Goal: Task Accomplishment & Management: Manage account settings

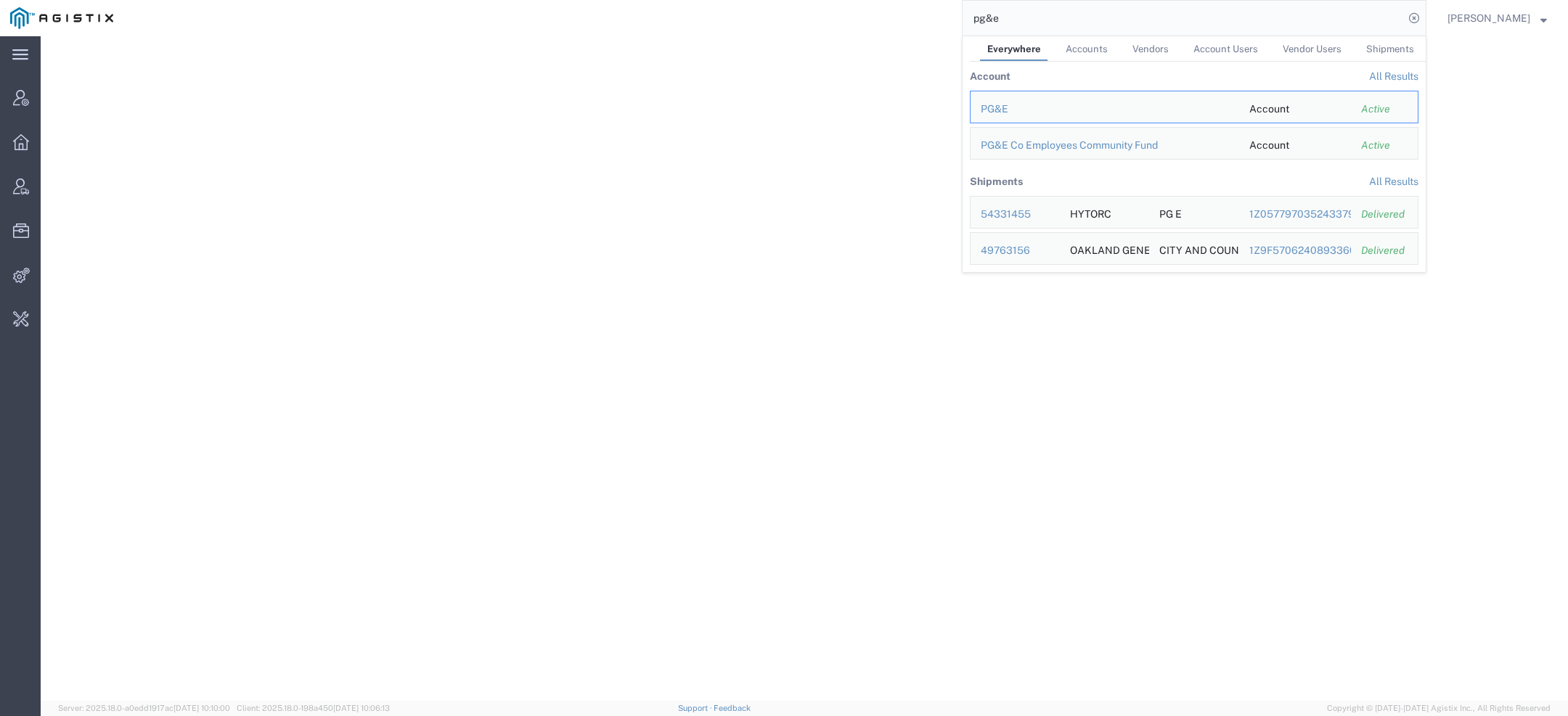
click at [794, 0] on html "main_menu Created with Sketch. Collapse Menu Account Manager Overview Vendor Ma…" at bounding box center [784, 358] width 1568 height 716
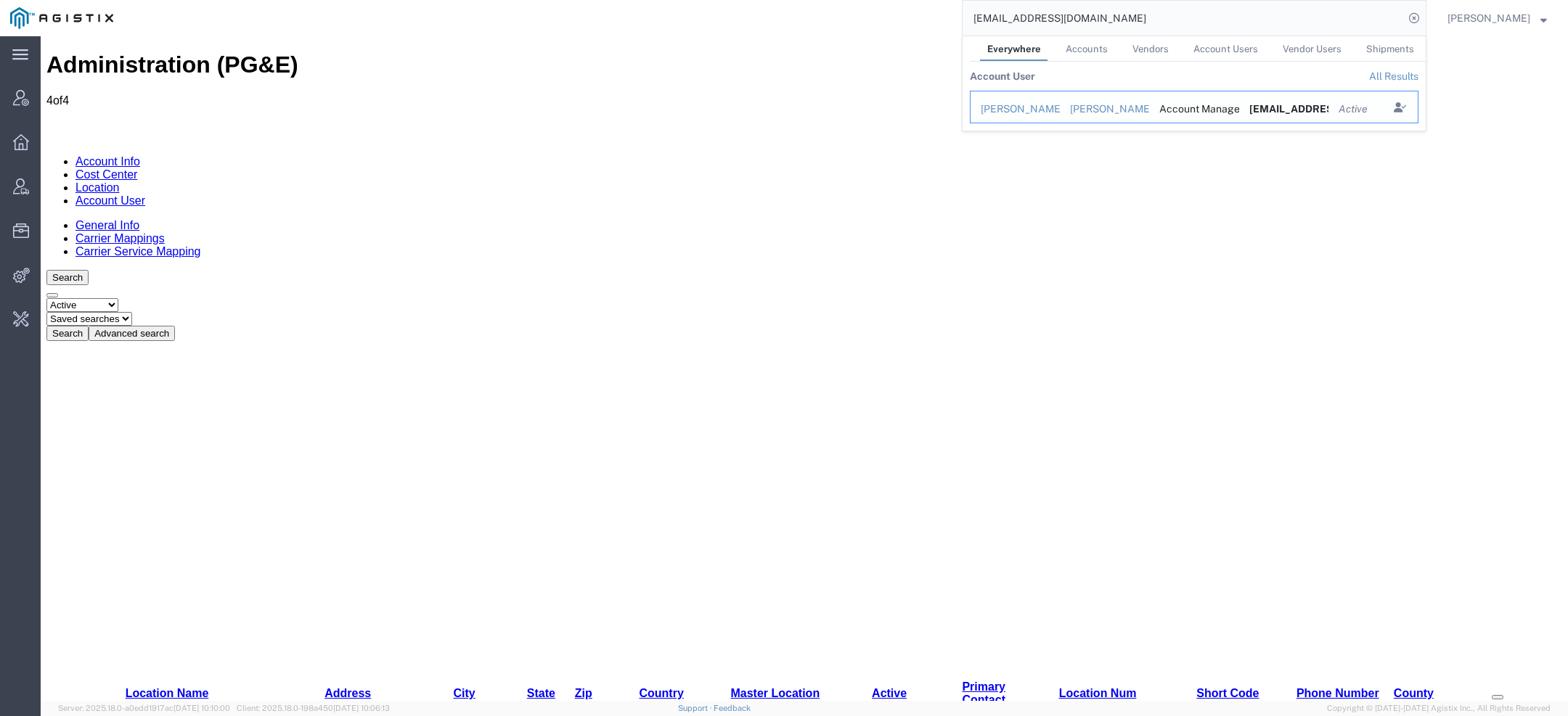
click at [1029, 112] on div "[PERSON_NAME]" at bounding box center [1015, 109] width 69 height 15
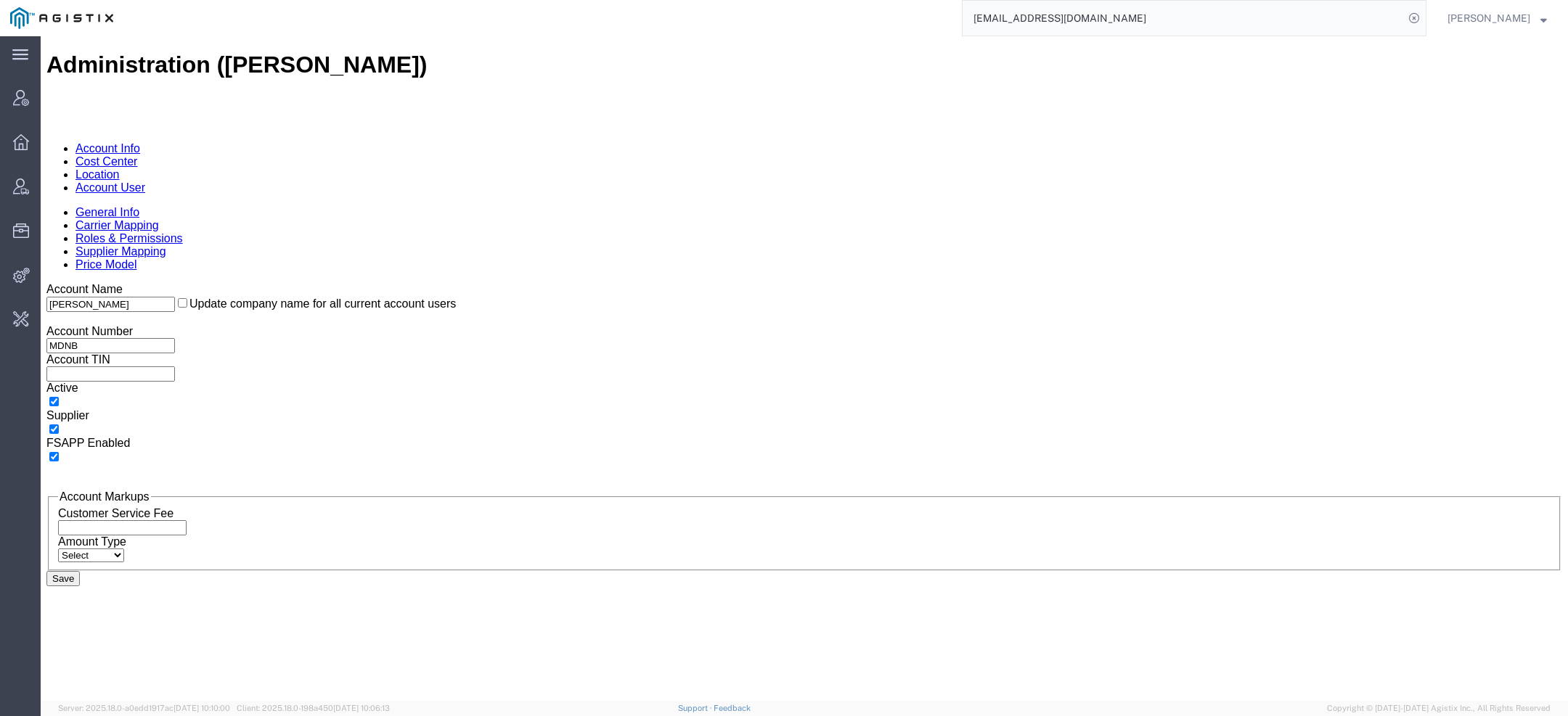
click at [167, 245] on link "Supplier Mapping" at bounding box center [121, 251] width 90 height 12
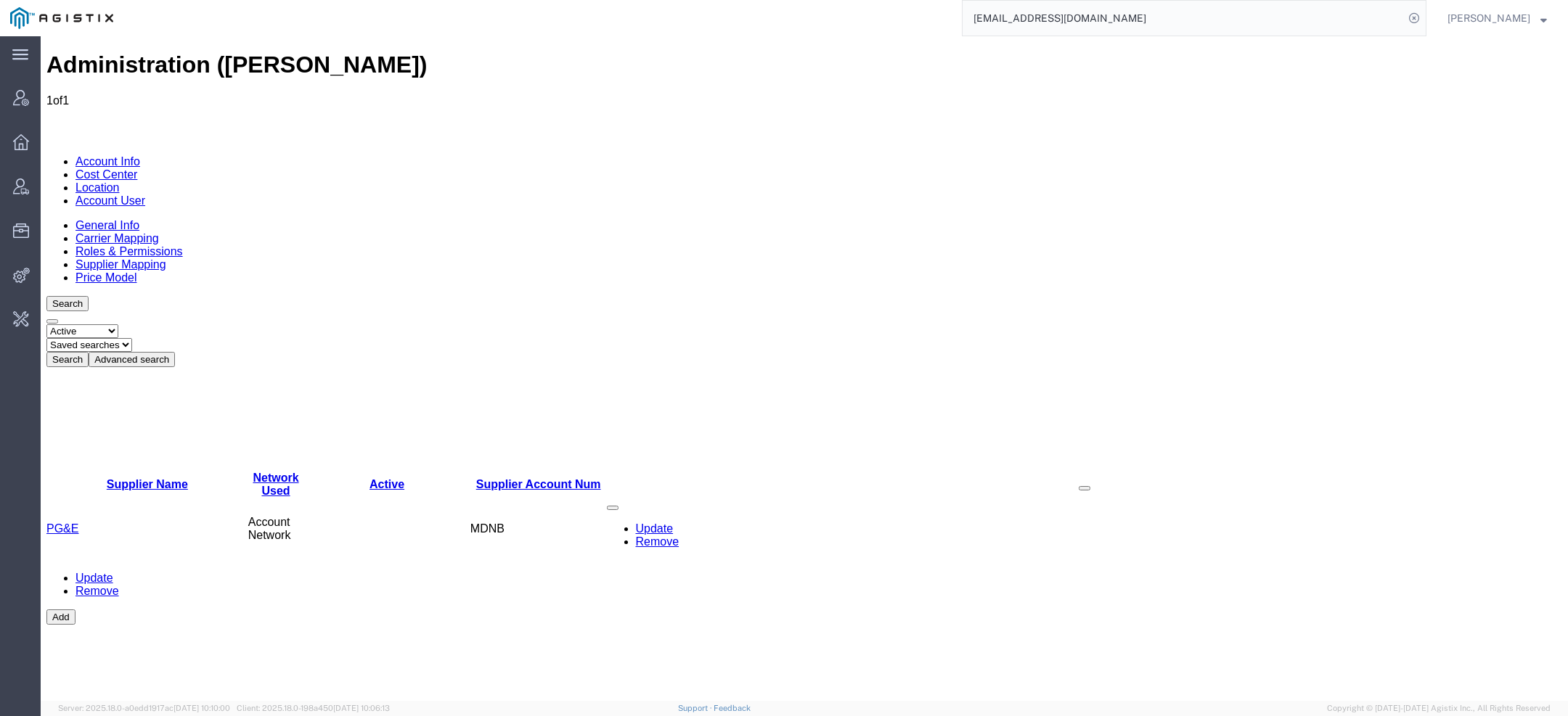
click at [145, 194] on link "Account User" at bounding box center [110, 200] width 69 height 12
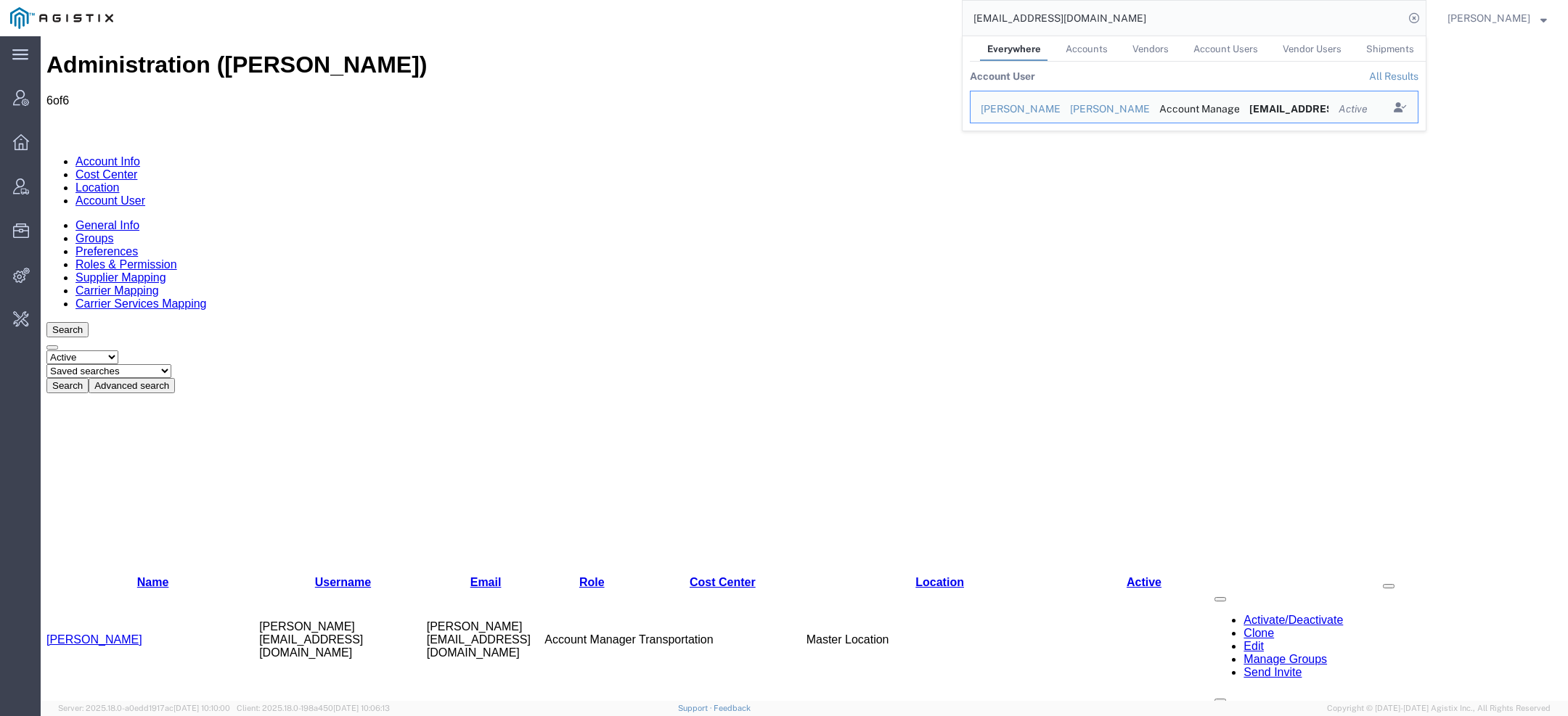
drag, startPoint x: 1145, startPoint y: 33, endPoint x: 789, endPoint y: -48, distance: 365.1
click at [789, 0] on html "main_menu Created with Sketch. Collapse Menu Account Manager Overview Vendor Ma…" at bounding box center [784, 358] width 1568 height 716
paste input "aodu"
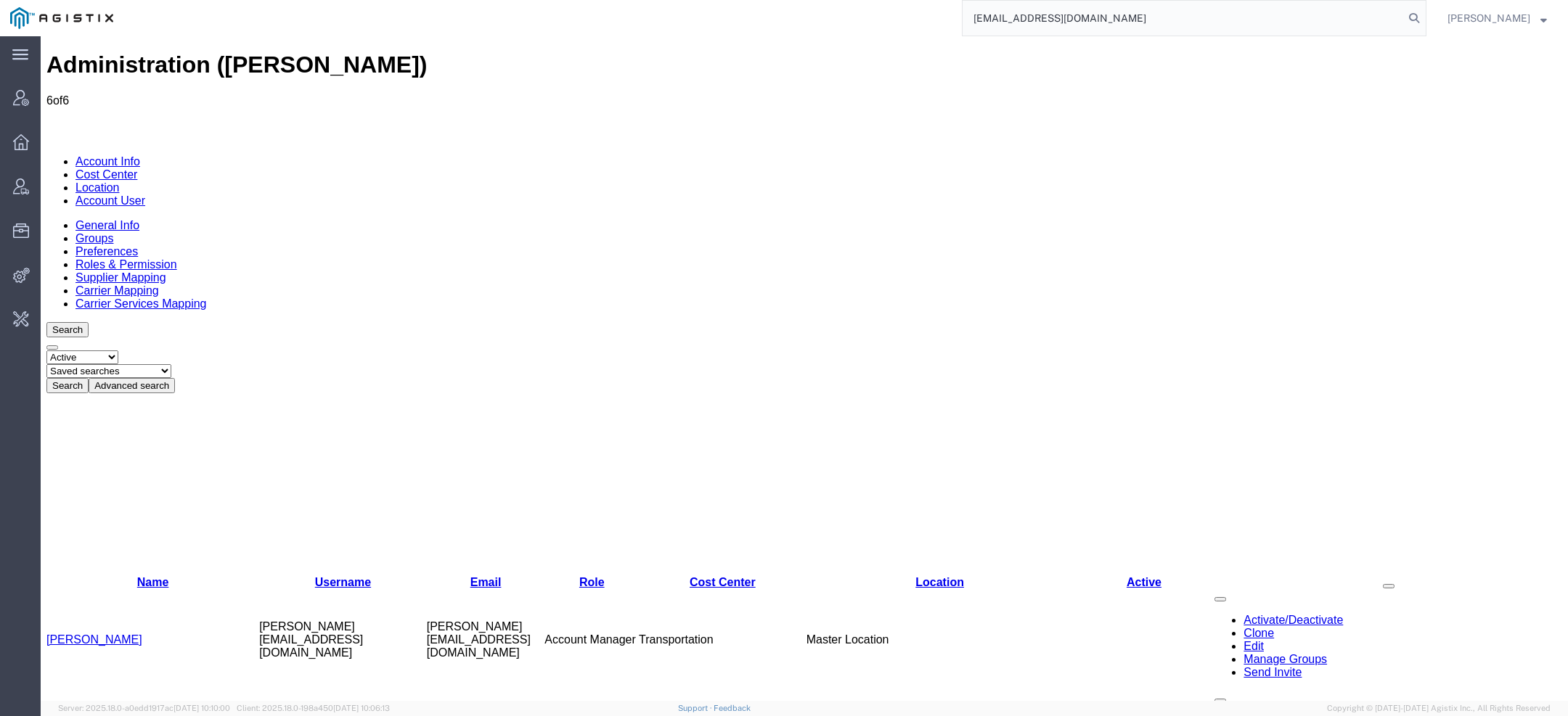
type input "aodu@maddenbolt.com"
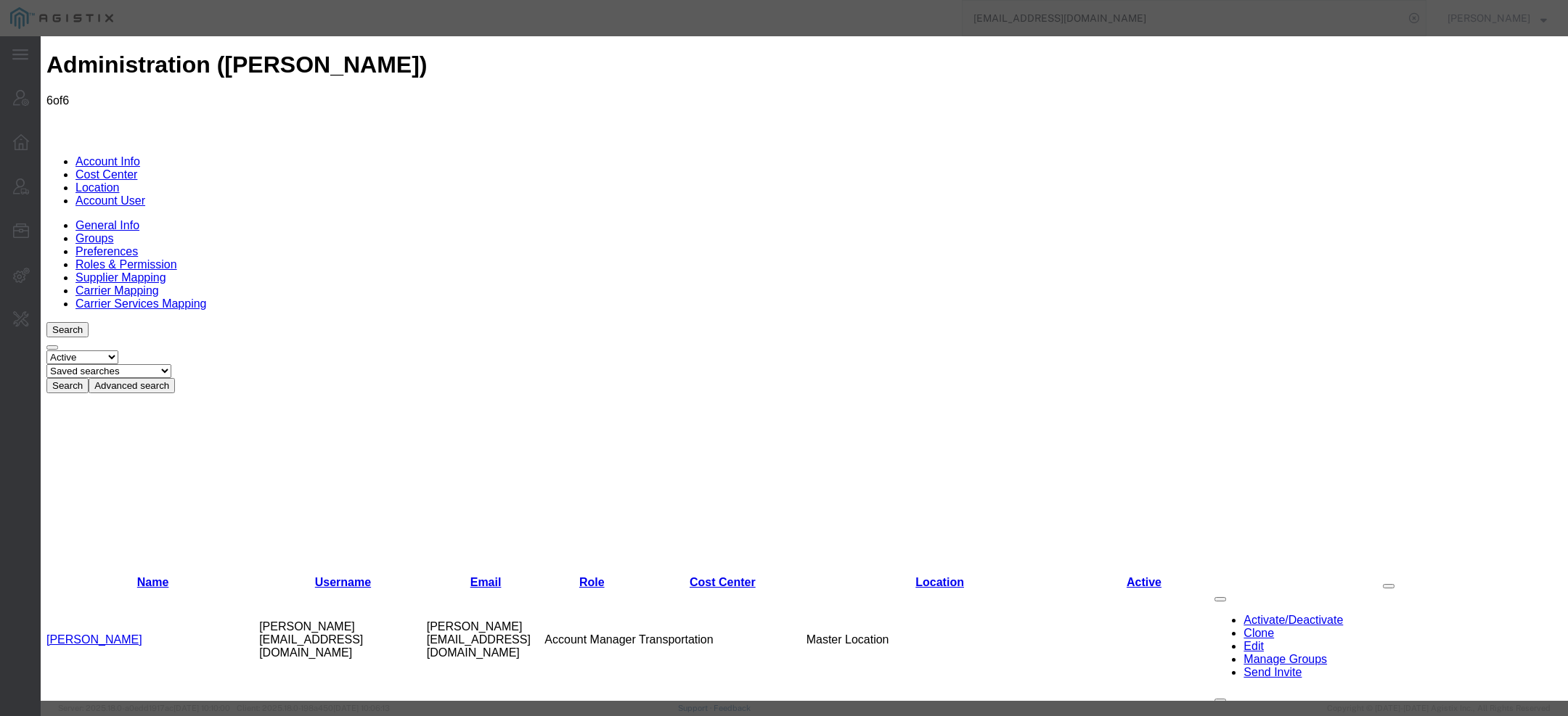
paste input "aodu@maddenbolt.com"
type input "aodu@maddenbolt.com"
paste input "Amber Odu"
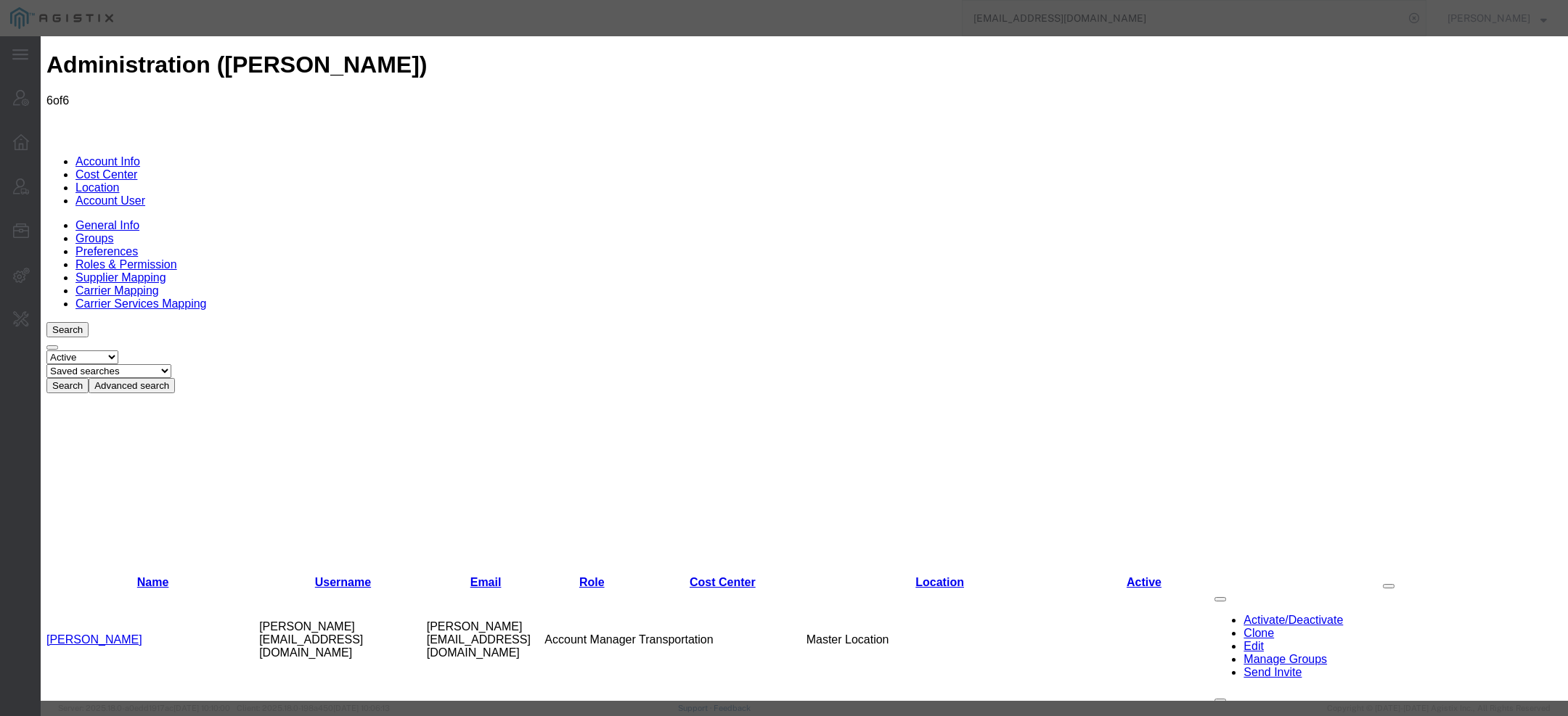
type input "Amber"
paste input "Odu"
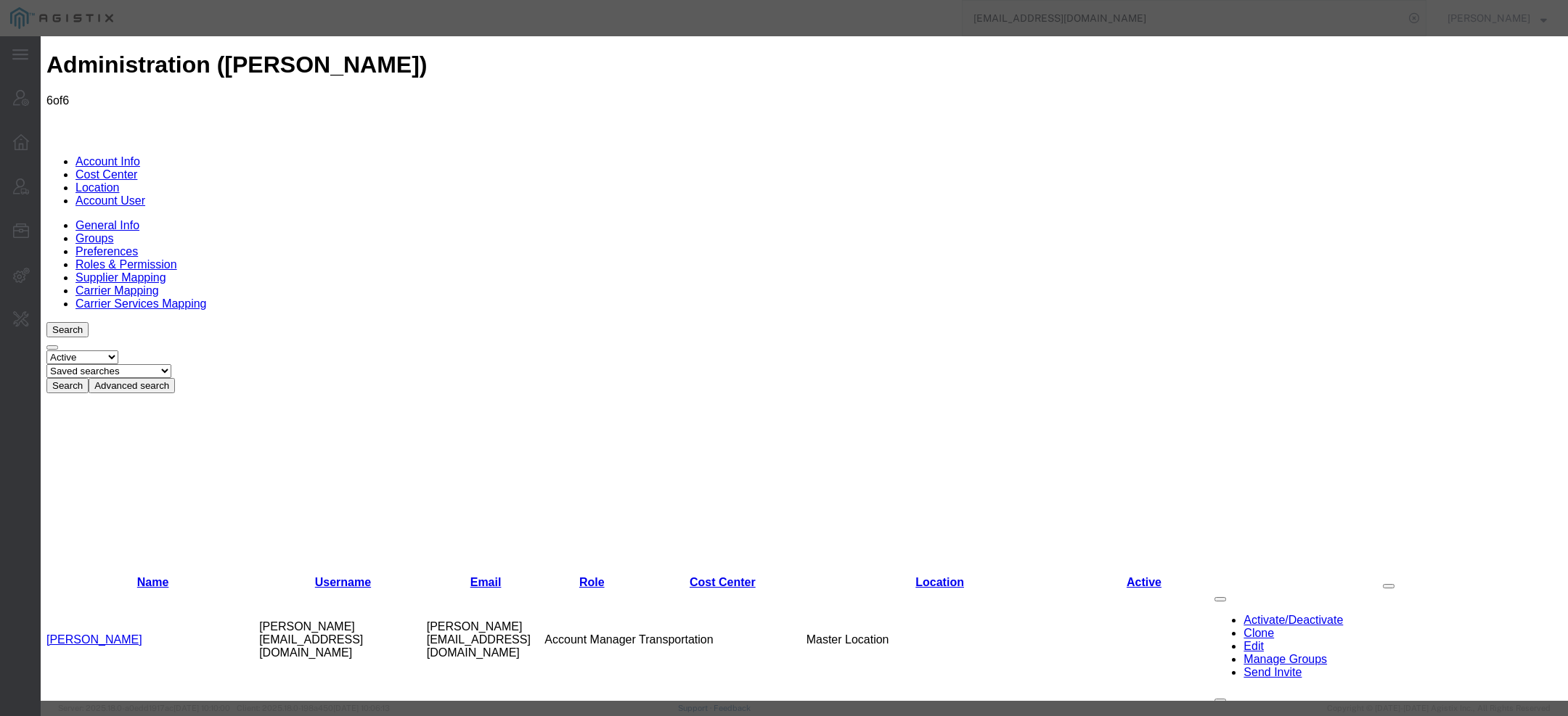
type input "Odu"
select select "COSTCENTER"
select select "59614"
drag, startPoint x: 645, startPoint y: 243, endPoint x: 326, endPoint y: 203, distance: 321.5
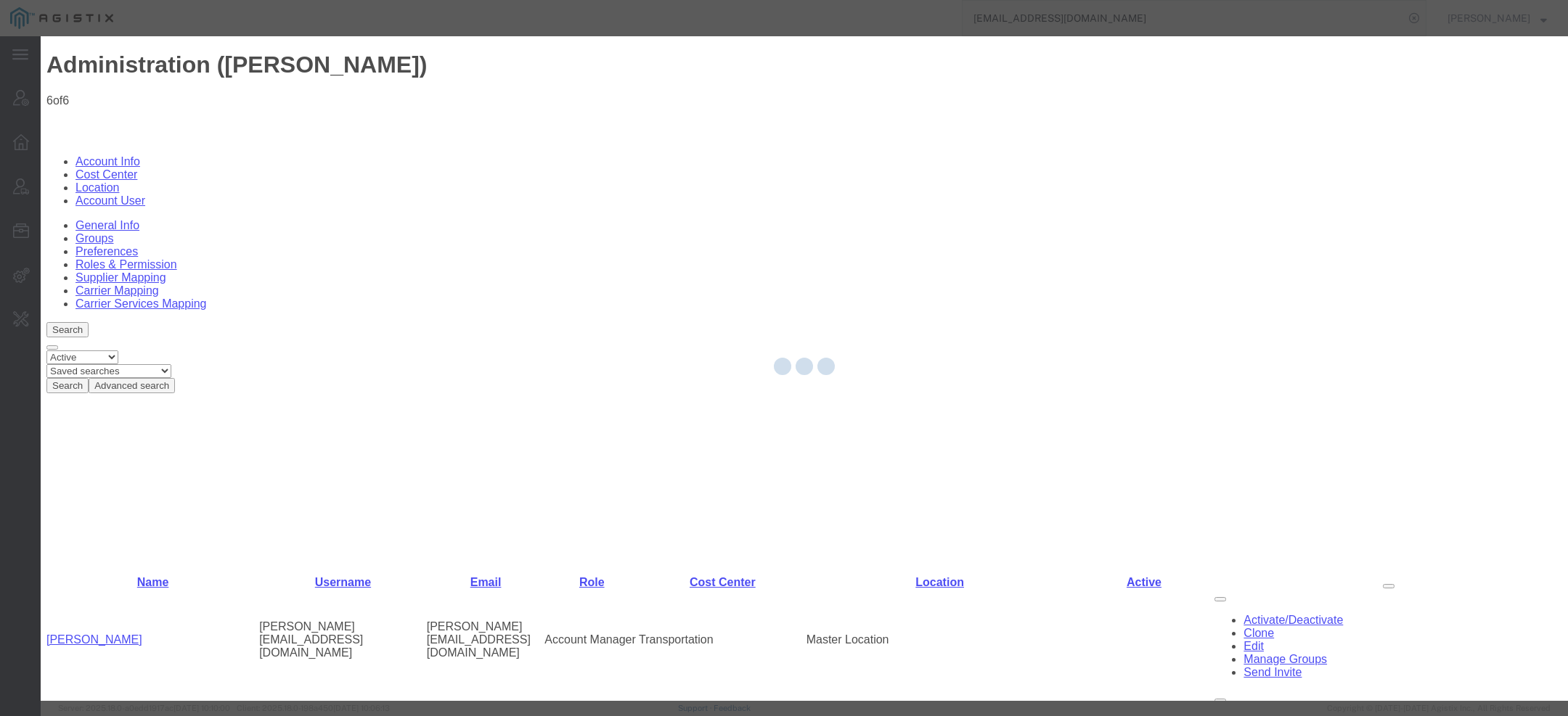
select select "COSTCENTER"
select select "59614"
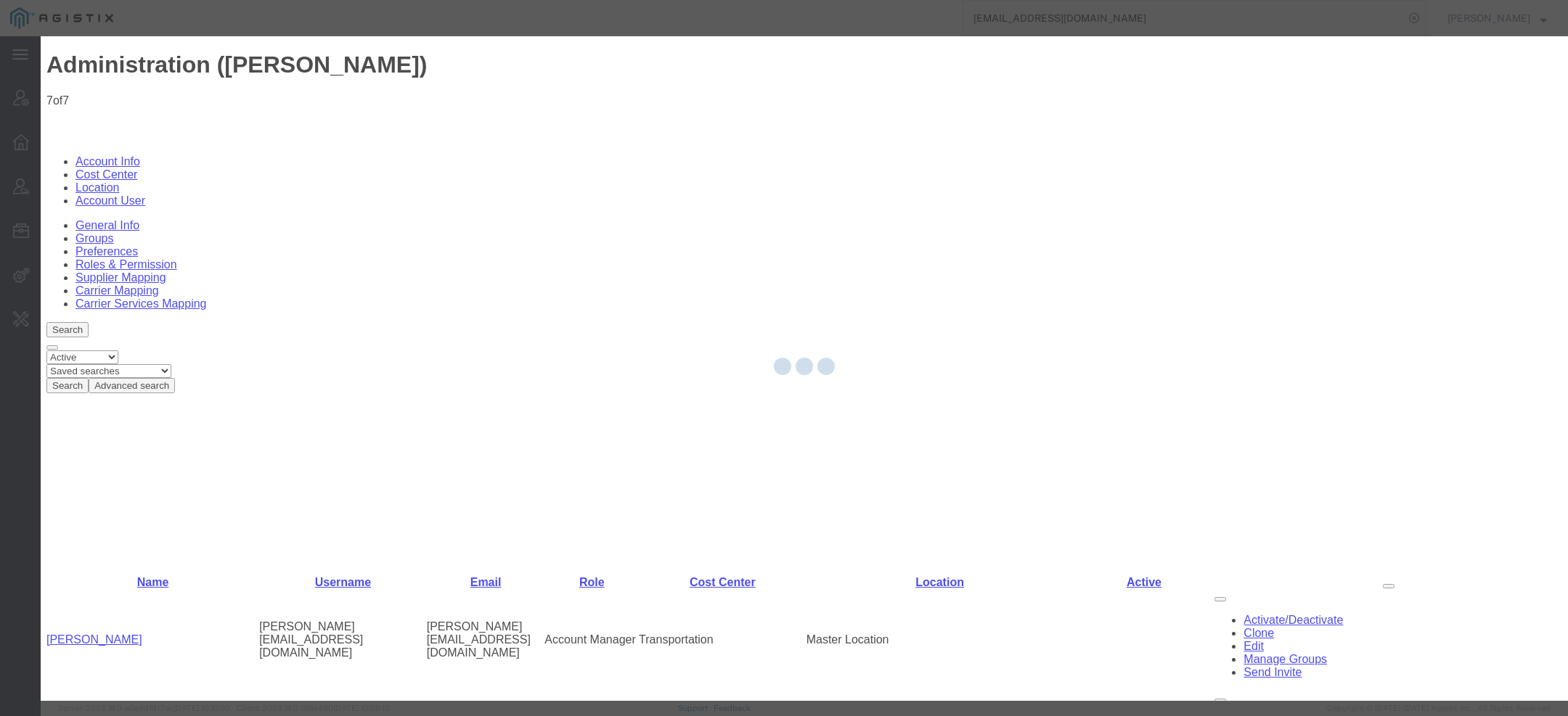
select select "COSTCENTER"
select select "59614"
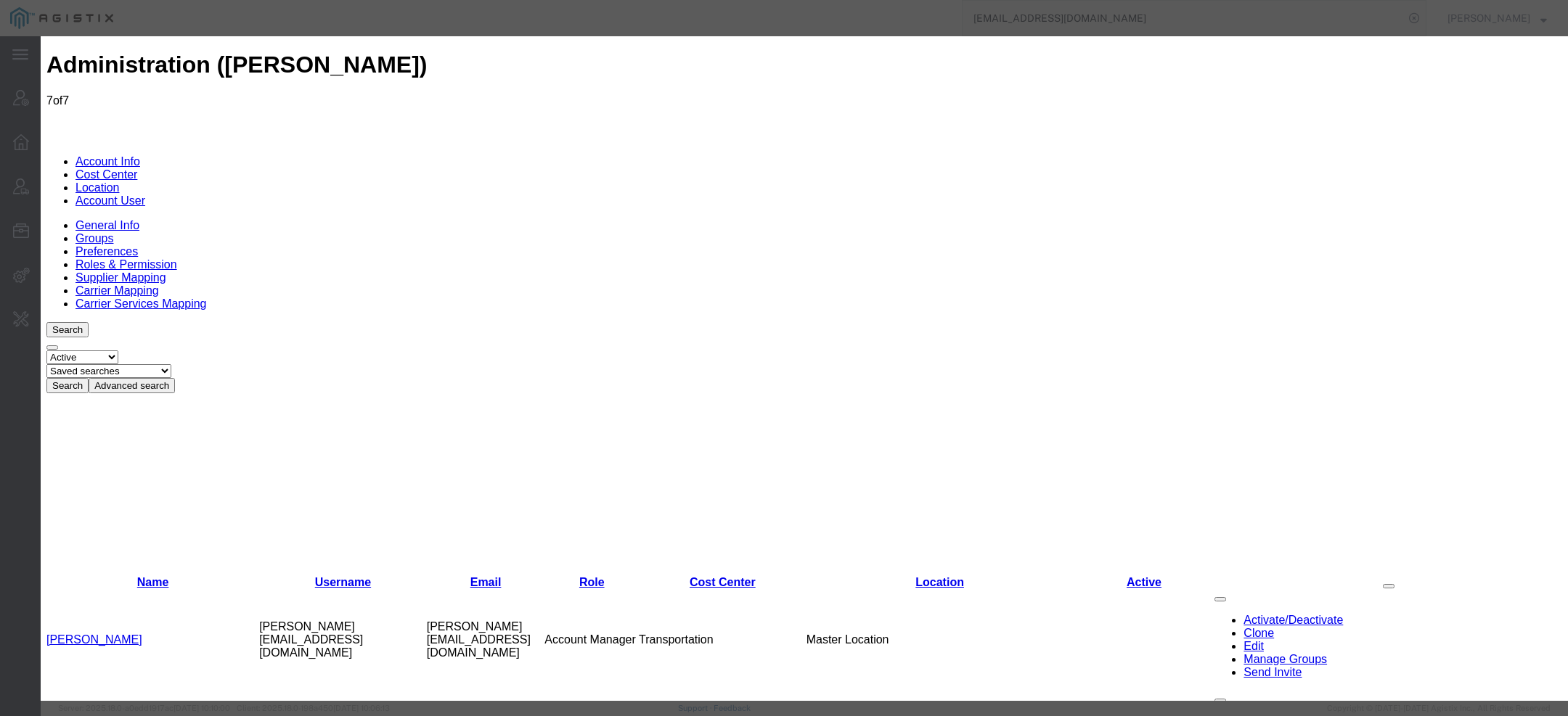
select select
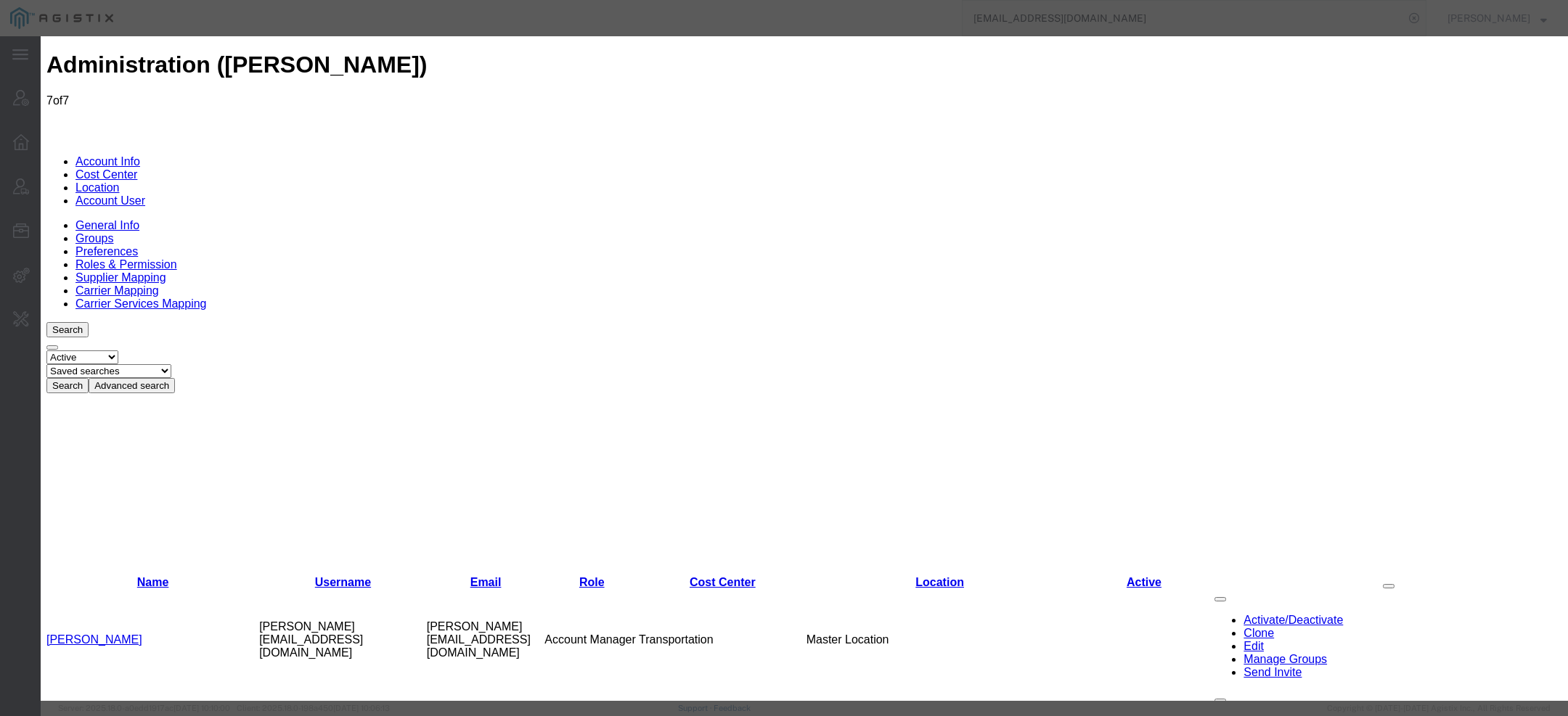
scroll to position [4683, 0]
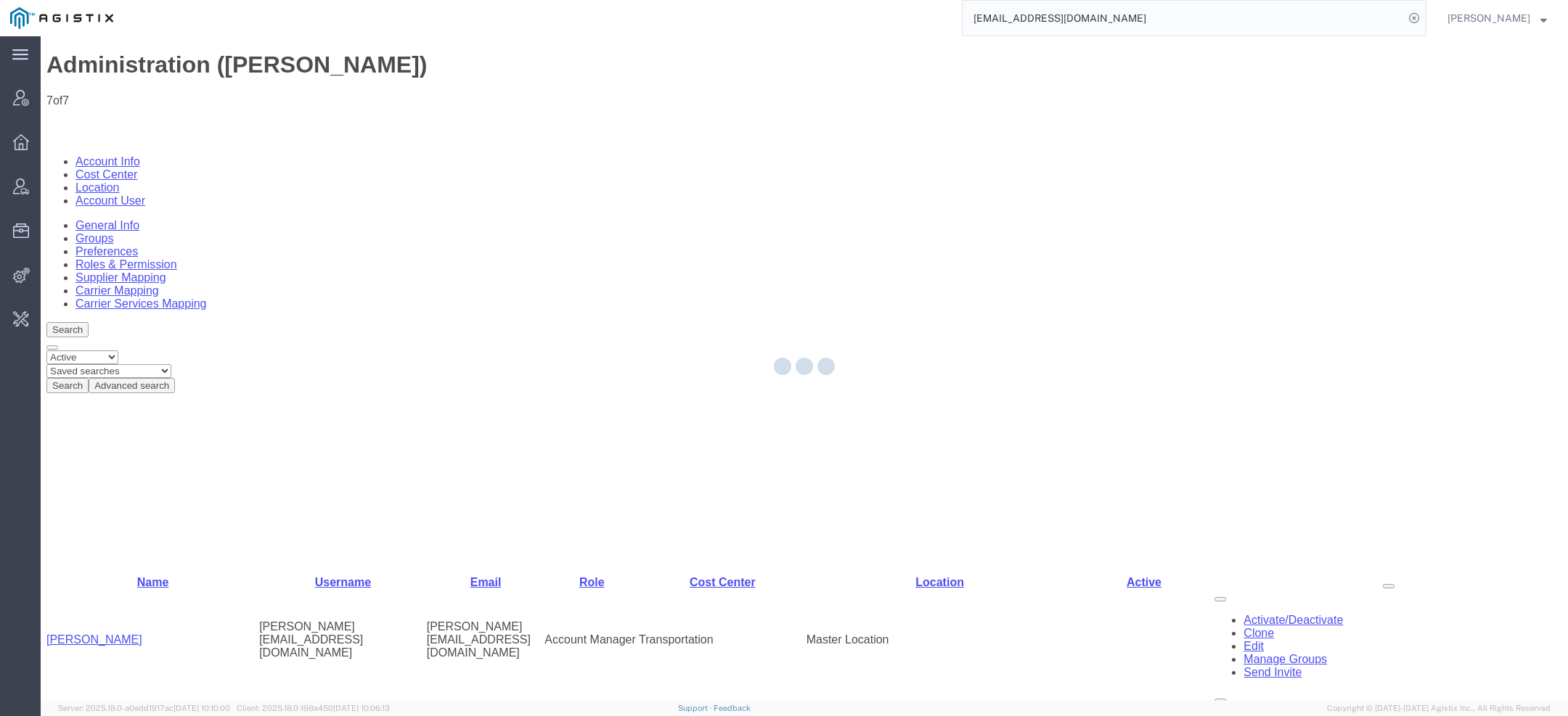
click at [120, 182] on link "Location" at bounding box center [97, 188] width 44 height 12
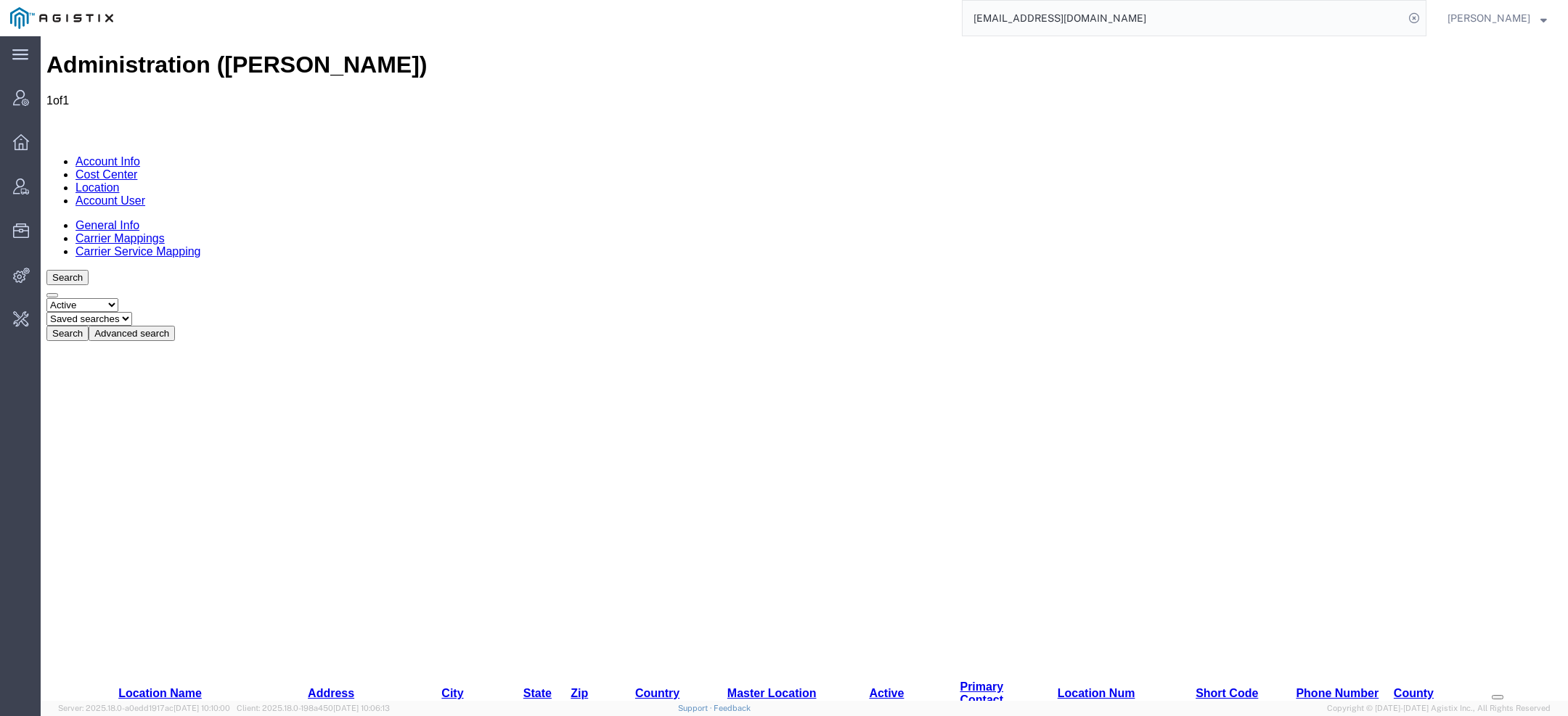
drag, startPoint x: 1089, startPoint y: 9, endPoint x: 794, endPoint y: -19, distance: 296.3
click at [794, 0] on html "main_menu Created with Sketch. Collapse Menu Account Manager Overview Vendor Ma…" at bounding box center [784, 358] width 1568 height 716
drag, startPoint x: 1133, startPoint y: 14, endPoint x: 312, endPoint y: 14, distance: 821.0
click at [332, 14] on div "aodu@maddenbolt.com" at bounding box center [775, 18] width 1303 height 36
type input "lkq c"
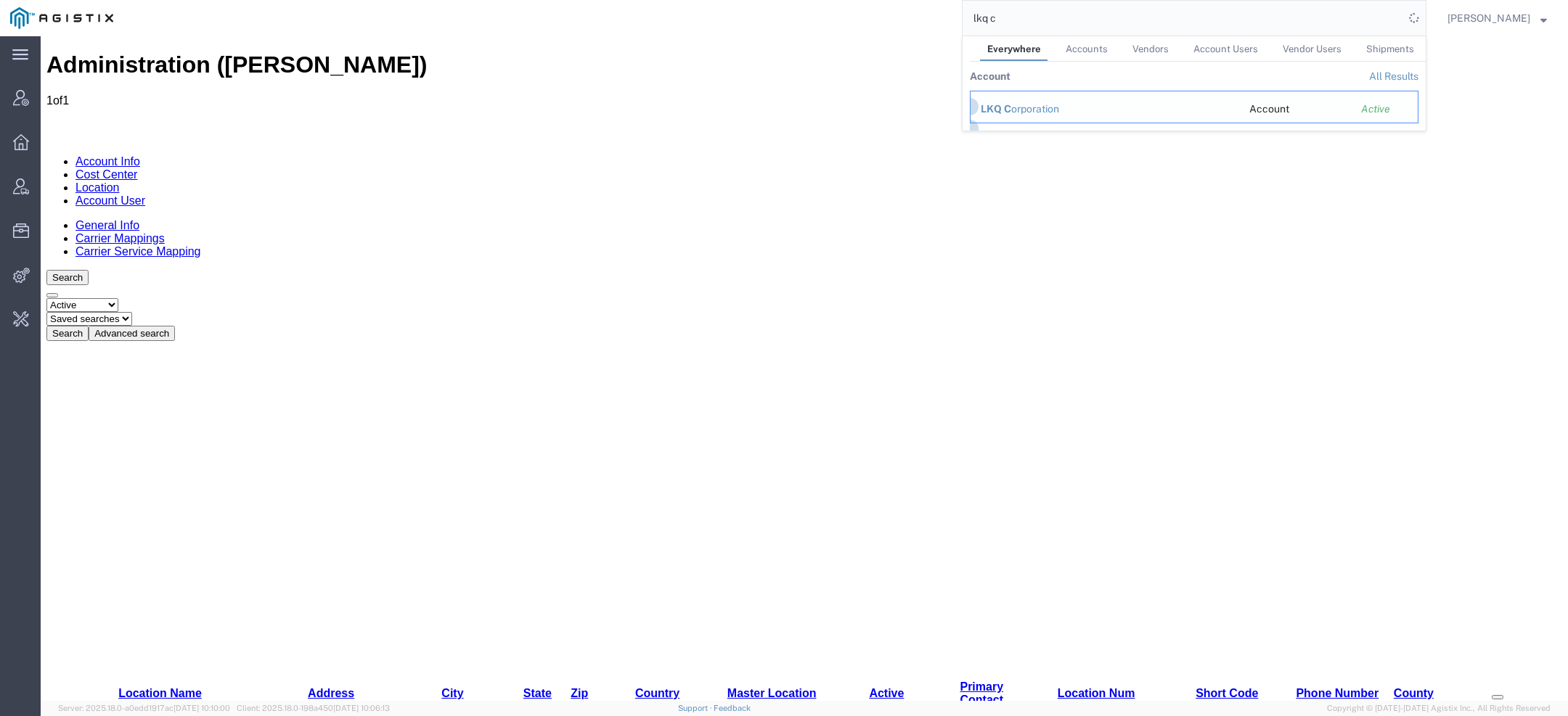
click at [1013, 99] on td "LKQ C orporation" at bounding box center [1104, 106] width 269 height 32
click at [1015, 116] on td "LKQ C orporation" at bounding box center [1104, 106] width 269 height 32
click at [1002, 107] on span "LKQ C" at bounding box center [996, 109] width 30 height 11
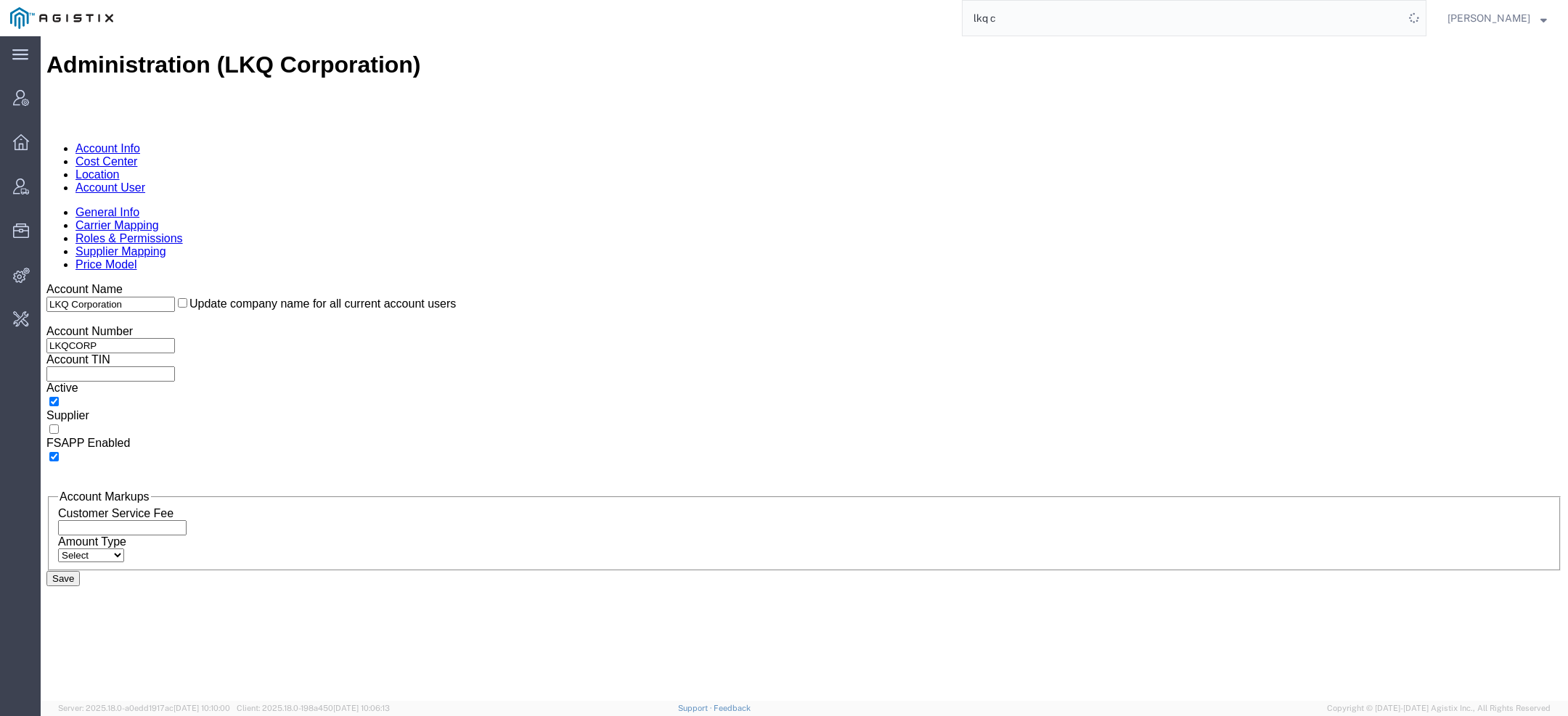
click at [145, 182] on link "Account User" at bounding box center [110, 188] width 69 height 12
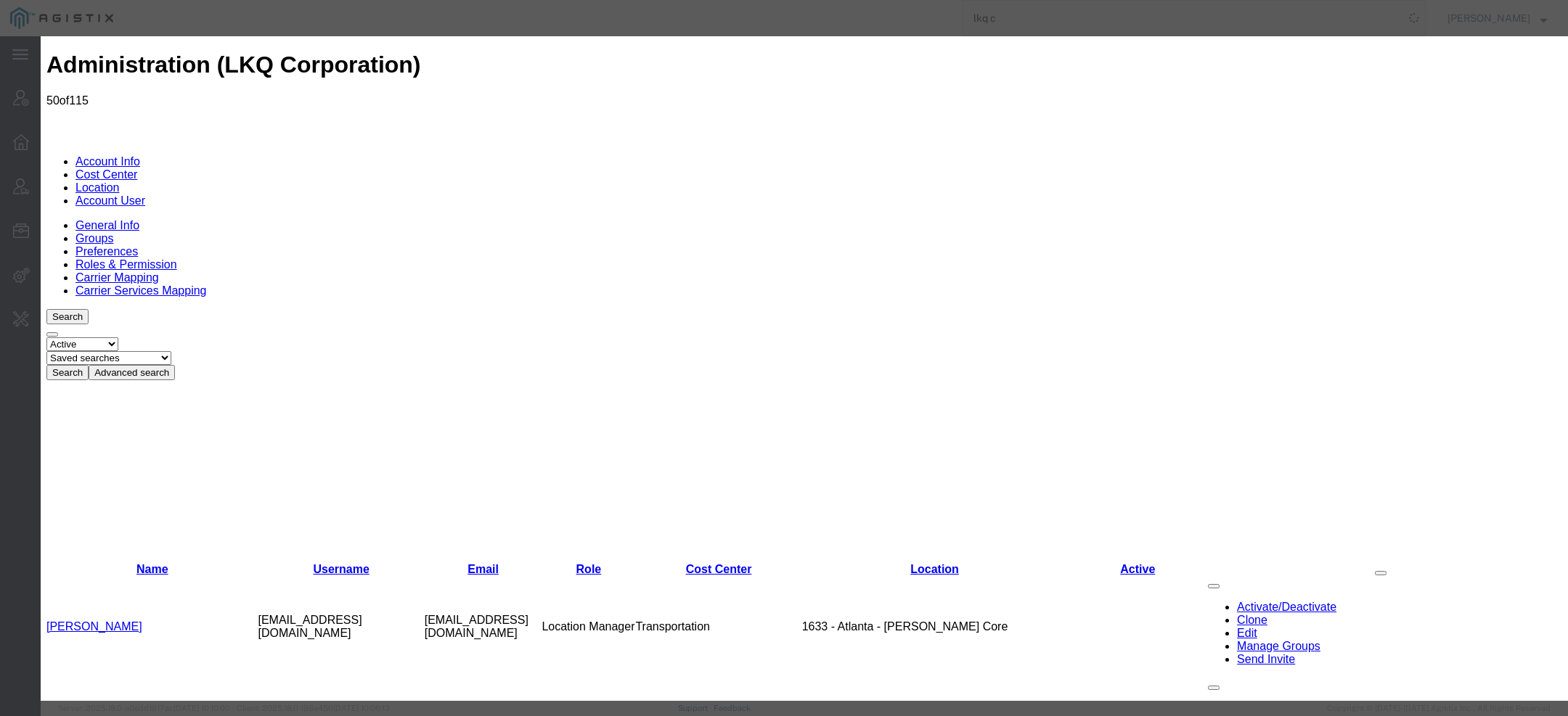
select select "COSTCENTER"
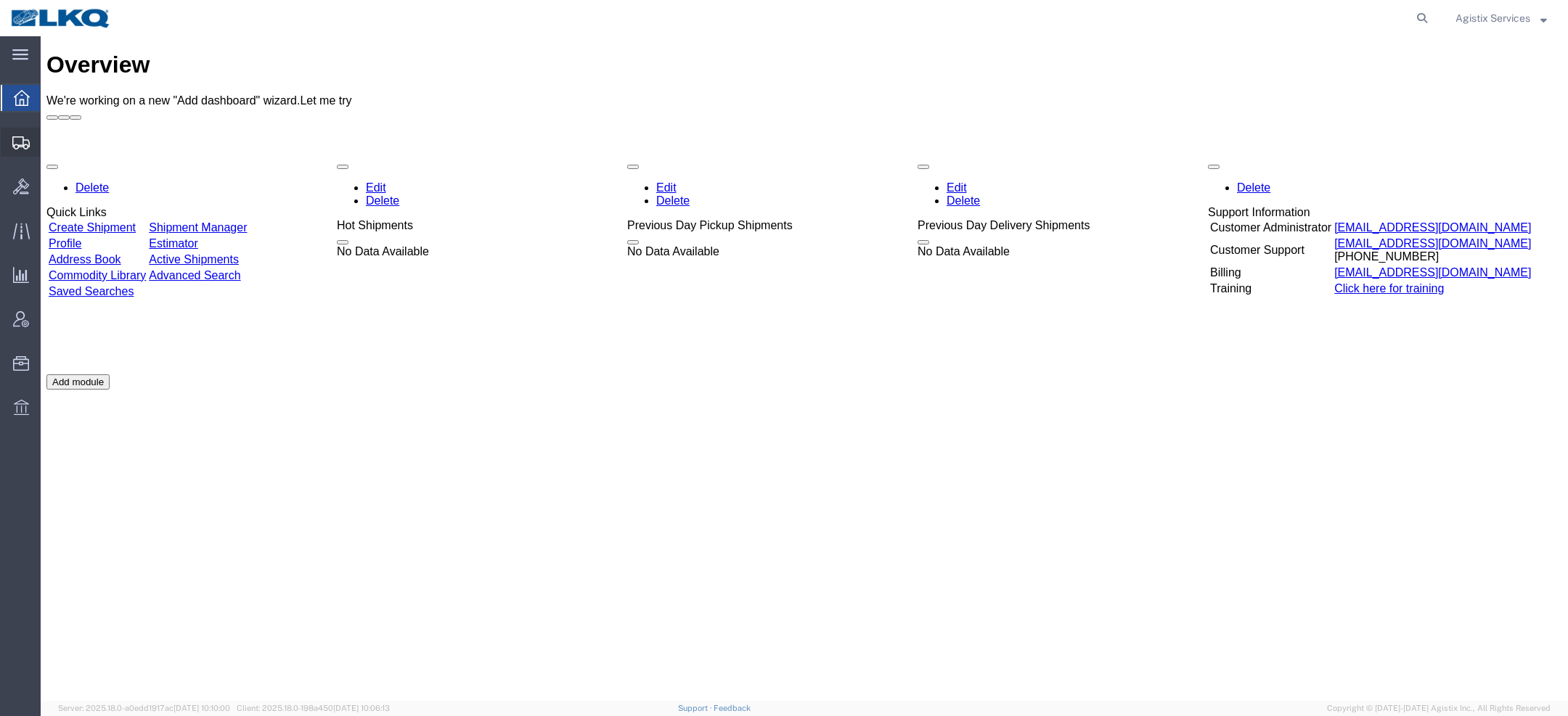
click at [21, 149] on div at bounding box center [21, 142] width 41 height 29
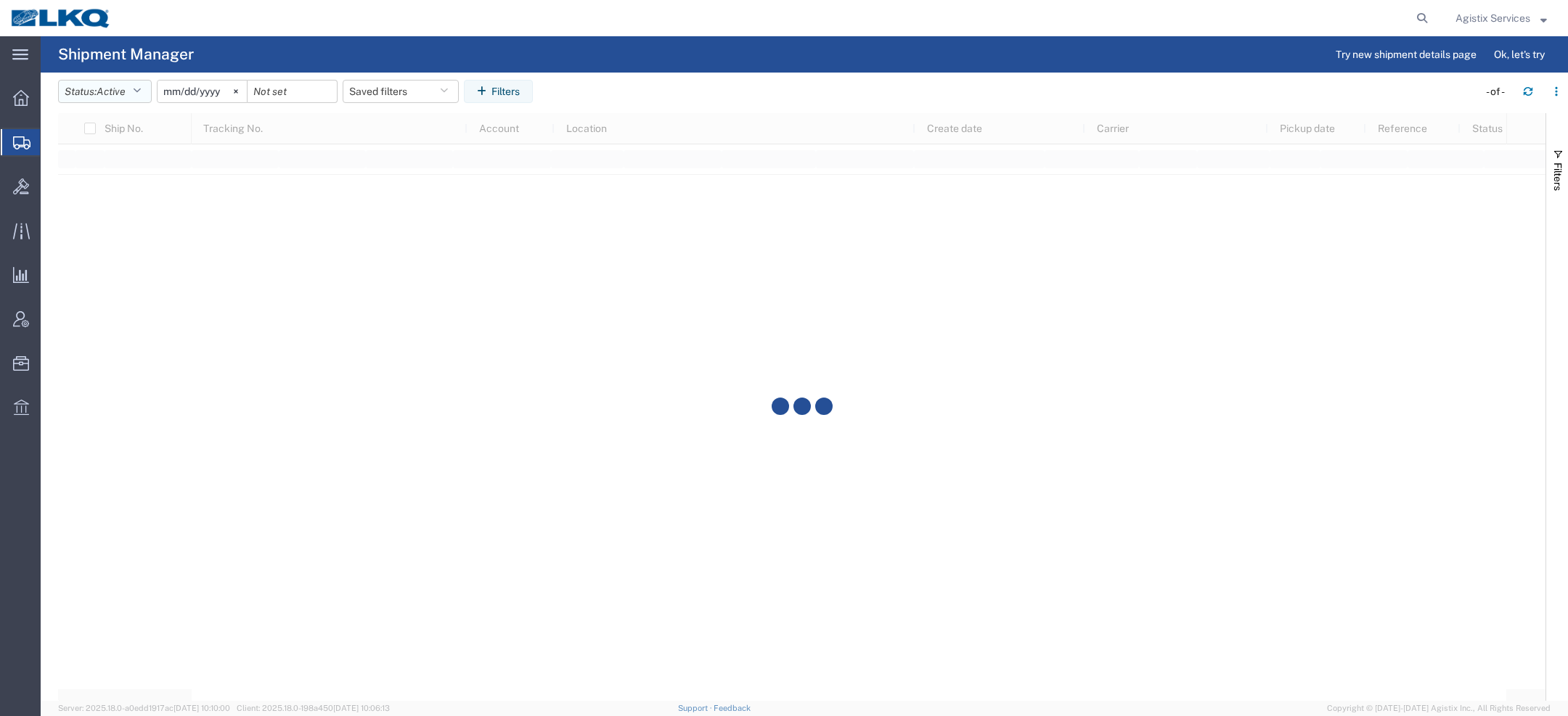
click at [103, 92] on span "Active" at bounding box center [111, 91] width 29 height 11
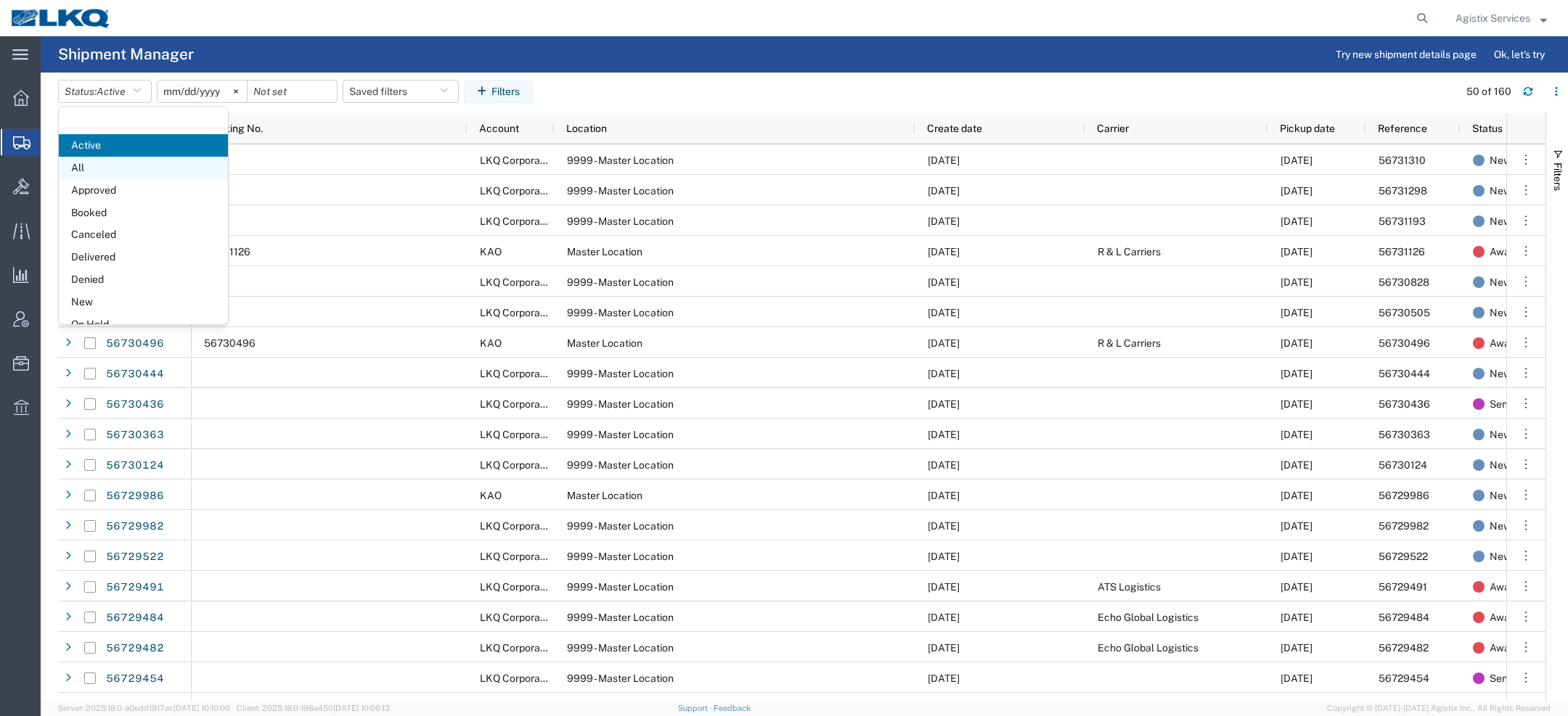
click at [104, 167] on span "All" at bounding box center [143, 168] width 169 height 23
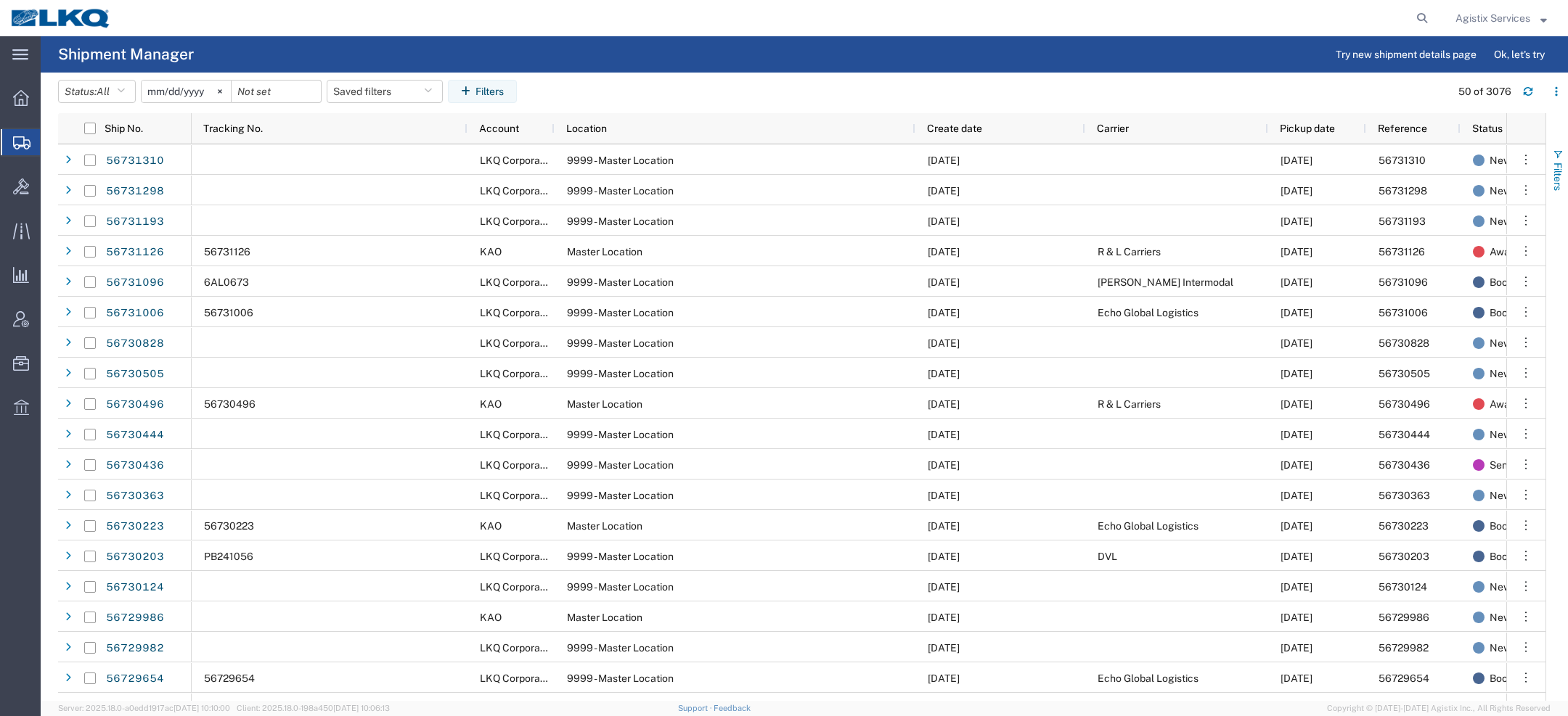
click at [1560, 179] on span "Filters" at bounding box center [1557, 177] width 11 height 29
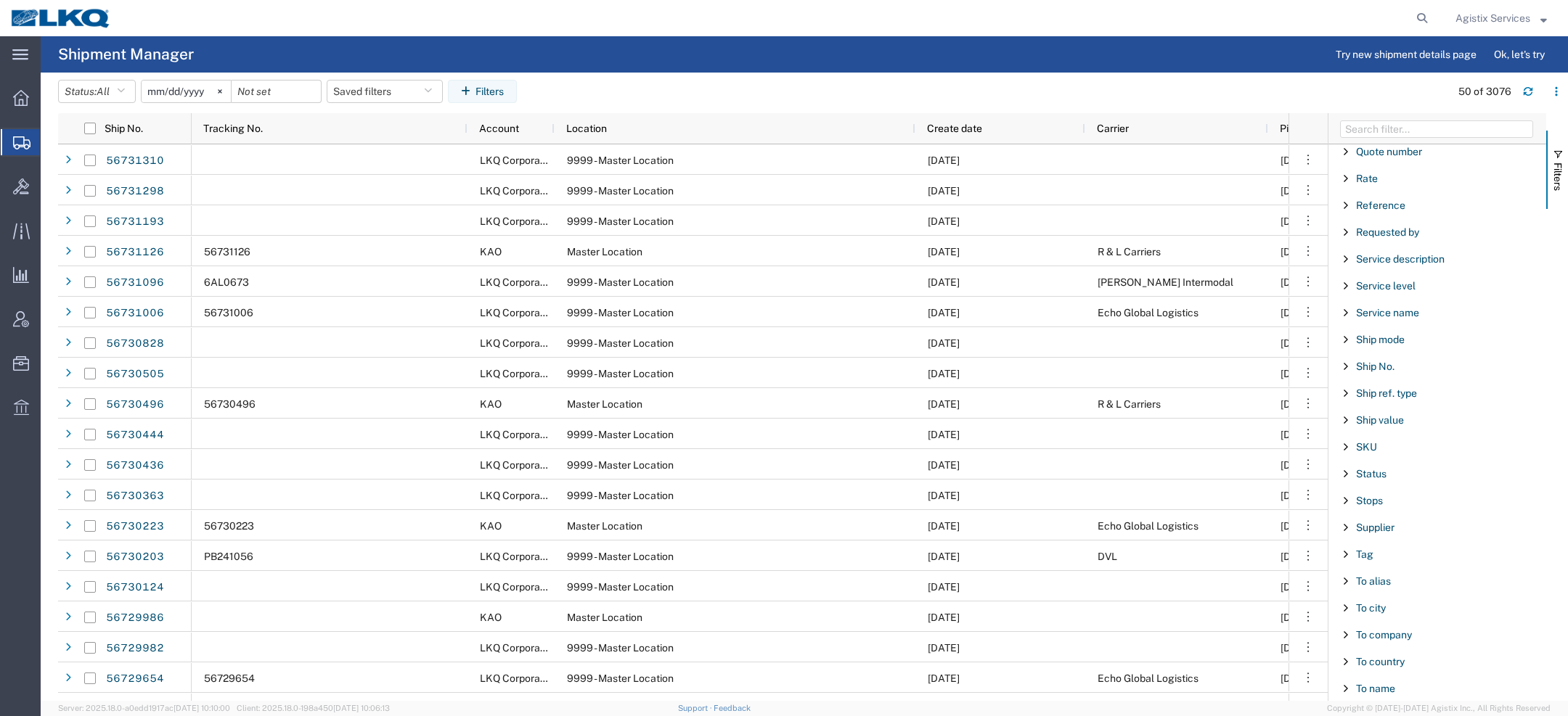
scroll to position [1065, 0]
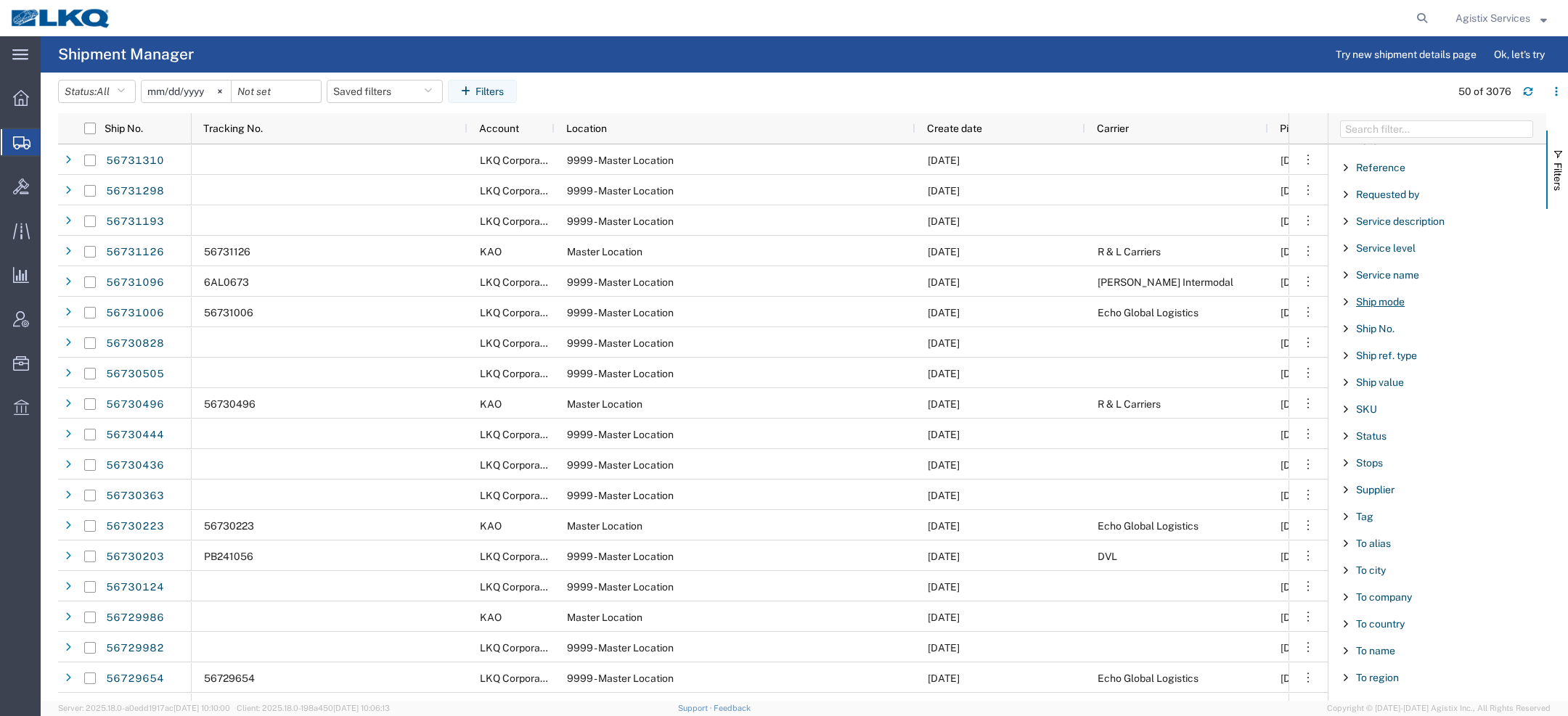
click at [1395, 296] on span "Ship mode" at bounding box center [1380, 301] width 49 height 11
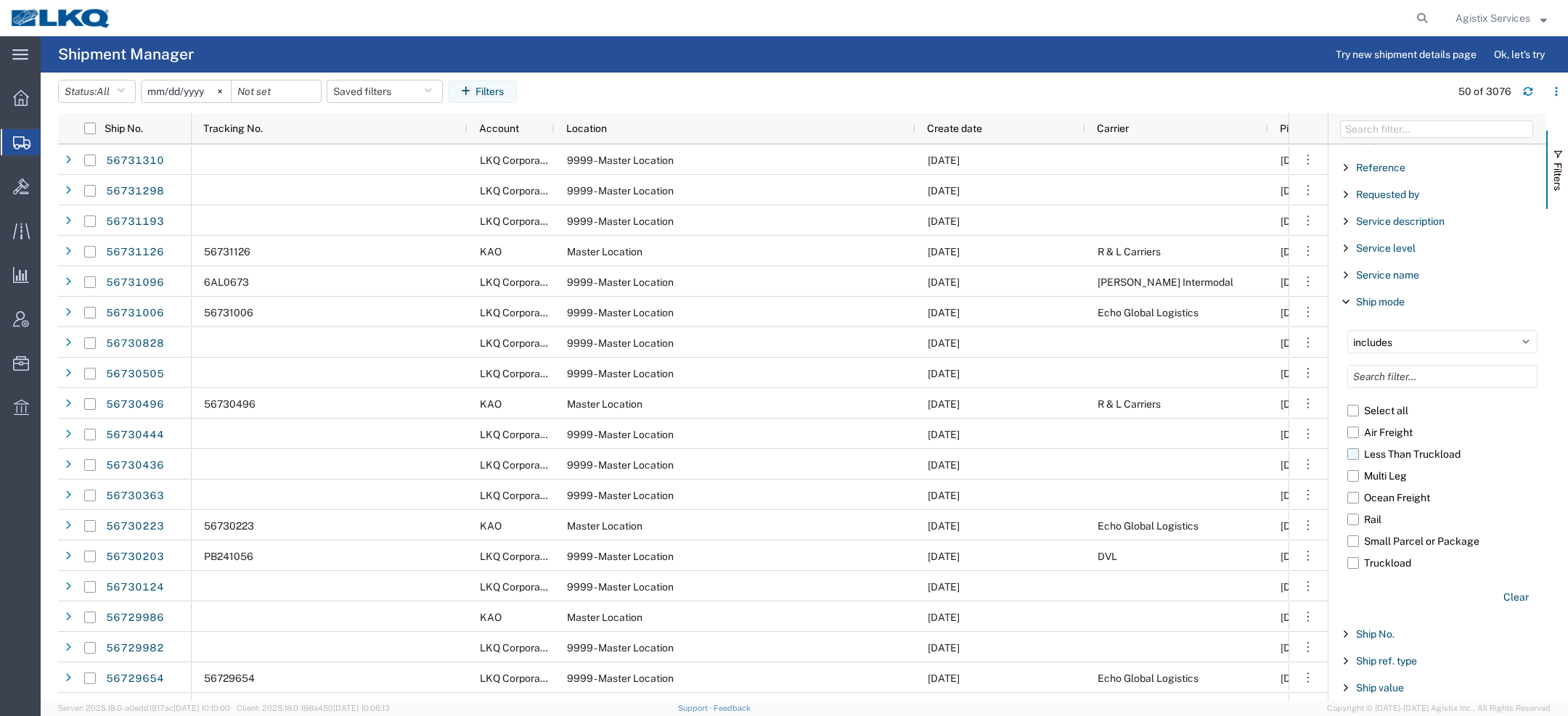
click at [1358, 447] on label "Less Than Truckload" at bounding box center [1442, 454] width 190 height 22
click at [0, 0] on input "Less Than Truckload" at bounding box center [0, 0] width 0 height 0
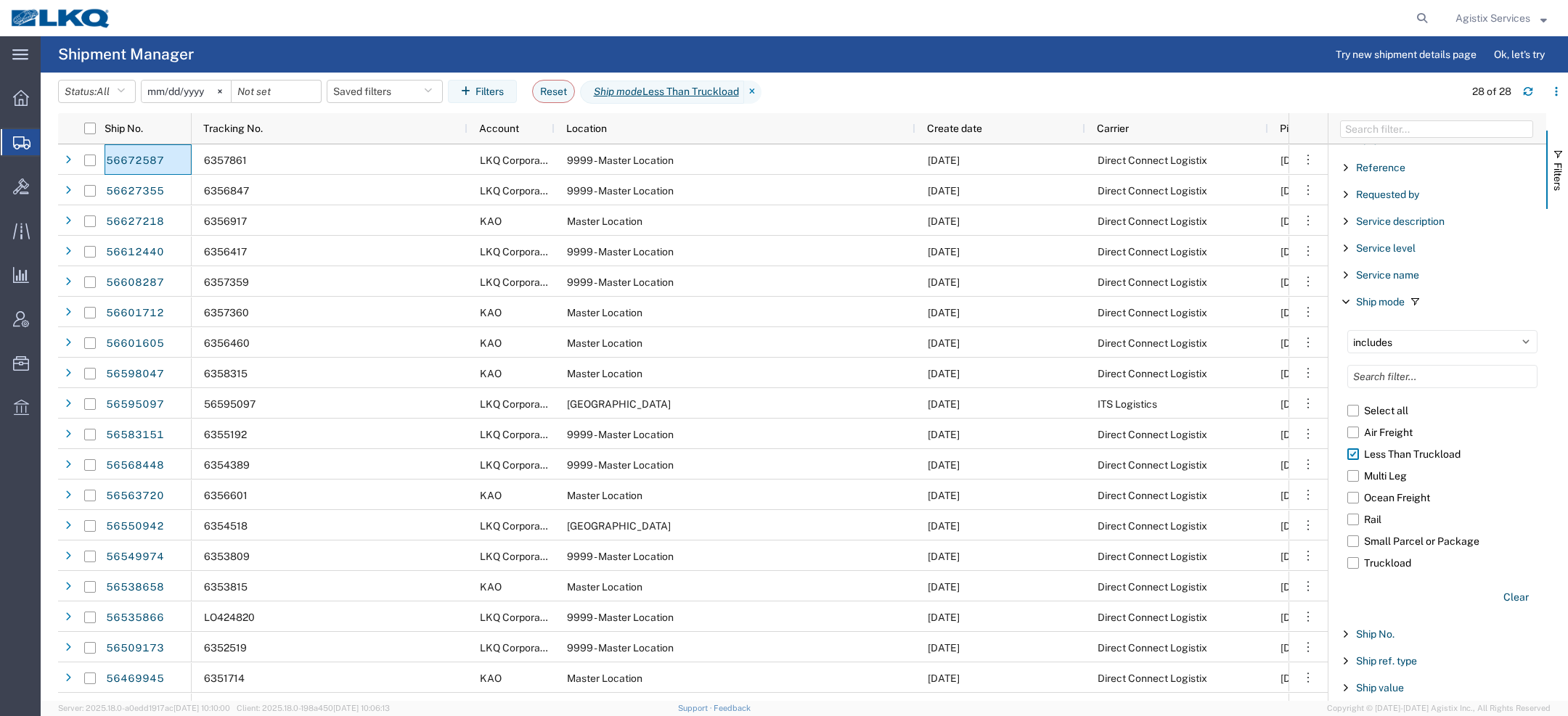
click at [1364, 448] on label "Less Than Truckload" at bounding box center [1442, 454] width 190 height 22
click at [0, 0] on input "Less Than Truckload" at bounding box center [0, 0] width 0 height 0
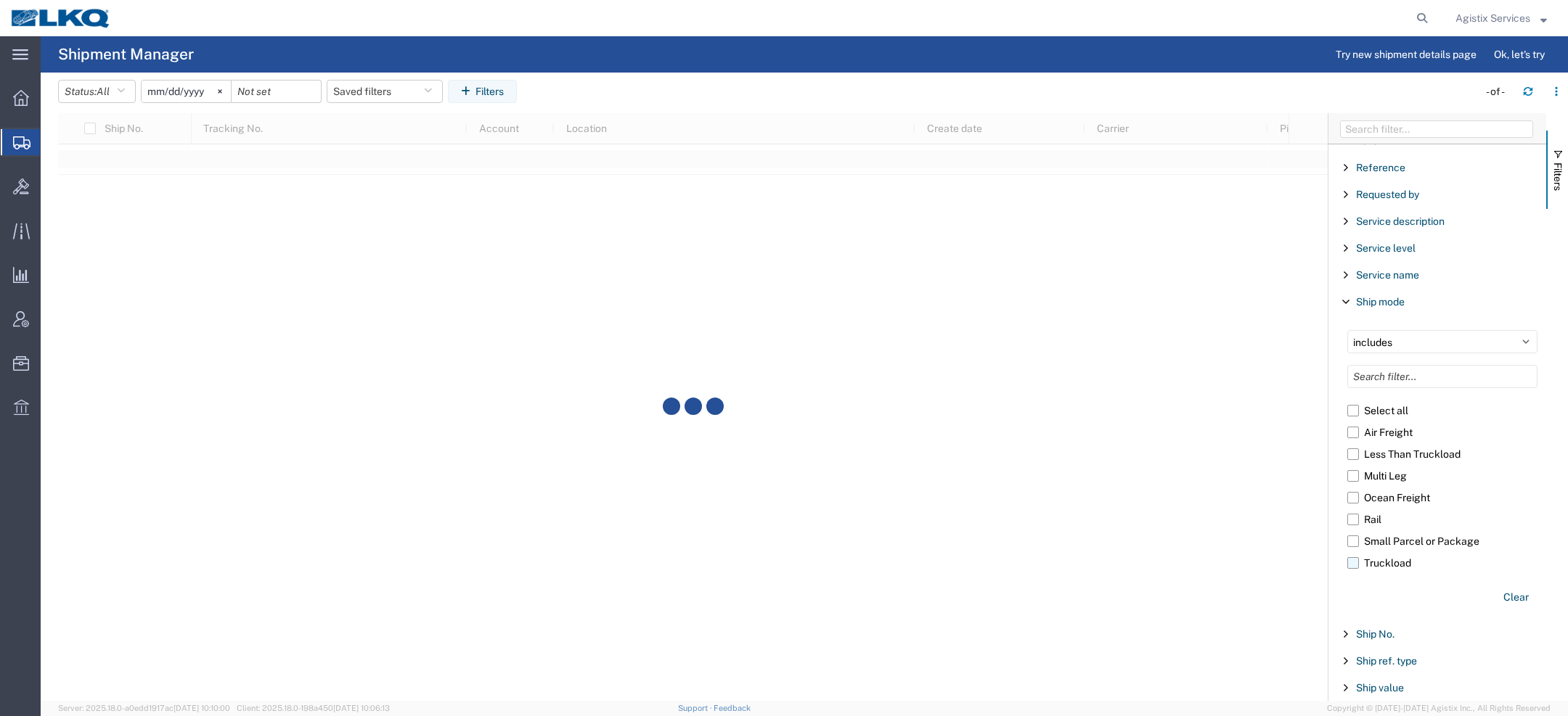
click at [1356, 559] on label "Truckload" at bounding box center [1442, 563] width 190 height 22
click at [0, 0] on input "Truckload" at bounding box center [0, 0] width 0 height 0
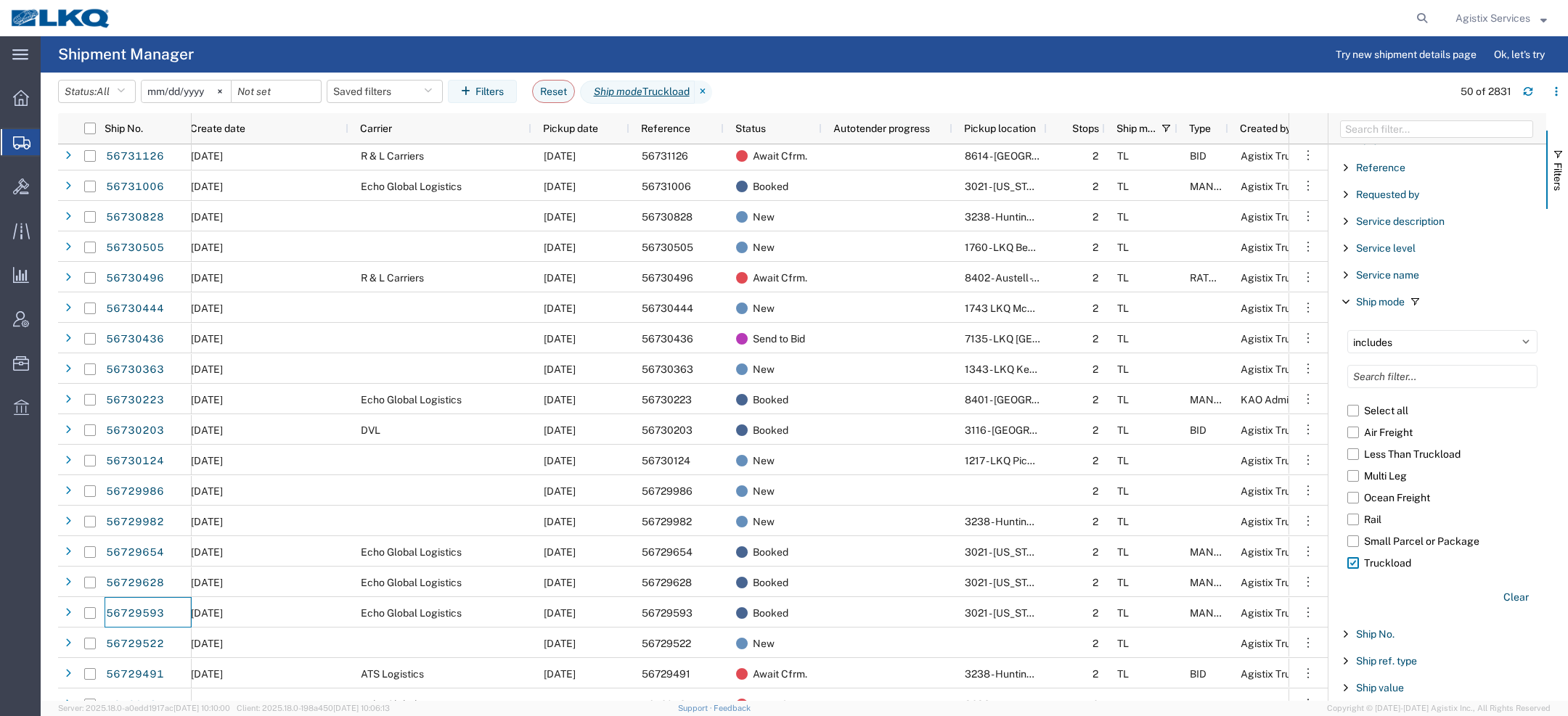
click at [1400, 555] on label "Truckload" at bounding box center [1442, 563] width 190 height 22
click at [0, 0] on input "Truckload" at bounding box center [0, 0] width 0 height 0
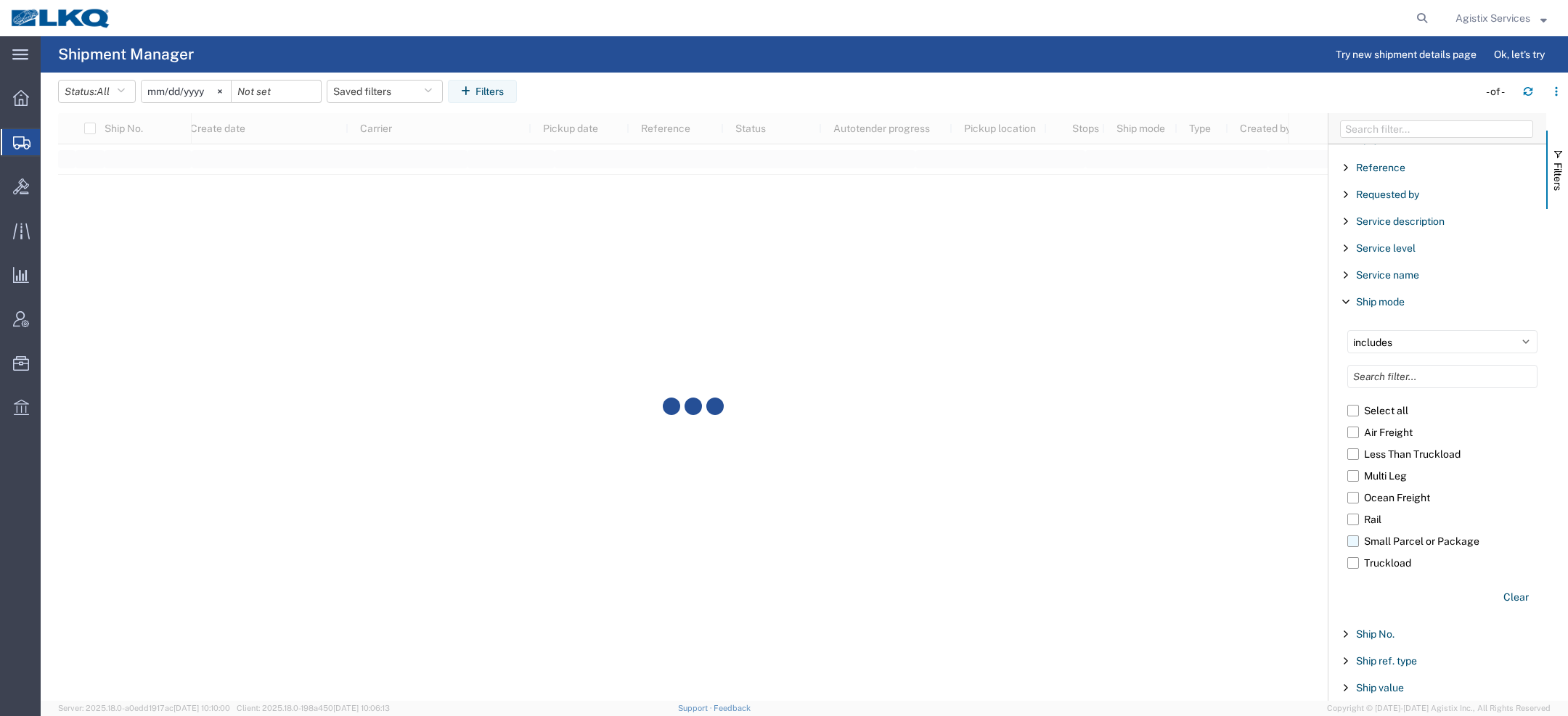
click at [1383, 539] on label "Small Parcel or Package" at bounding box center [1442, 541] width 190 height 22
click at [0, 0] on input "Small Parcel or Package" at bounding box center [0, 0] width 0 height 0
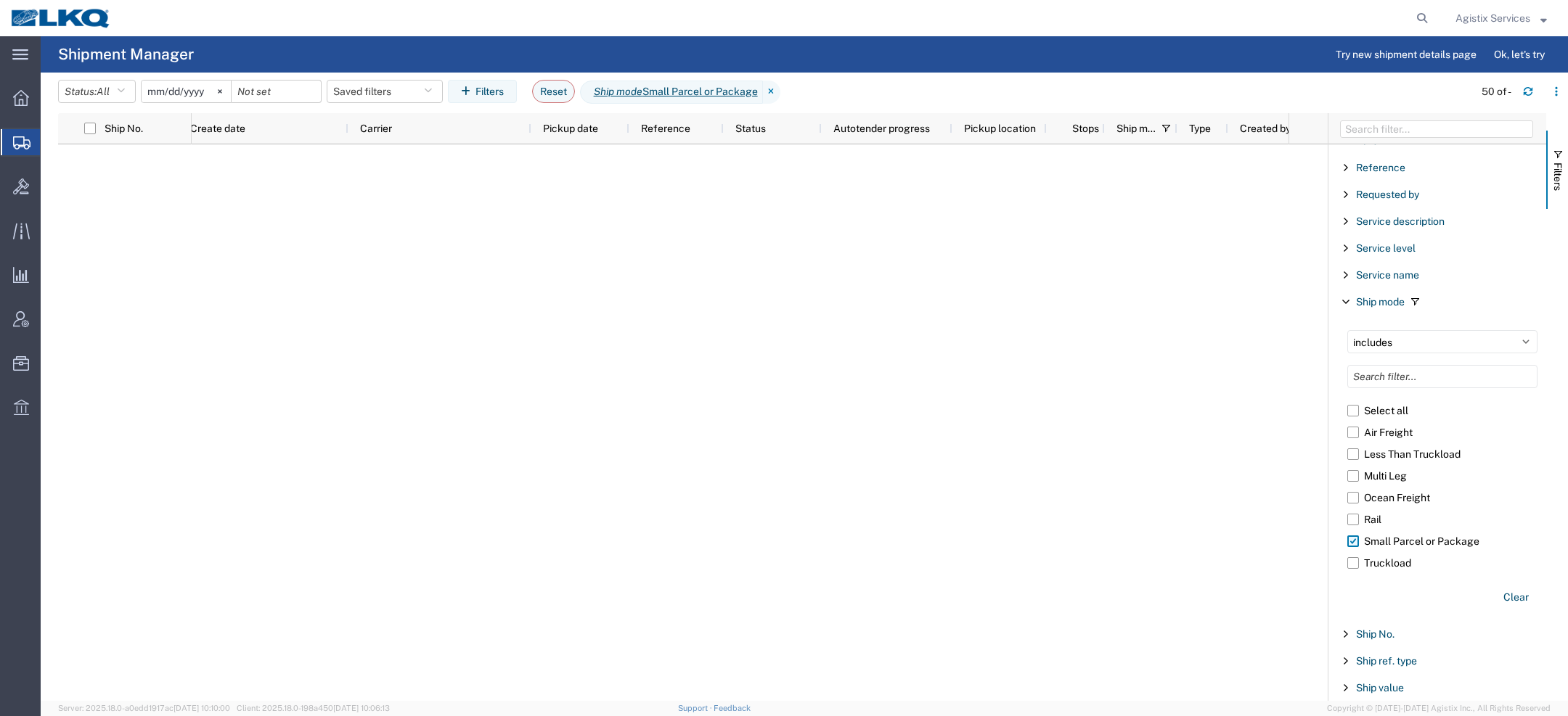
click at [1365, 534] on label "Small Parcel or Package" at bounding box center [1442, 541] width 190 height 22
click at [0, 0] on input "Small Parcel or Package" at bounding box center [0, 0] width 0 height 0
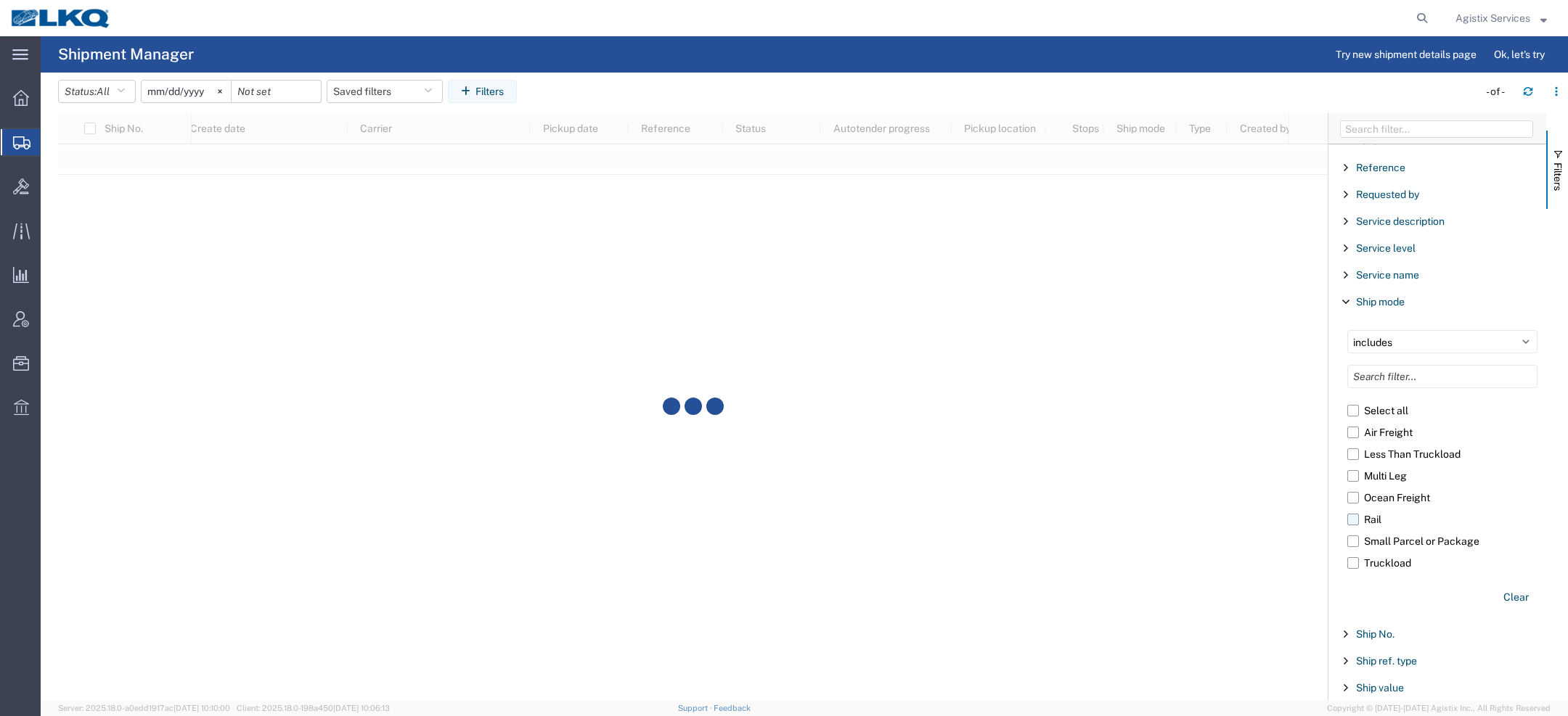
click at [1370, 511] on label "Rail" at bounding box center [1442, 519] width 190 height 22
click at [0, 0] on input "Rail" at bounding box center [0, 0] width 0 height 0
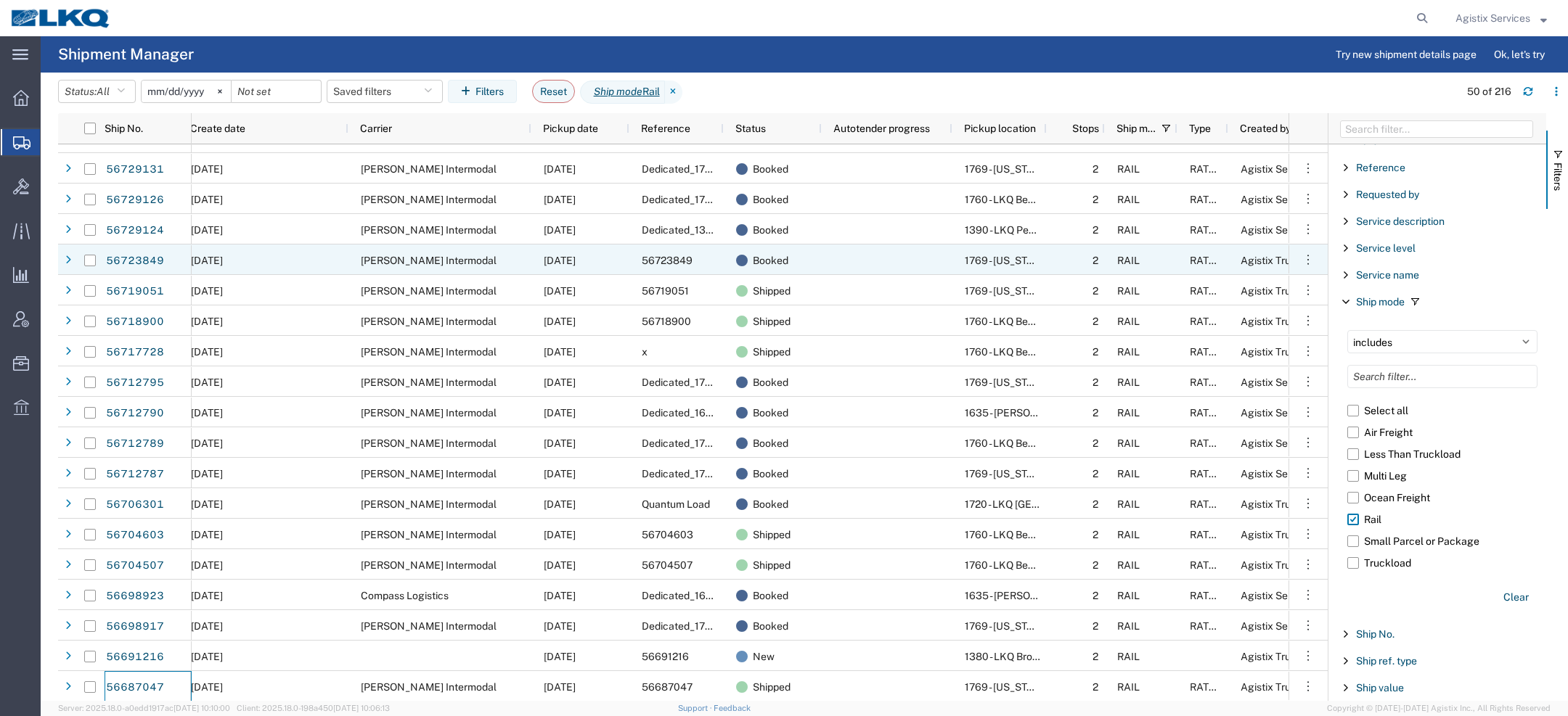
scroll to position [22, 0]
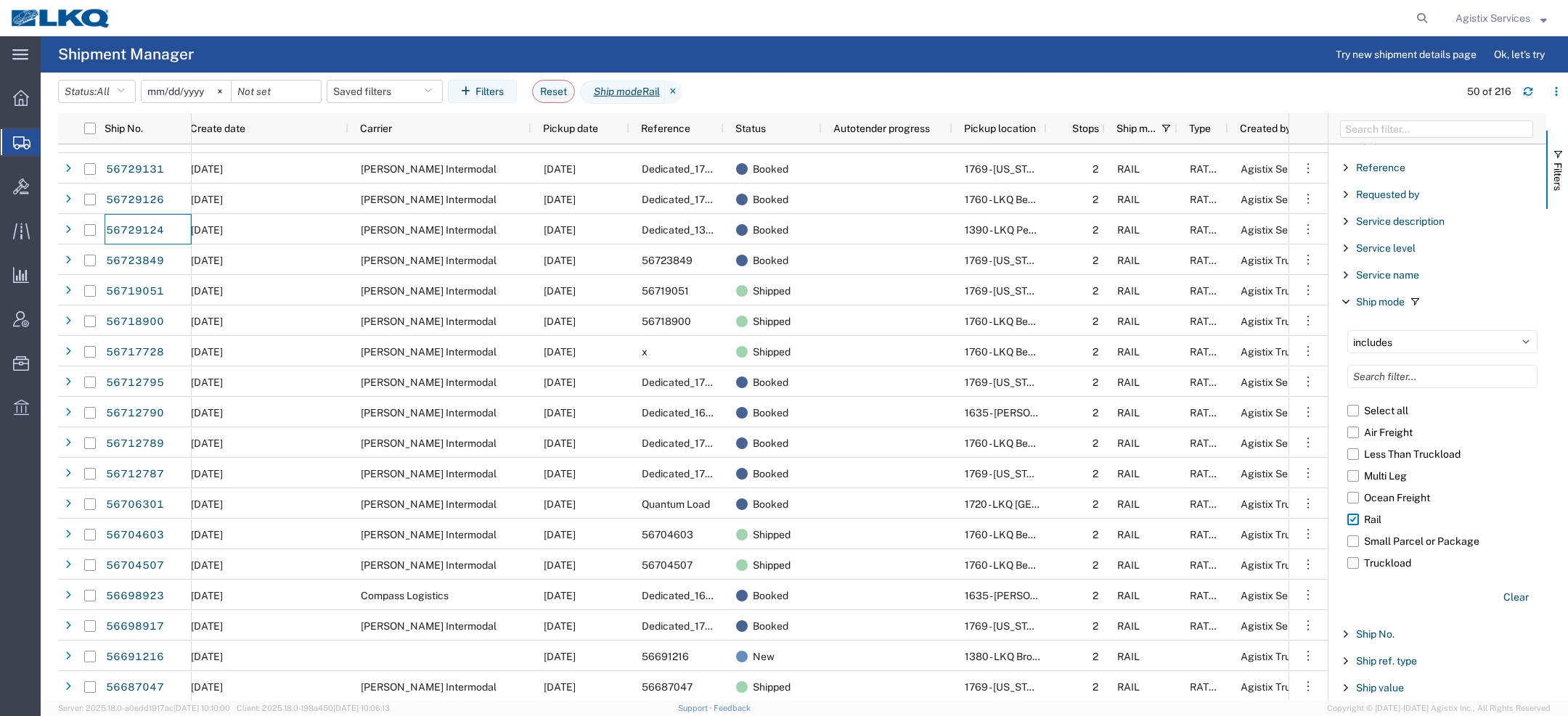
click at [1360, 513] on label "Rail" at bounding box center [1442, 519] width 190 height 22
click at [0, 0] on input "Rail" at bounding box center [0, 0] width 0 height 0
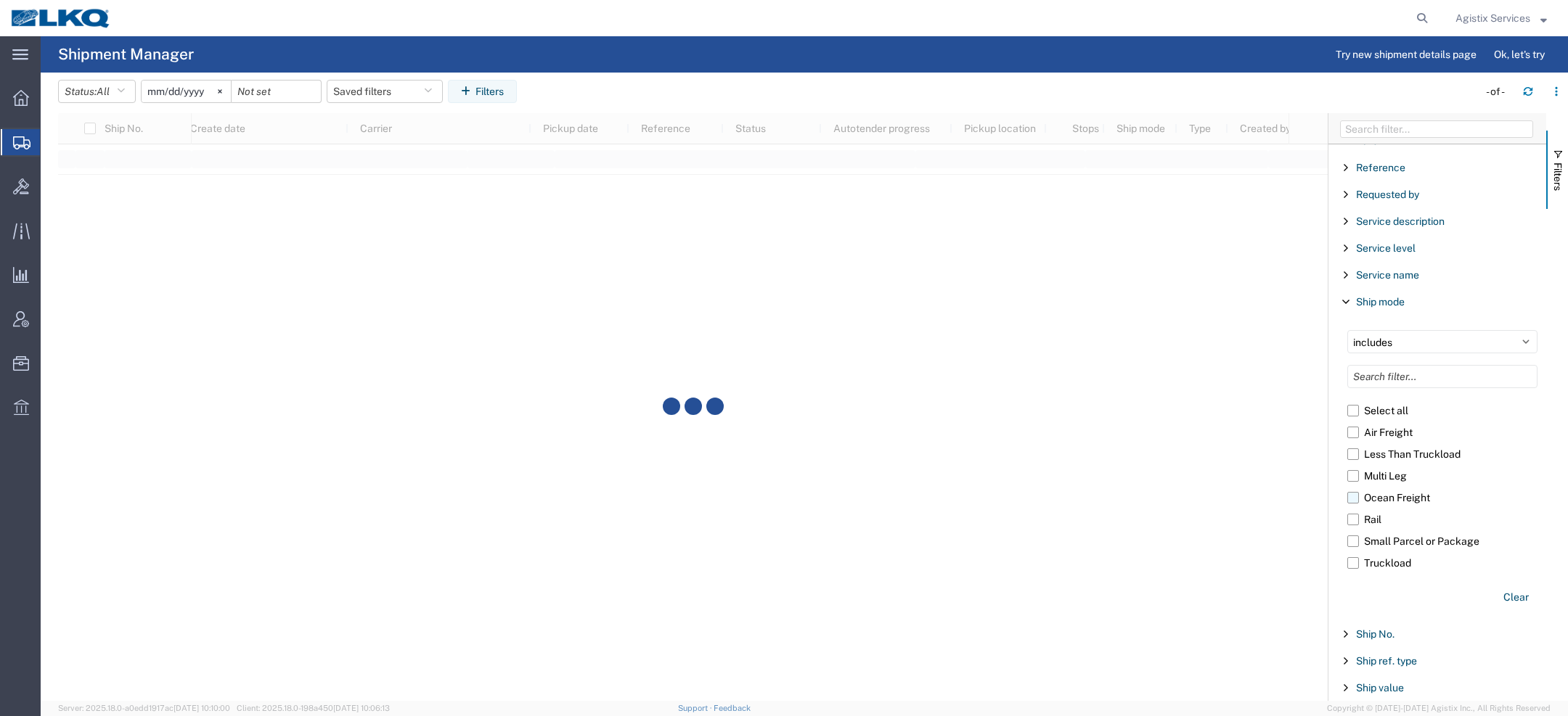
click at [1364, 491] on label "Ocean Freight" at bounding box center [1442, 497] width 190 height 22
click at [0, 0] on input "Ocean Freight" at bounding box center [0, 0] width 0 height 0
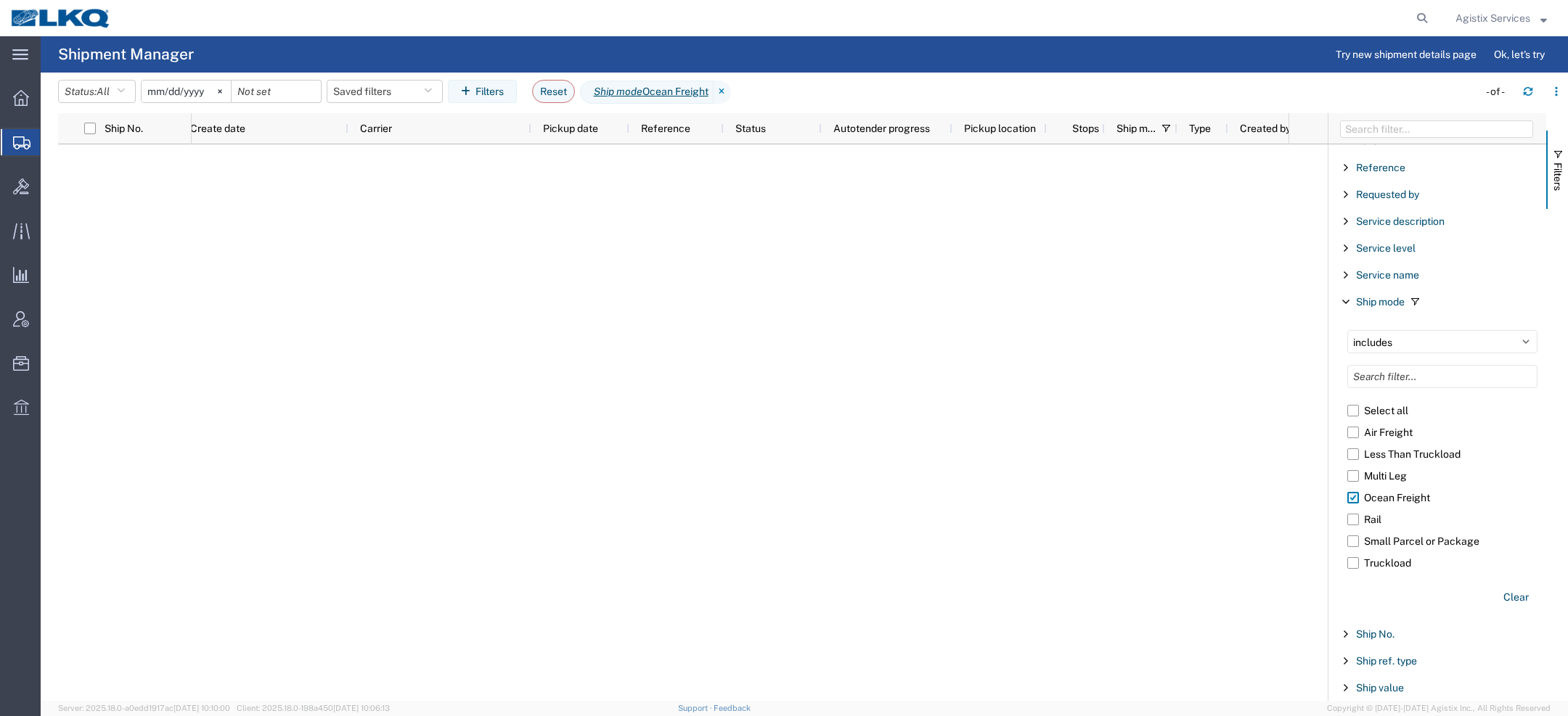
click at [1364, 487] on label "Ocean Freight" at bounding box center [1442, 497] width 190 height 22
click at [0, 0] on input "Ocean Freight" at bounding box center [0, 0] width 0 height 0
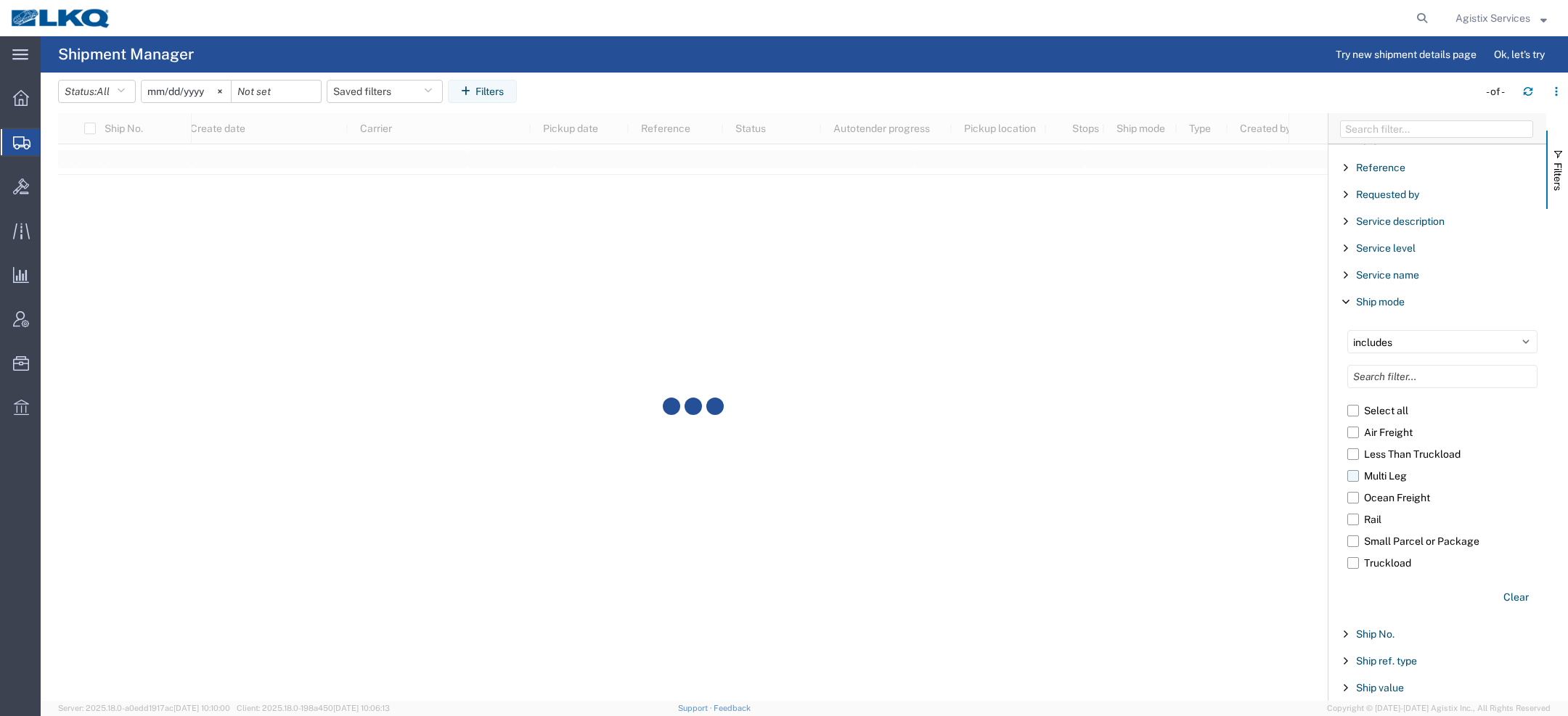
click at [1377, 465] on label "Multi Leg" at bounding box center [1442, 476] width 190 height 22
click at [0, 0] on input "Multi Leg" at bounding box center [0, 0] width 0 height 0
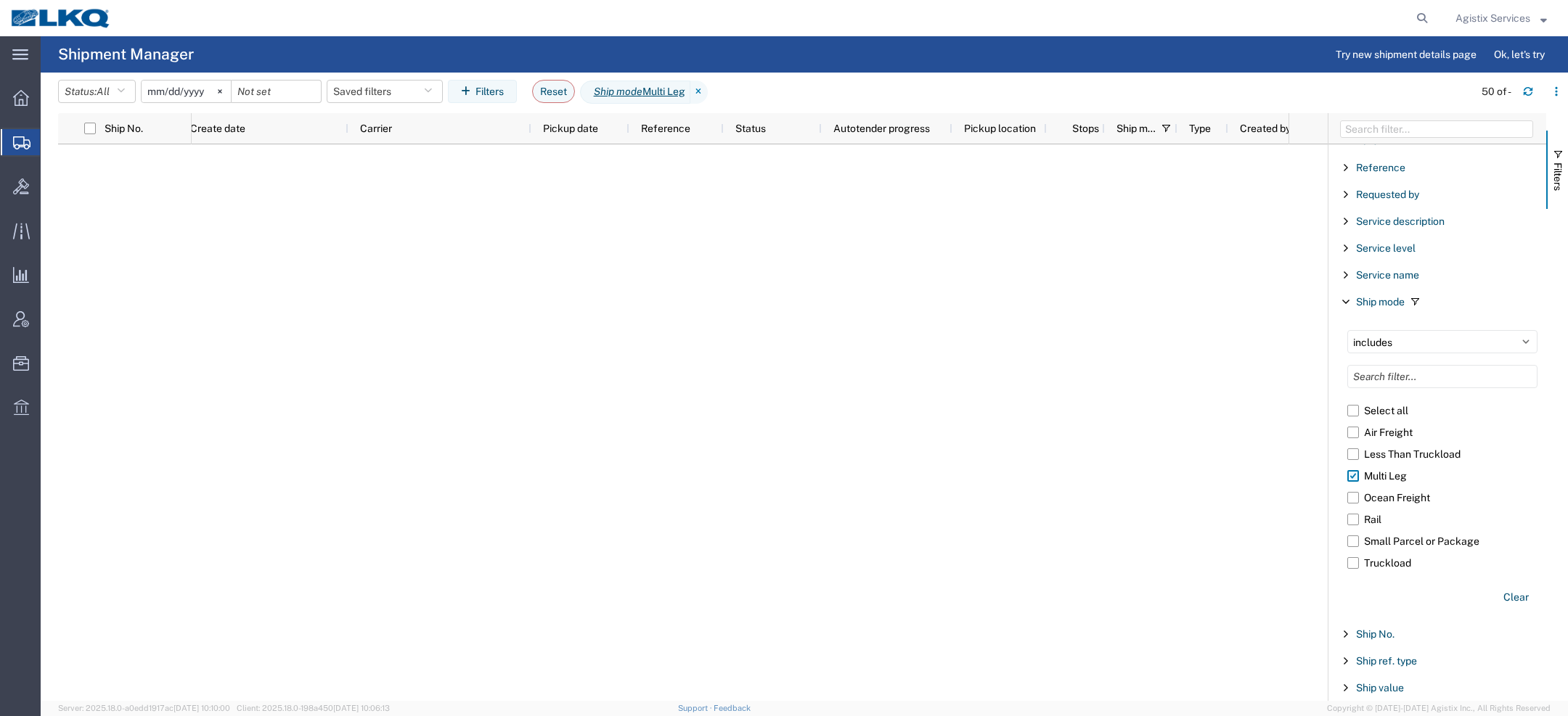
click at [1375, 466] on label "Multi Leg" at bounding box center [1442, 476] width 190 height 22
click at [0, 0] on input "Multi Leg" at bounding box center [0, 0] width 0 height 0
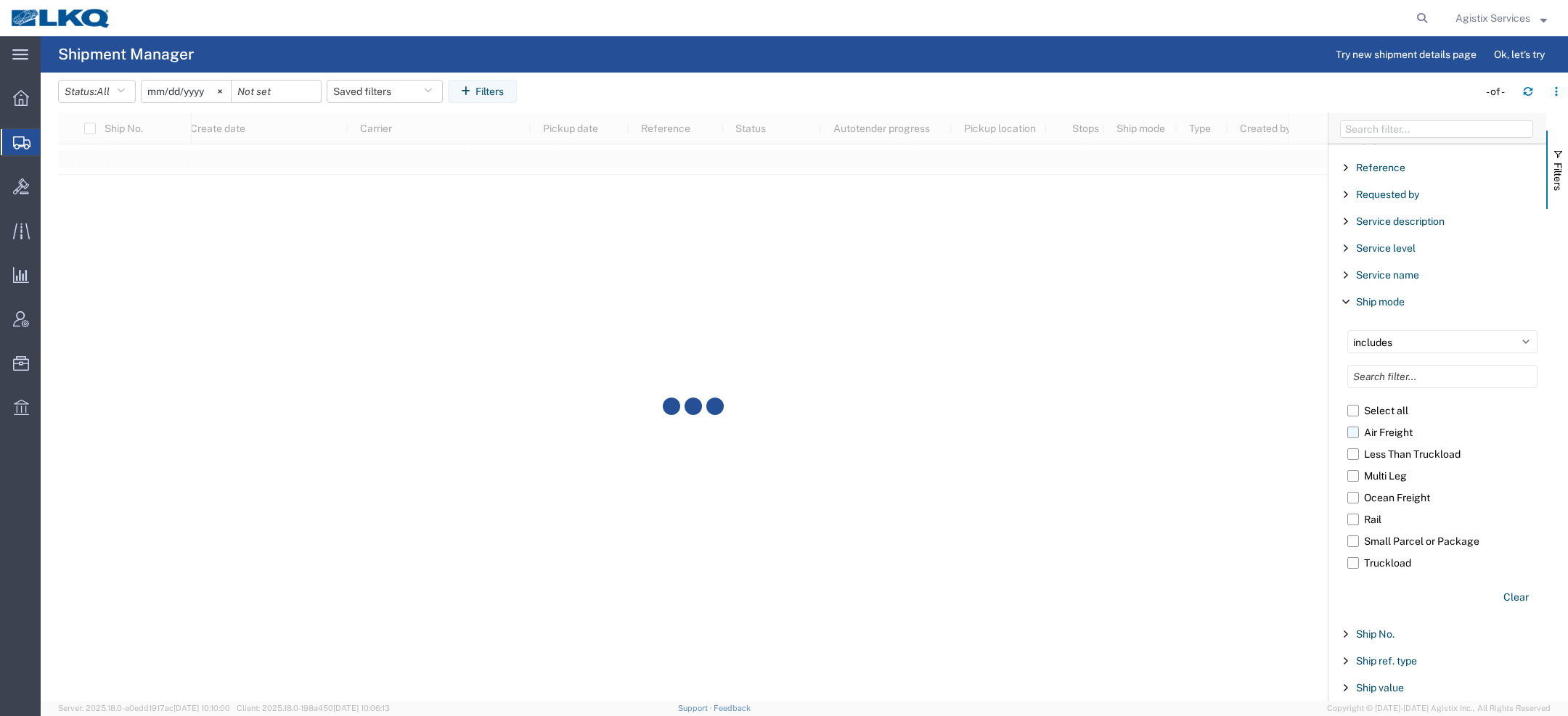
click at [1374, 421] on label "Air Freight" at bounding box center [1442, 432] width 190 height 22
click at [0, 0] on input "Air Freight" at bounding box center [0, 0] width 0 height 0
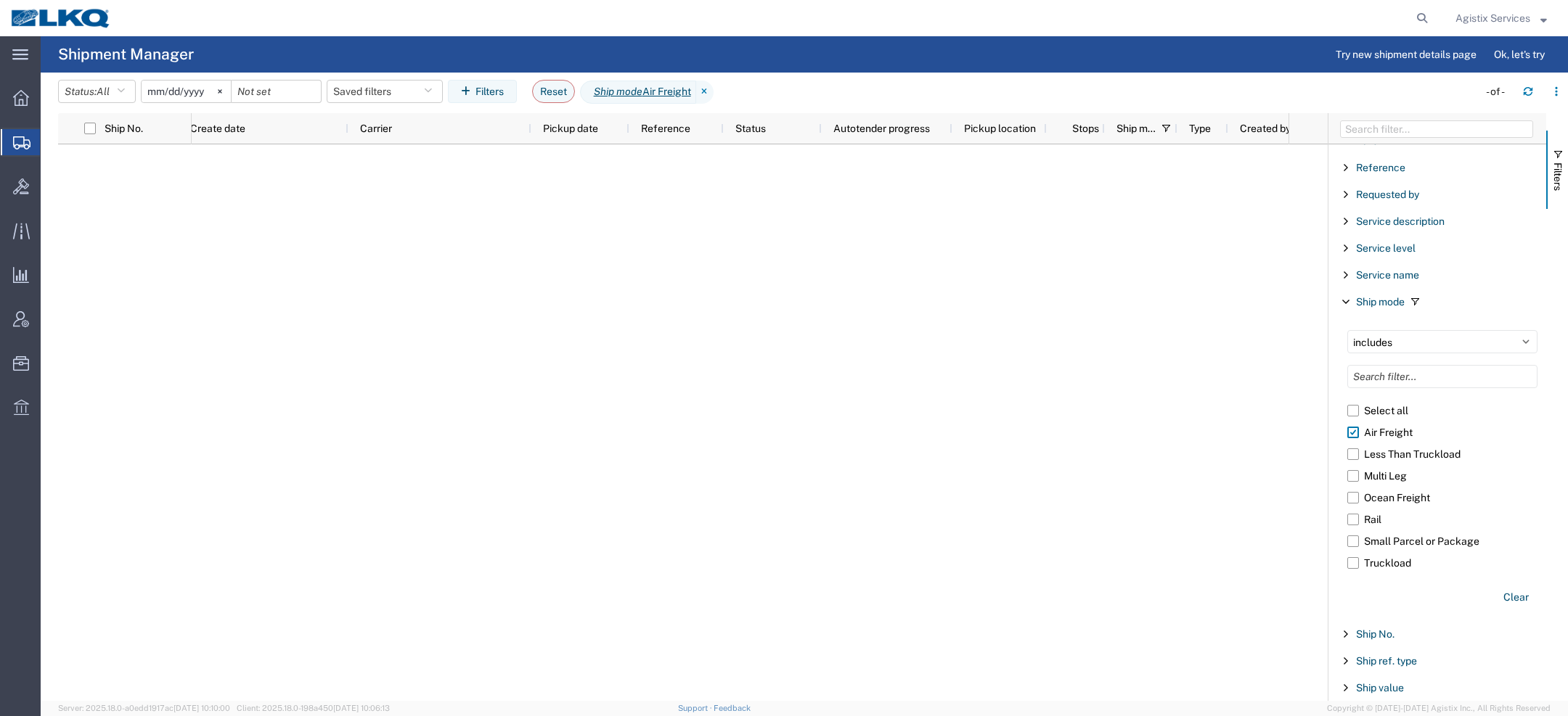
click at [1511, 14] on span "Agistix Services" at bounding box center [1493, 17] width 75 height 16
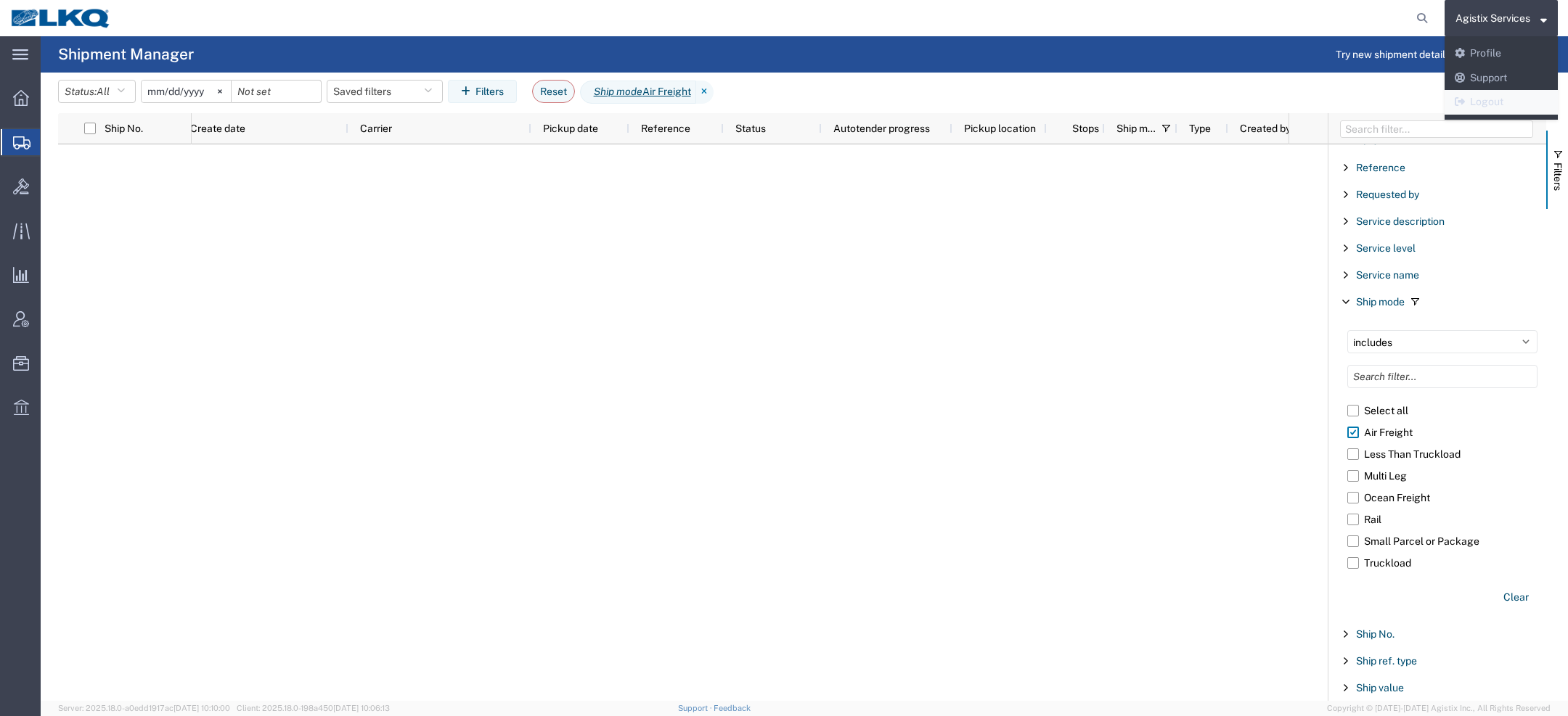
click at [1493, 97] on link "Logout" at bounding box center [1501, 102] width 113 height 25
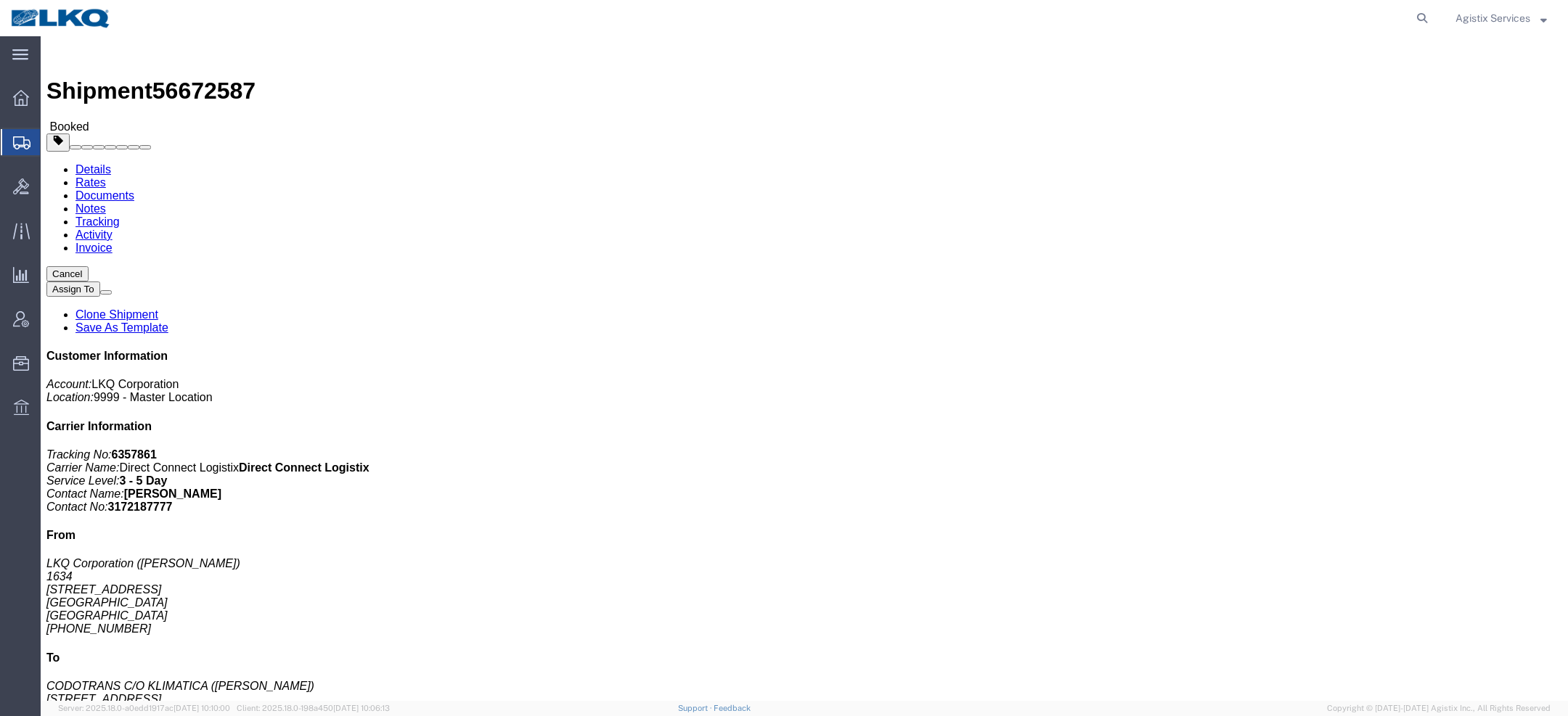
click link "Documents"
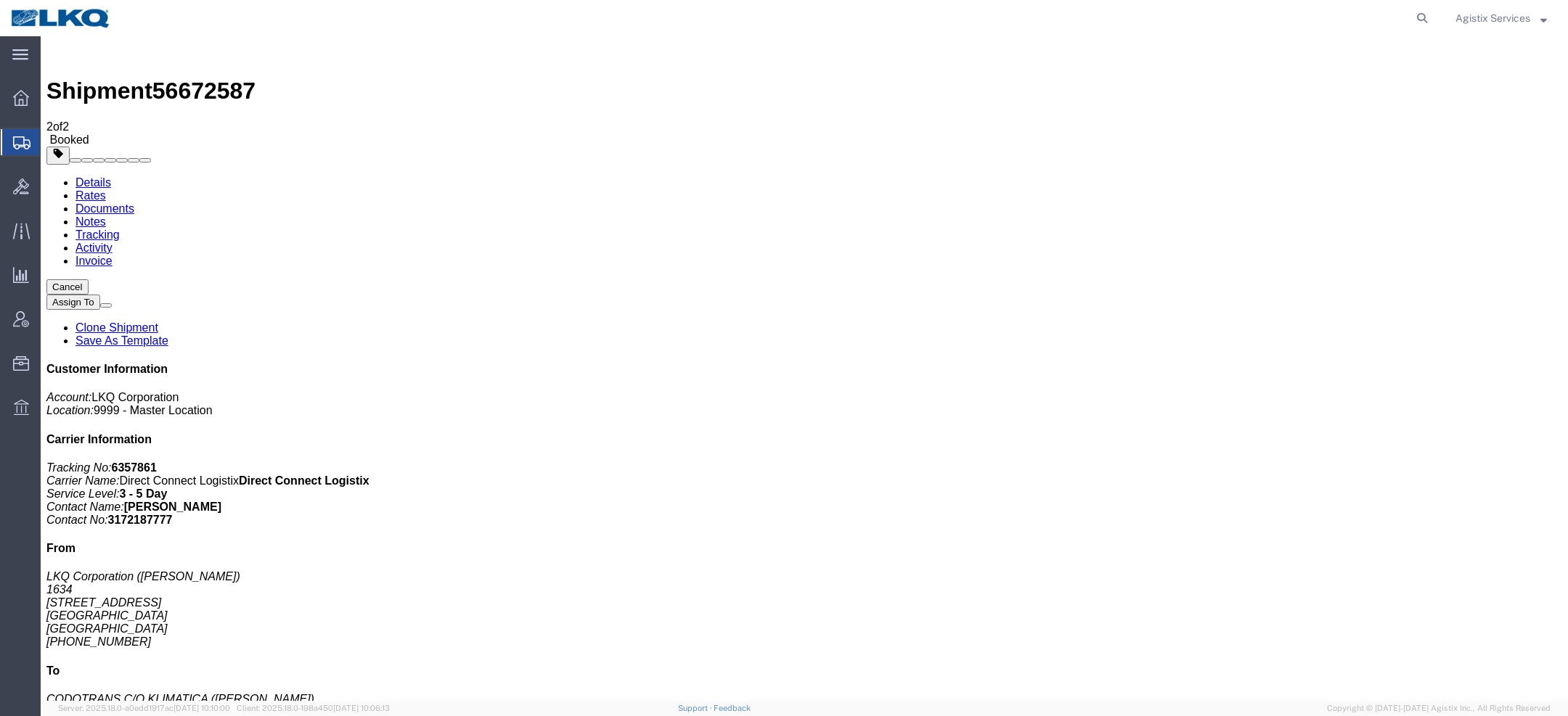
drag, startPoint x: 139, startPoint y: 203, endPoint x: 791, endPoint y: 46, distance: 670.6
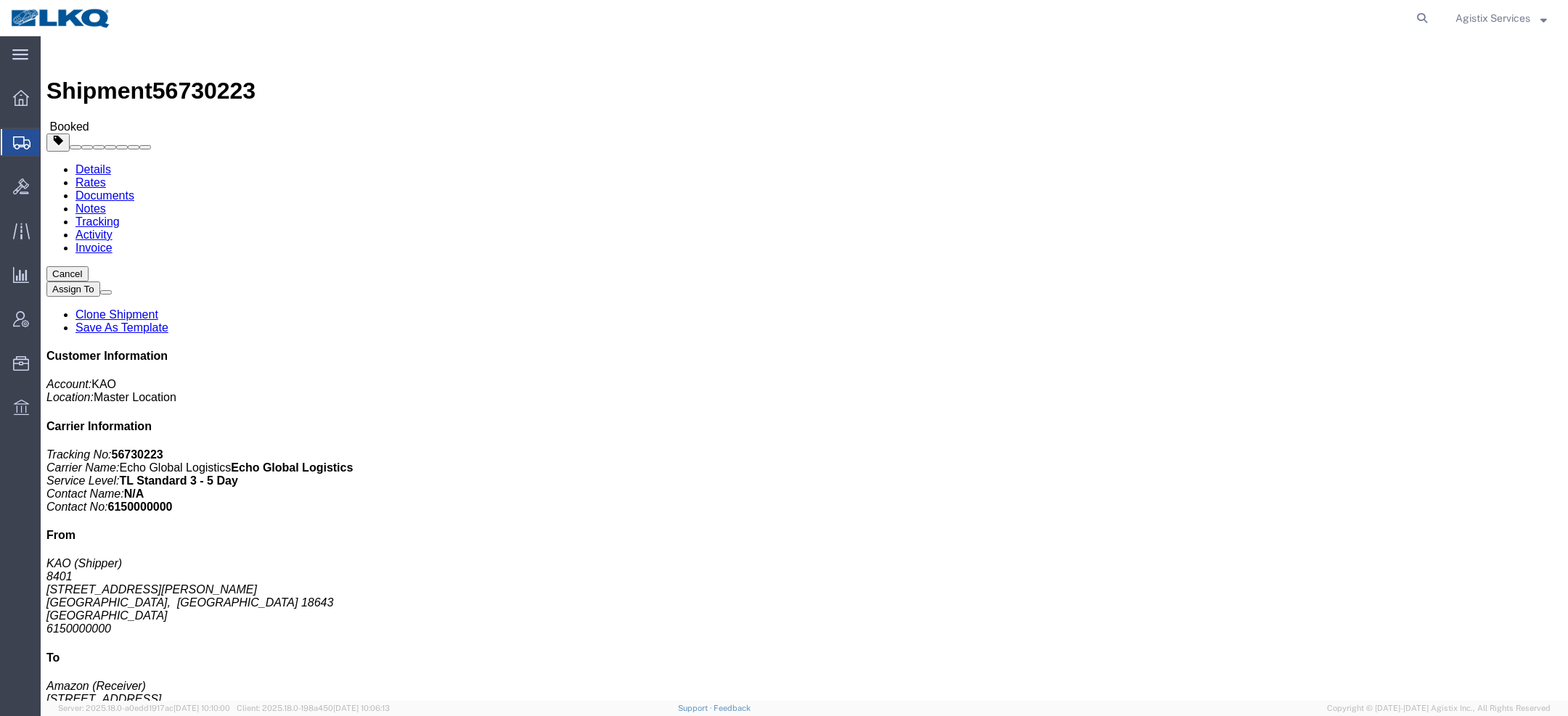
click link "Documents"
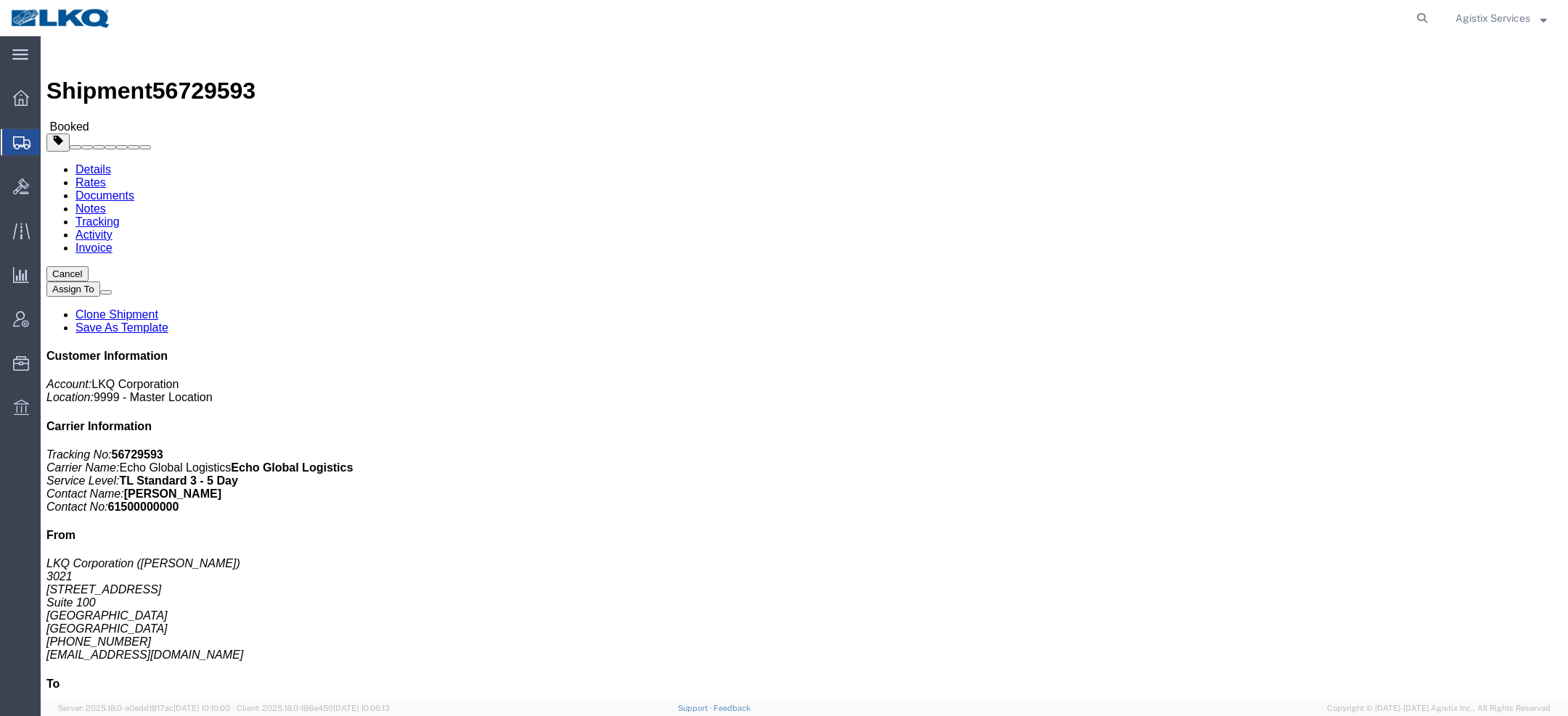
click link "Documents"
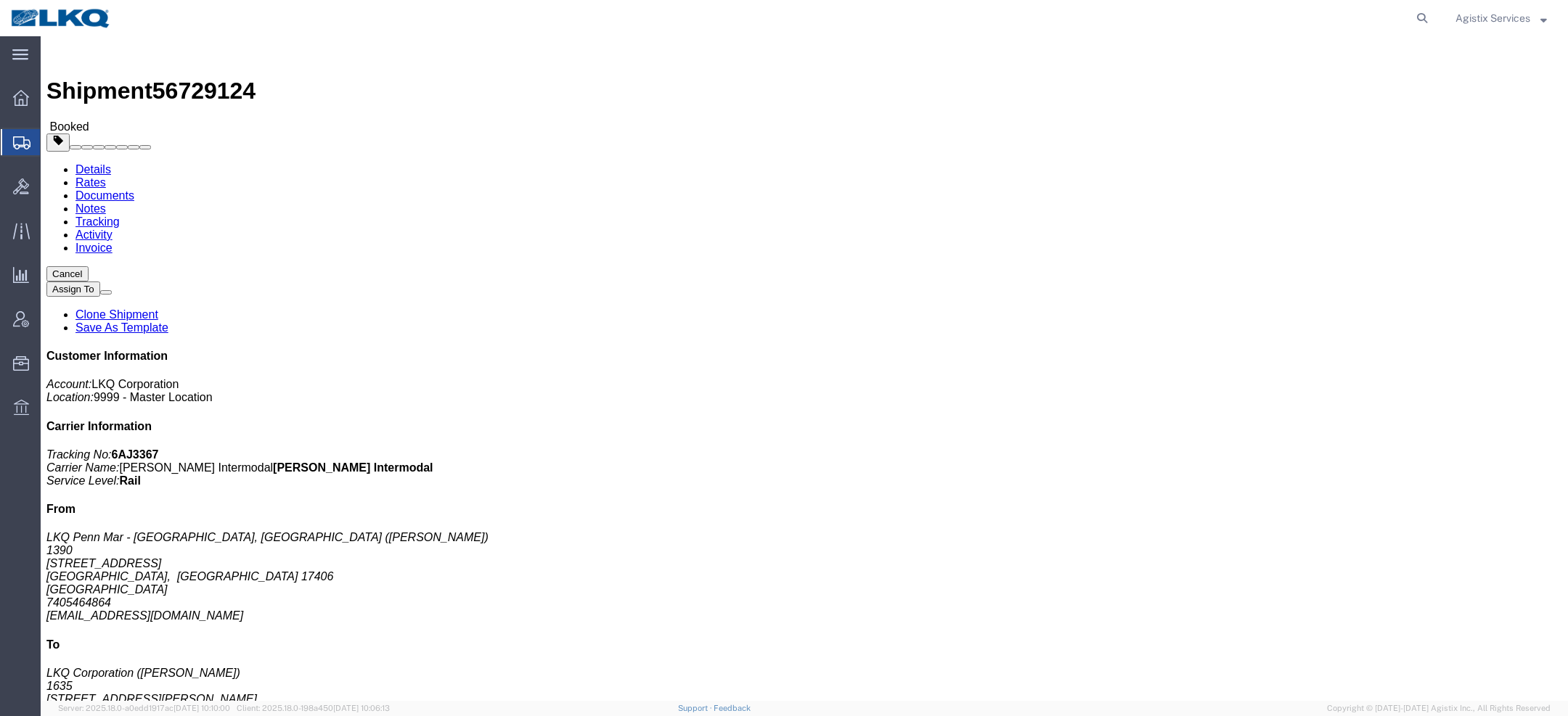
click link "Documents"
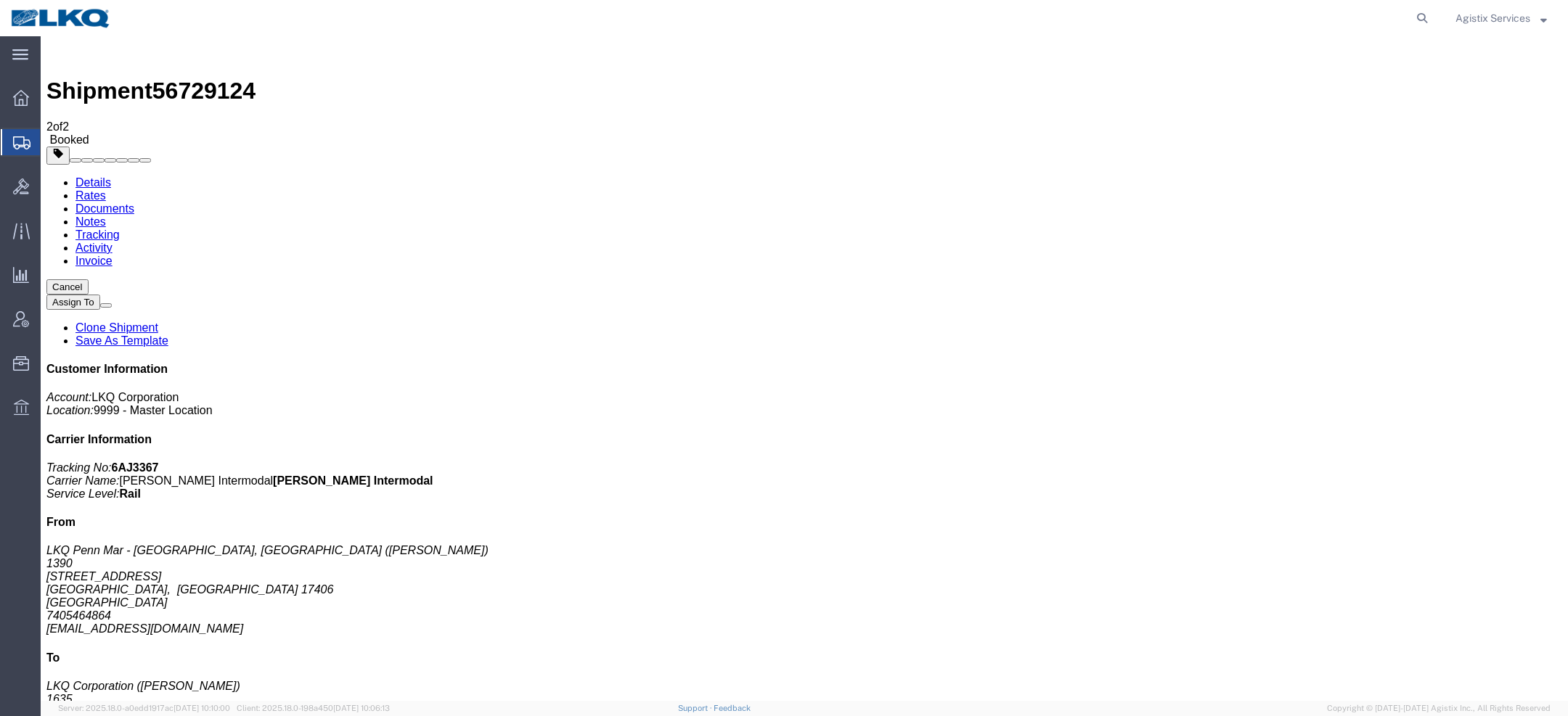
drag, startPoint x: 179, startPoint y: 198, endPoint x: 1015, endPoint y: 47, distance: 849.5
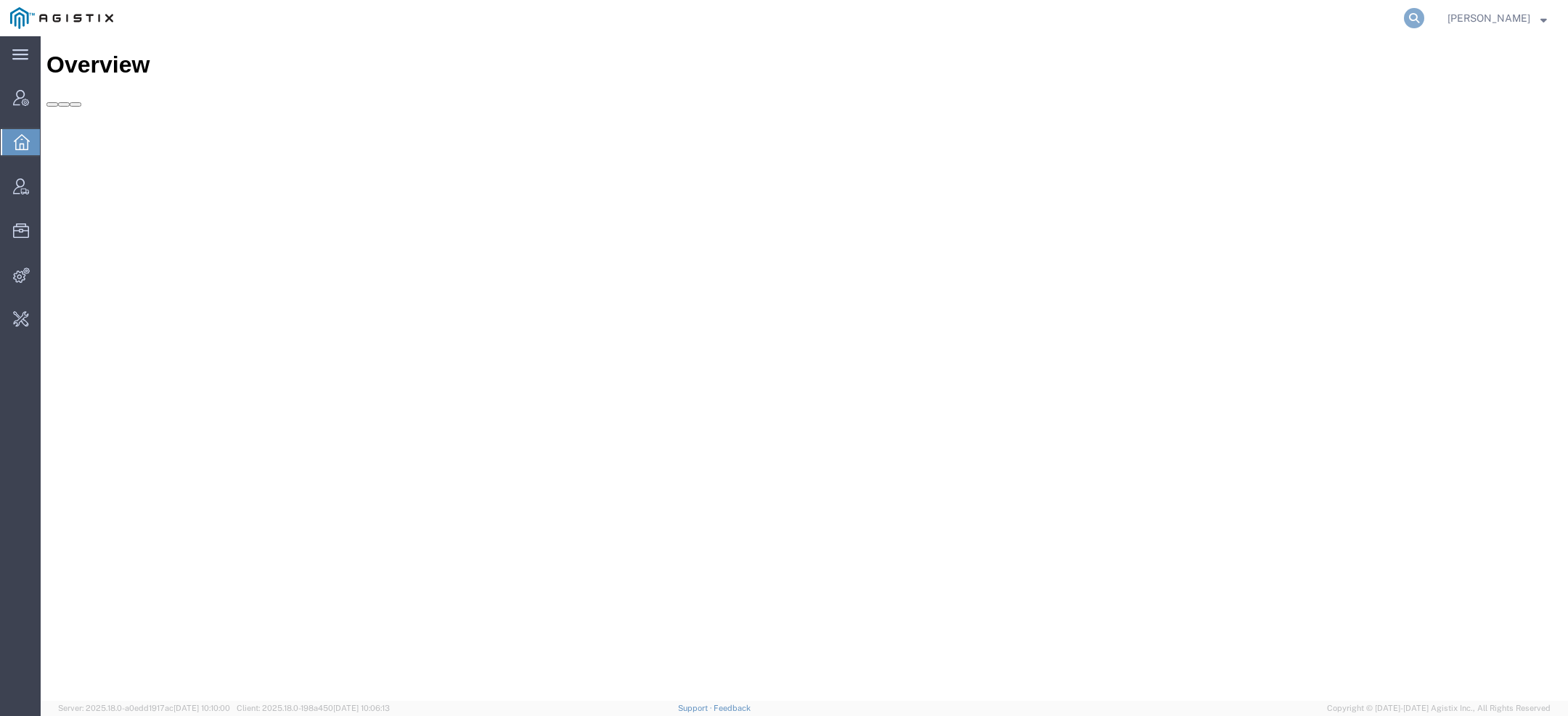
click at [1420, 23] on icon at bounding box center [1413, 18] width 20 height 20
type input "pgw"
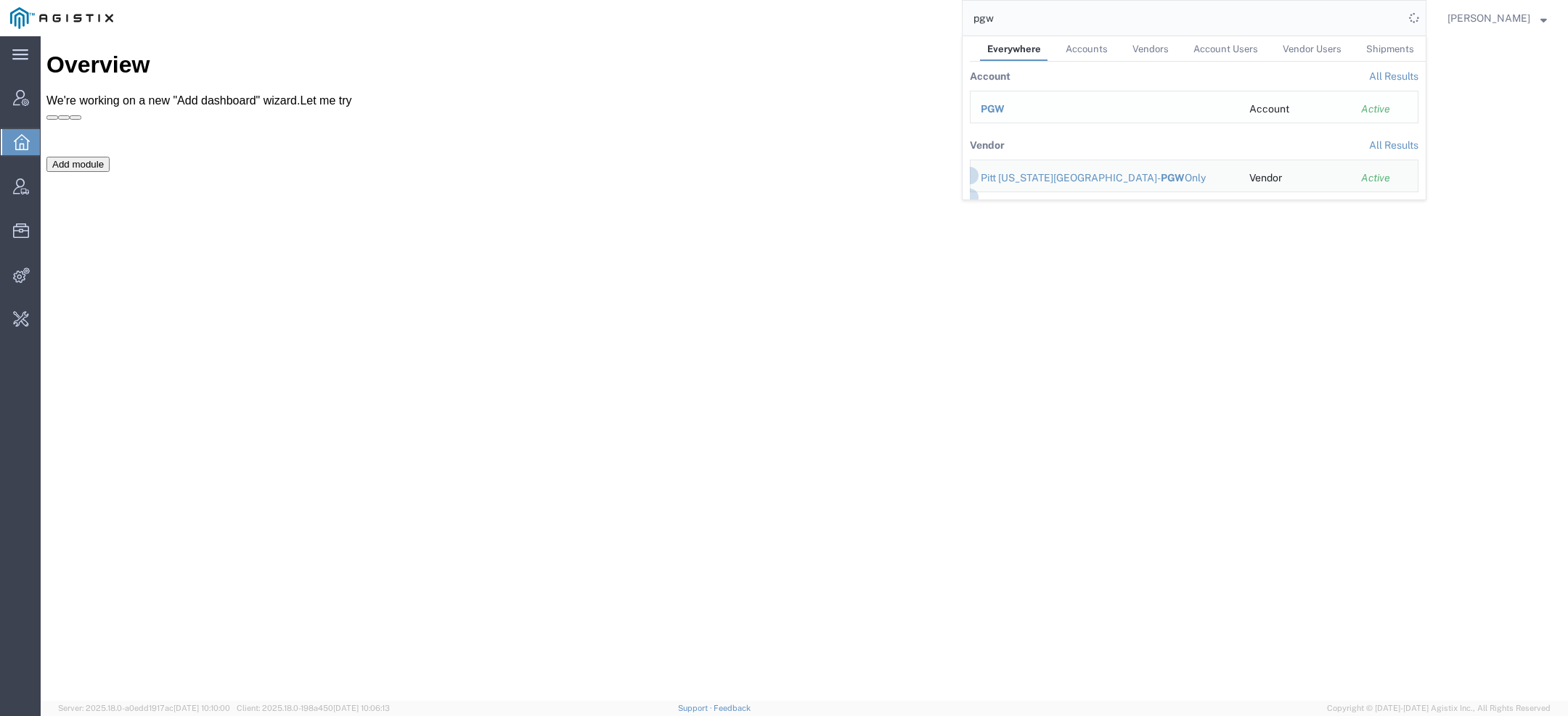
drag, startPoint x: 984, startPoint y: 70, endPoint x: 1025, endPoint y: 107, distance: 55.2
click at [1025, 107] on div "PGW" at bounding box center [1104, 109] width 248 height 15
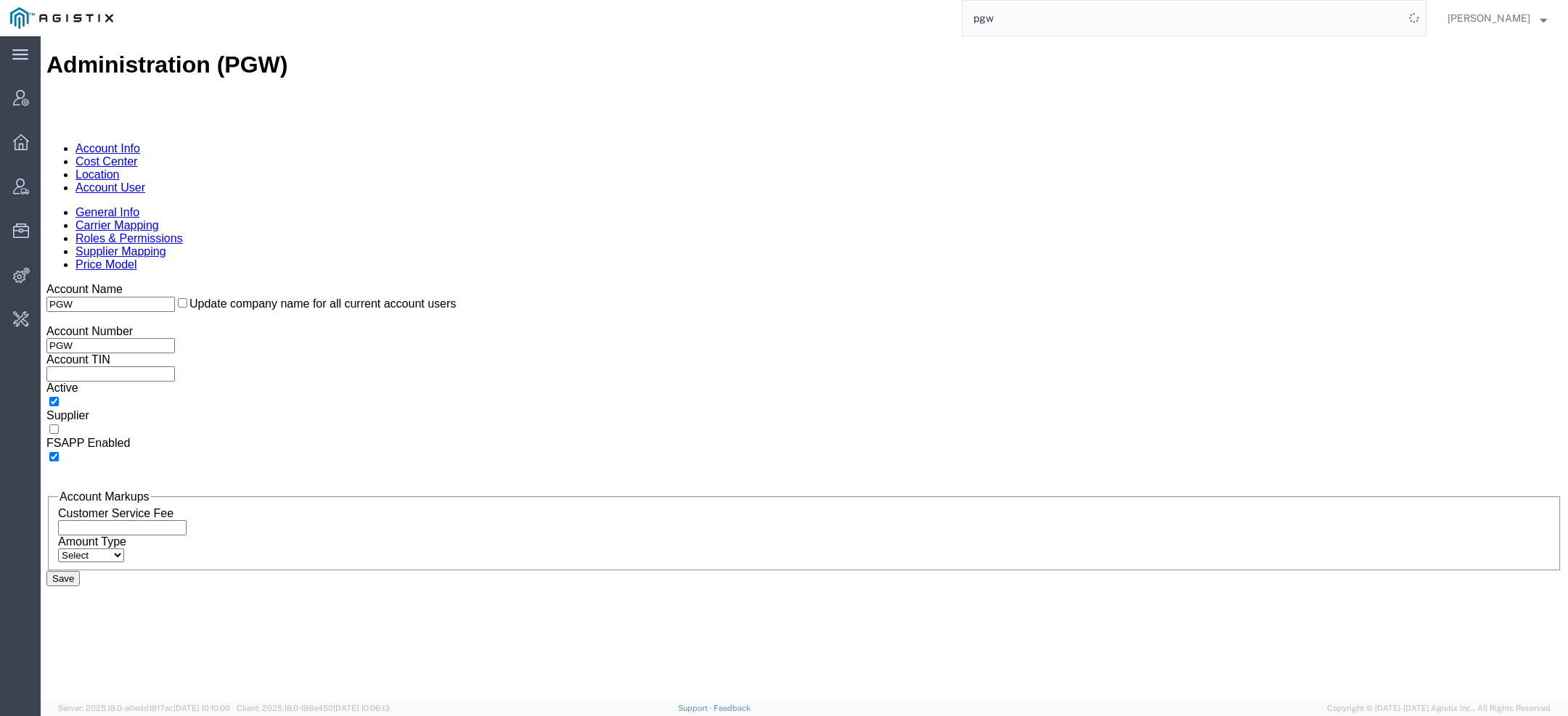
click at [145, 182] on link "Account User" at bounding box center [110, 188] width 69 height 12
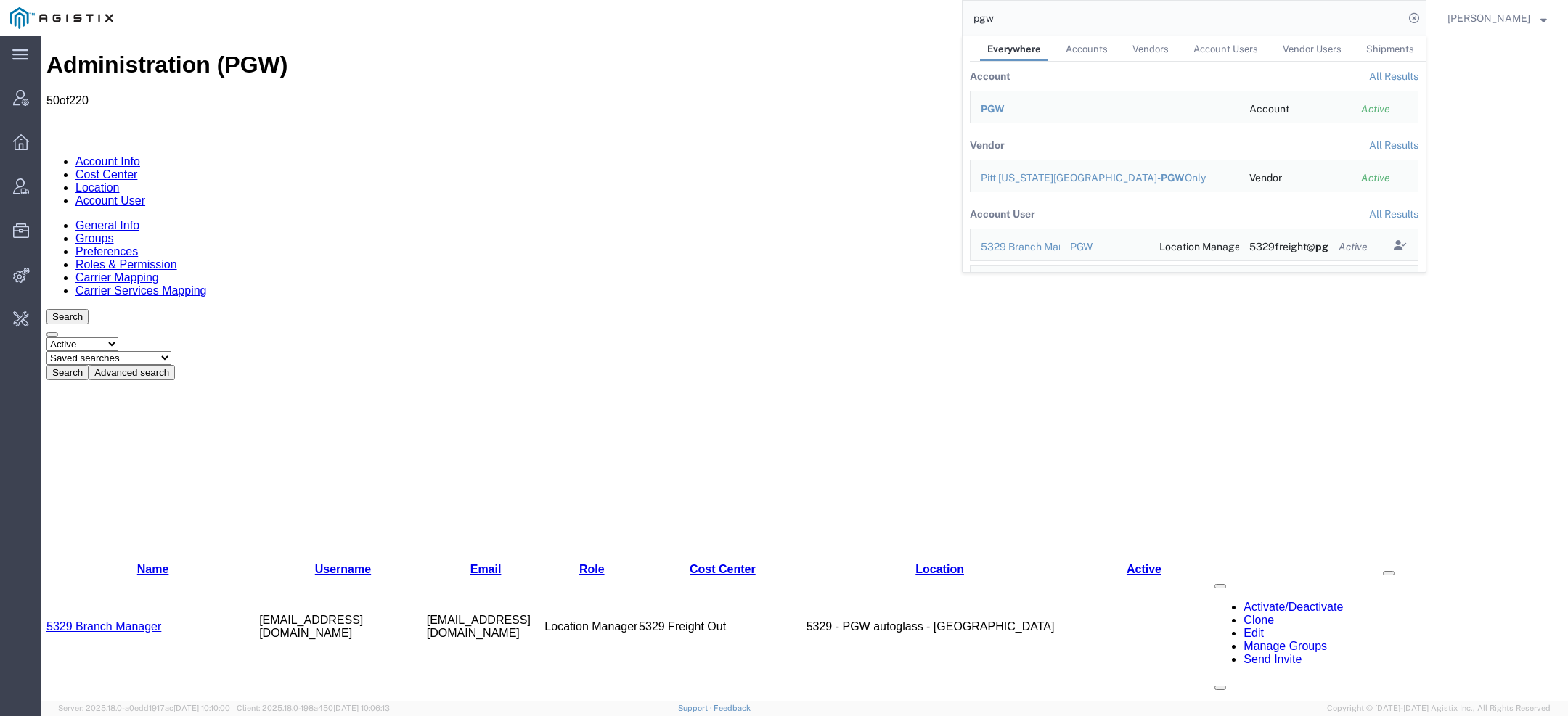
click at [165, 351] on select "Saved searches Exclude Branch Manager Jason Offline user" at bounding box center [109, 358] width 125 height 14
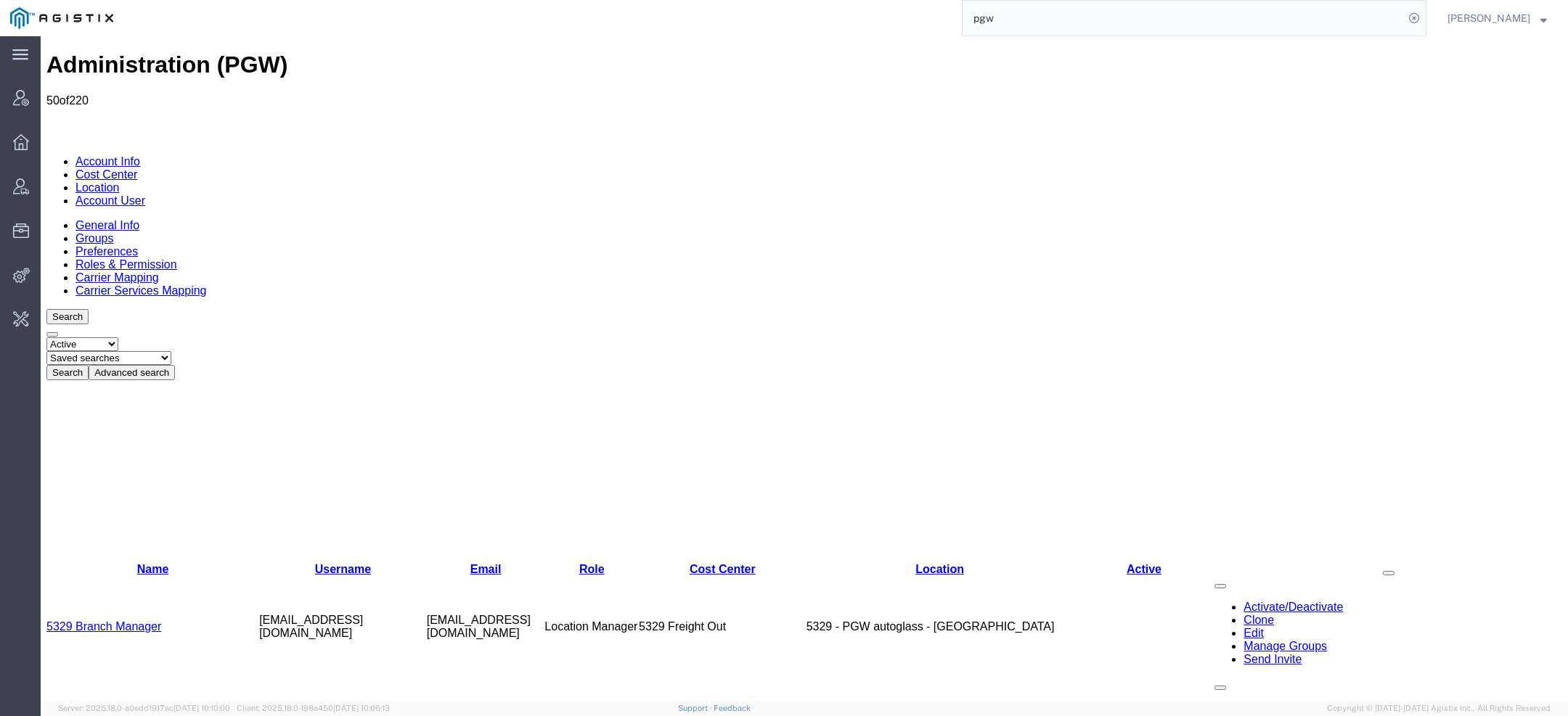
select select "Offline user"
click at [103, 351] on select "Saved searches Exclude Branch Manager Jason Offline user" at bounding box center [109, 358] width 125 height 14
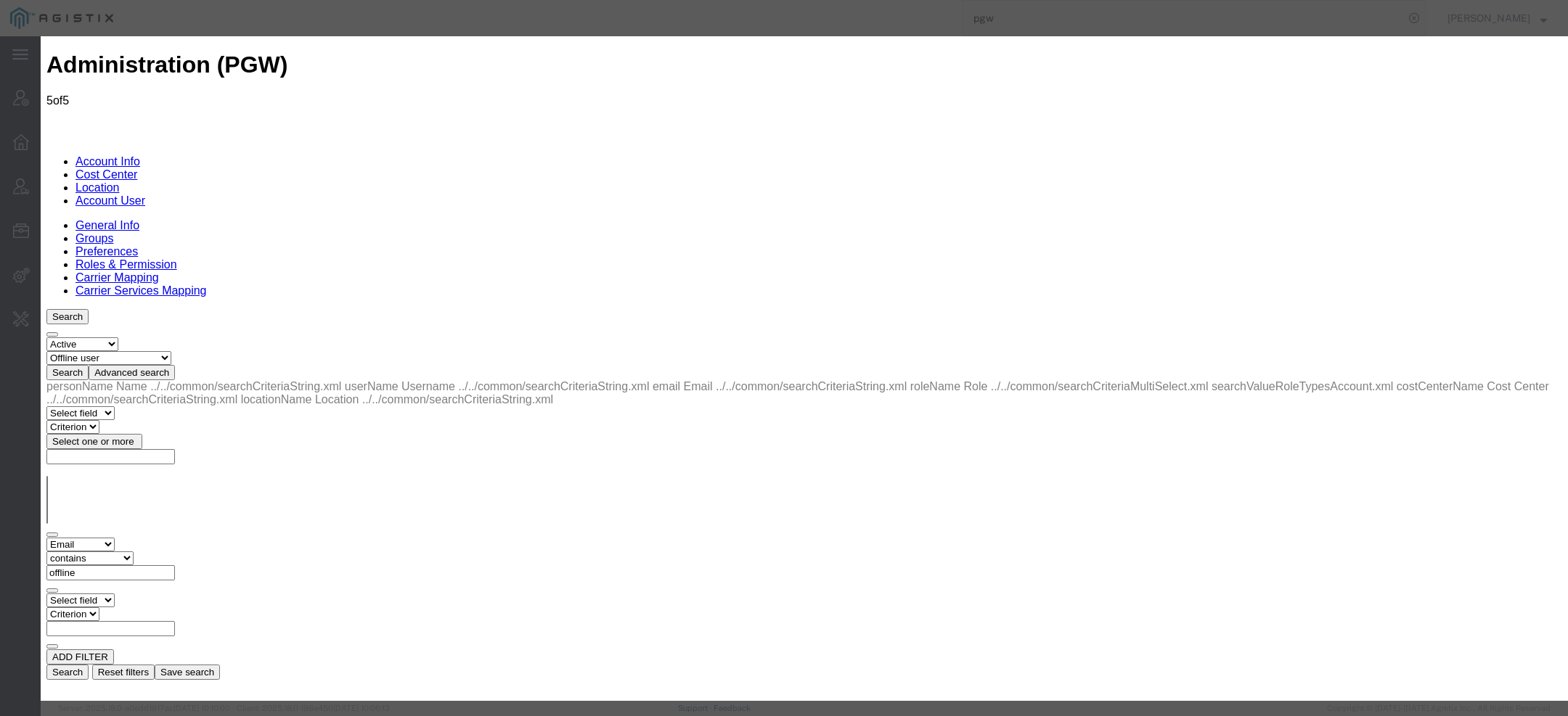
select select "COSTCENTER"
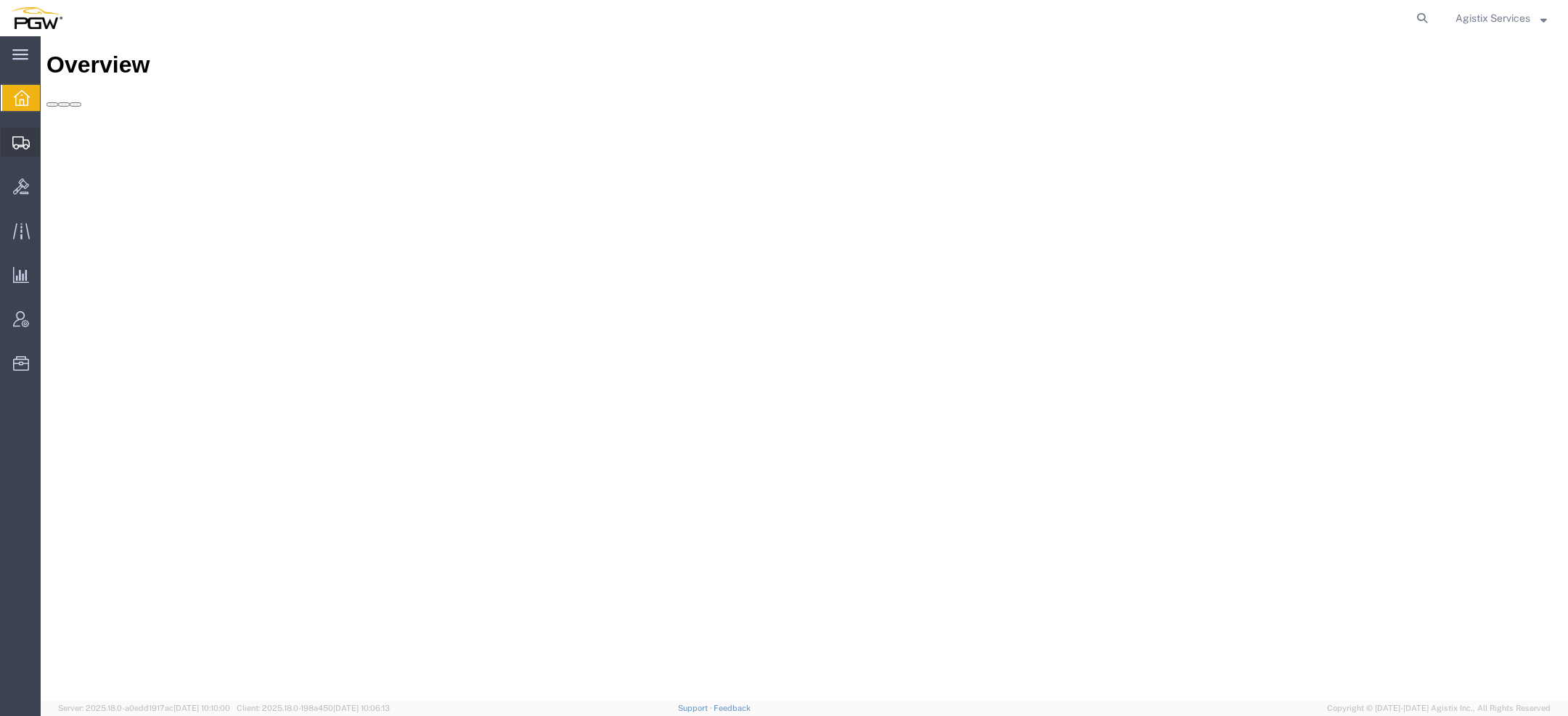
click at [17, 148] on icon at bounding box center [20, 142] width 17 height 13
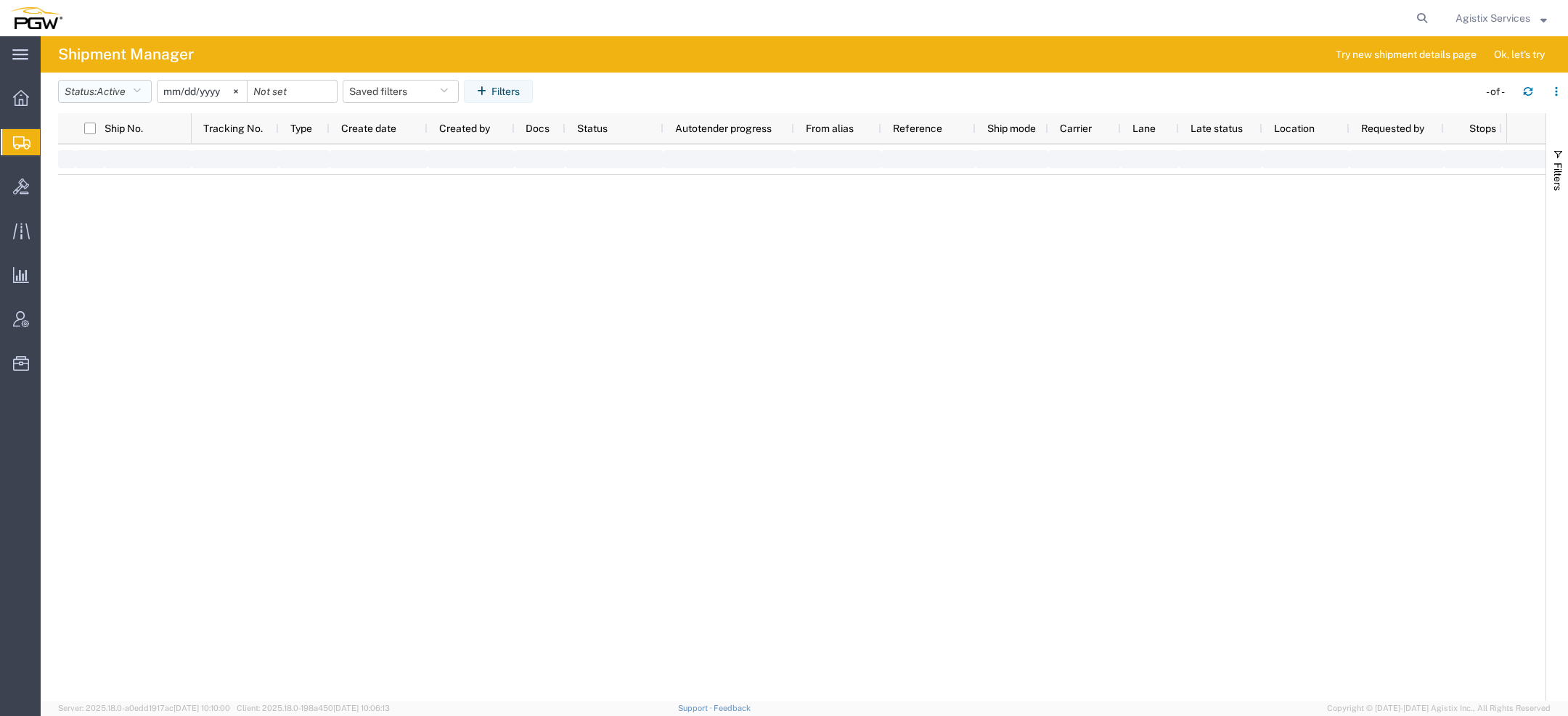
click at [131, 93] on button "Status: Active" at bounding box center [105, 91] width 93 height 23
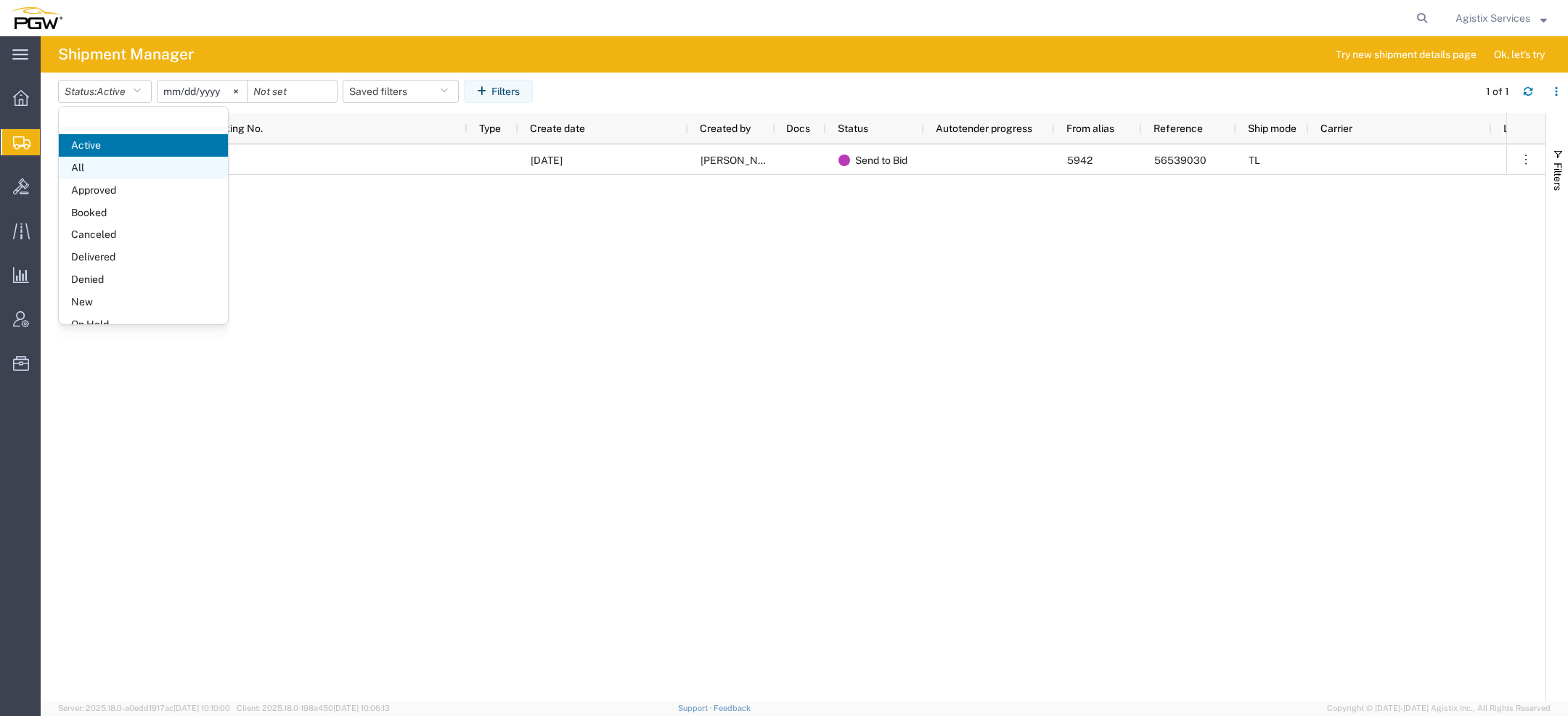
click at [129, 159] on span "All" at bounding box center [143, 168] width 169 height 23
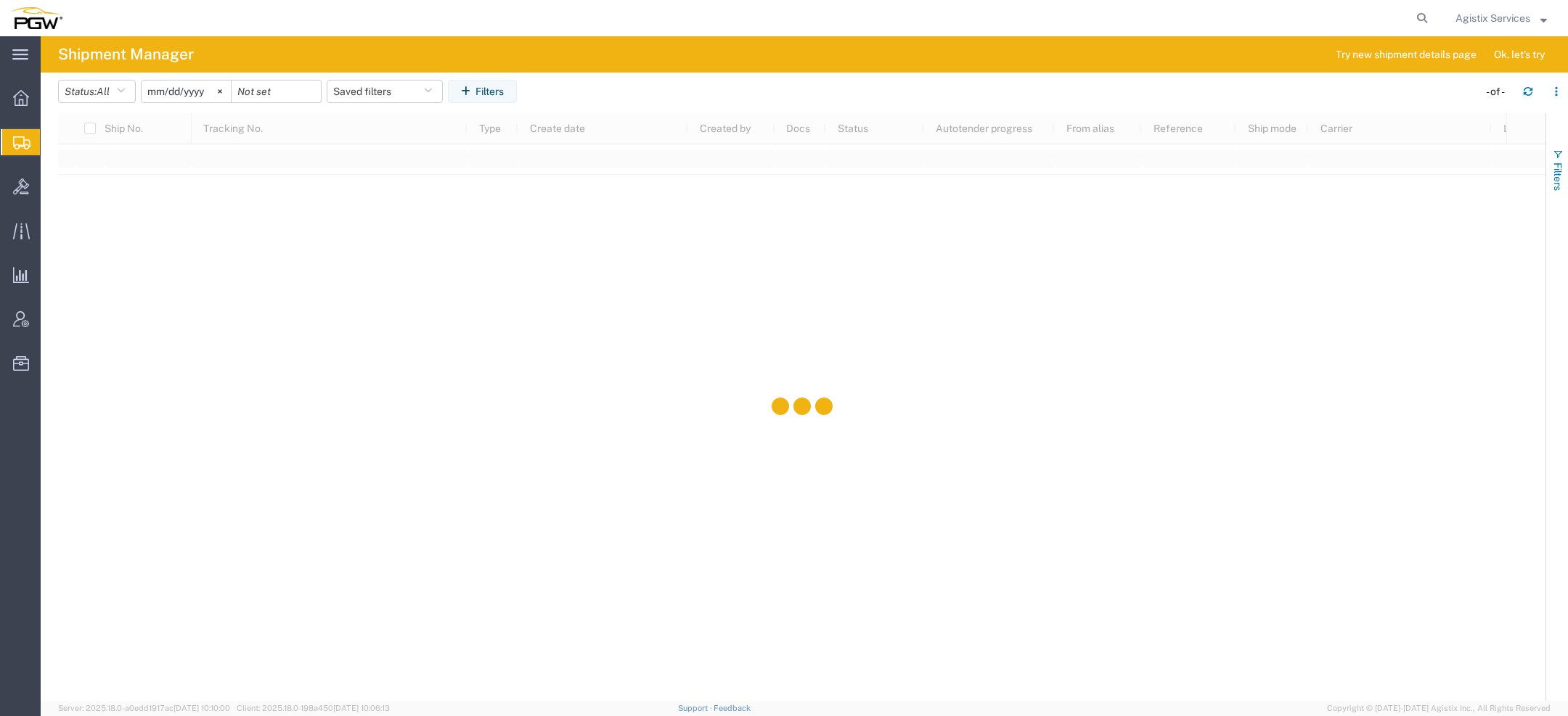
click at [1559, 179] on span "Filters" at bounding box center [1557, 177] width 11 height 29
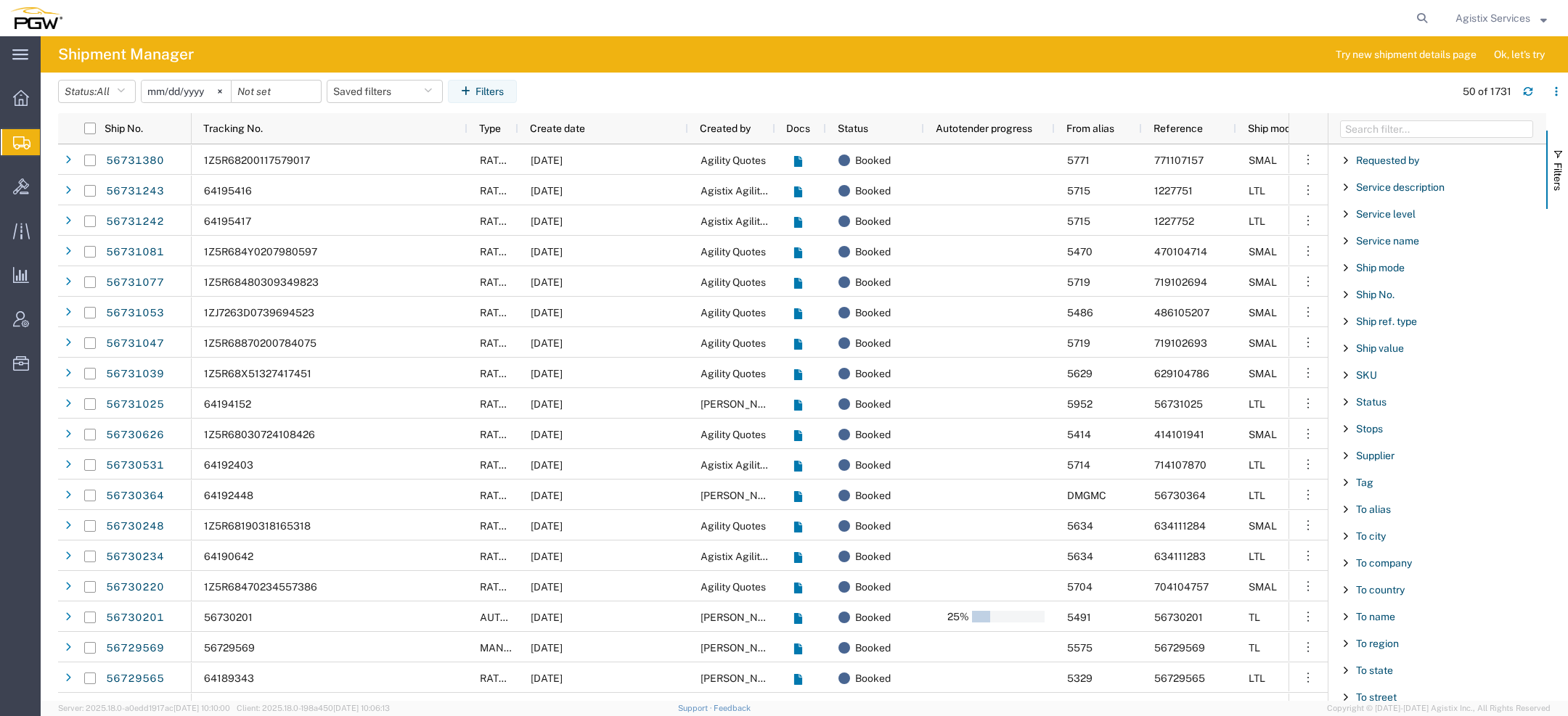
scroll to position [1088, 0]
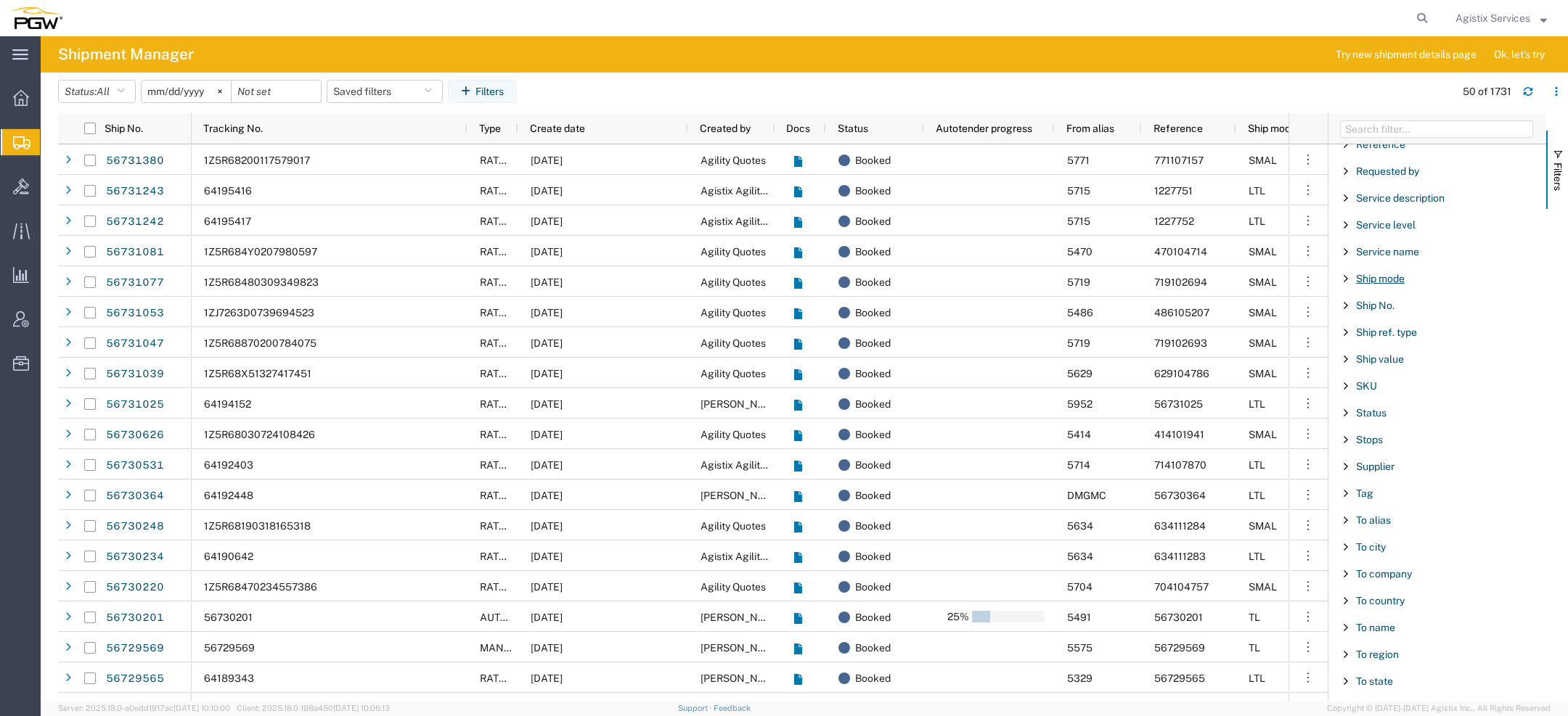
click at [1381, 273] on span "Ship mode" at bounding box center [1380, 278] width 49 height 11
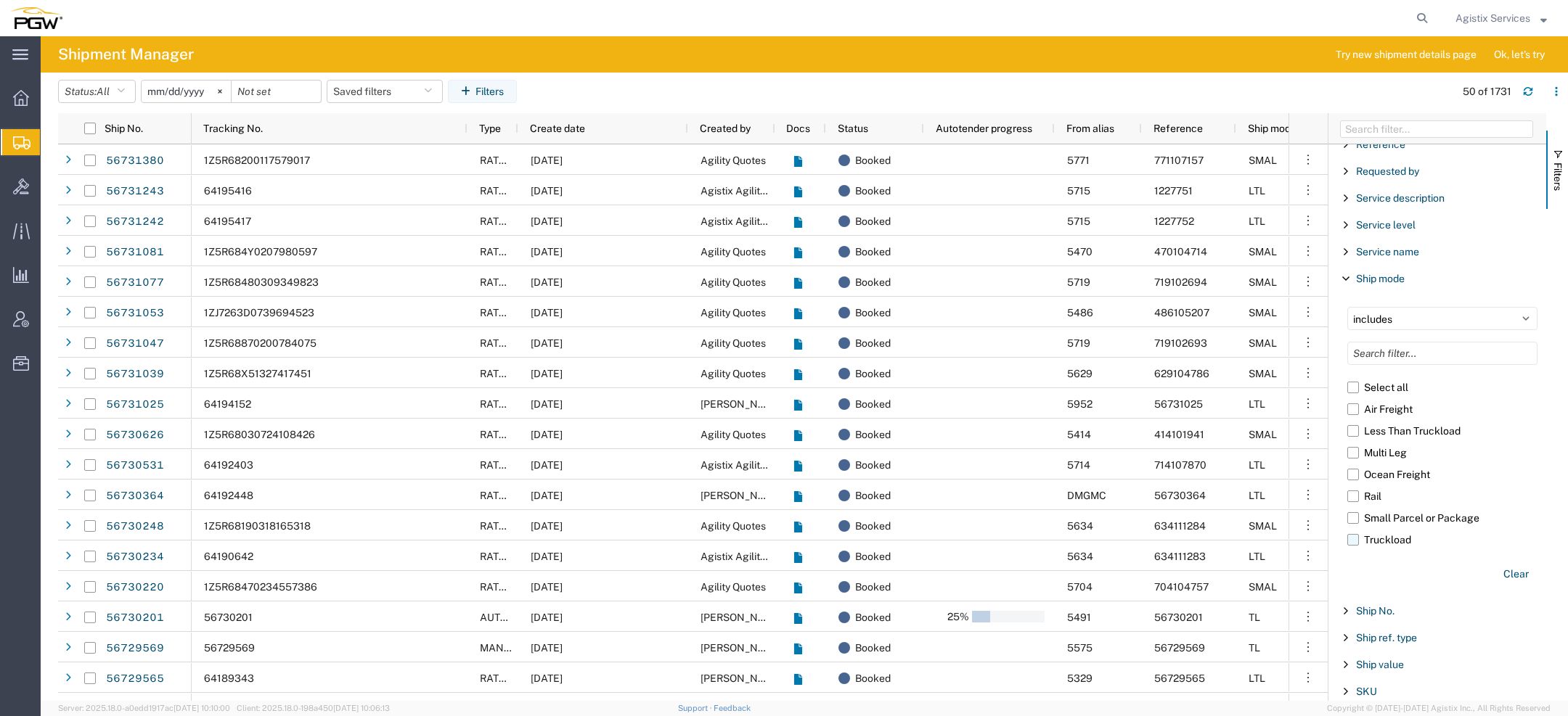
click at [1367, 534] on label "Truckload" at bounding box center [1442, 540] width 190 height 22
click at [0, 0] on input "Truckload" at bounding box center [0, 0] width 0 height 0
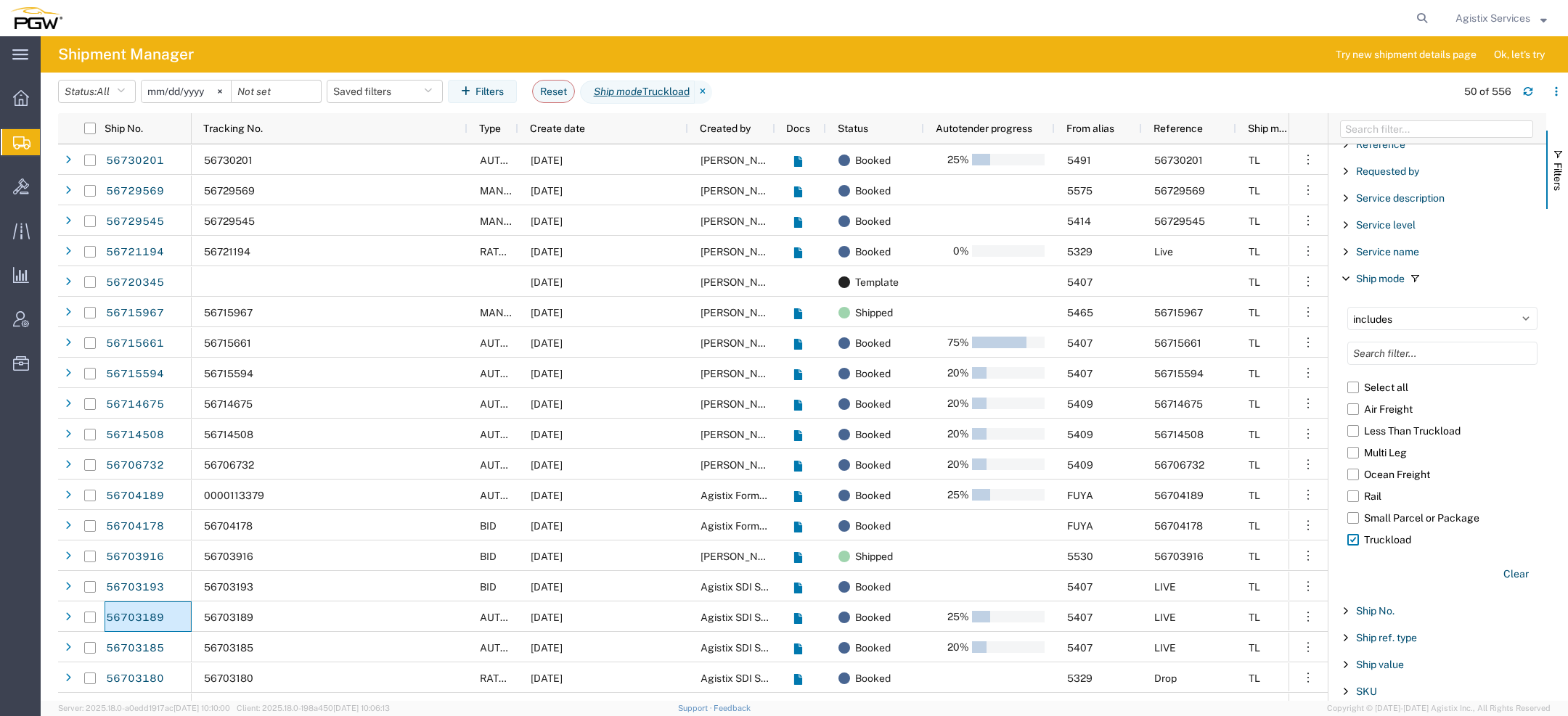
click at [1458, 17] on span "Agistix Services" at bounding box center [1493, 17] width 75 height 16
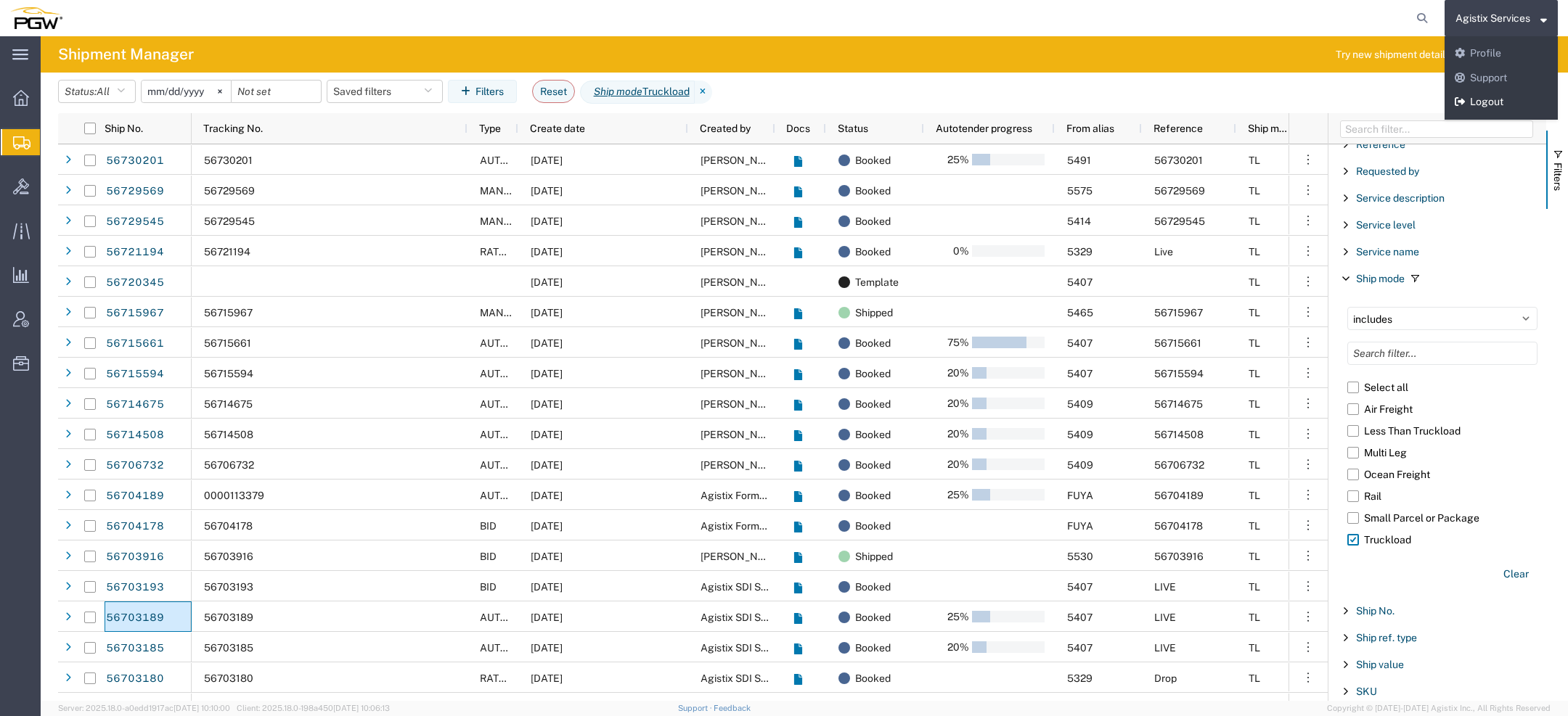
click at [1484, 102] on link "Logout" at bounding box center [1501, 102] width 113 height 25
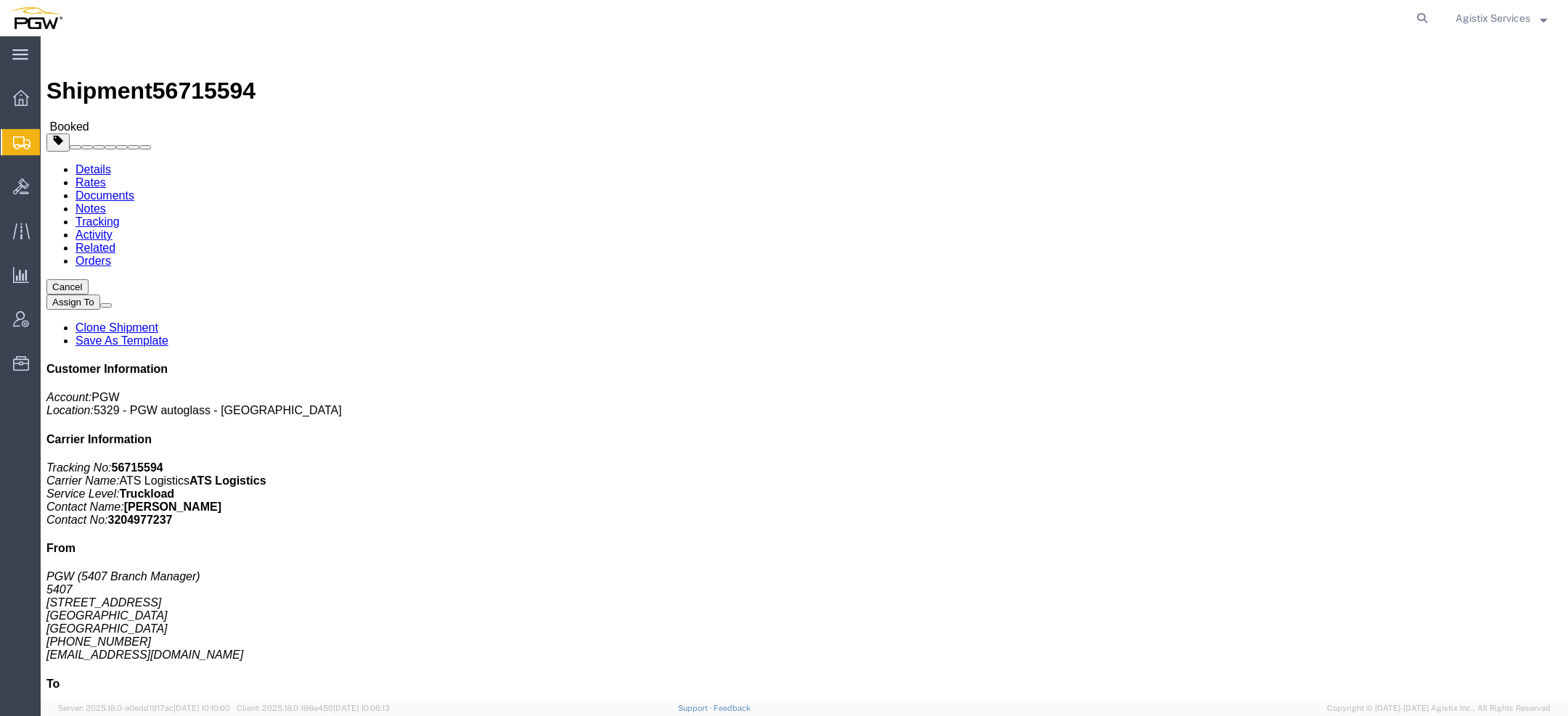
click link "Documents"
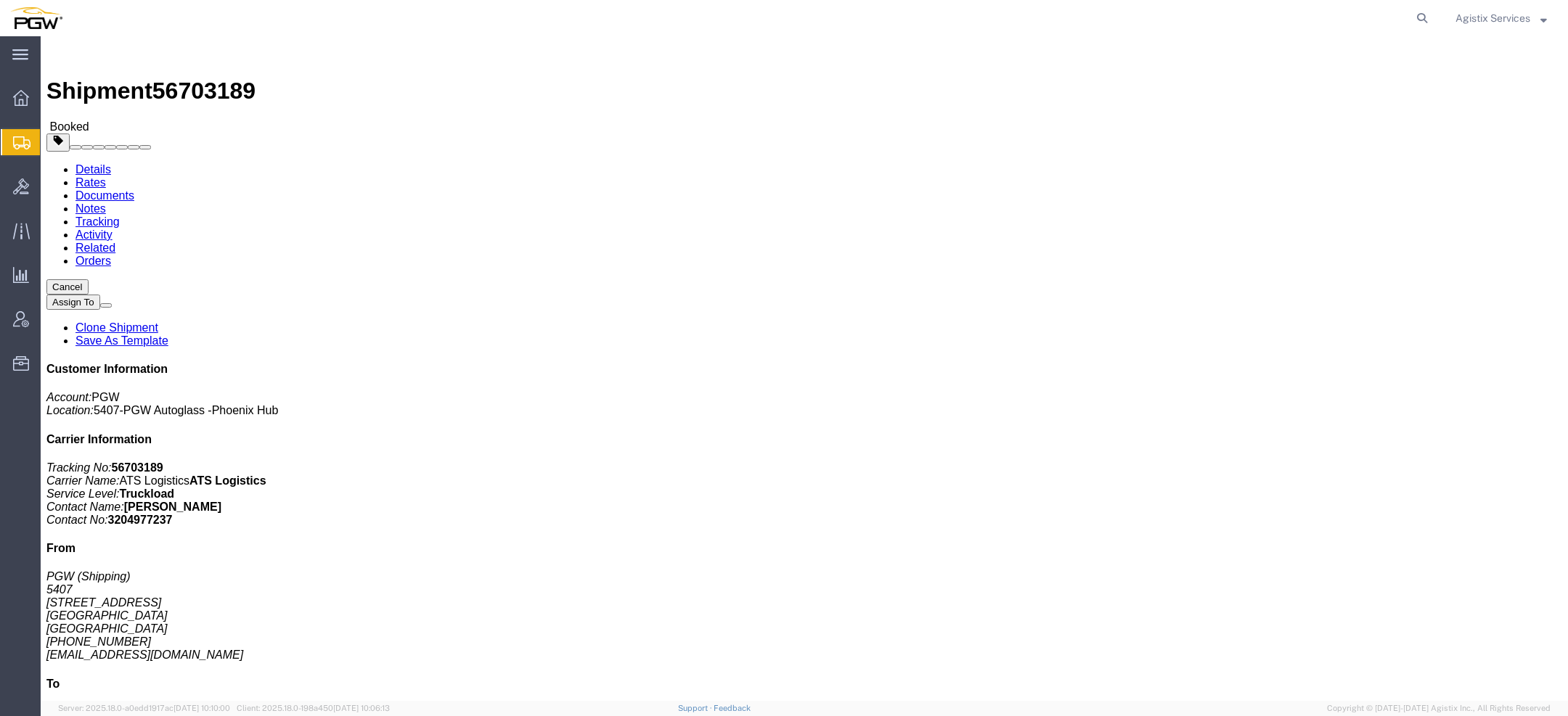
click link "Documents"
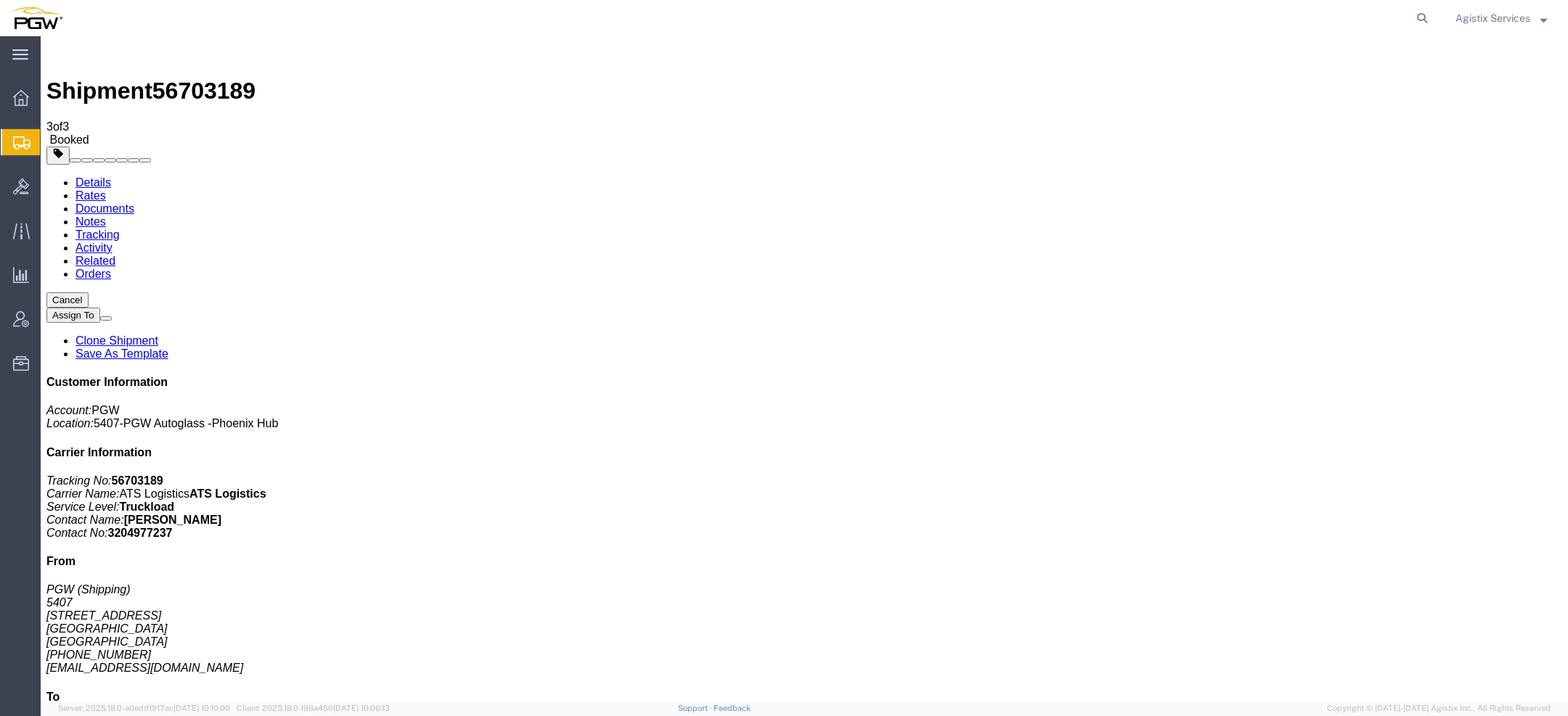
click at [91, 176] on link "Details" at bounding box center [93, 182] width 35 height 12
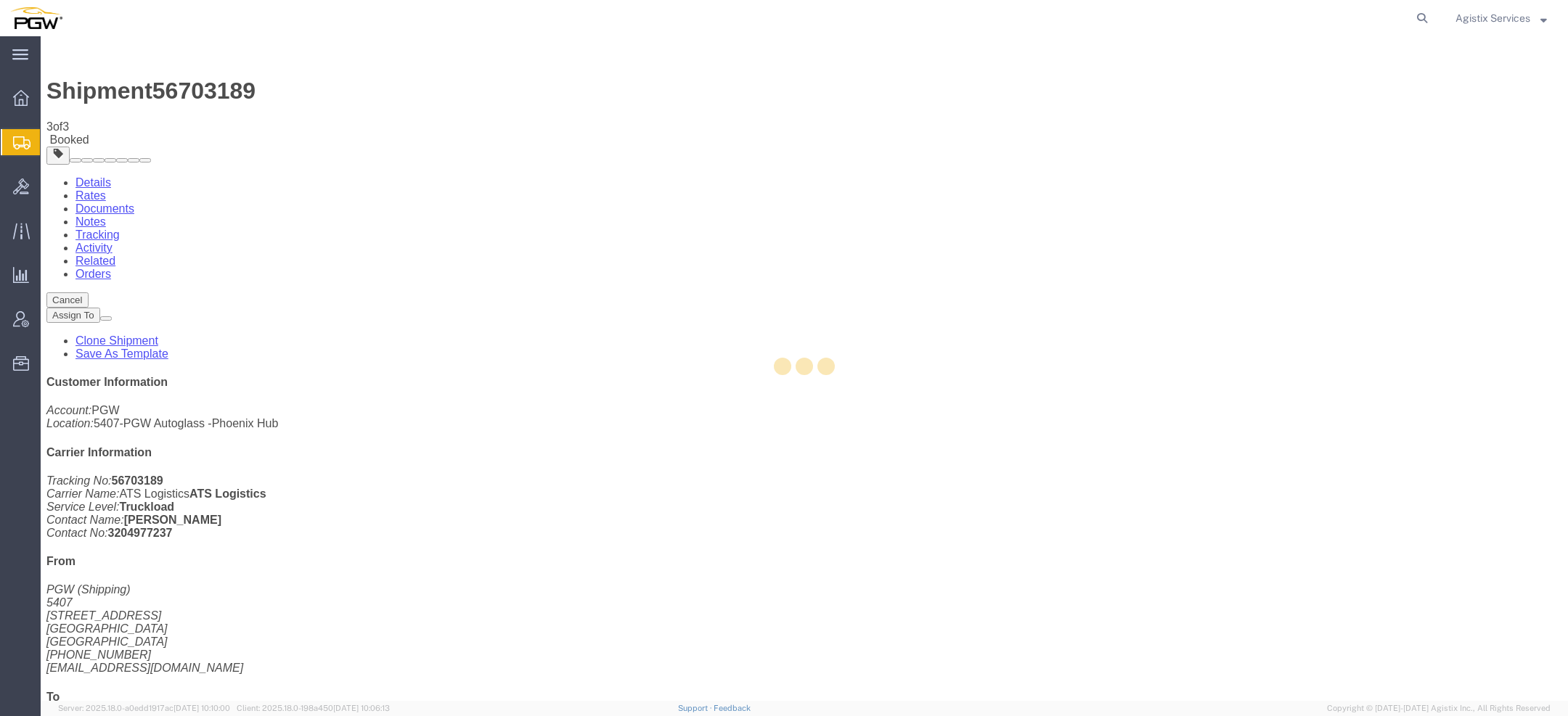
drag, startPoint x: 91, startPoint y: 90, endPoint x: 191, endPoint y: 106, distance: 101.3
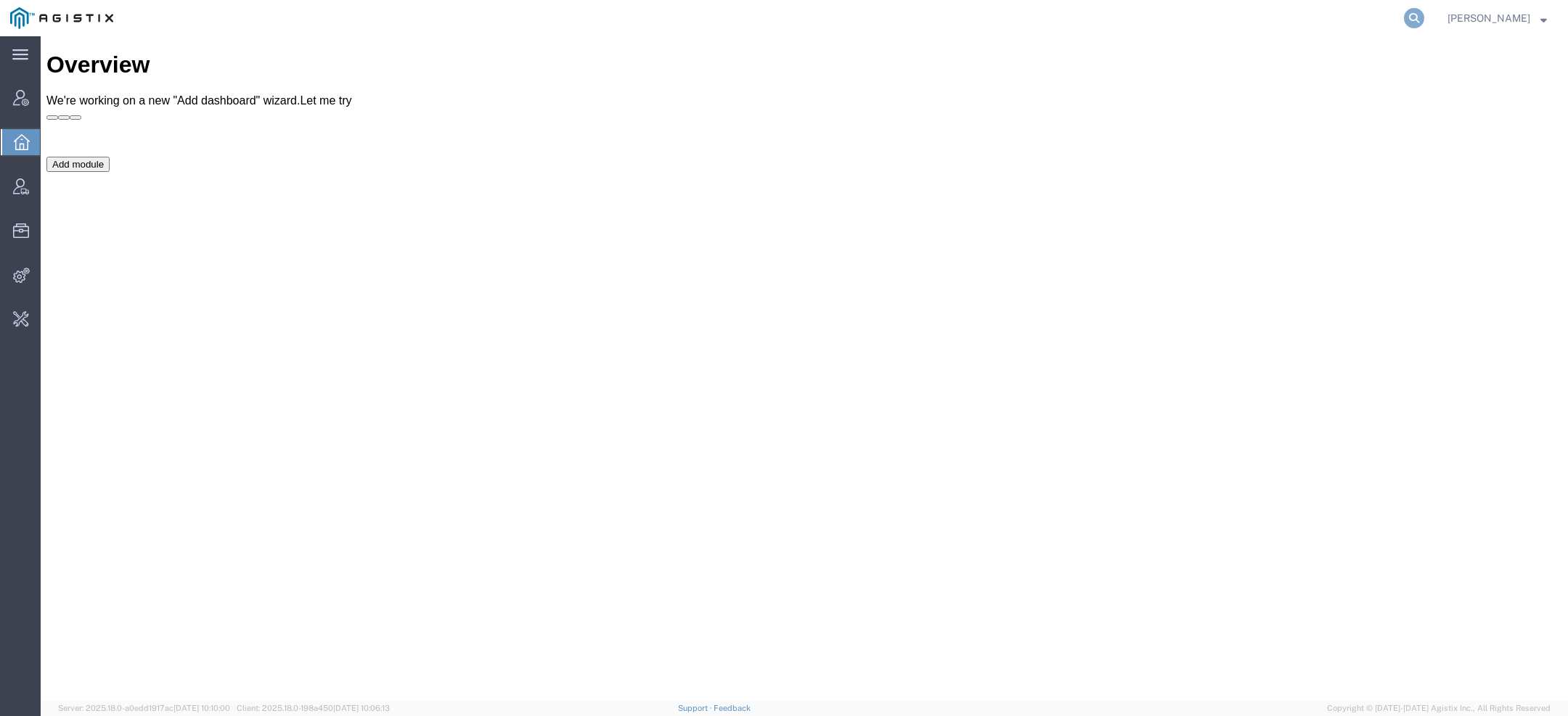
click at [1410, 22] on icon at bounding box center [1413, 18] width 20 height 20
paste input "56731426"
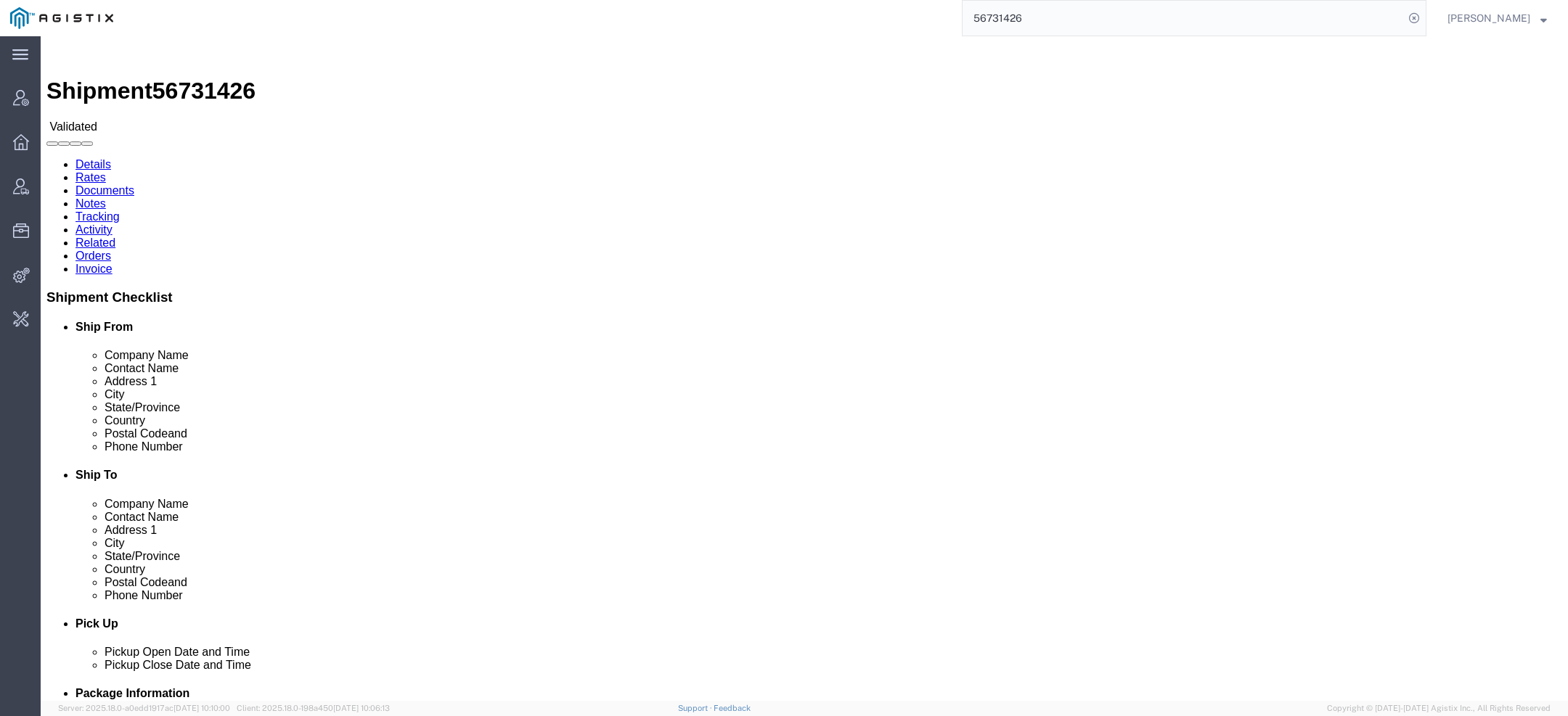
click link "Activity"
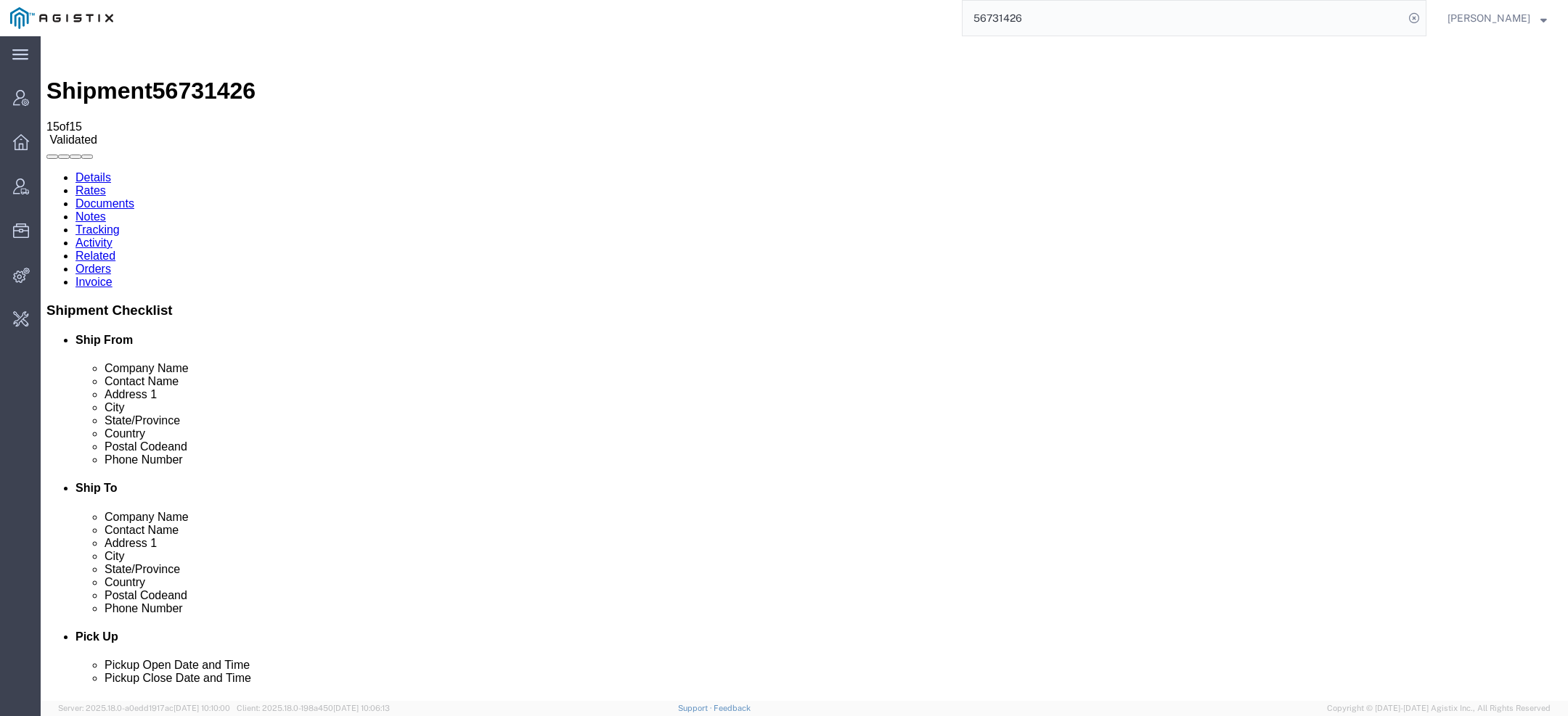
drag, startPoint x: 697, startPoint y: 202, endPoint x: 828, endPoint y: 199, distance: 131.0
copy span "audrielley@richards-mfg.com"
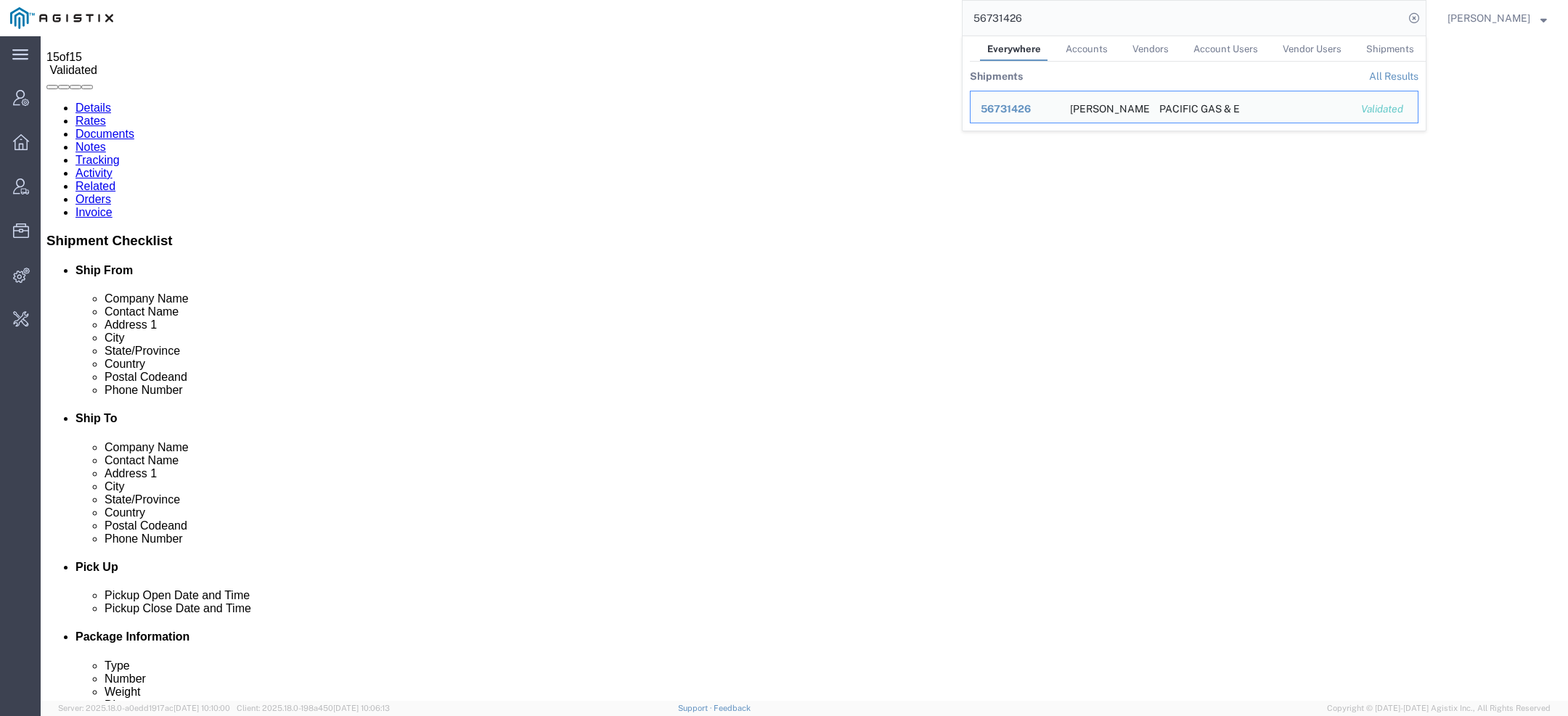
drag, startPoint x: 1071, startPoint y: 23, endPoint x: 890, endPoint y: 2, distance: 182.2
click at [890, 2] on div "56731426 Everywhere Accounts Vendors Account Users Vendor Users Shipments Shipm…" at bounding box center [775, 18] width 1303 height 36
paste input "audrielley@richards-mfg.com"
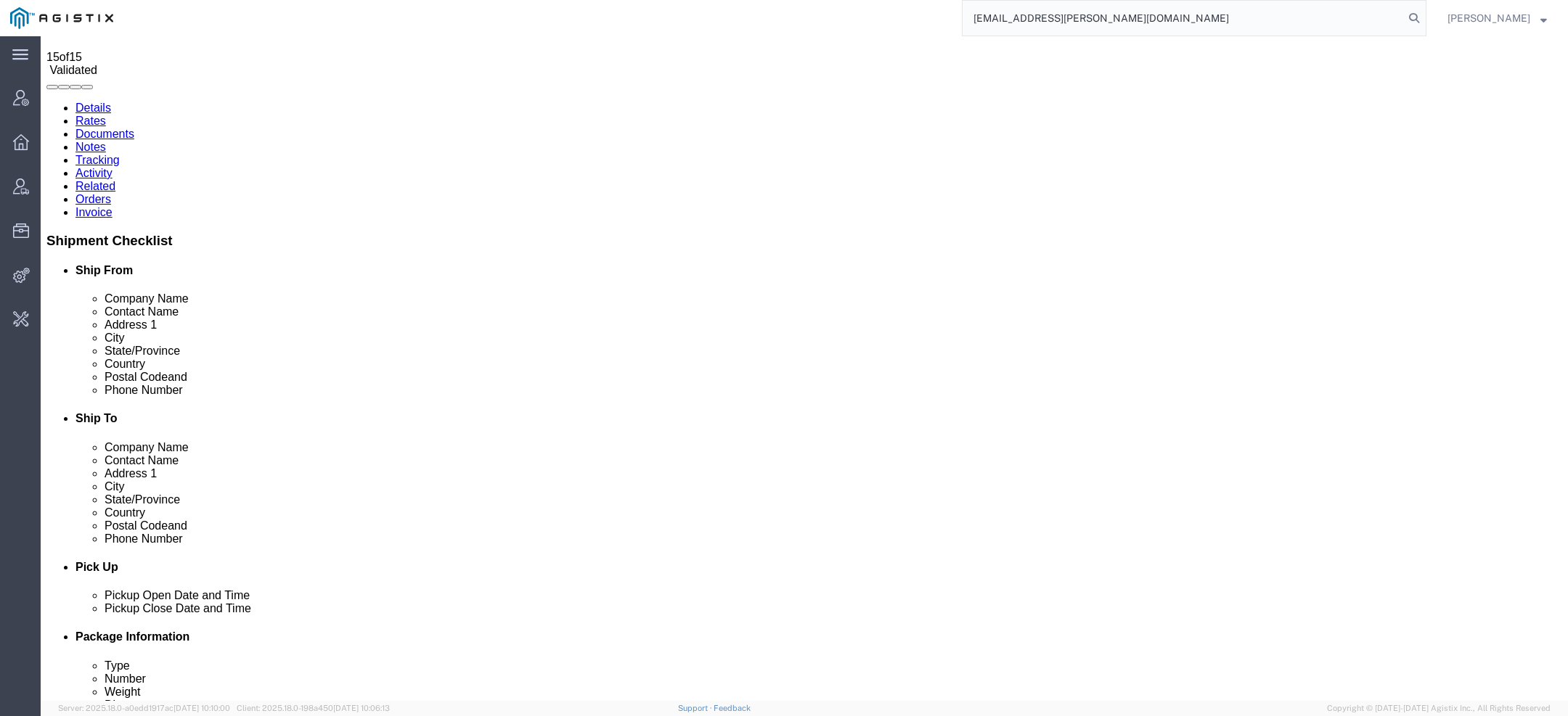
type input "audrielley@richards-mfg.com"
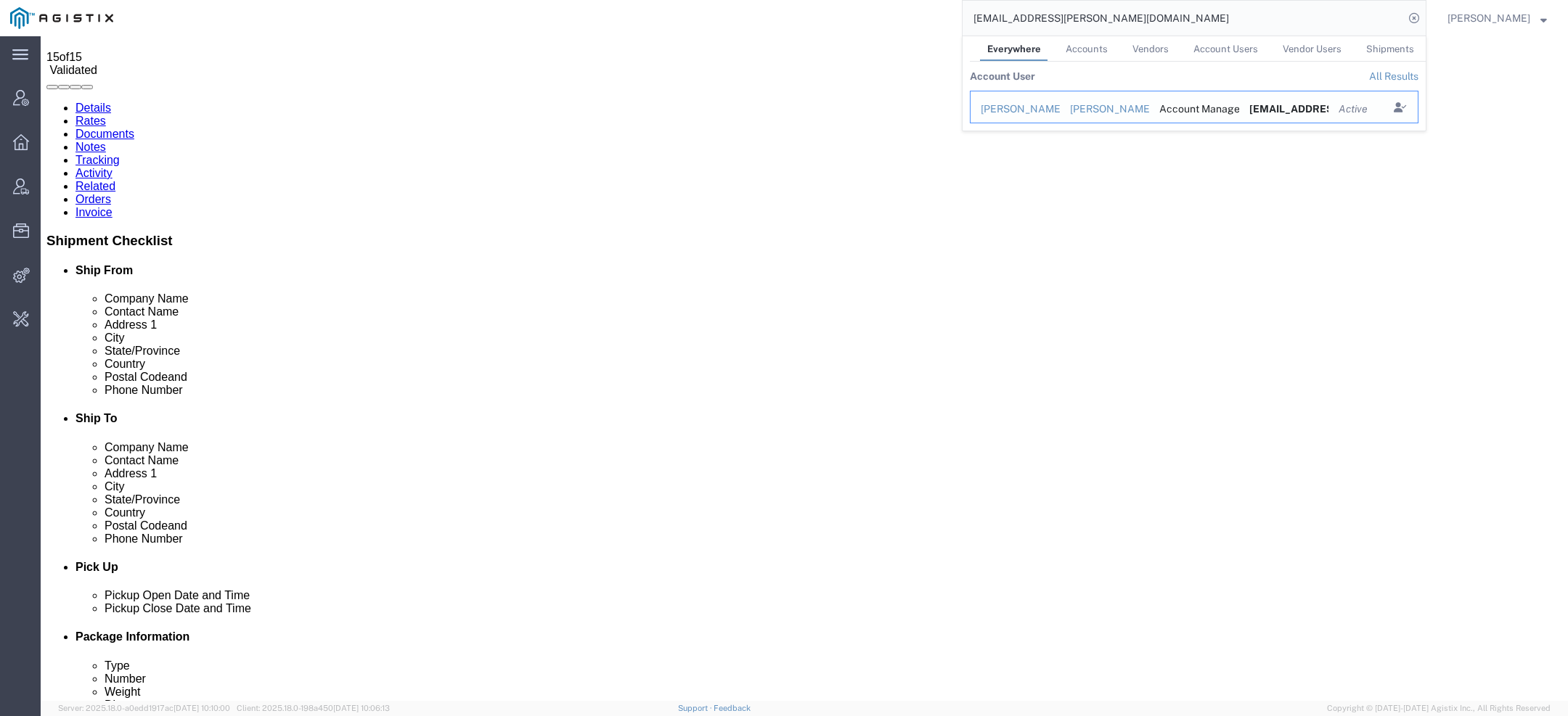
click at [1023, 109] on div "Audrielle Yan" at bounding box center [1015, 109] width 69 height 15
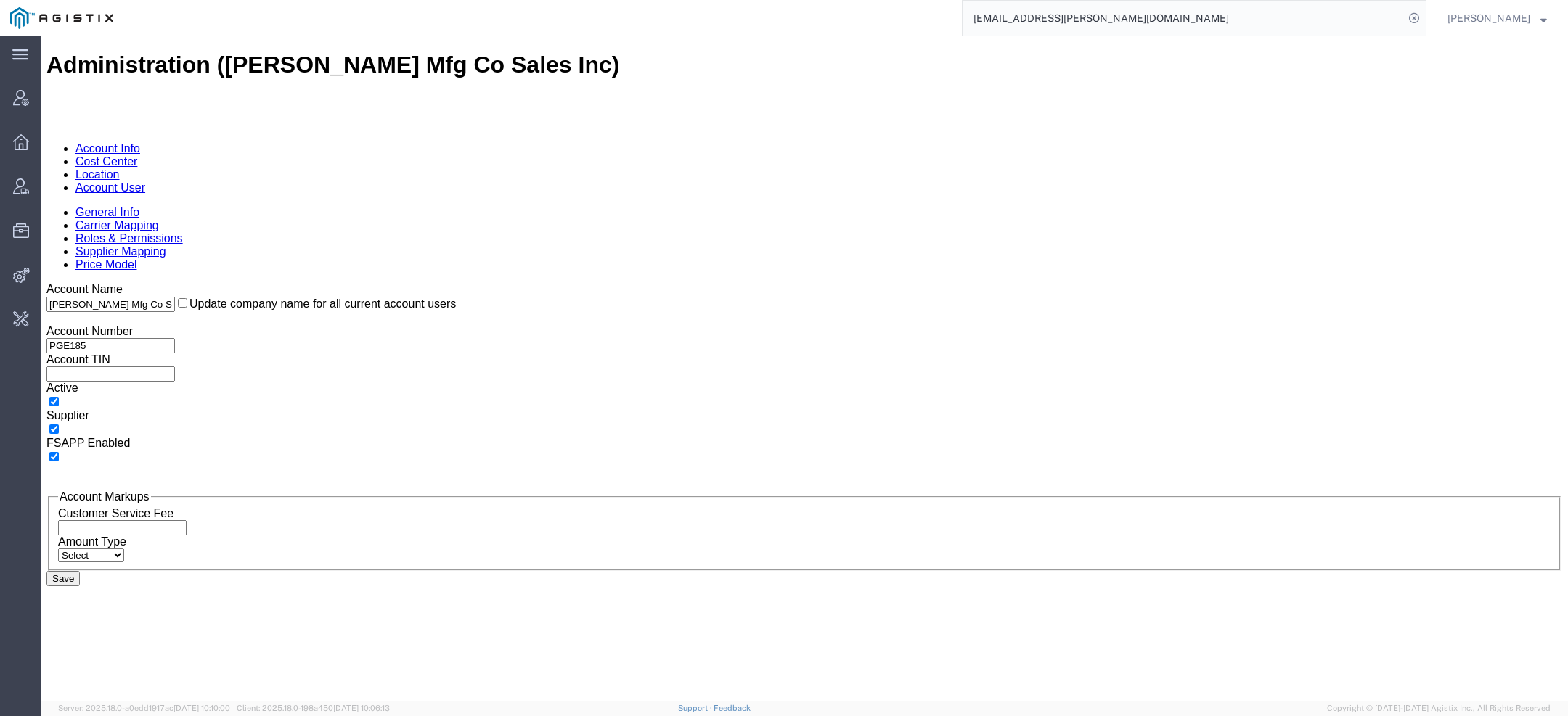
click at [145, 182] on link "Account User" at bounding box center [110, 188] width 69 height 12
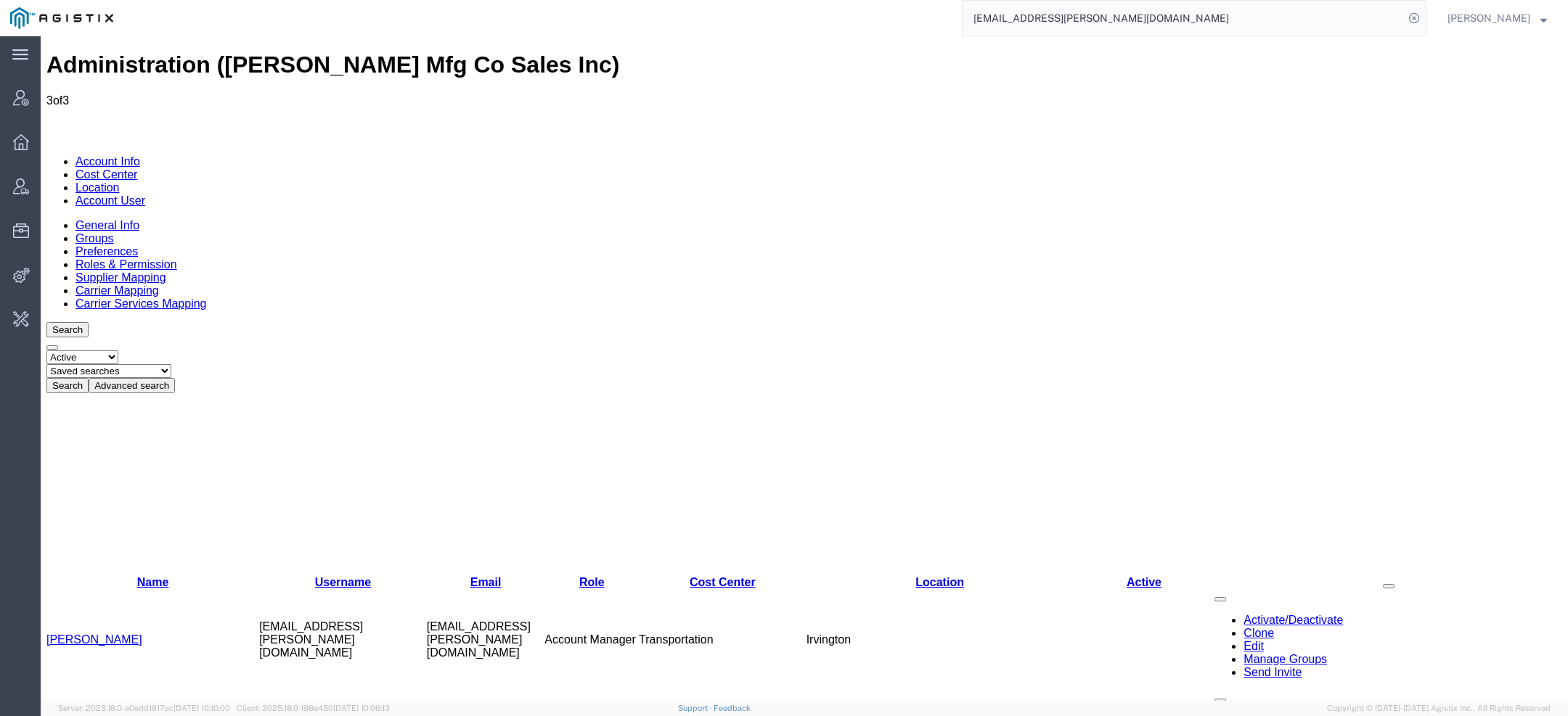
click at [83, 634] on link "[PERSON_NAME]" at bounding box center [94, 640] width 96 height 12
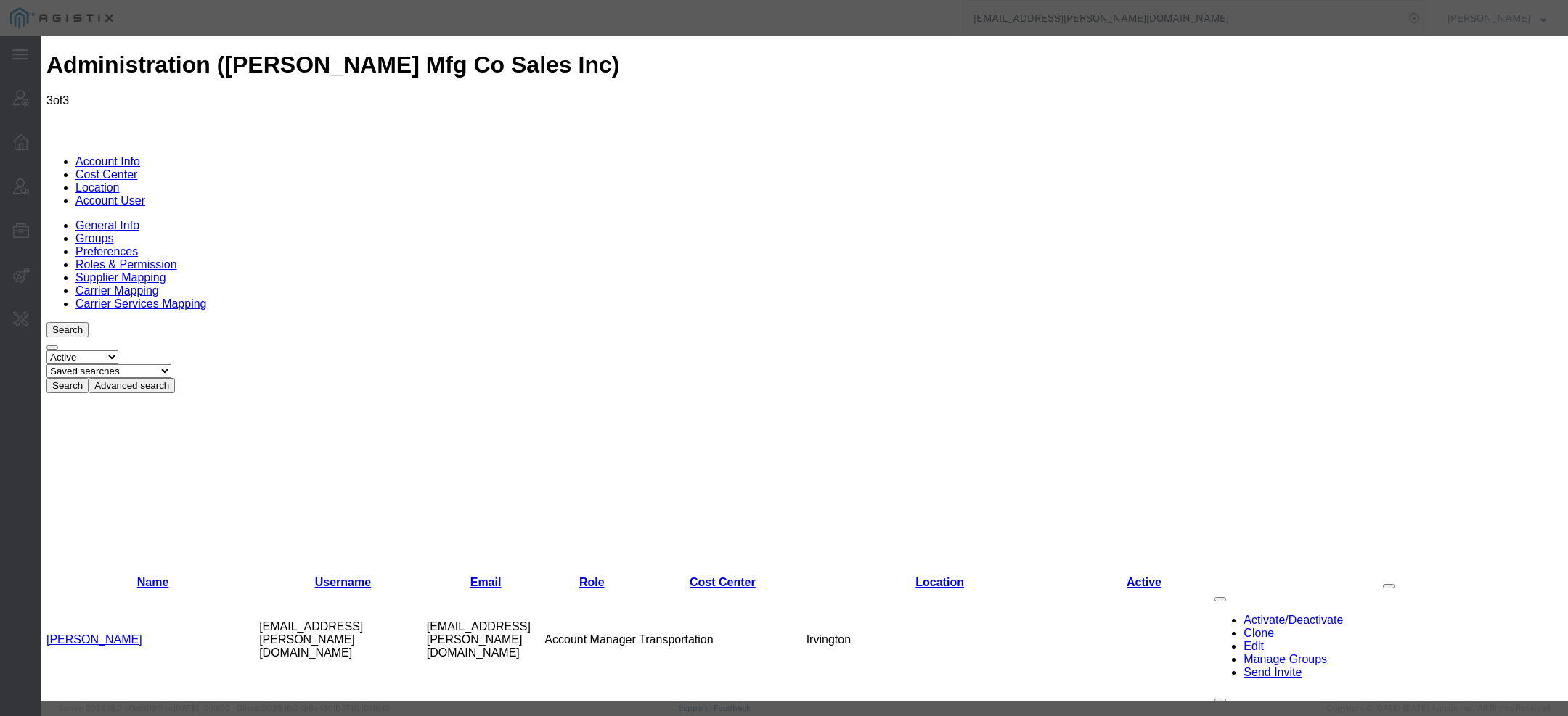
select select "COSTCENTER"
select select "47629"
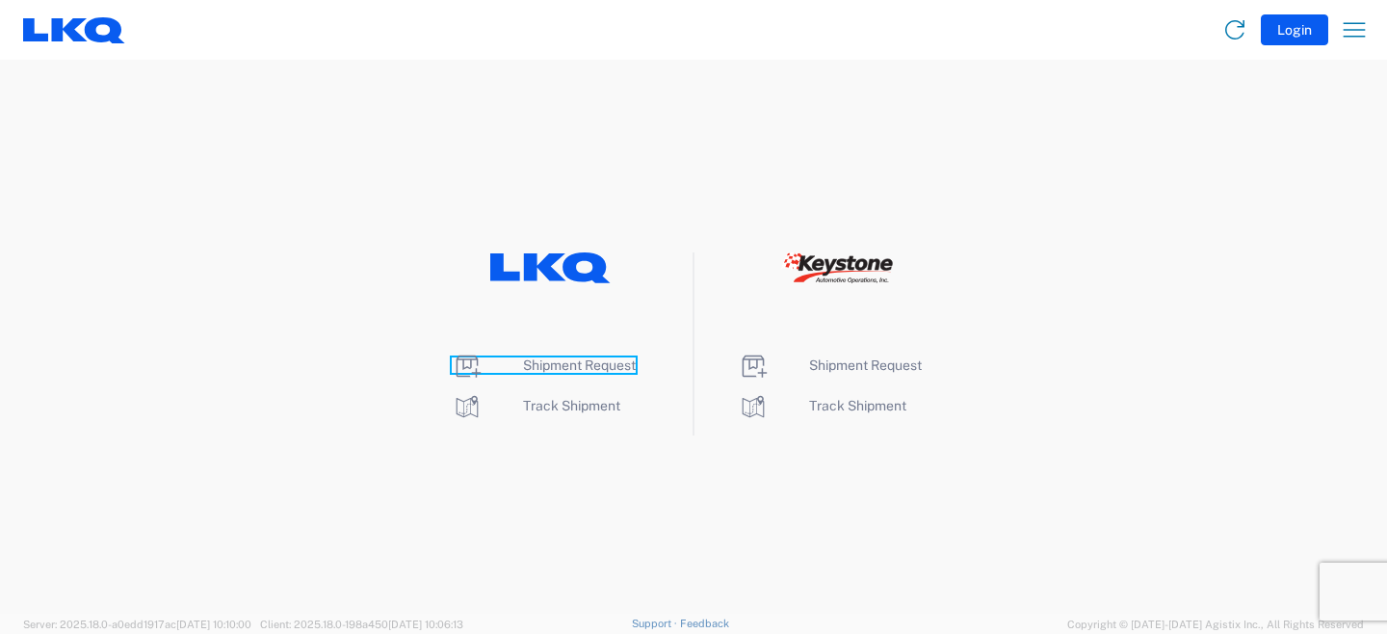
click at [574, 366] on span "Shipment Request" at bounding box center [579, 364] width 113 height 15
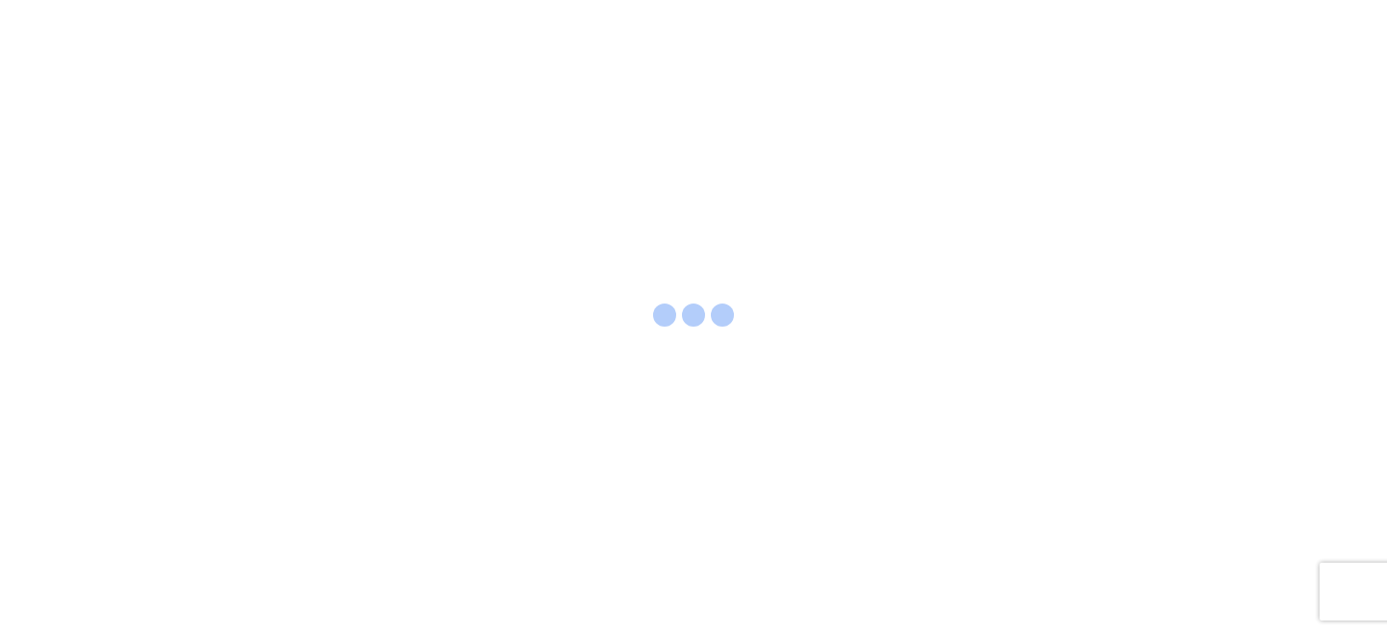
select select "FULL"
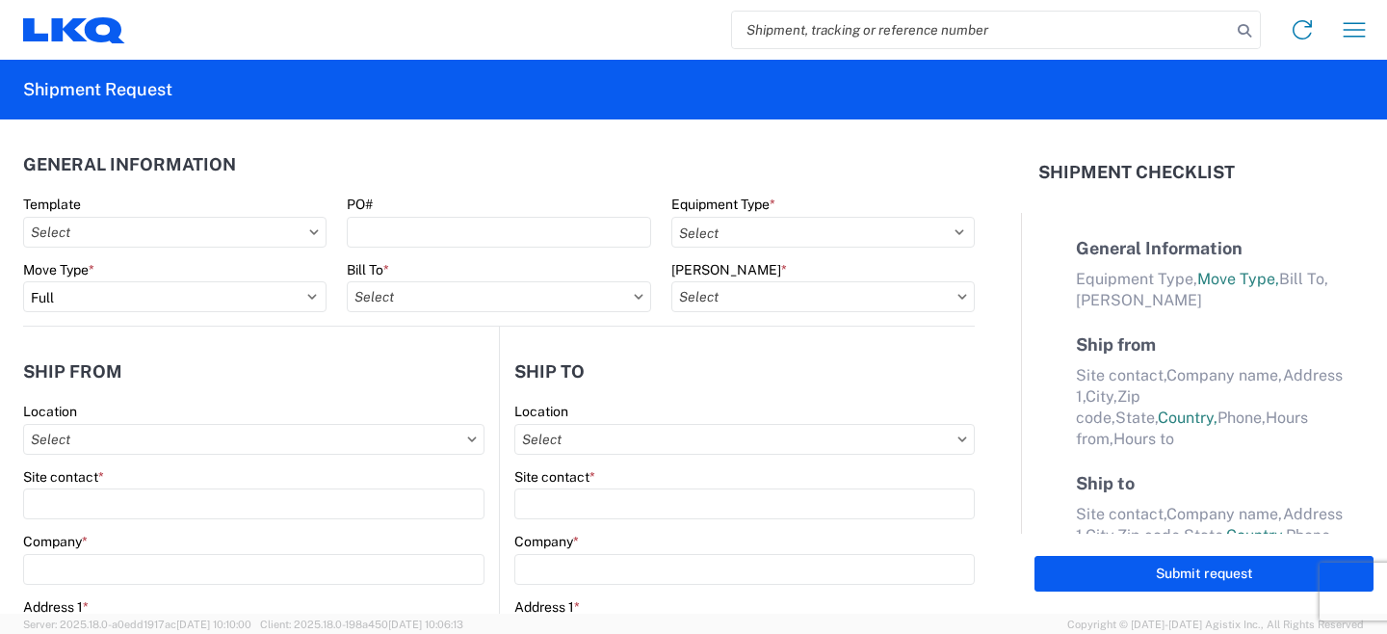
select select "LBS"
click at [1372, 30] on button "button" at bounding box center [1354, 30] width 39 height 39
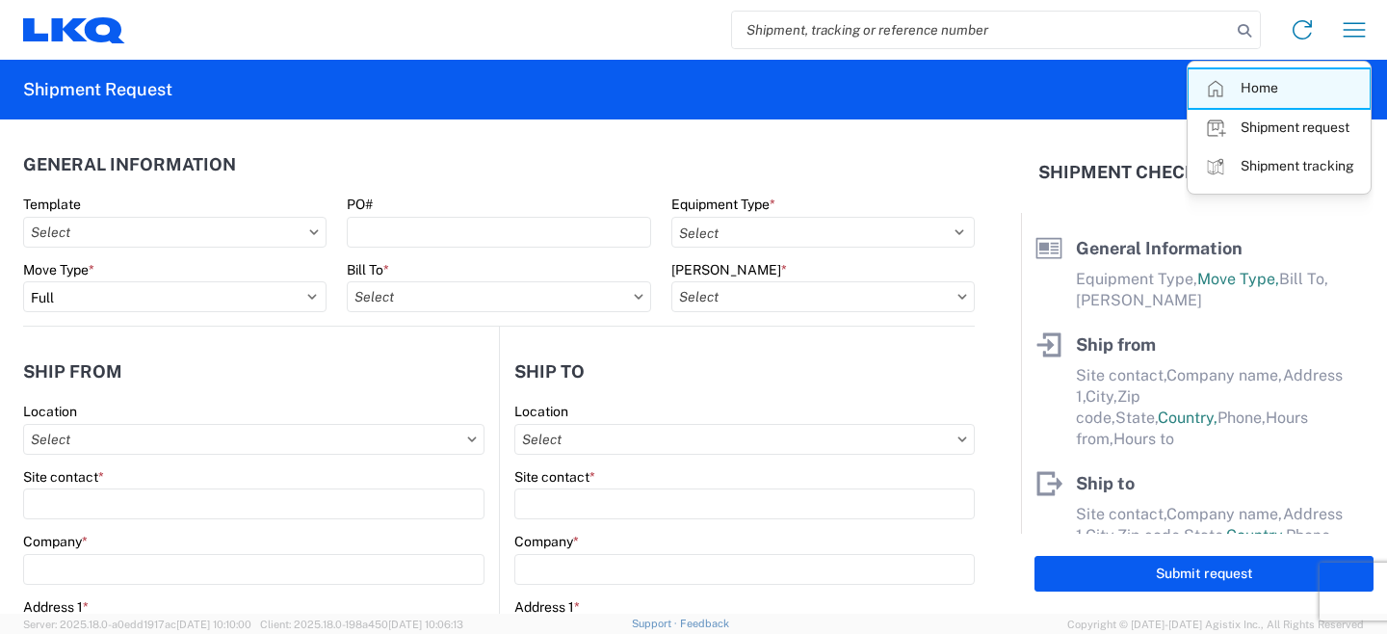
click at [1260, 99] on link "Home" at bounding box center [1278, 88] width 181 height 39
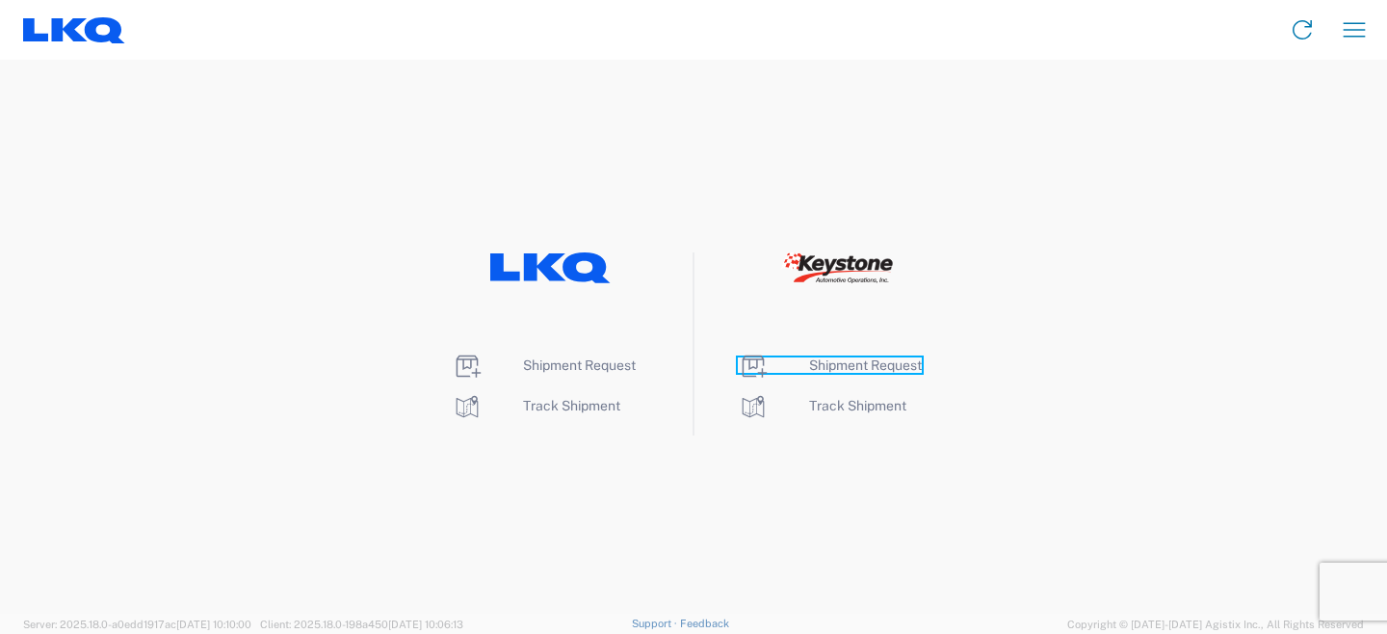
click at [849, 366] on span "Shipment Request" at bounding box center [865, 364] width 113 height 15
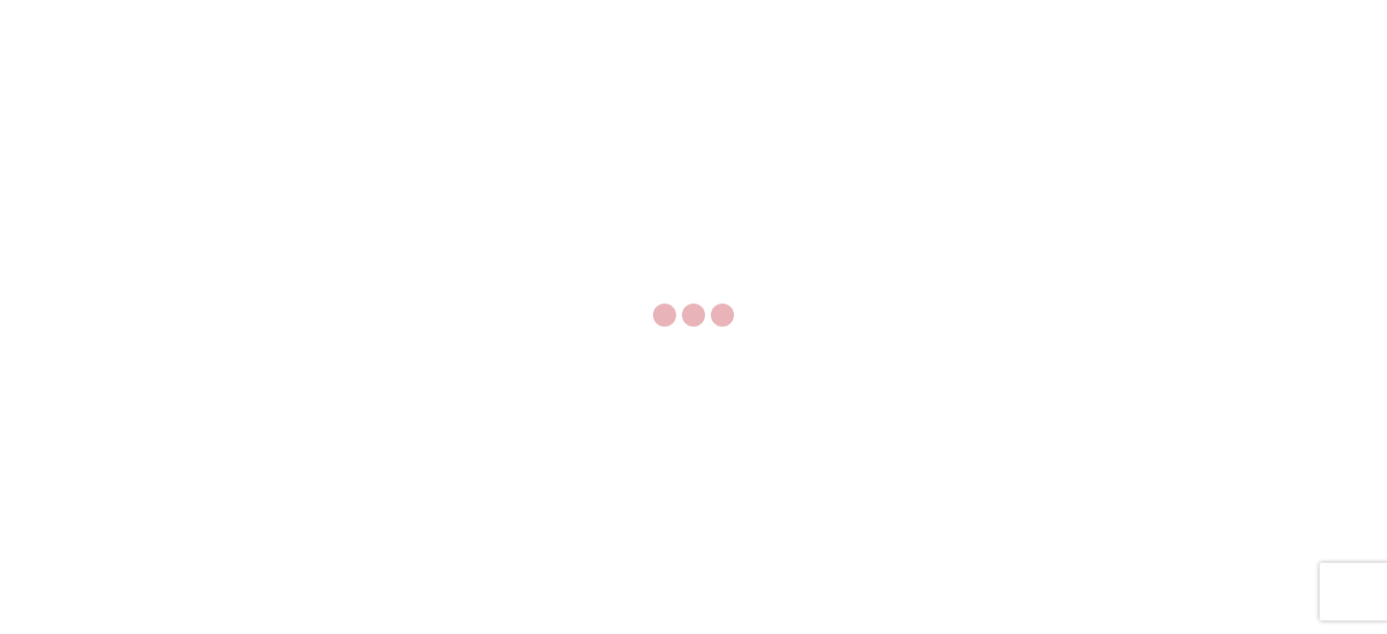
select select "FULL"
select select "LBS"
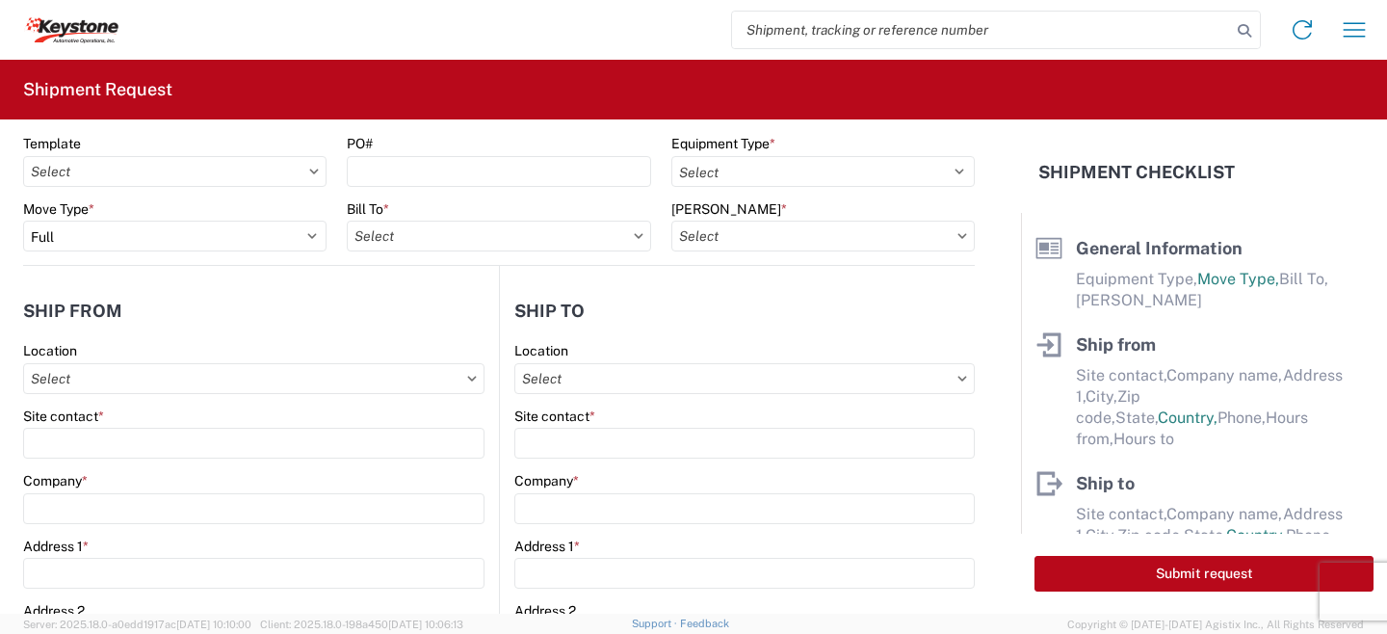
scroll to position [57, 0]
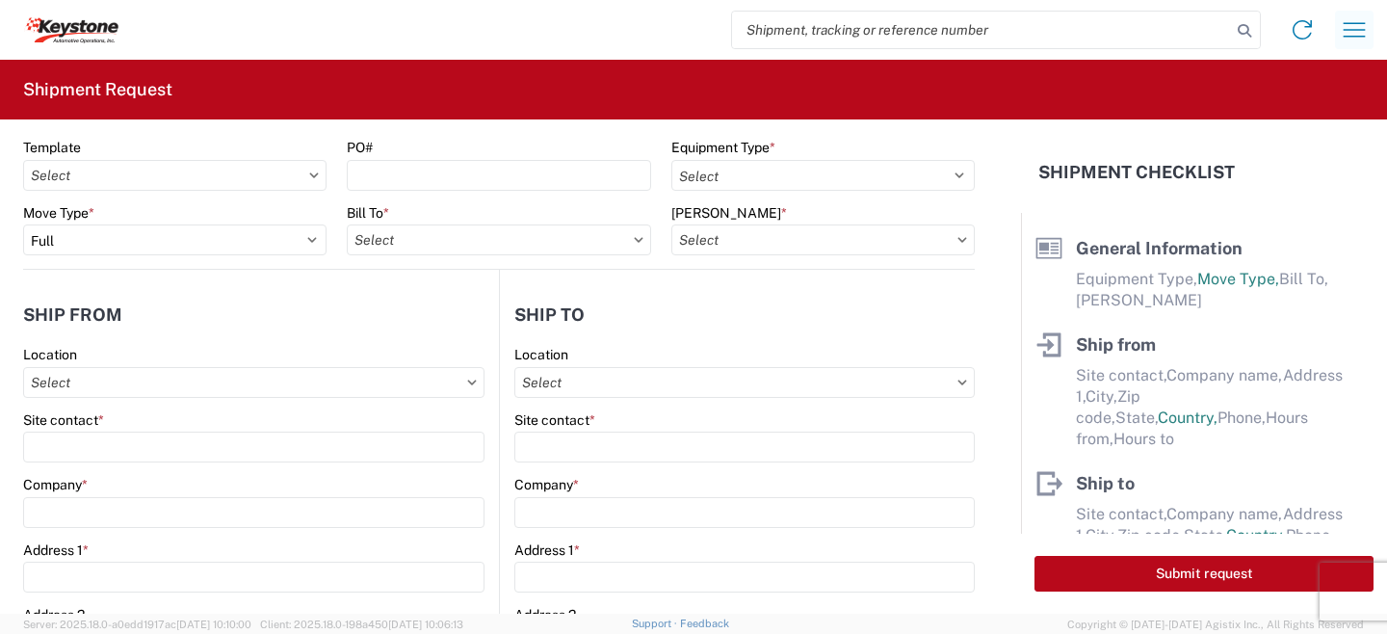
click at [1363, 27] on icon "button" at bounding box center [1354, 29] width 31 height 31
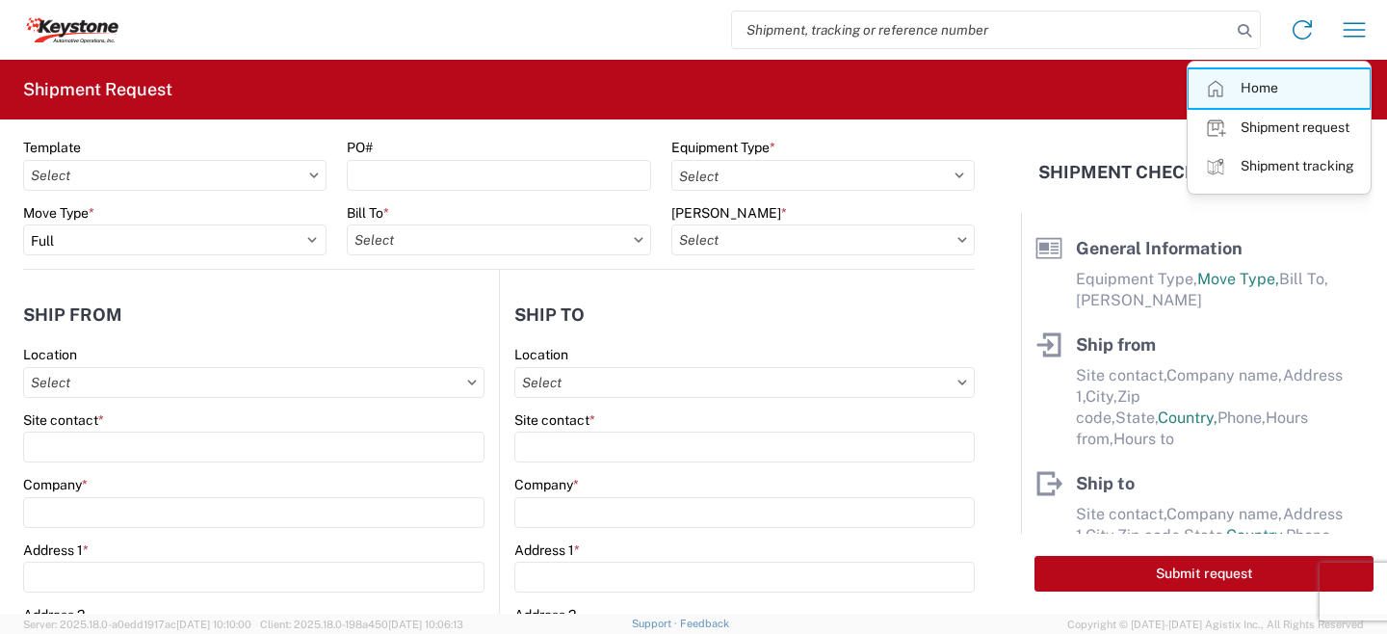
click at [1285, 80] on link "Home" at bounding box center [1278, 88] width 181 height 39
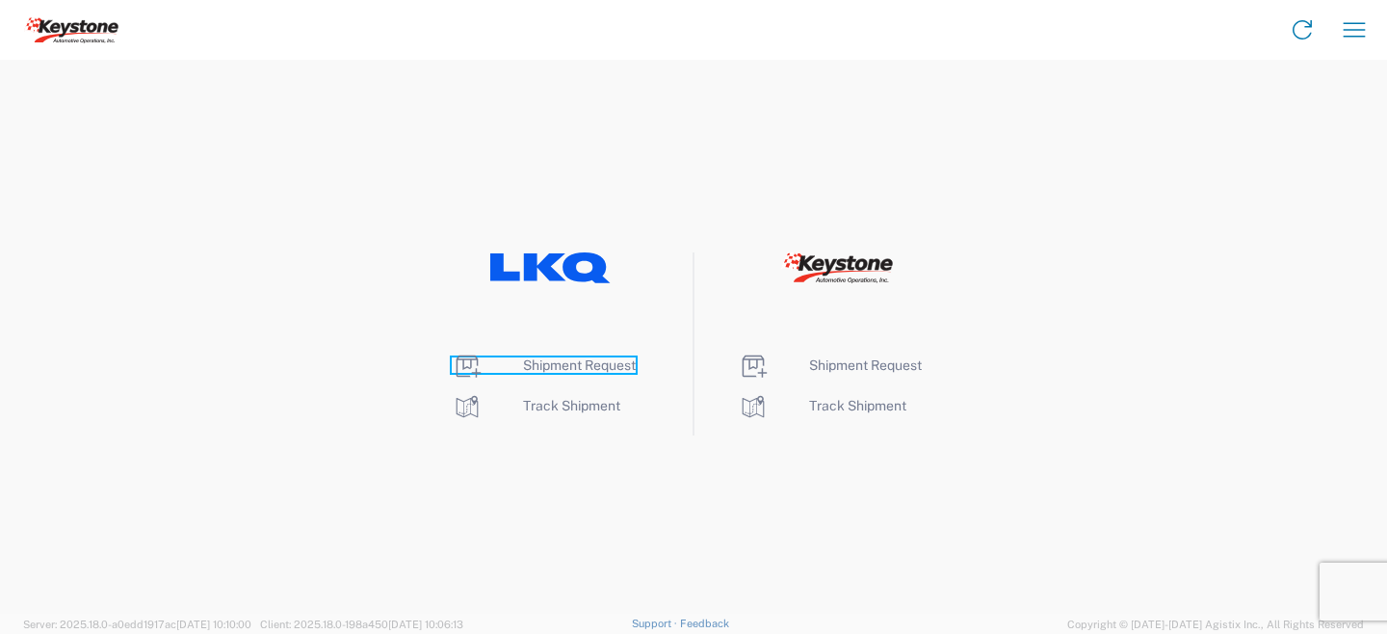
click at [576, 365] on span "Shipment Request" at bounding box center [579, 364] width 113 height 15
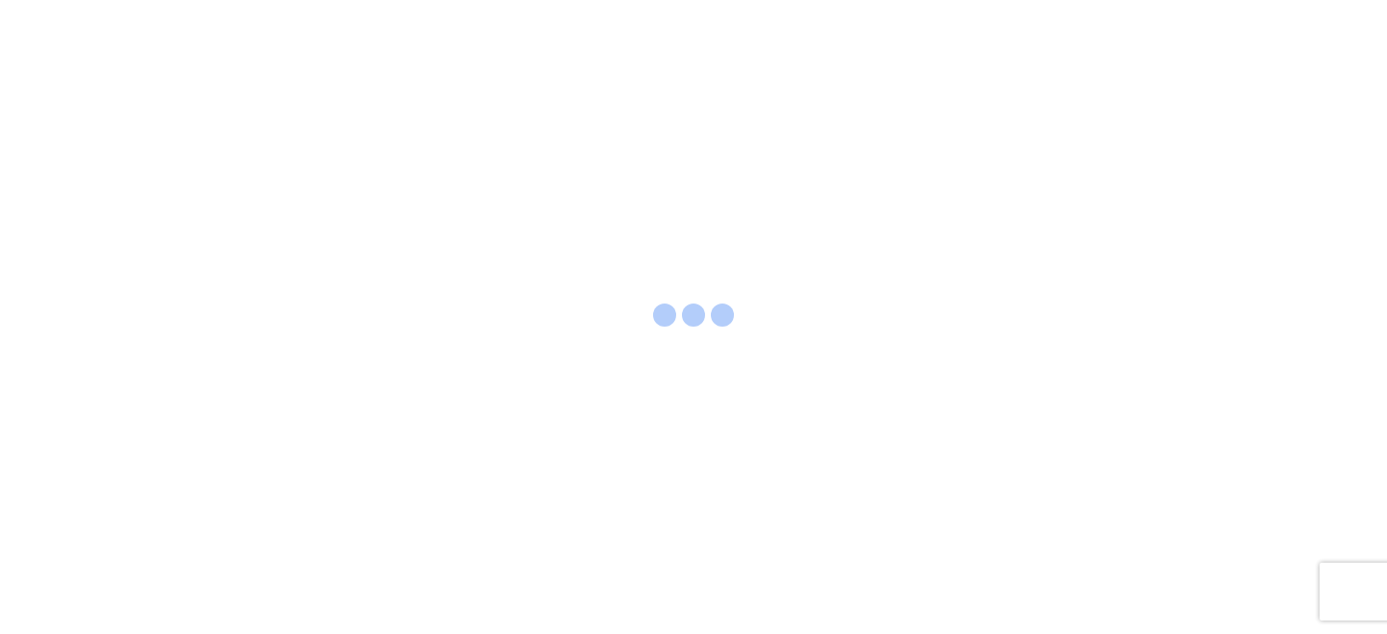
select select "FULL"
select select "LBS"
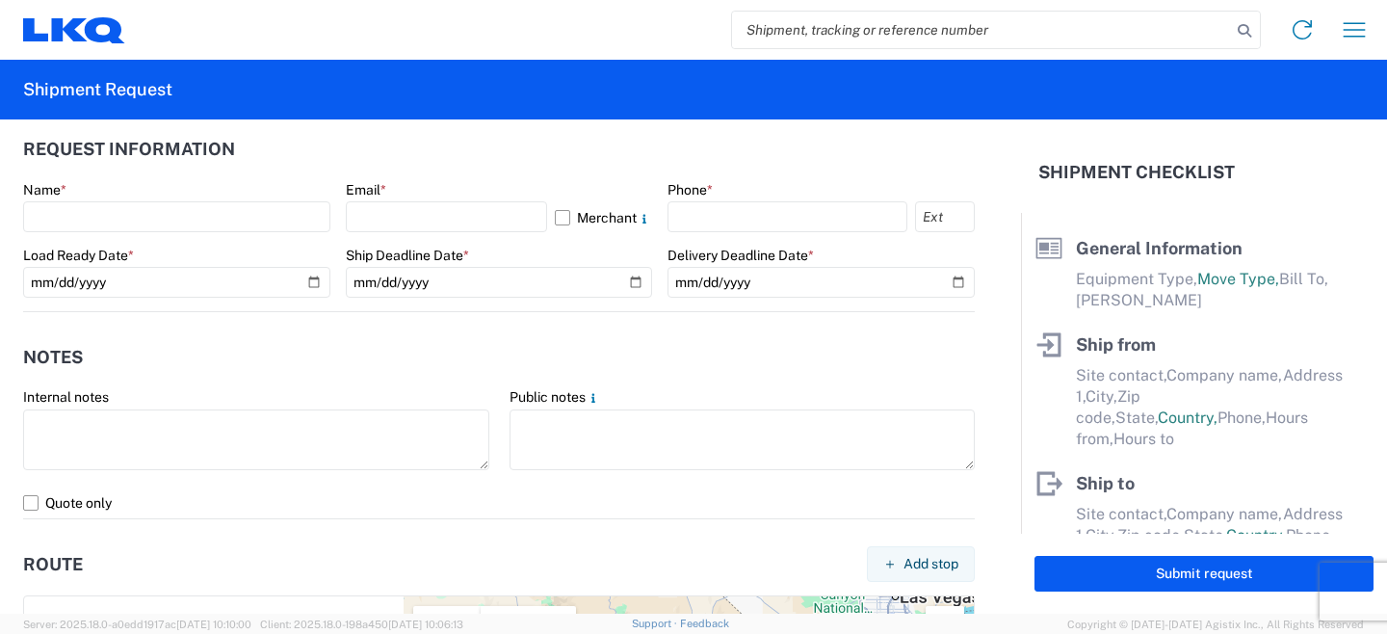
scroll to position [1002, 0]
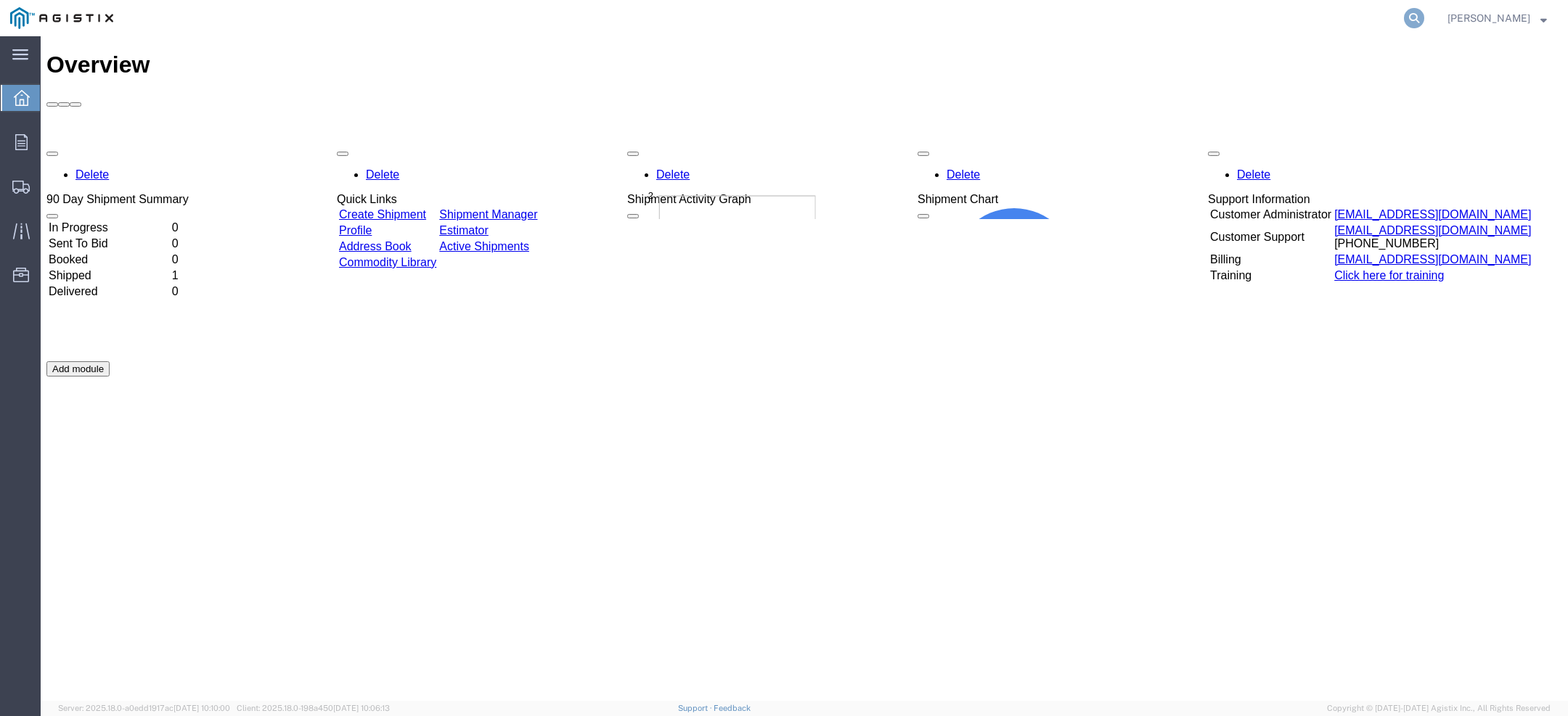
click at [1424, 18] on icon at bounding box center [1413, 18] width 20 height 20
paste input "56731426"
type input "56731426"
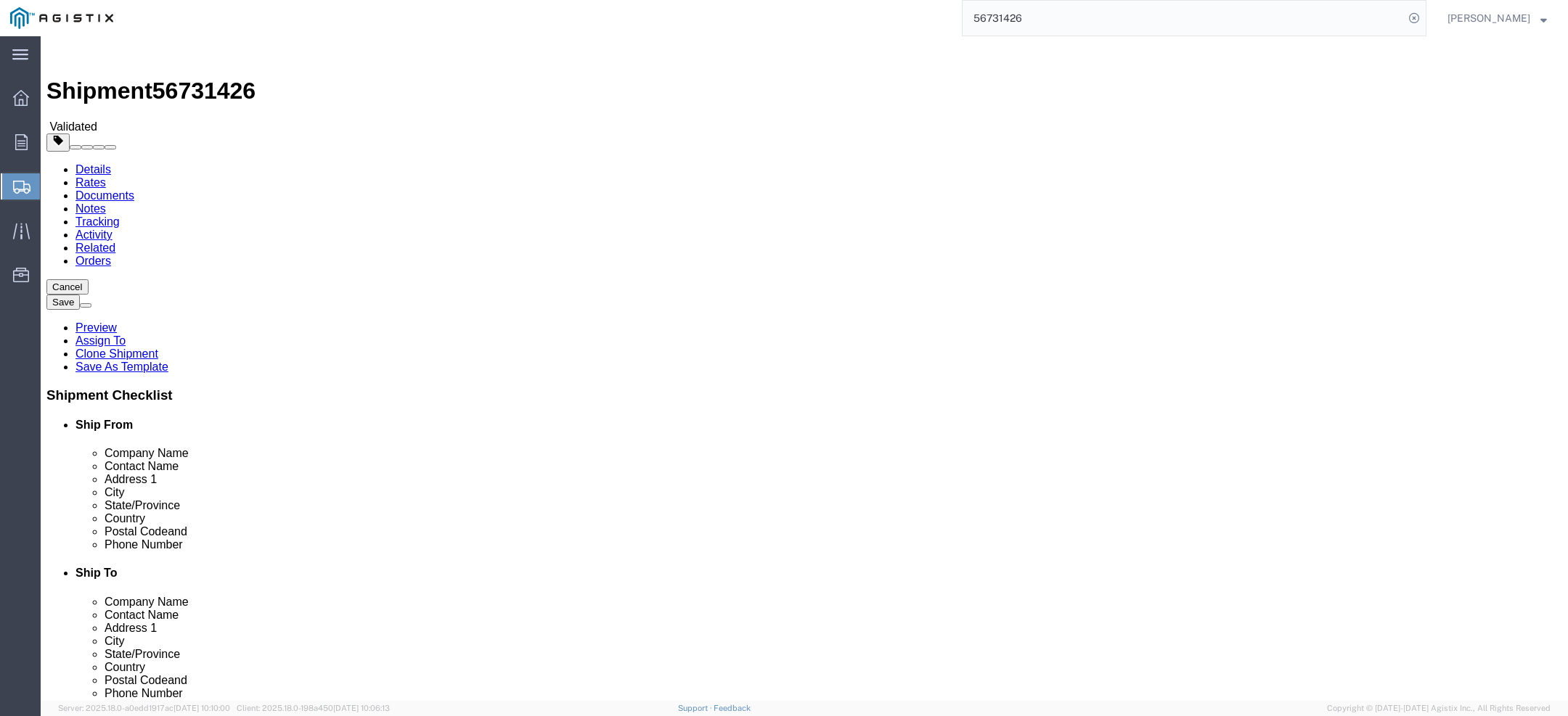
select select
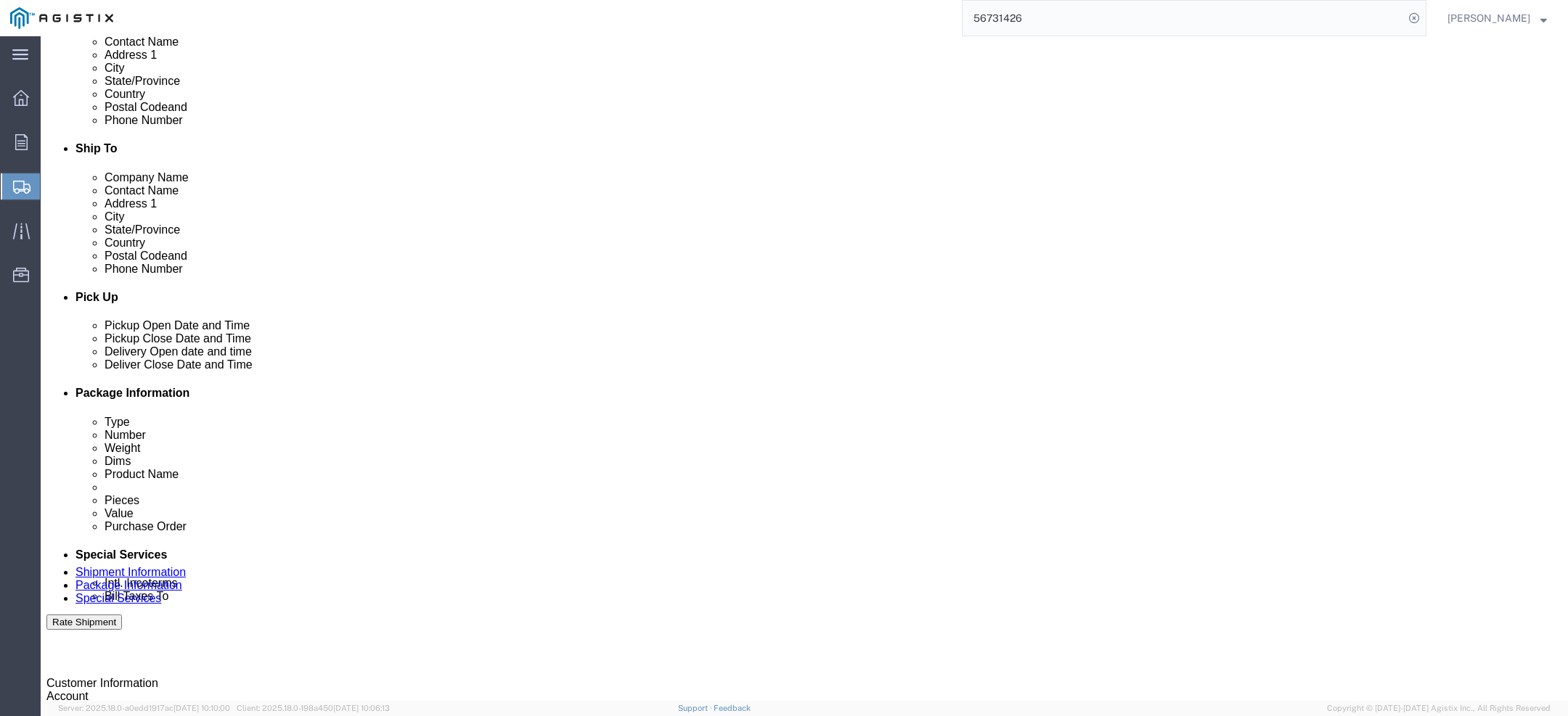
scroll to position [727, 0]
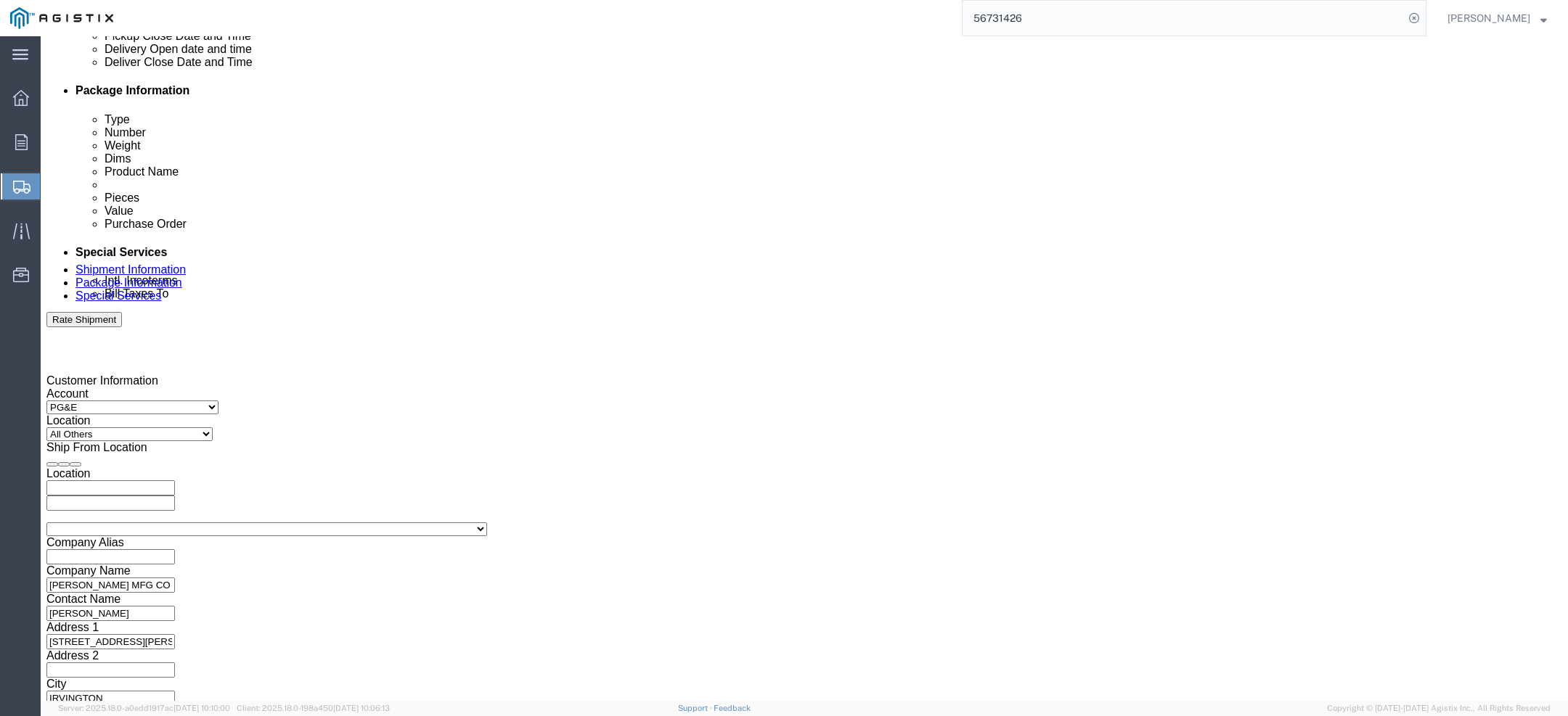
click link "Package Information"
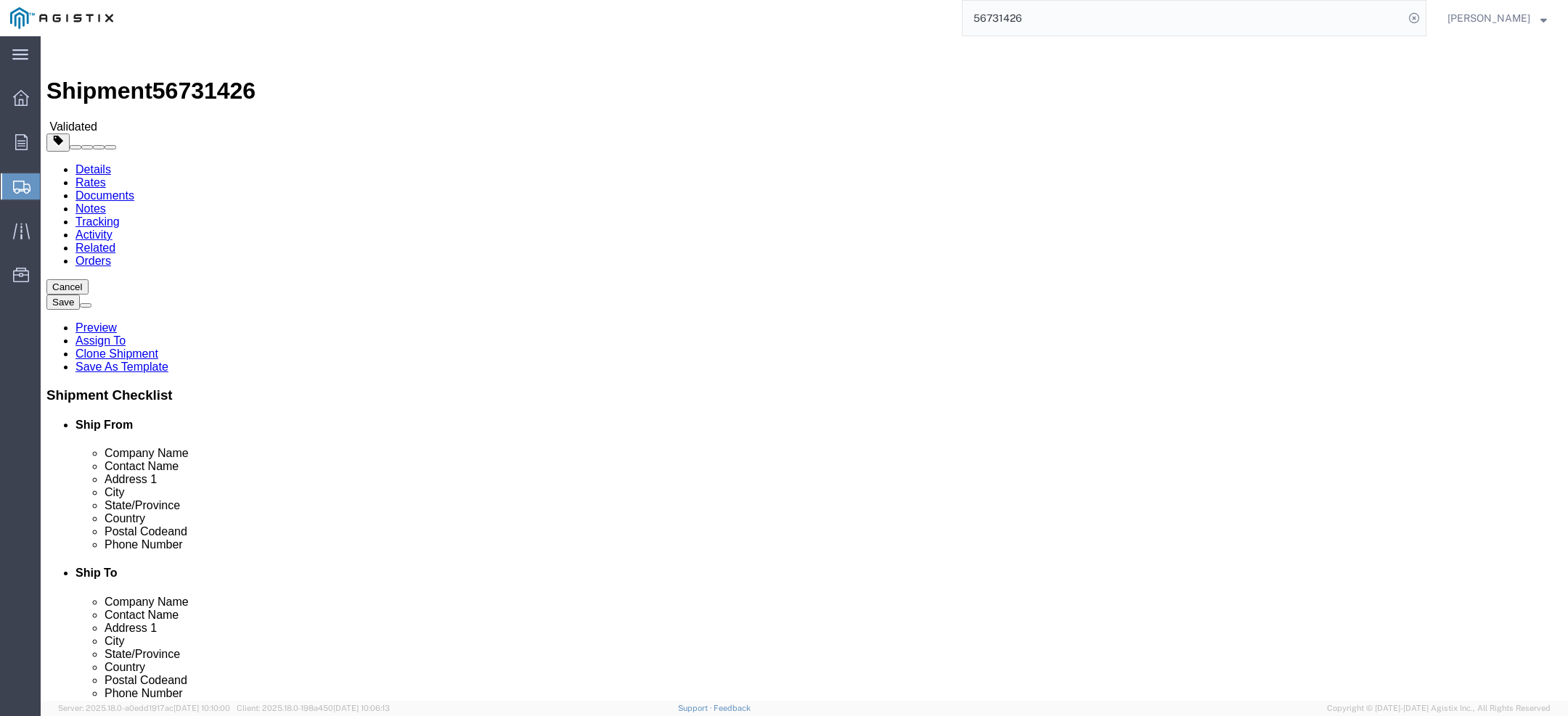
click icon
click link "Package Information"
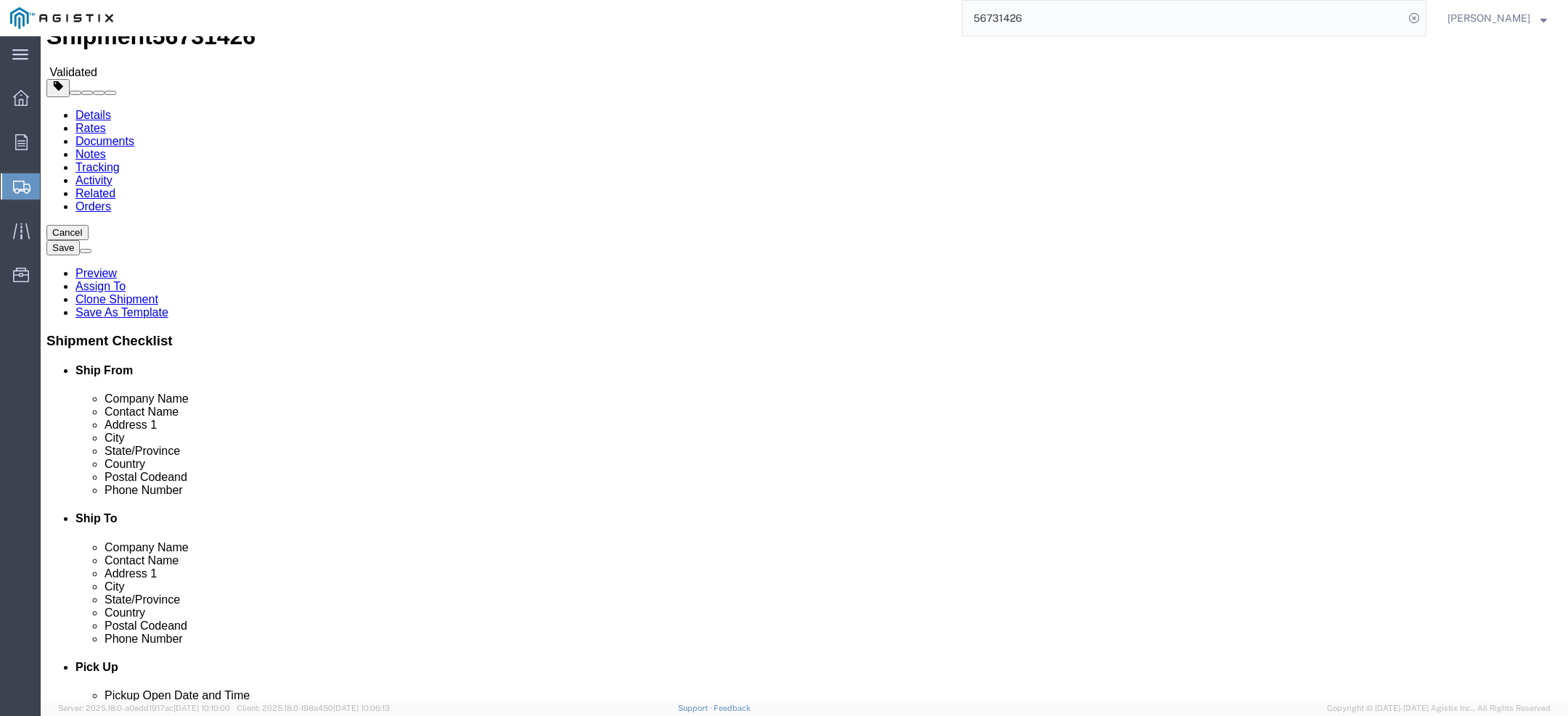
scroll to position [48, 0]
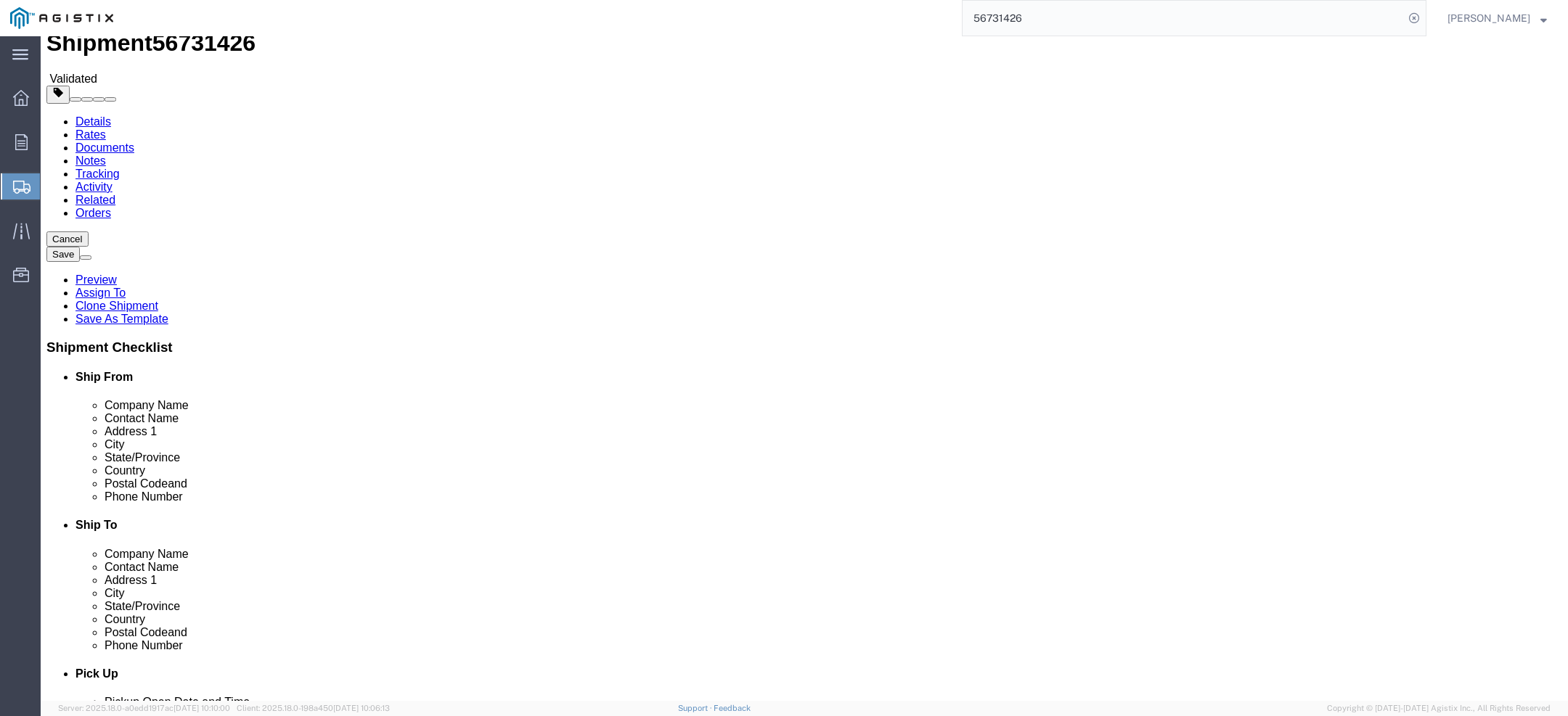
click span "Pallet(s) Standard (Not Stackable)"
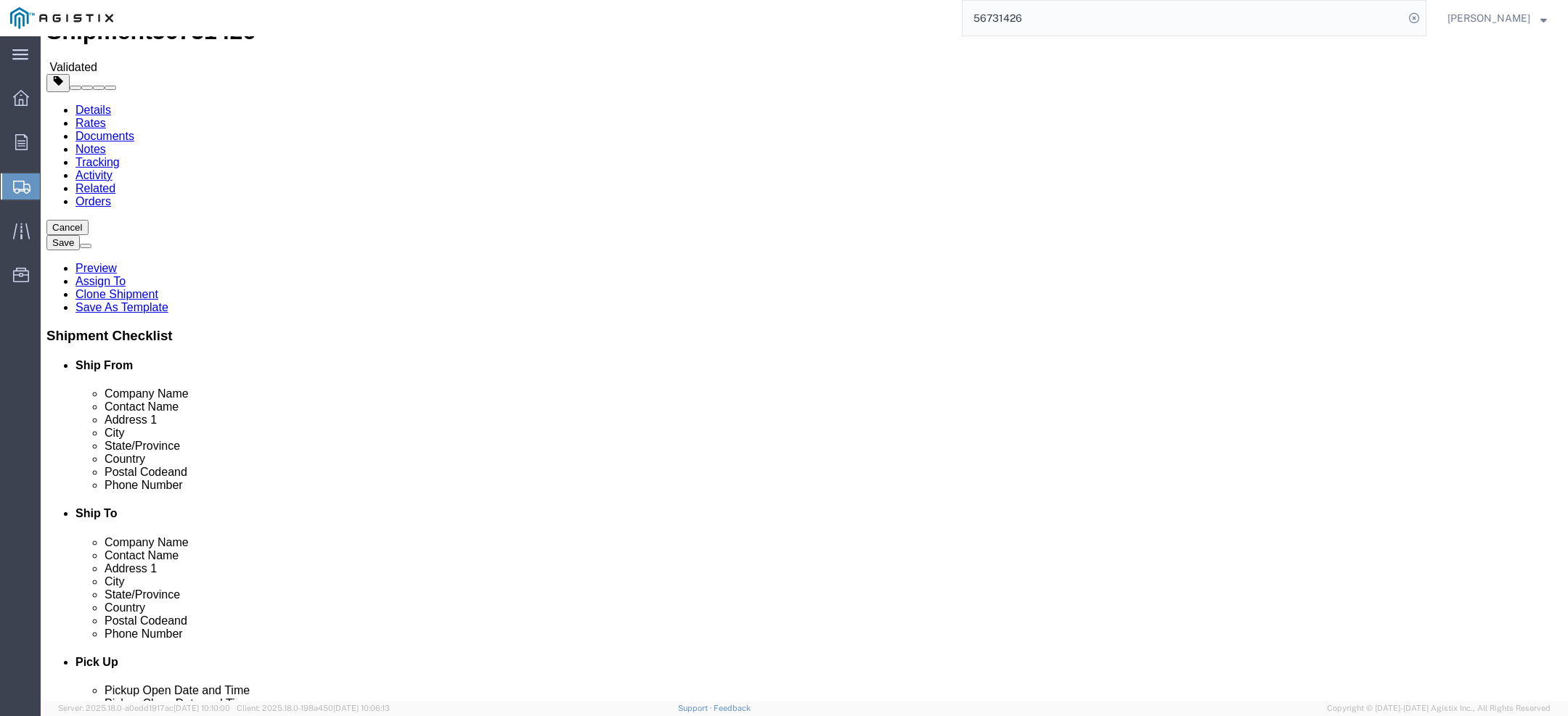
click link "Special Services"
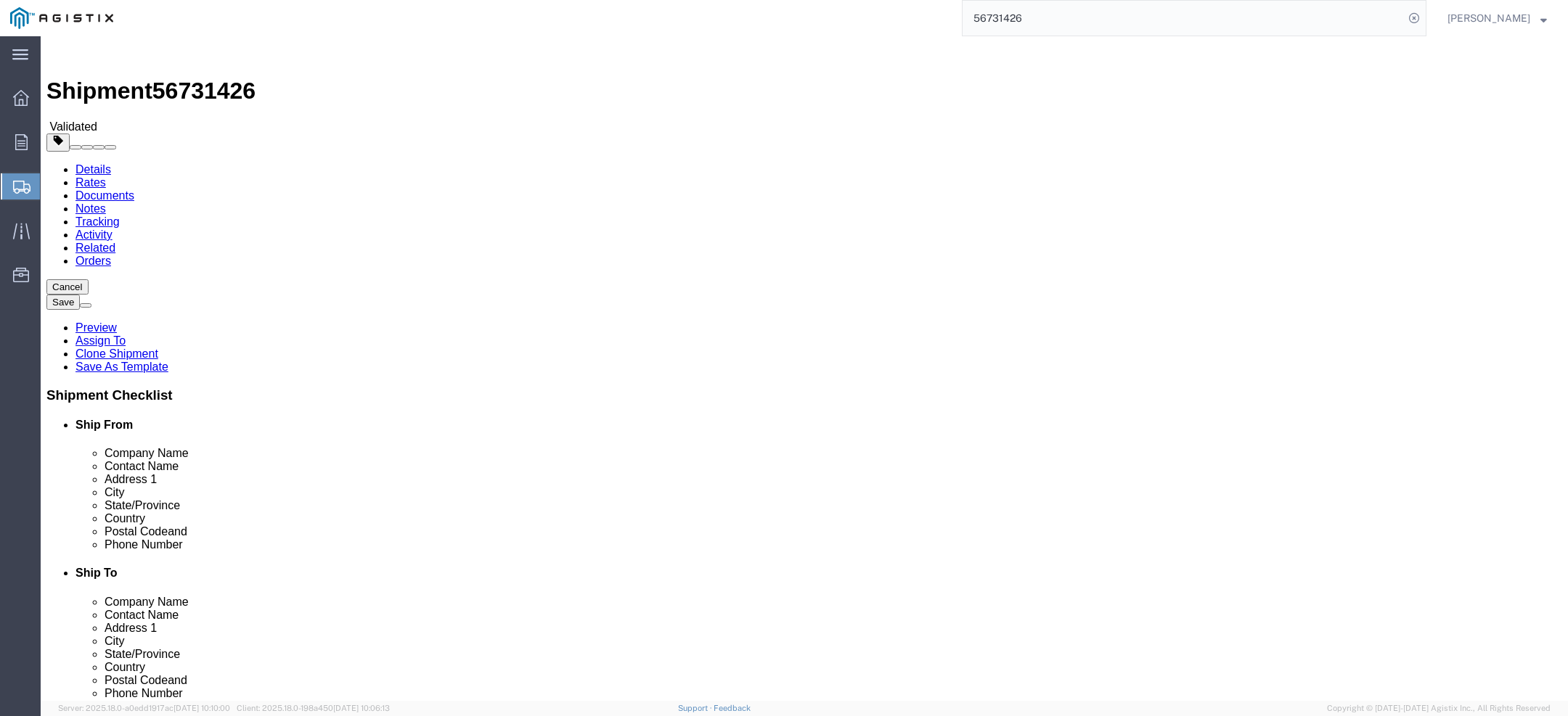
click button "Select one or more"
click div "Instructions"
drag, startPoint x: 920, startPoint y: 250, endPoint x: 1006, endPoint y: 254, distance: 86.1
click label "Delivery Instructions"
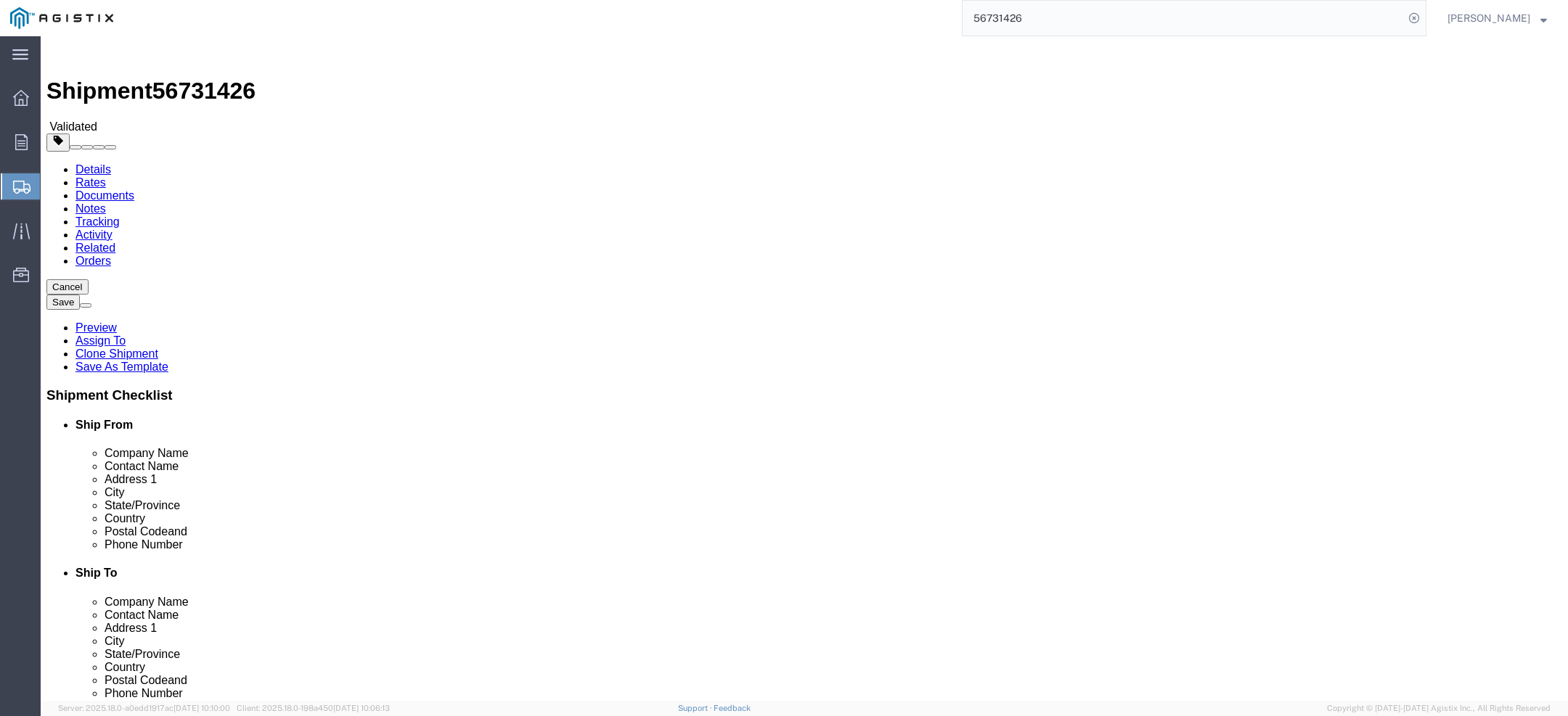
click label "Delivery Instructions"
click div "Shipment Checklist Ship From Company Name Contact Name Address 1 City State/Pro…"
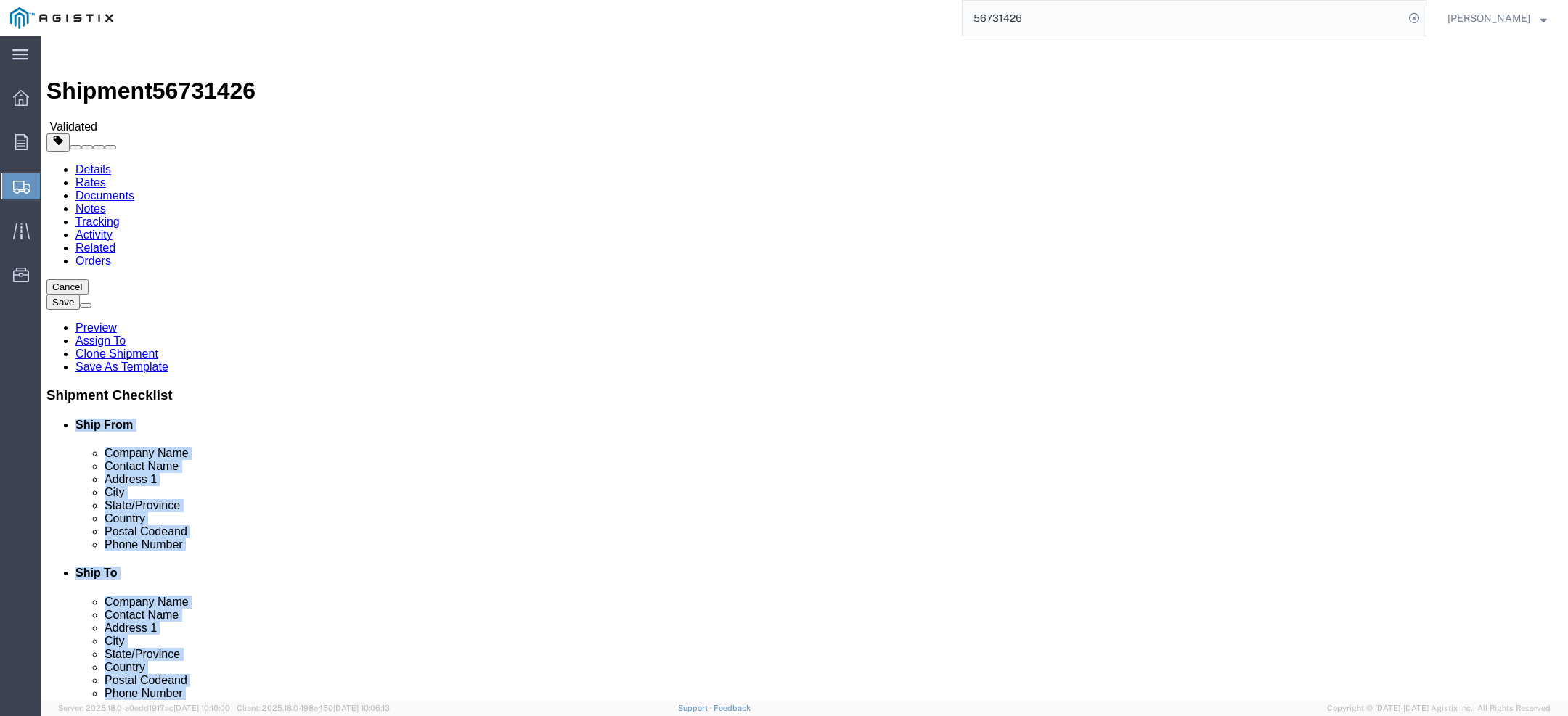
drag, startPoint x: 1282, startPoint y: 130, endPoint x: 1367, endPoint y: 442, distance: 323.4
click ul "Ship From Company Name Contact Name Address 1 City State/Province Country Posta…"
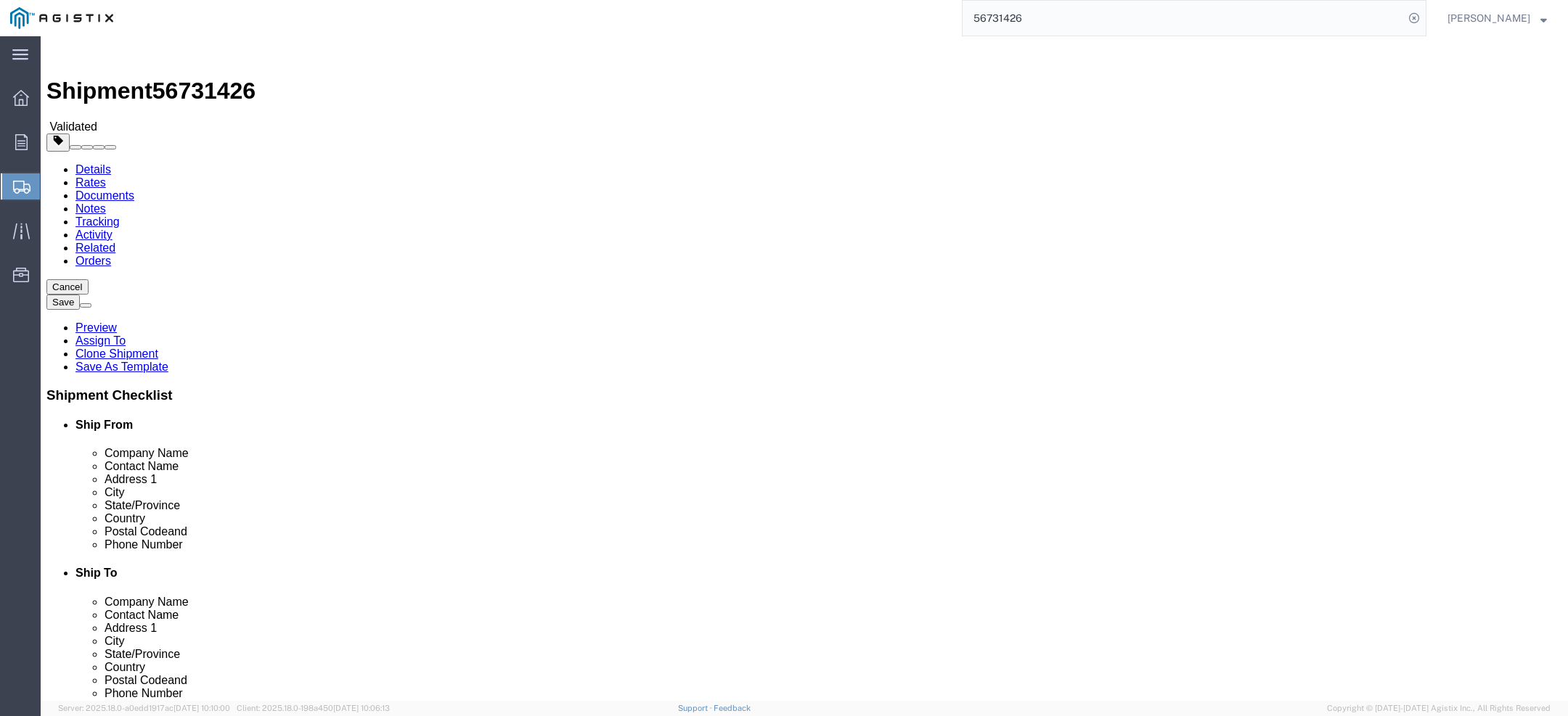
click h4 "Package Information"
click button "Rate Shipment"
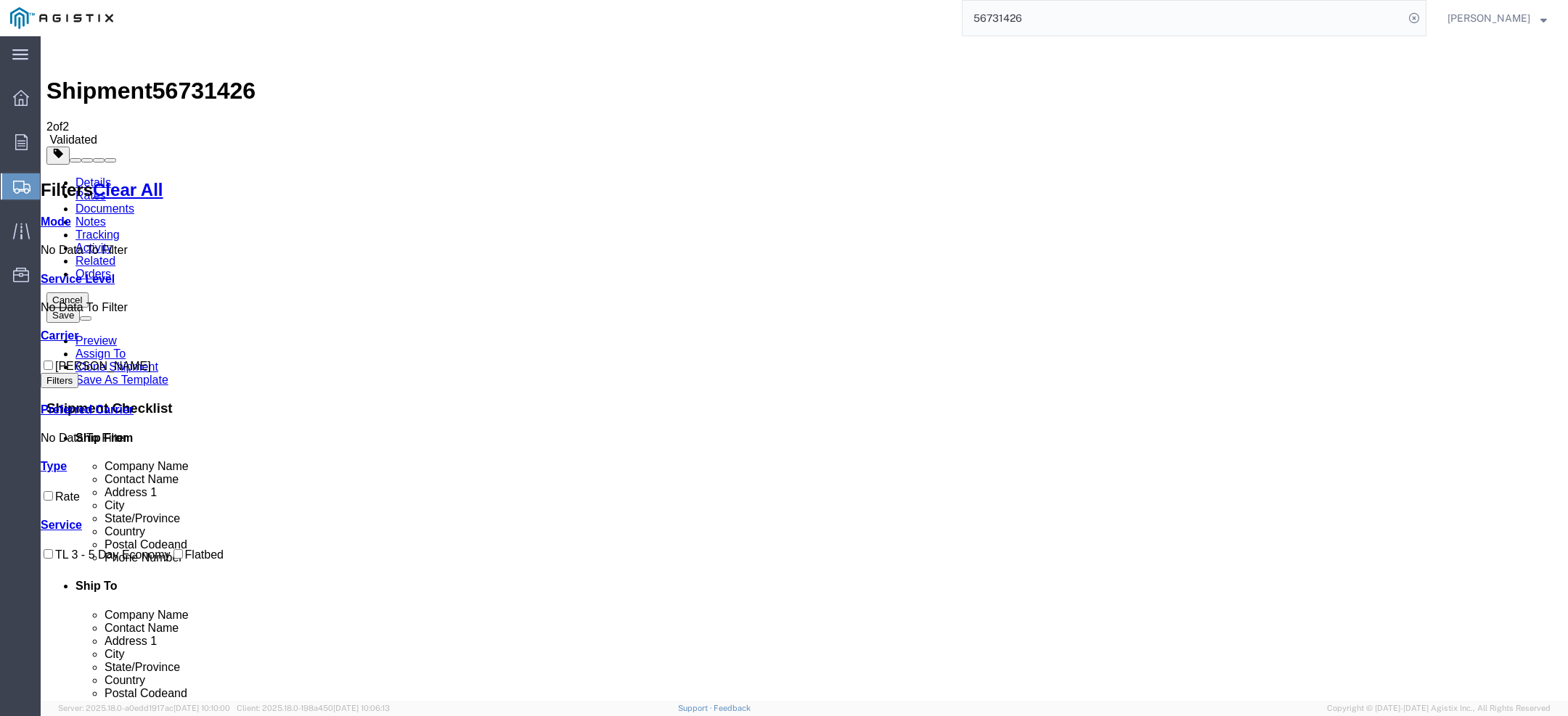
drag, startPoint x: 479, startPoint y: 205, endPoint x: 560, endPoint y: 203, distance: 81.0
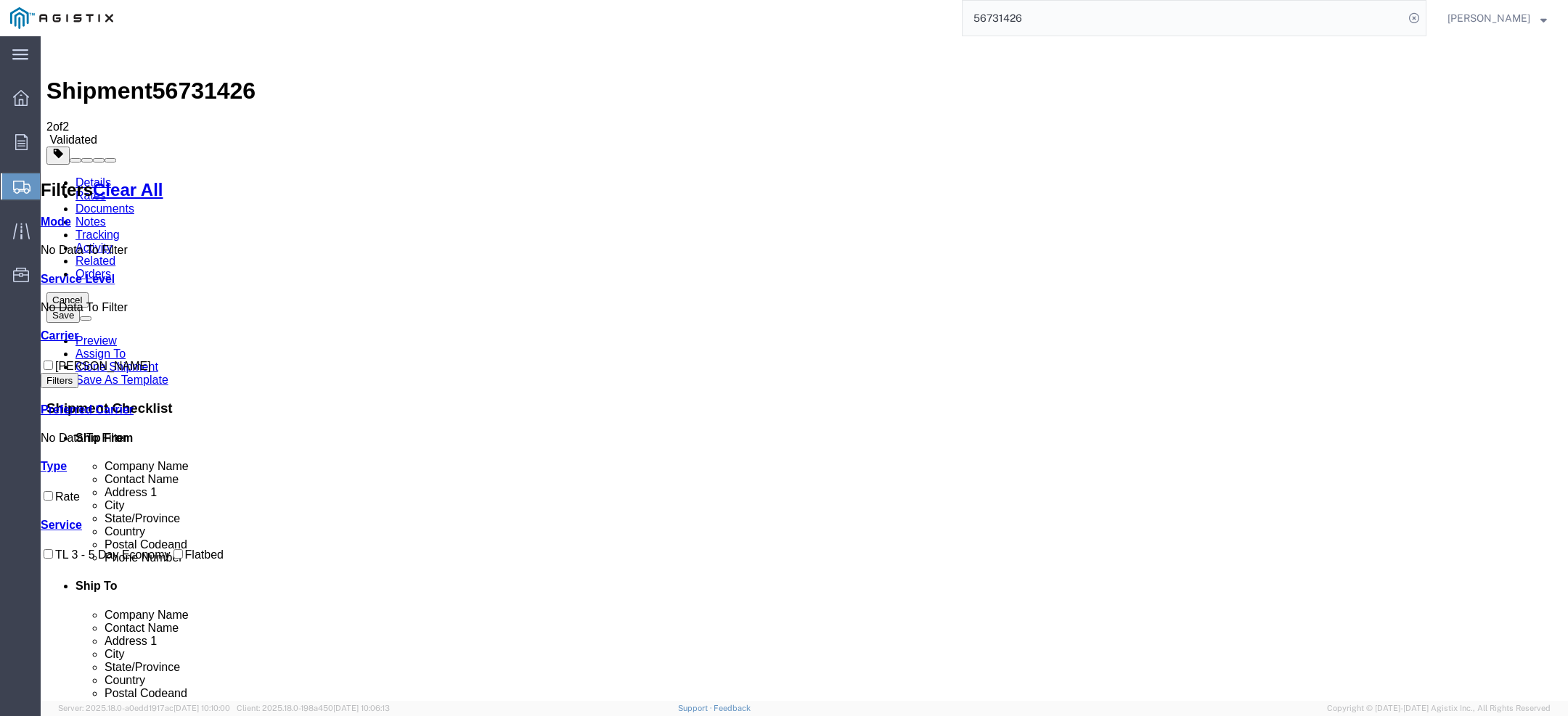
drag, startPoint x: 895, startPoint y: 175, endPoint x: 881, endPoint y: 175, distance: 14.0
drag, startPoint x: 955, startPoint y: 180, endPoint x: 969, endPoint y: 177, distance: 14.3
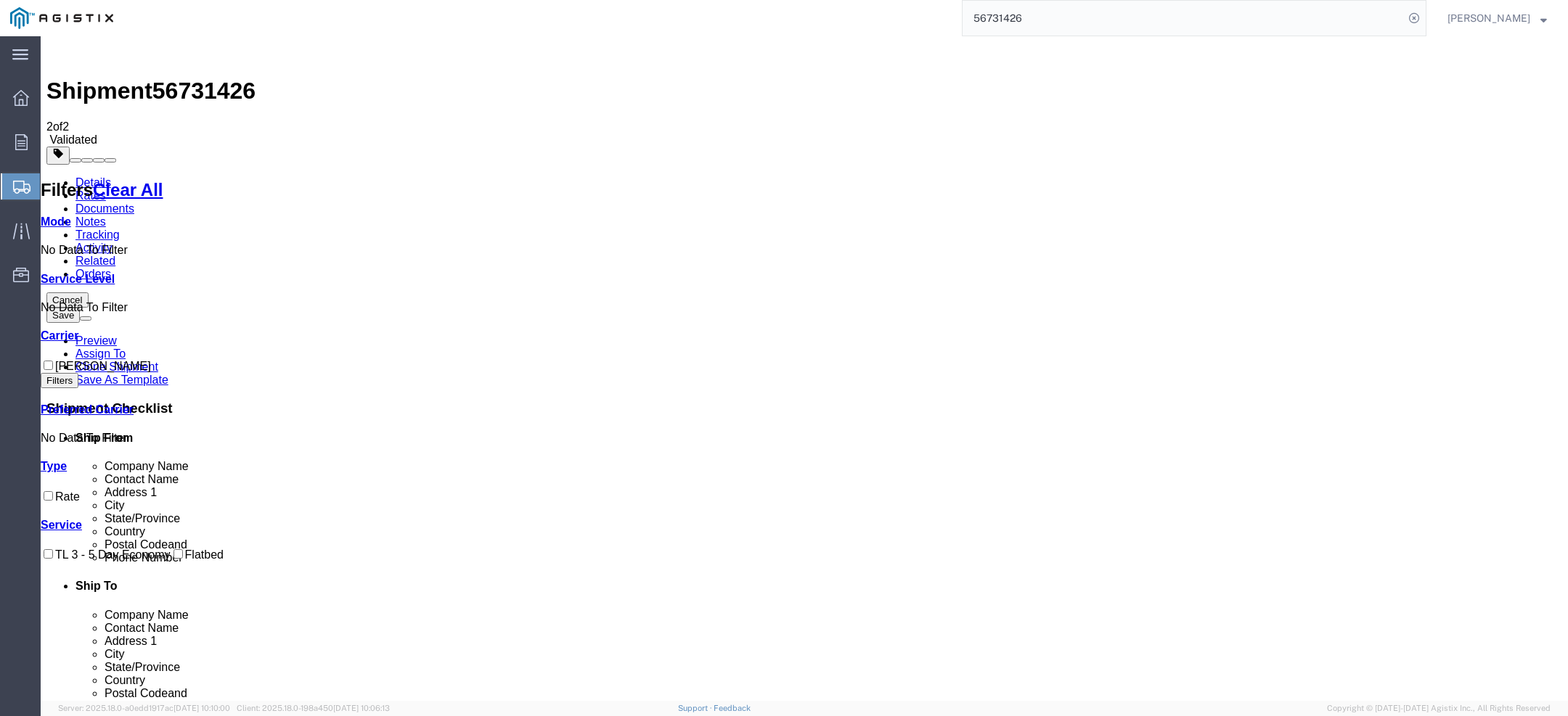
click at [106, 189] on link "Rates" at bounding box center [90, 195] width 30 height 12
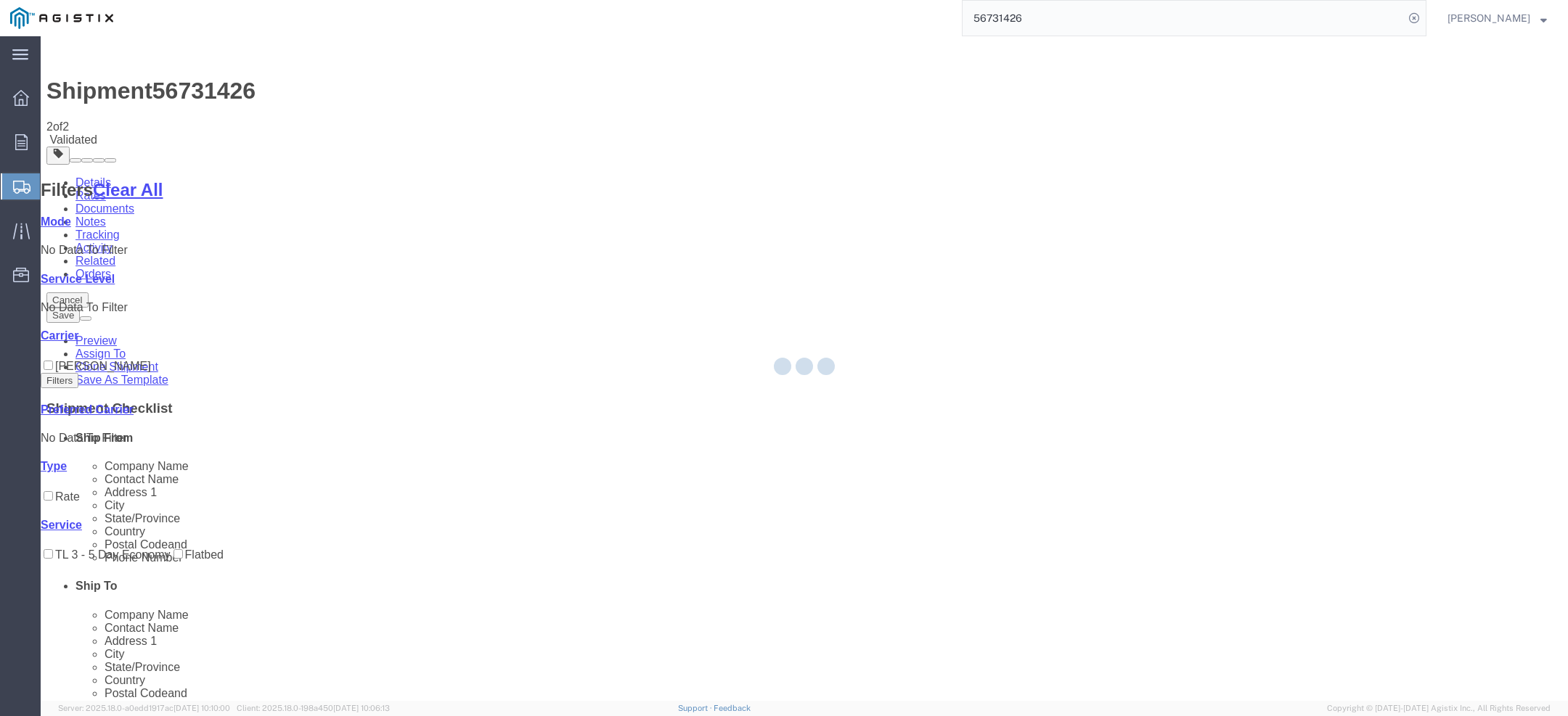
click at [140, 91] on div at bounding box center [804, 369] width 1527 height 665
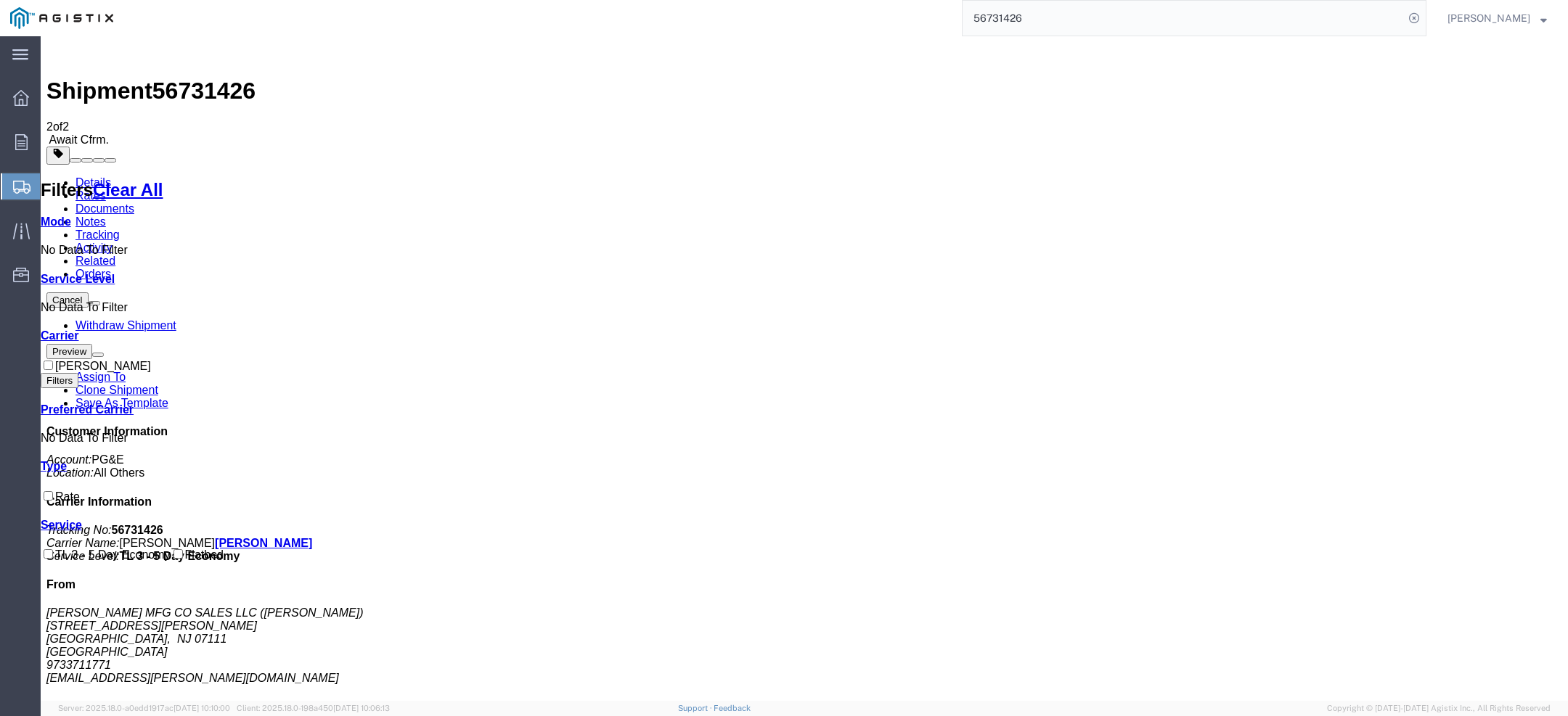
click at [134, 203] on link "Documents" at bounding box center [105, 209] width 59 height 12
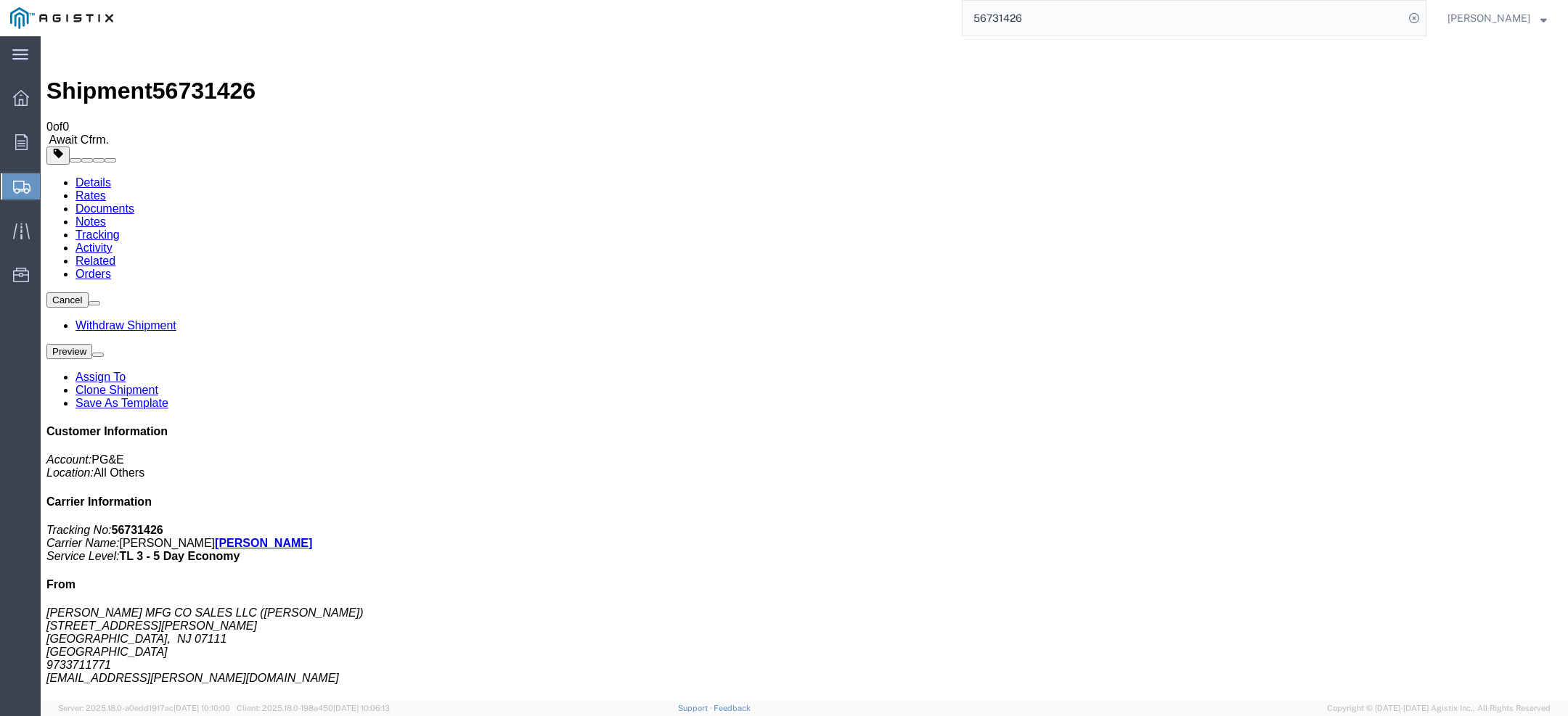
drag, startPoint x: 631, startPoint y: 190, endPoint x: 138, endPoint y: 182, distance: 493.1
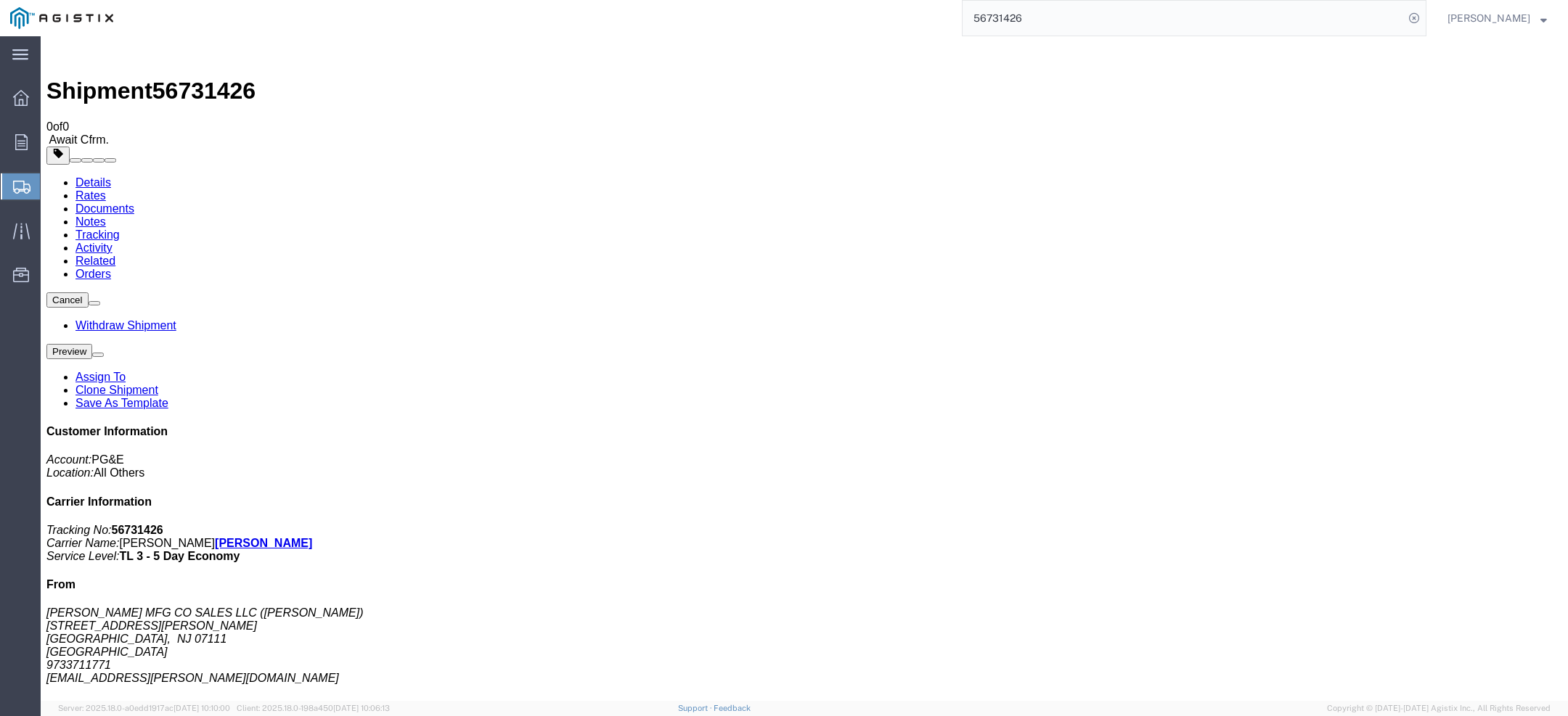
click at [88, 176] on link "Details" at bounding box center [93, 182] width 35 height 12
click p "Total shipment is made up of 6 packages containing 6 pieces weighing 0.00 LBS a…"
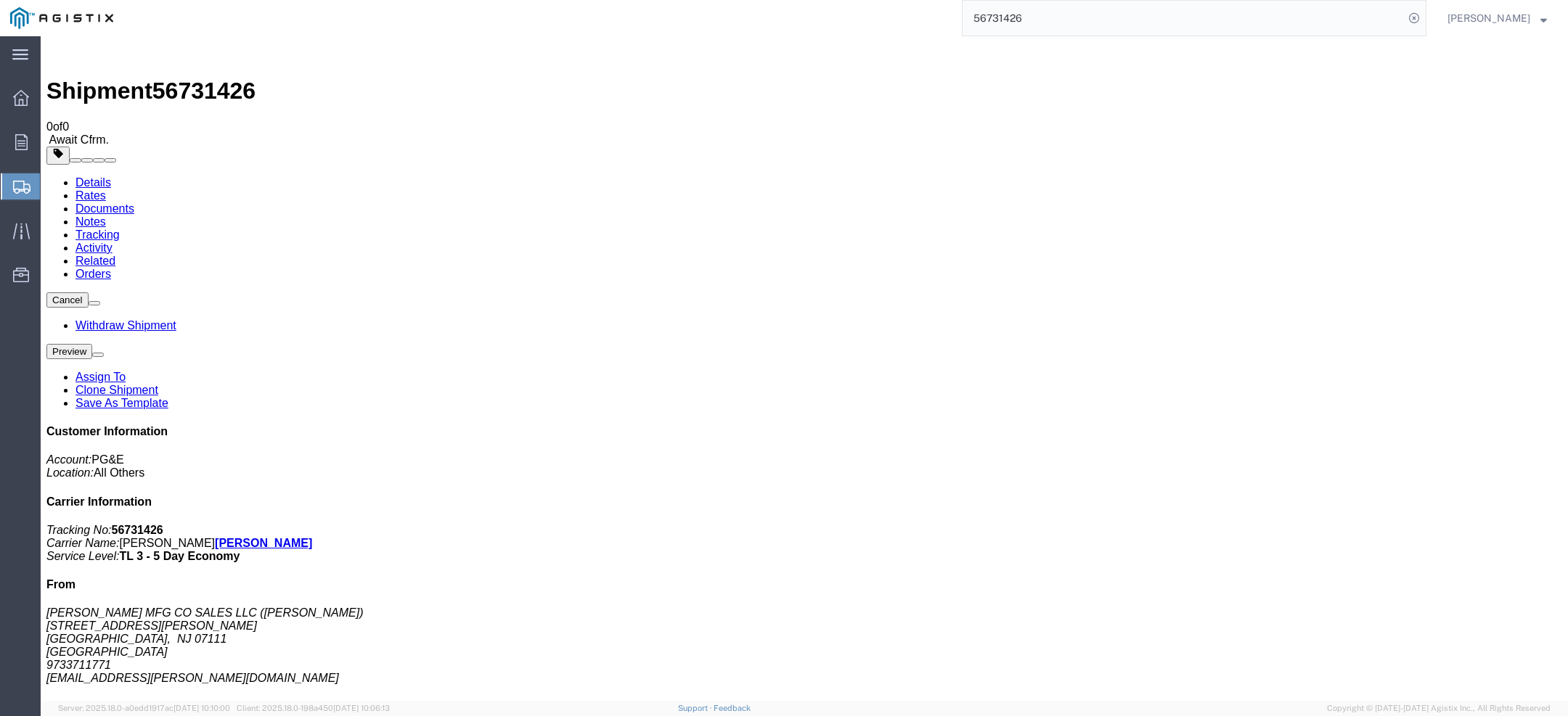
click p "Total shipment is made up of 6 packages containing 6 pieces weighing 0.00 LBS a…"
drag, startPoint x: 325, startPoint y: 129, endPoint x: 413, endPoint y: 227, distance: 131.7
click div "Ship From RICHARDS MFG CO SALES LLC (NELA SILVA) 517 LYONS AVENUE IRVINGTON, NJ…"
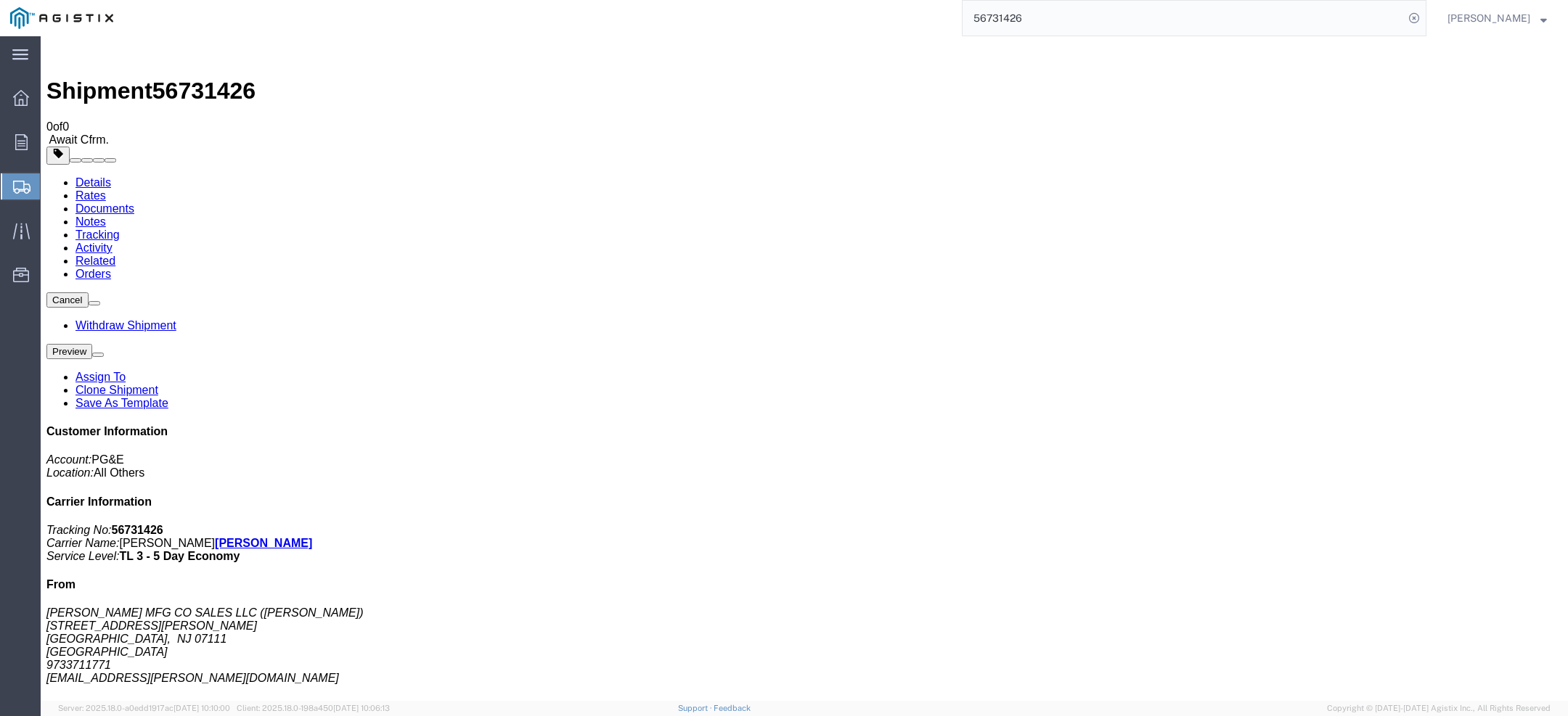
click address "PACIFIC GAS & ELECTRIC CO (MIKE KIRK) 2270 FOLSOM STREET SAN FRANCISCO, CA 9411…"
drag, startPoint x: 939, startPoint y: 132, endPoint x: 1084, endPoint y: 232, distance: 176.1
click div "Ship From RICHARDS MFG CO SALES LLC (NELA SILVA) 517 LYONS AVENUE IRVINGTON, NJ…"
click b "2701200399"
drag, startPoint x: 938, startPoint y: 133, endPoint x: 1146, endPoint y: 222, distance: 226.2
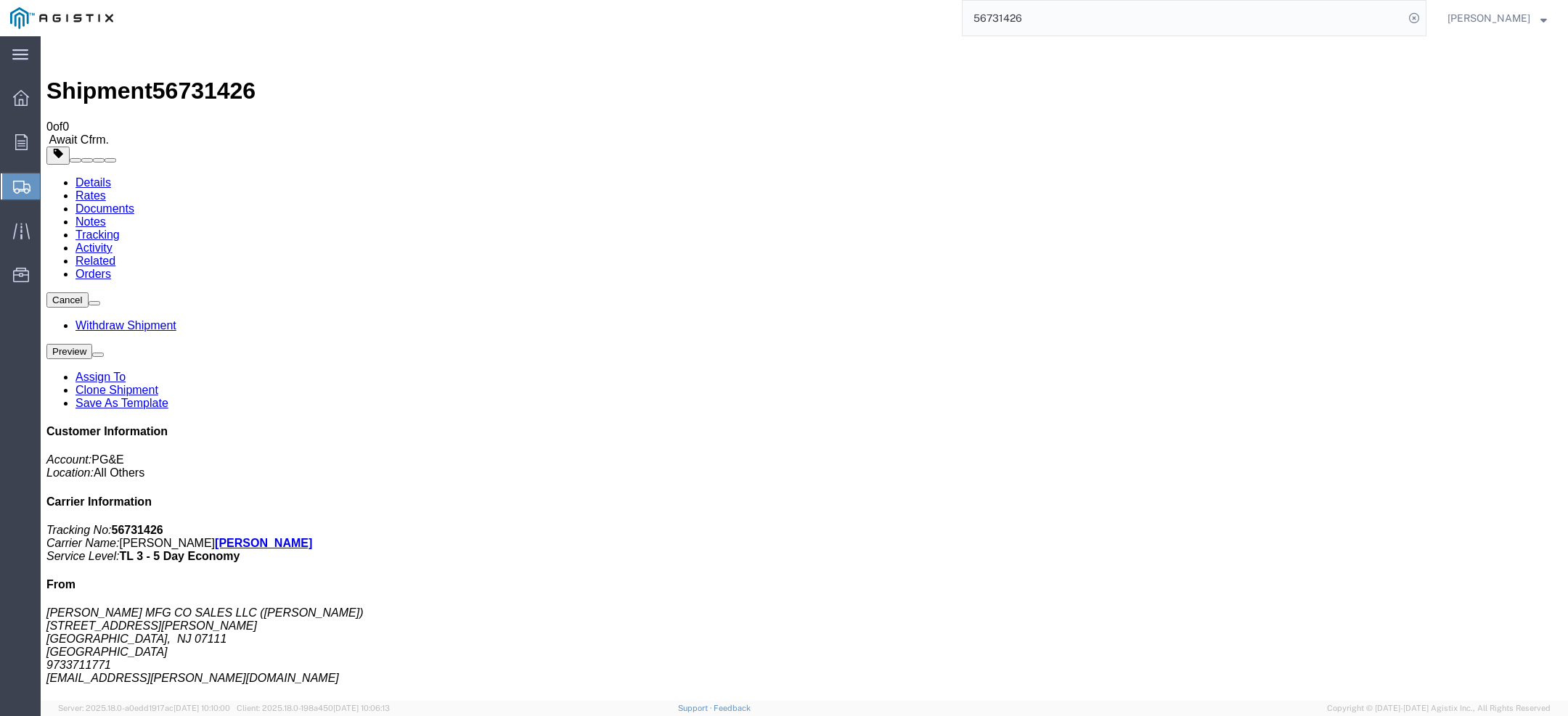
click div "Ship From RICHARDS MFG CO SALES LLC (NELA SILVA) 517 LYONS AVENUE IRVINGTON, NJ…"
click h4 "References"
drag, startPoint x: 939, startPoint y: 134, endPoint x: 1101, endPoint y: 206, distance: 177.3
click div "References Purchase Order: 2701200340 Purchase Order: 2701200338 Purchase Order…"
click b "2701200353"
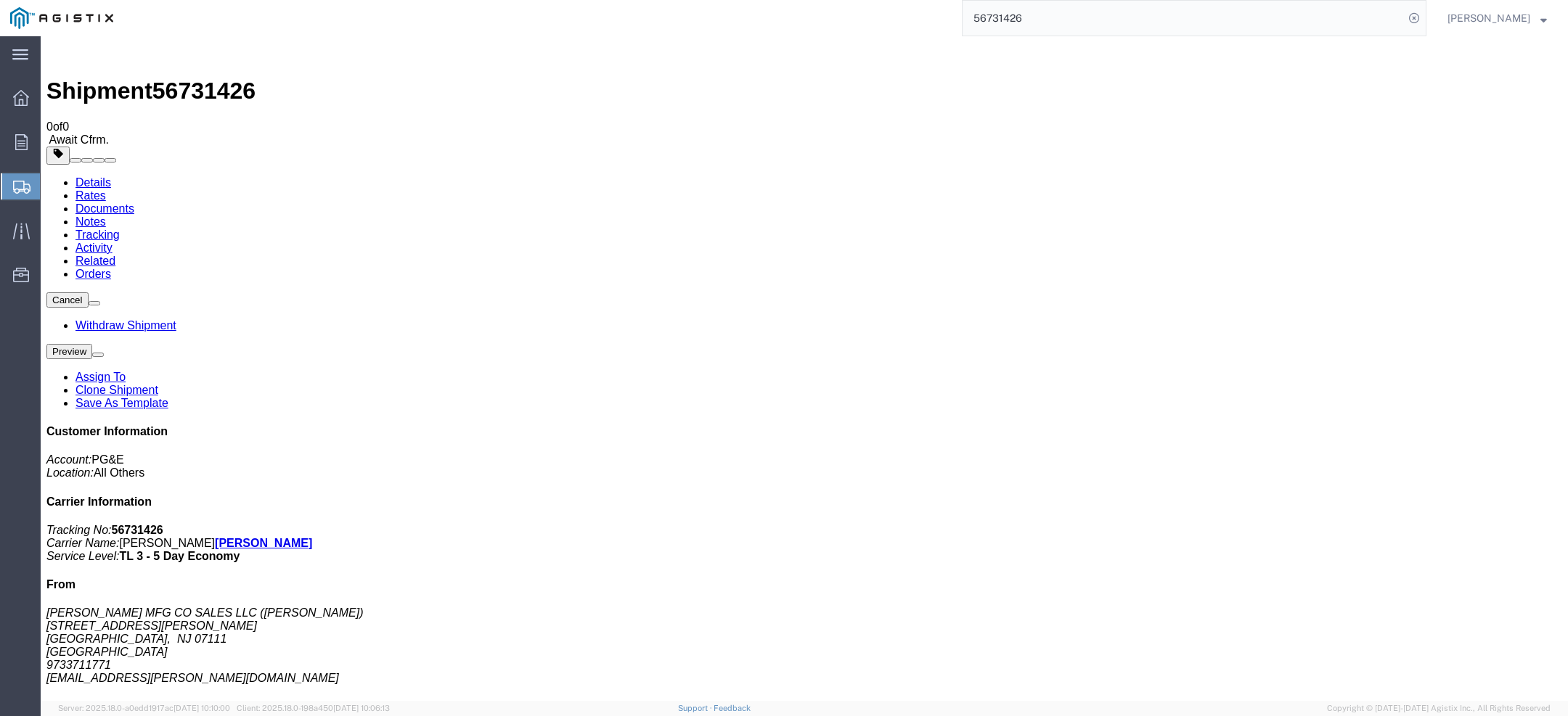
drag, startPoint x: 939, startPoint y: 133, endPoint x: 1077, endPoint y: 210, distance: 158.0
click div "References Purchase Order: 2701200340 Purchase Order: 2701200338 Purchase Order…"
click b "2701200353"
drag, startPoint x: 940, startPoint y: 131, endPoint x: 1064, endPoint y: 200, distance: 141.9
click div "References Purchase Order: 2701200340 Purchase Order: 2701200338 Purchase Order…"
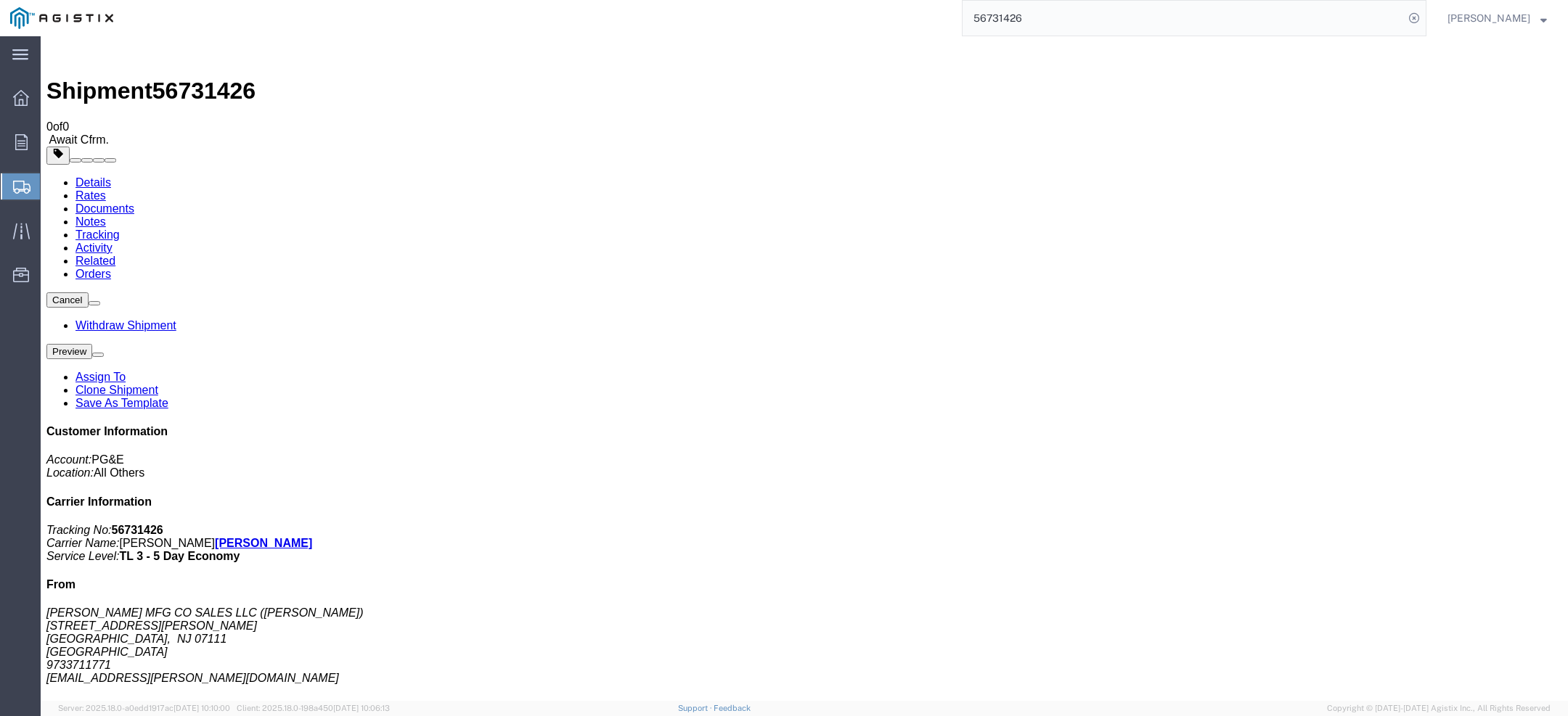
drag, startPoint x: 1073, startPoint y: 201, endPoint x: 935, endPoint y: 121, distance: 159.5
click div "Shipment Detail Ship From RICHARDS MFG CO SALES LLC (NELA SILVA) 517 LYONS AVEN…"
click div "References Purchase Order: 2701200340 Purchase Order: 2701200338 Purchase Order…"
drag, startPoint x: 938, startPoint y: 132, endPoint x: 1095, endPoint y: 203, distance: 172.3
click div "References Purchase Order: 2701200340 Purchase Order: 2701200338 Purchase Order…"
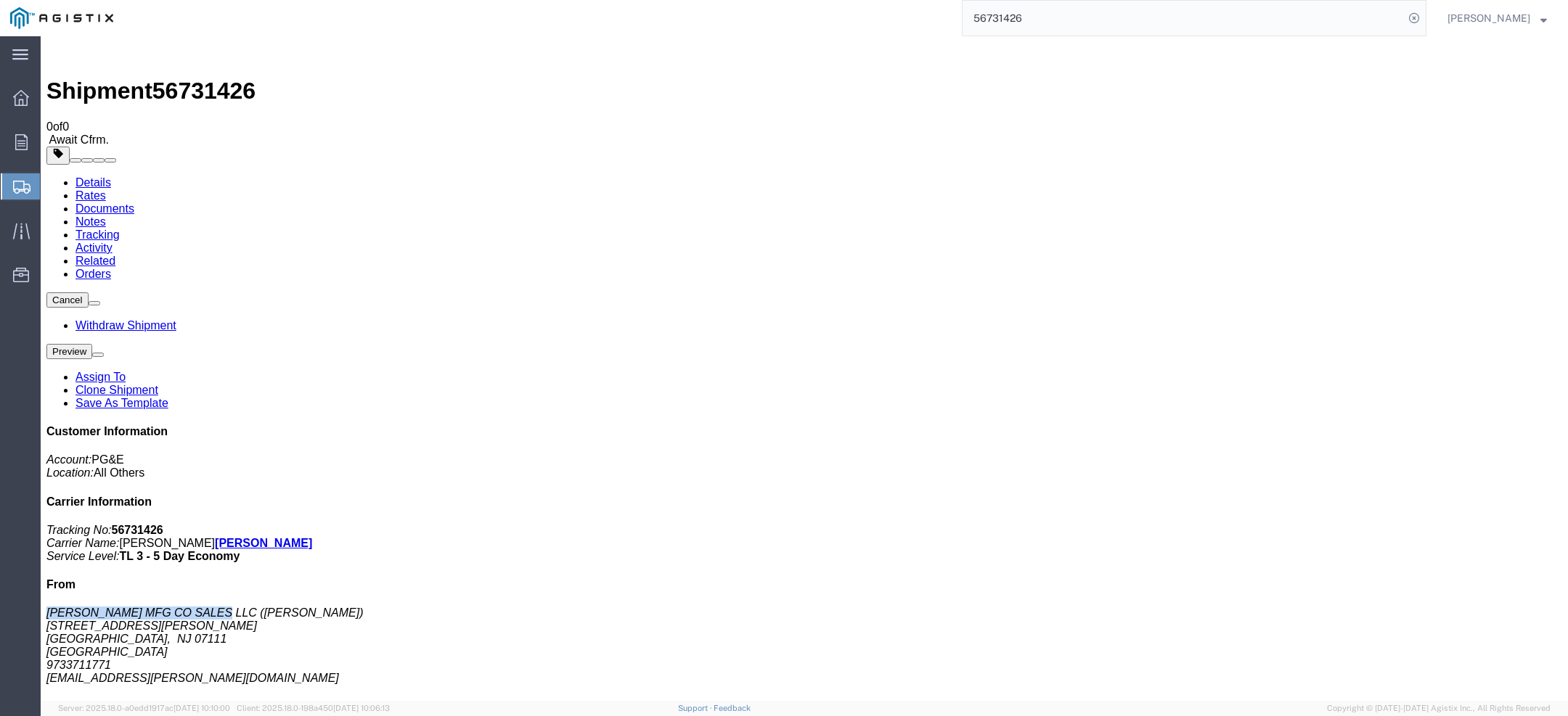
drag, startPoint x: 1255, startPoint y: 264, endPoint x: 1407, endPoint y: 259, distance: 152.1
click address "RICHARDS MFG CO SALES LLC (NELA SILVA) 517 LYONS AVENUE IRVINGTON, NJ 07111 Uni…"
copy address "RICHARDS MFG CO SALES LLC"
drag, startPoint x: 1296, startPoint y: 538, endPoint x: 1441, endPoint y: 535, distance: 145.0
click p "Reference: 2701200340 Ship Date: 09/05/2025 Mode: Truckload Creator: Audrielle …"
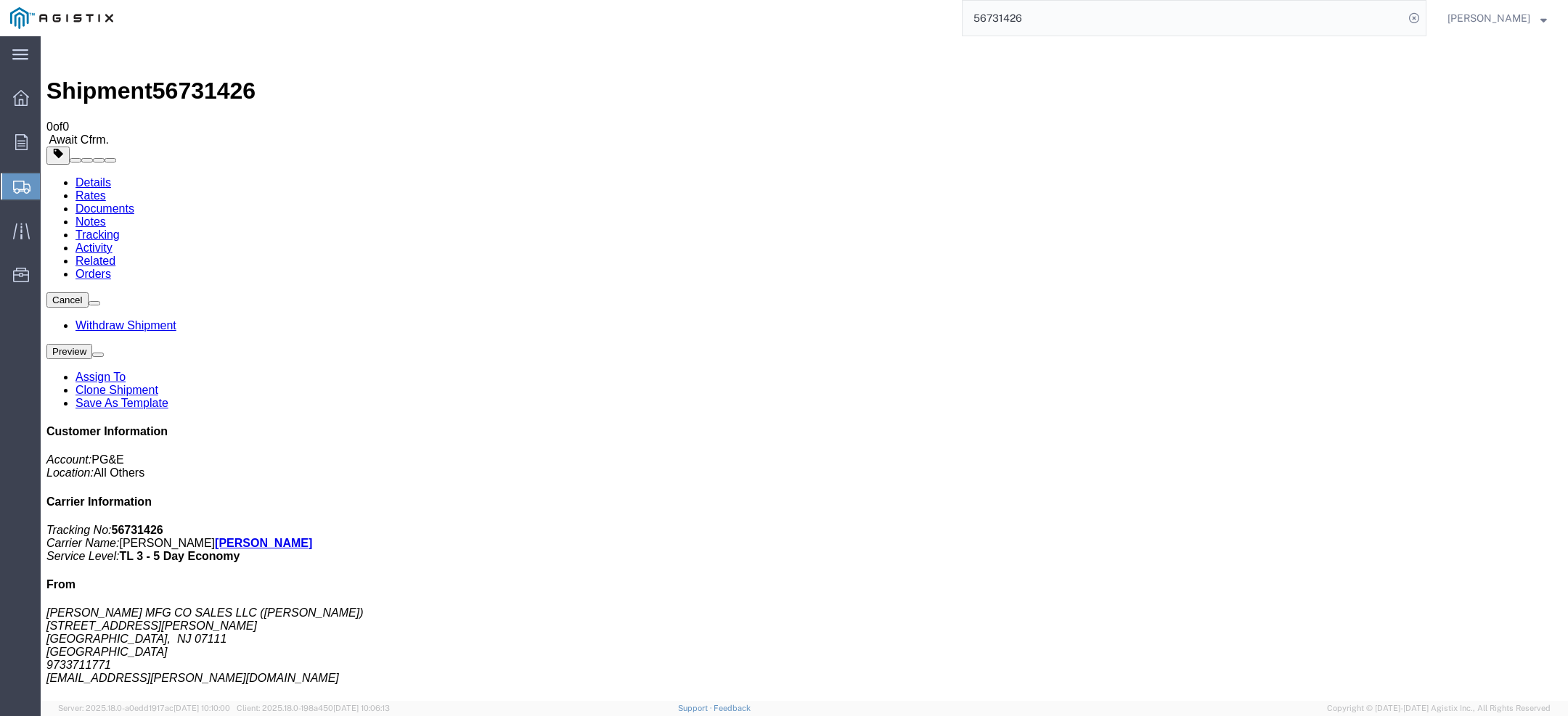
copy b "Audrielle Yan"
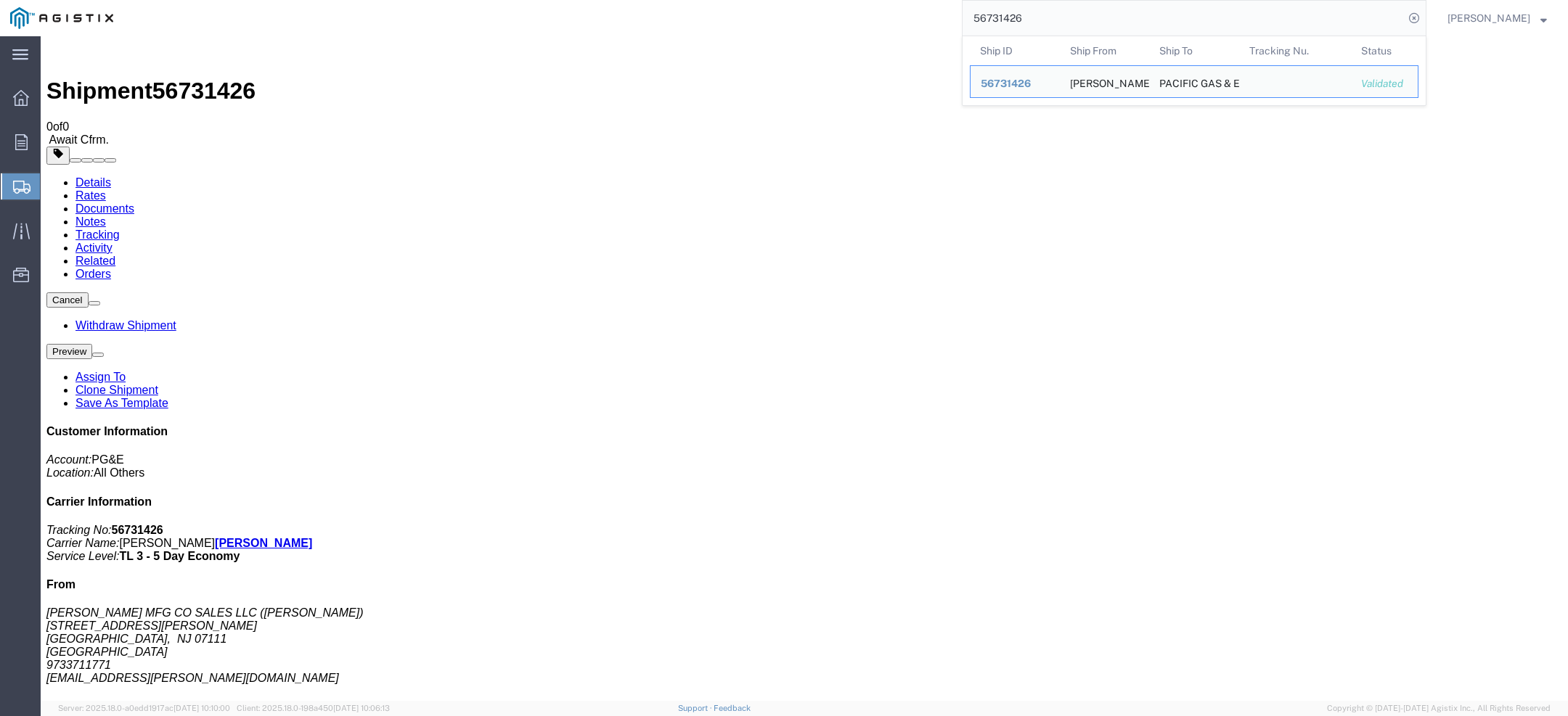
click div "Ship From RICHARDS MFG CO SALES LLC (NELA SILVA) 517 LYONS AVENUE IRVINGTON, NJ…"
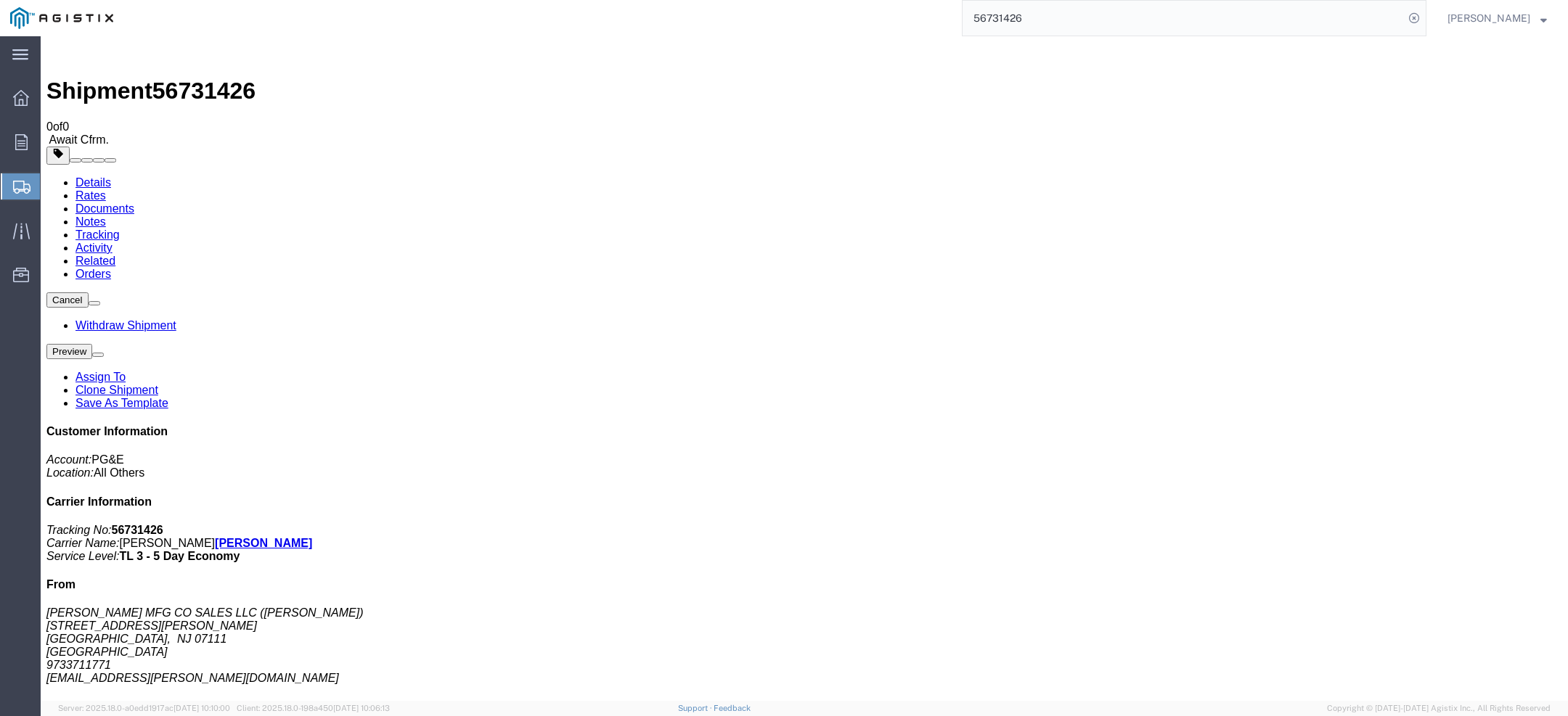
click b "Audrielle Yan"
copy b "Audrielle"
click span "56731426"
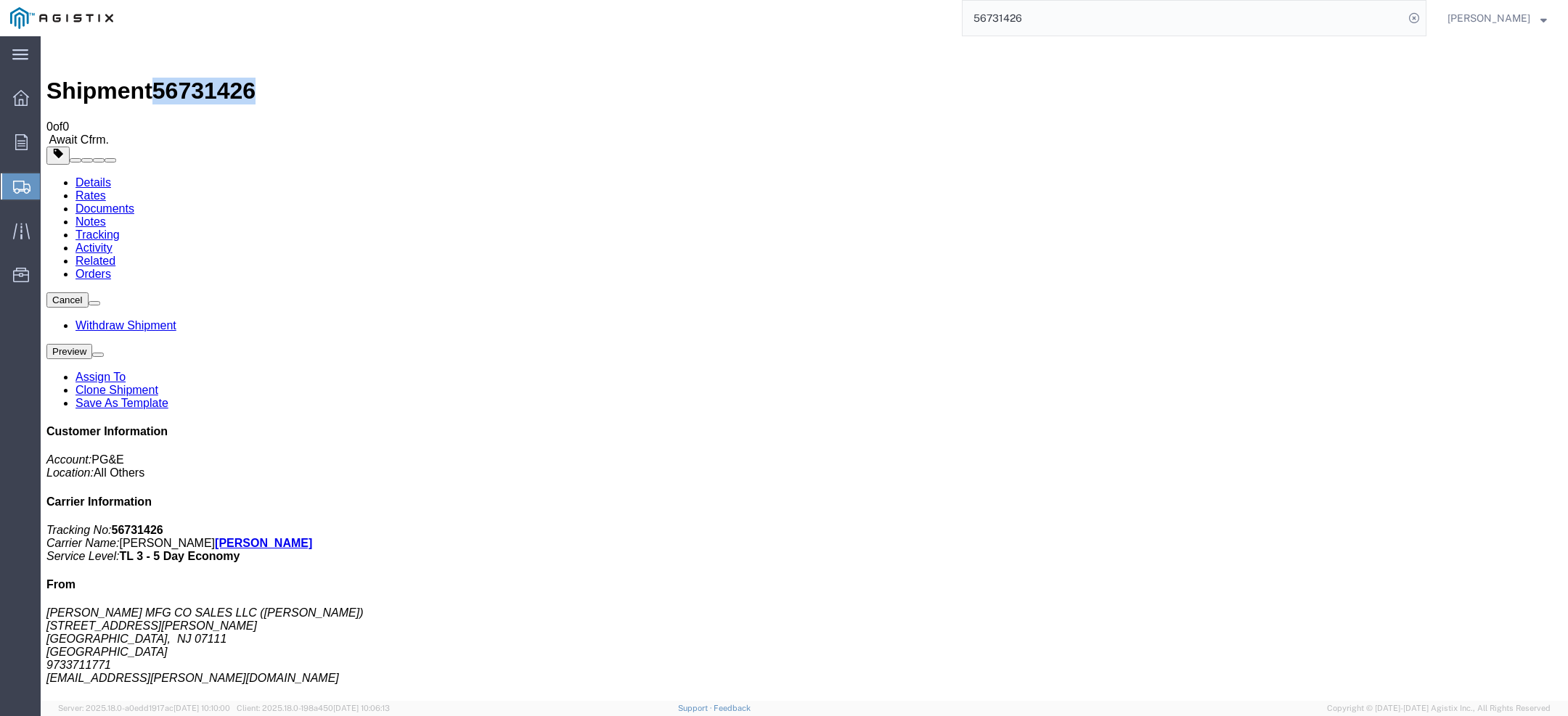
click span "56731426"
copy span "56731426"
click at [1513, 17] on span "Audrielle Yan" at bounding box center [1489, 17] width 83 height 16
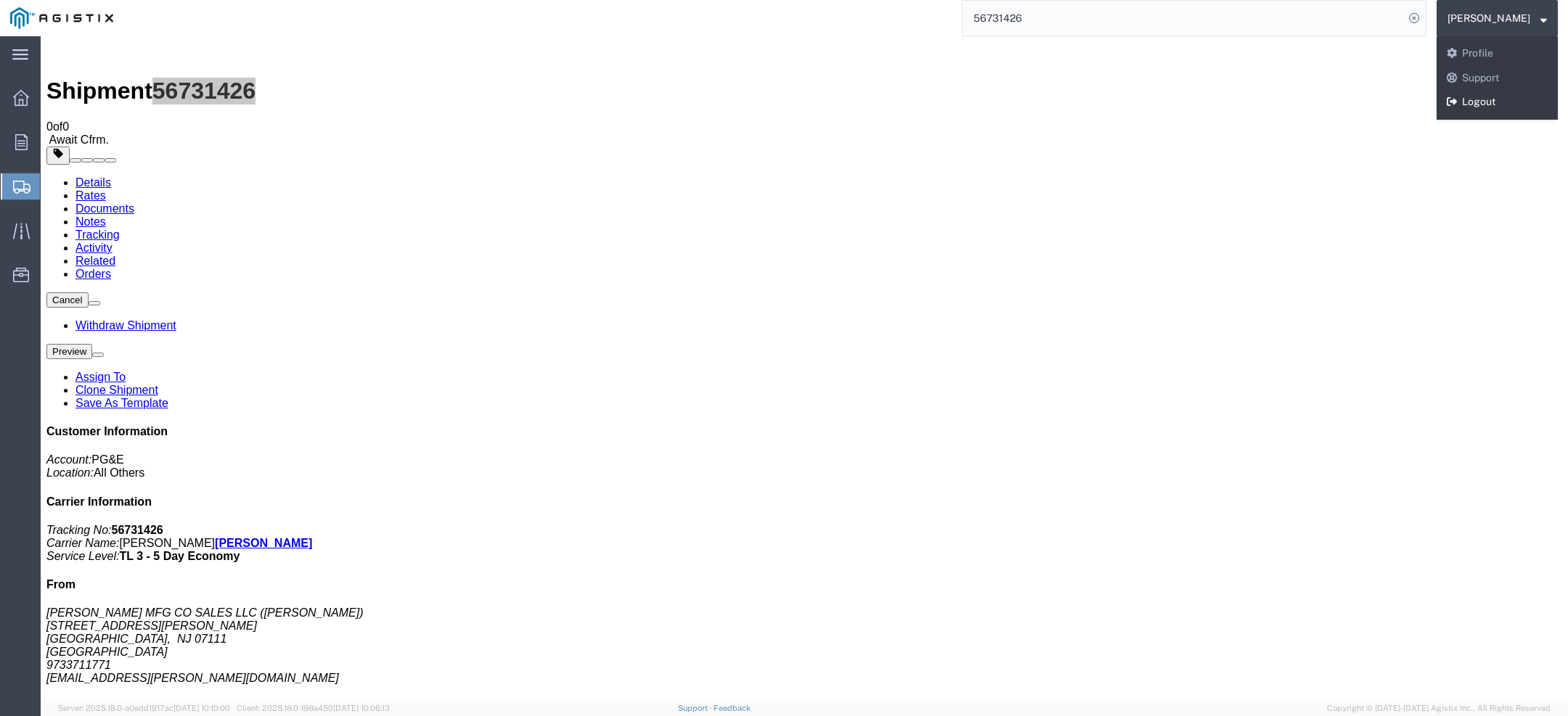
click at [1504, 96] on link "Logout" at bounding box center [1497, 102] width 121 height 25
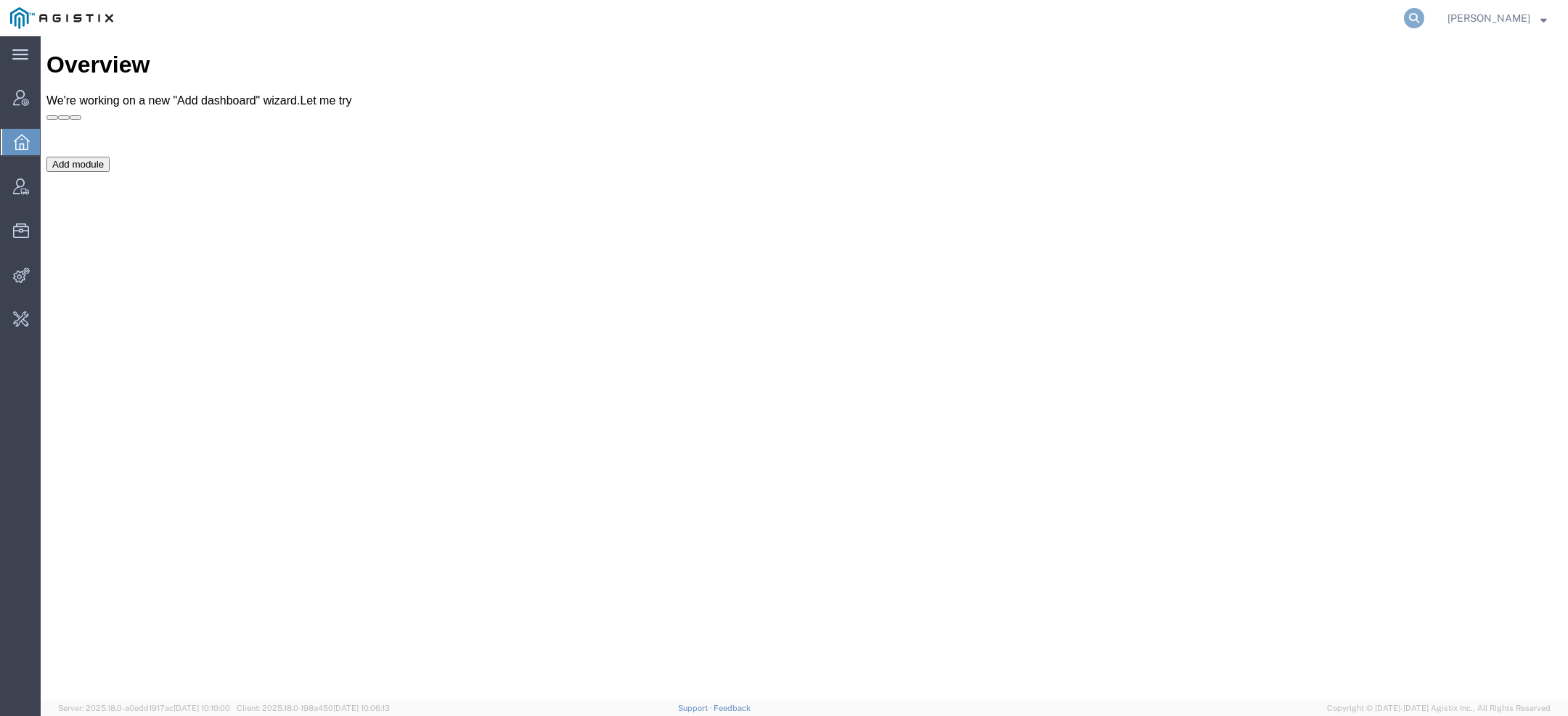
click at [1424, 20] on icon at bounding box center [1413, 18] width 20 height 20
paste input "[PHONE_NUMBER]"
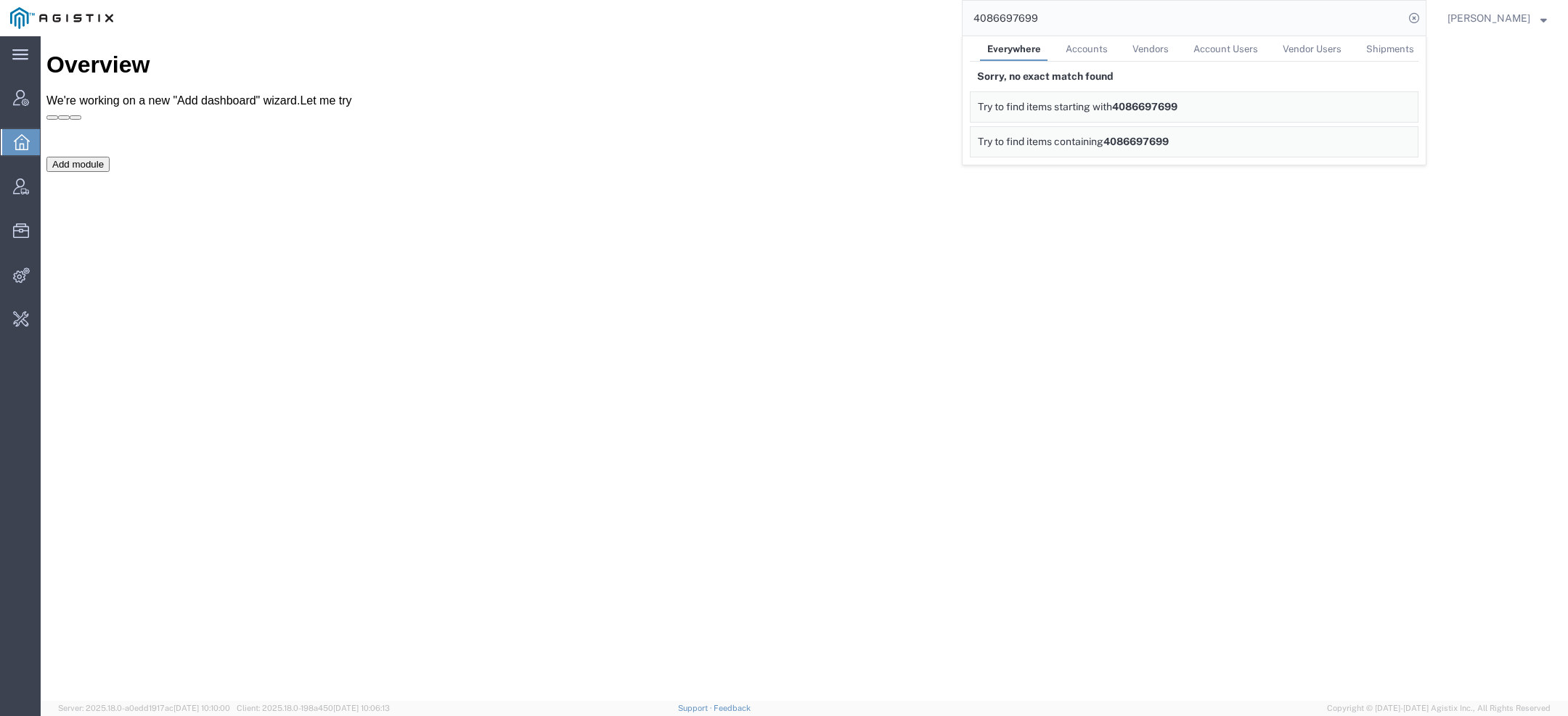
drag, startPoint x: 1054, startPoint y: 21, endPoint x: 774, endPoint y: -3, distance: 281.0
click at [774, 0] on html "main_menu Created with Sketch. Collapse Menu Account Manager Overview Vendor Ma…" at bounding box center [784, 358] width 1568 height 716
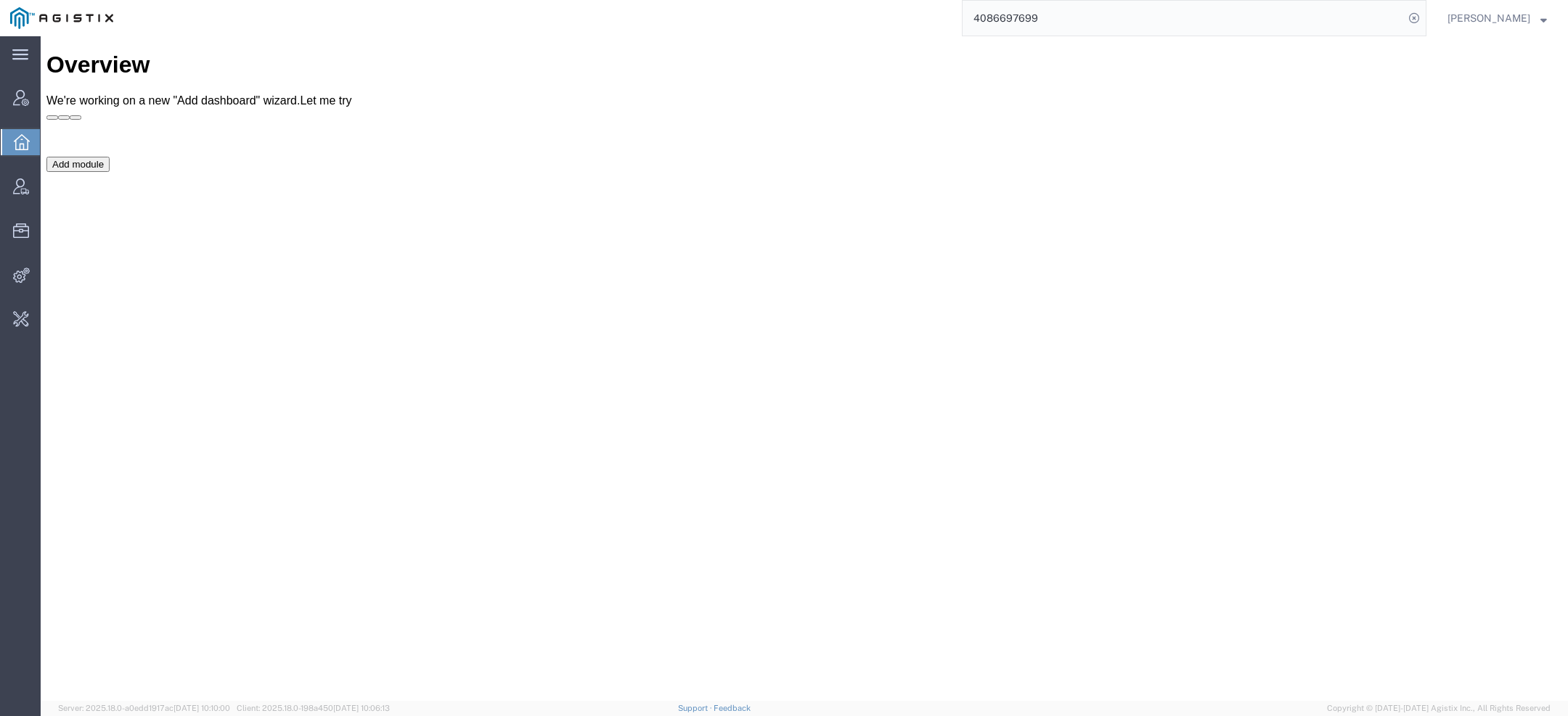
paste input "VBA Trucking Inc"
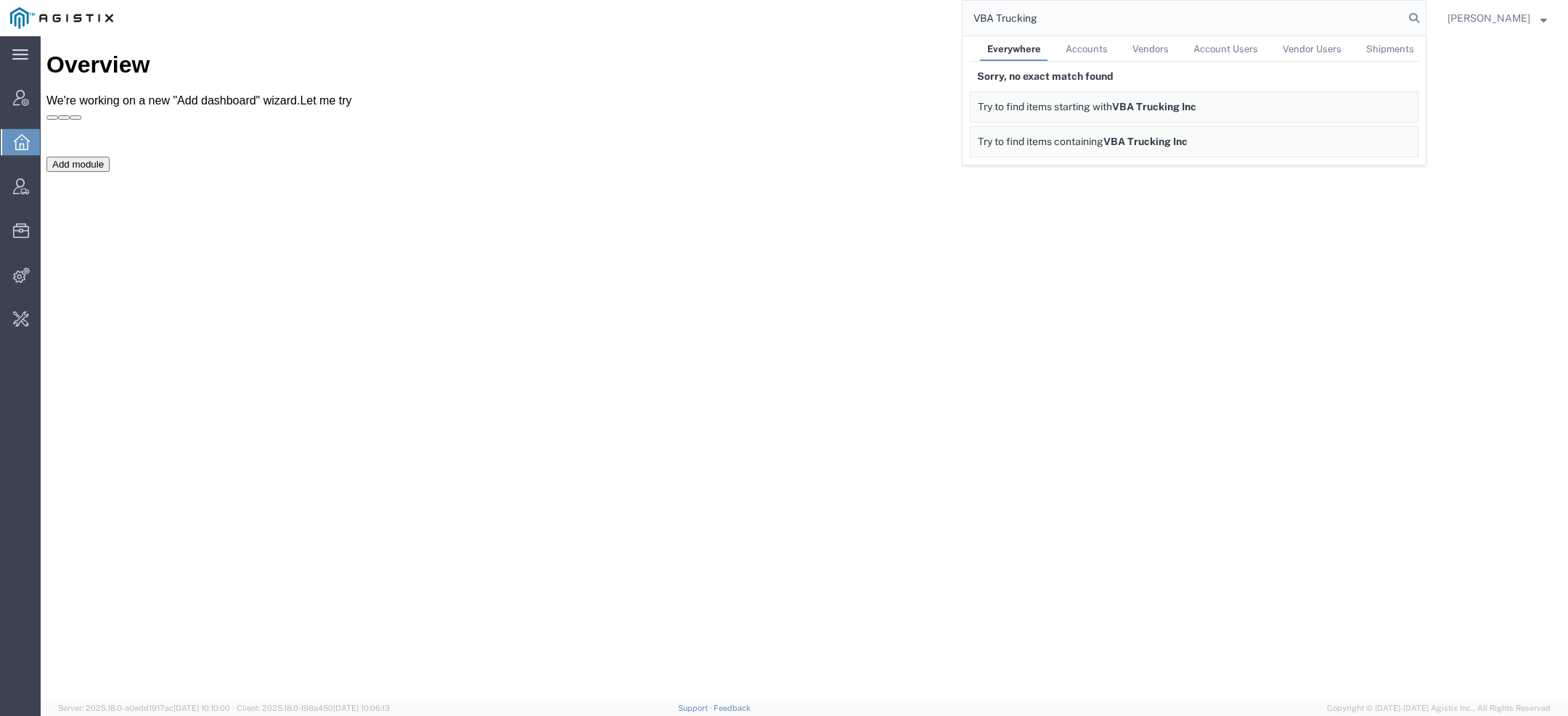
type input "VBA Trucking"
click at [21, 182] on icon at bounding box center [20, 186] width 16 height 16
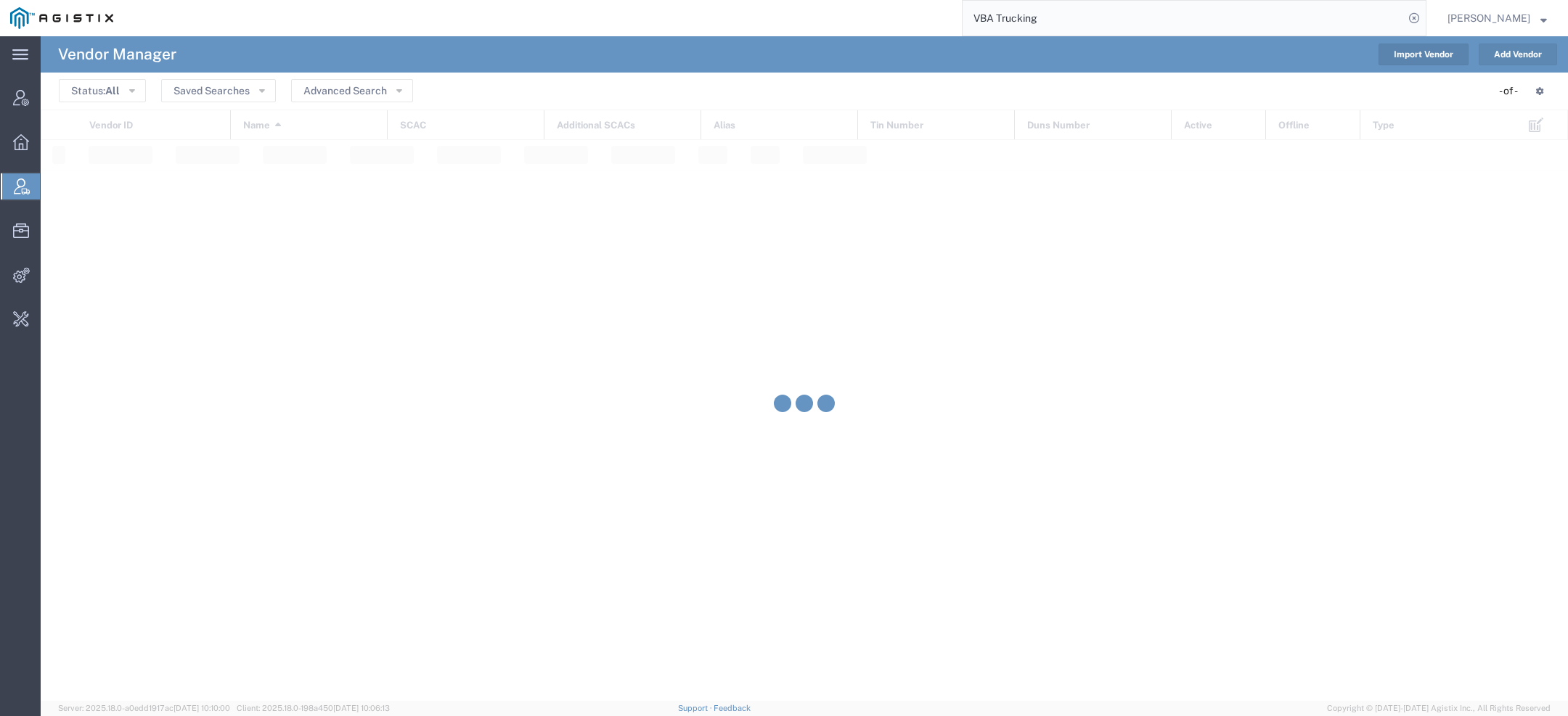
click at [1518, 51] on button "Add Vendor" at bounding box center [1518, 54] width 78 height 22
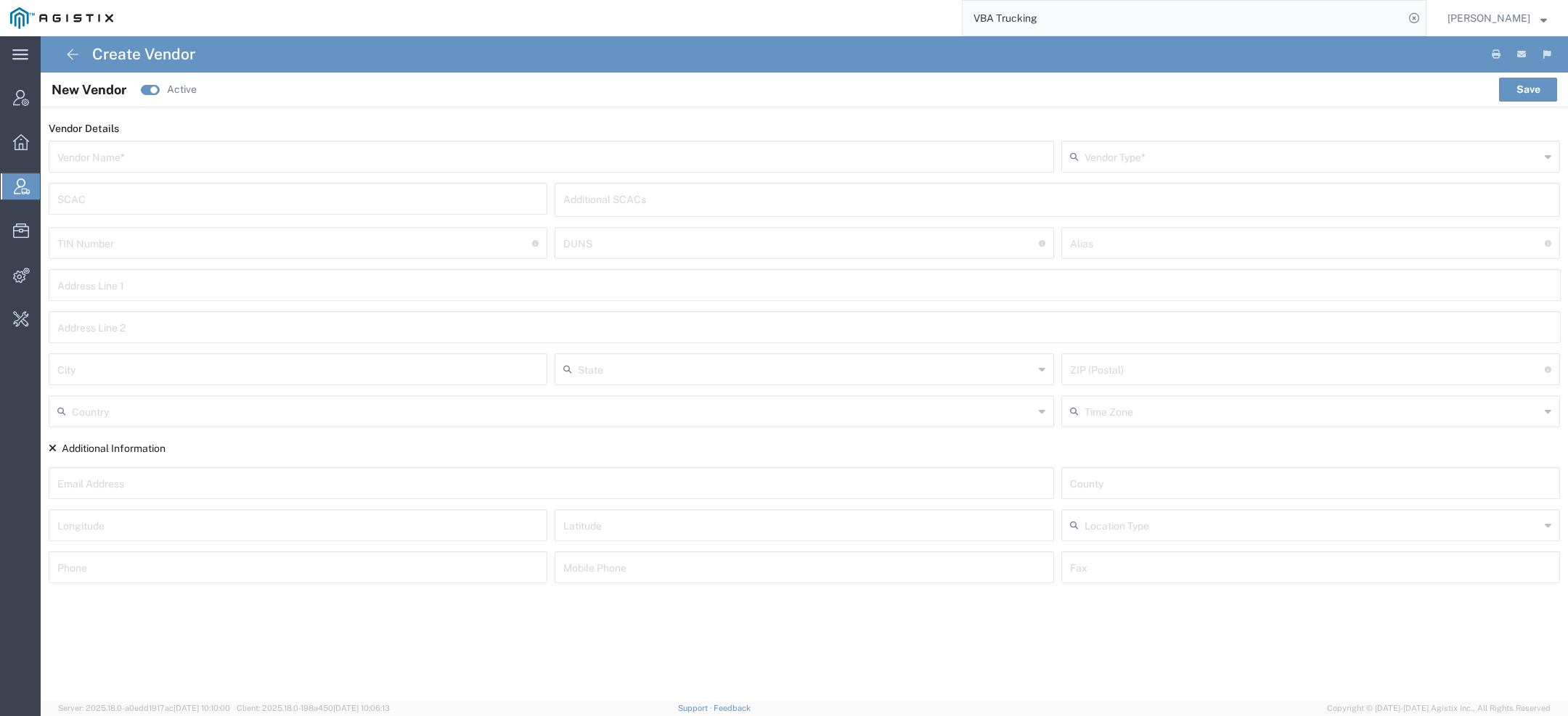
click at [262, 162] on input "text" at bounding box center [551, 156] width 988 height 26
paste input "VBA Trucking Inc"
type input "VBA Trucking Inc"
click at [210, 196] on div "SCAC" at bounding box center [299, 211] width 500 height 32
paste input "VBAT"
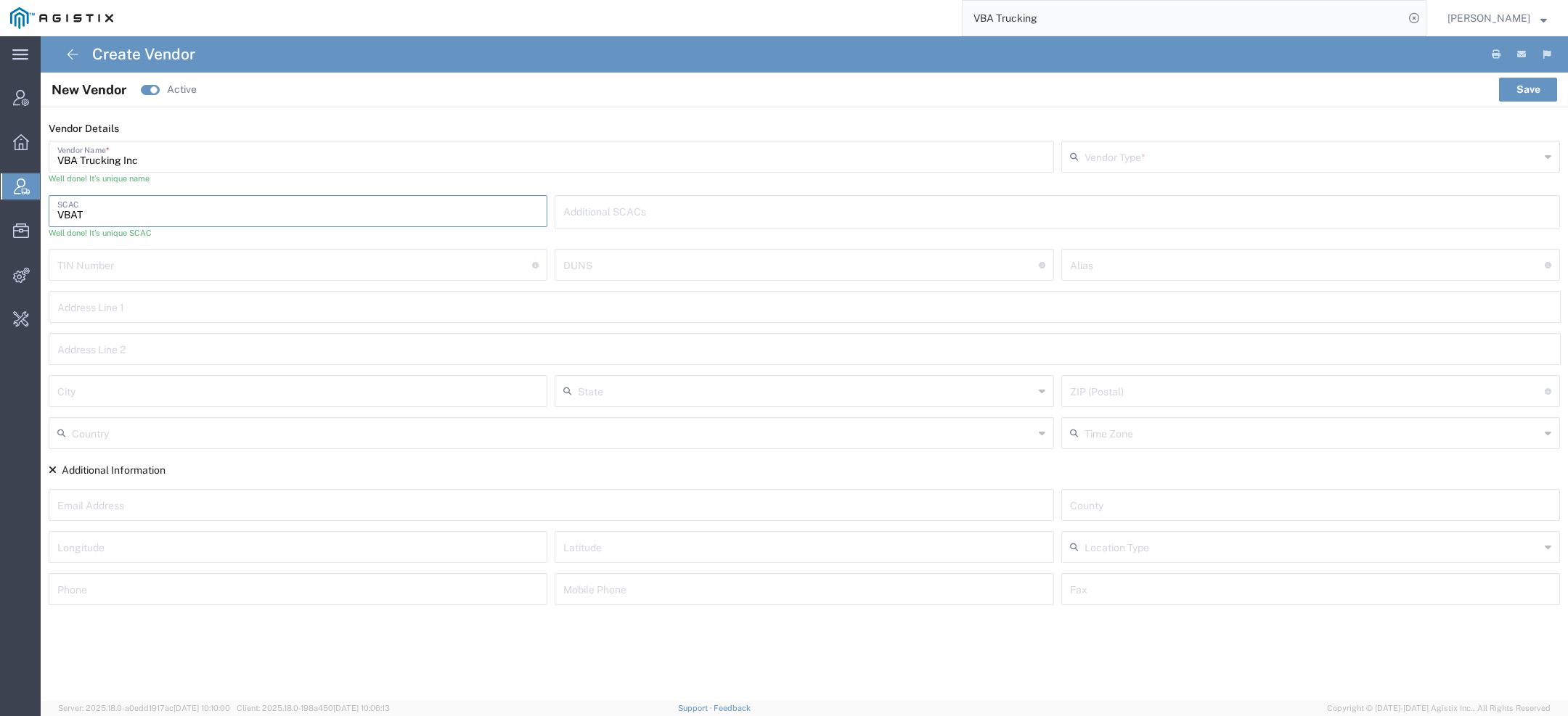
type input "VBAT"
click at [1153, 139] on div "Vendor Details VBA Trucking Inc Vendor Name * Well done! It’s unique name Vendo…" at bounding box center [804, 369] width 1527 height 494
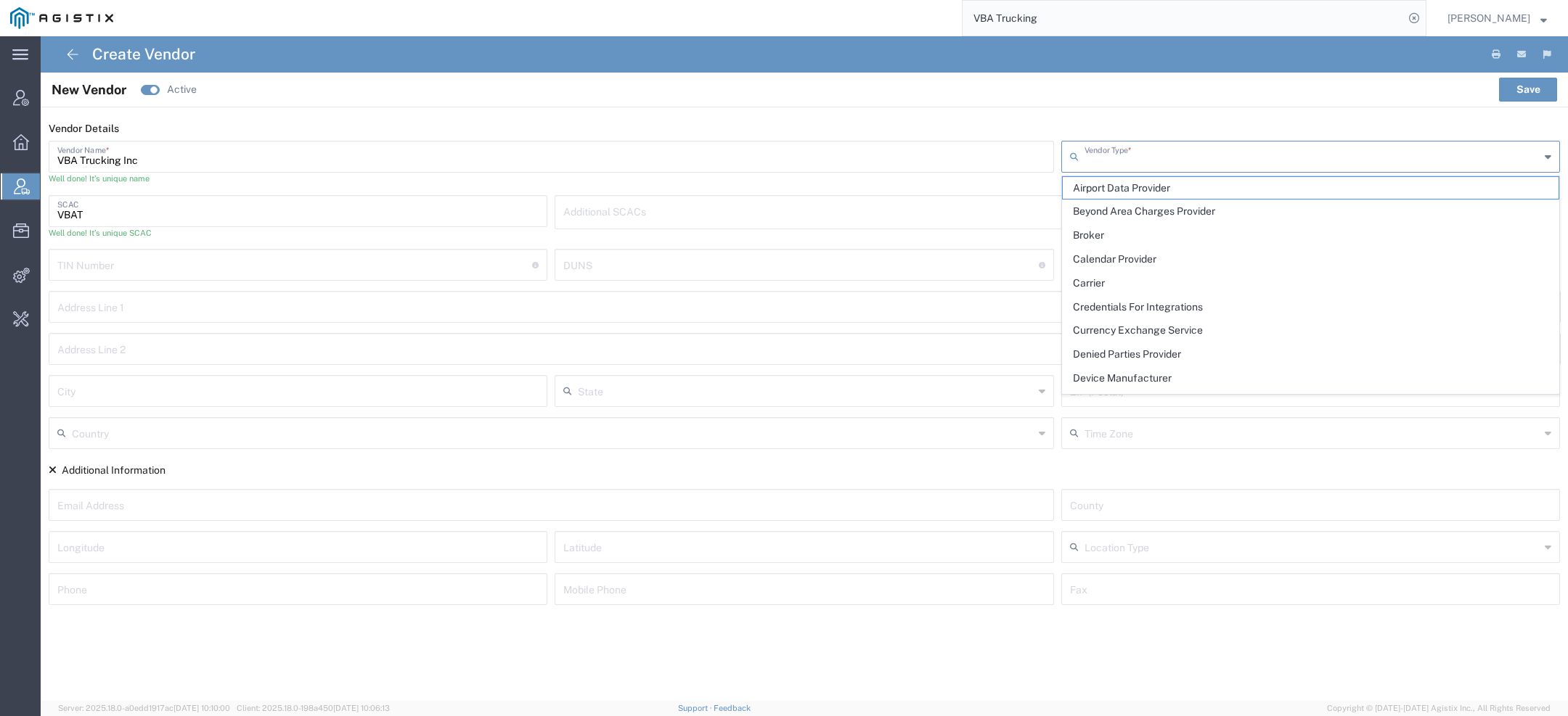
click at [1152, 151] on input "text" at bounding box center [1312, 156] width 456 height 26
click at [1102, 283] on span "Carrier" at bounding box center [1311, 283] width 497 height 23
type input "Carrier"
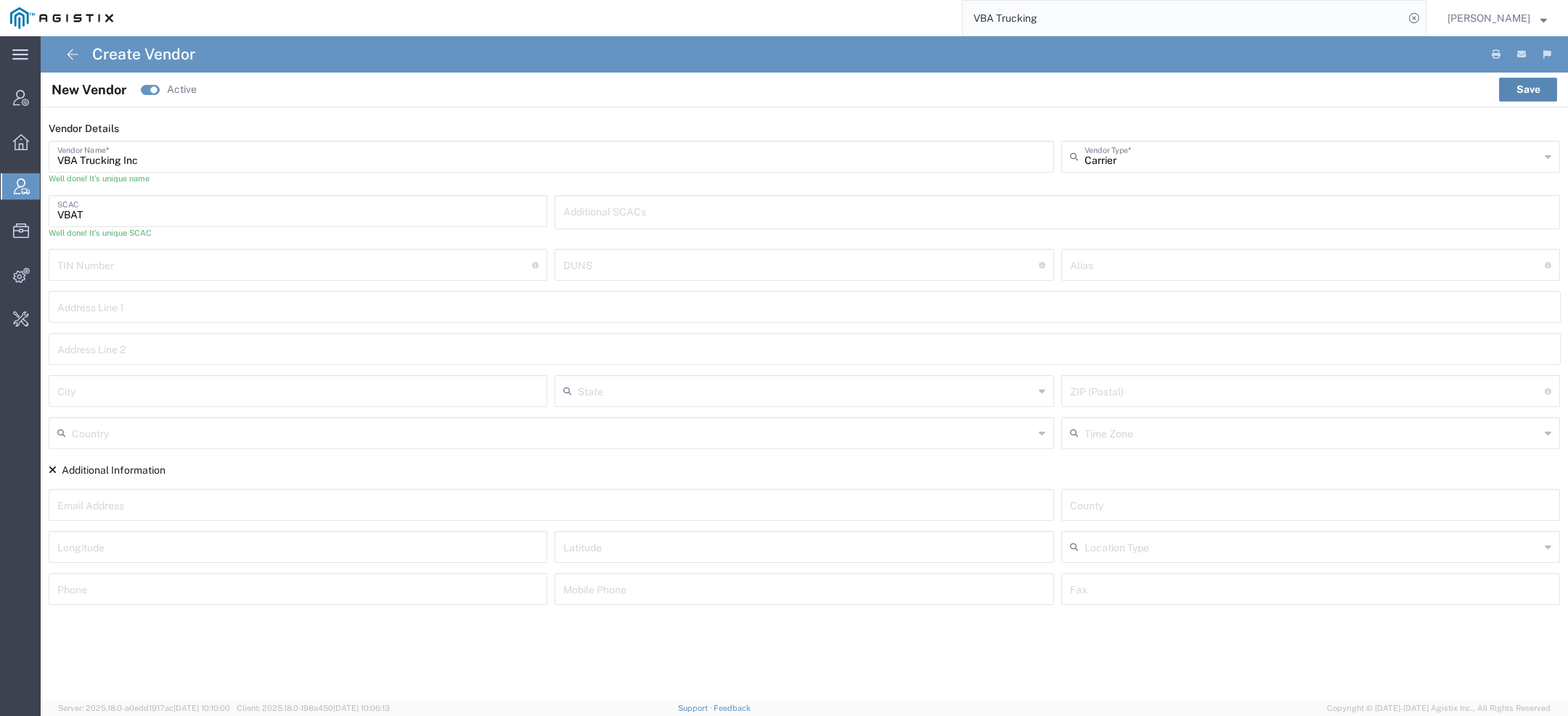
click at [1529, 83] on button "Save" at bounding box center [1528, 89] width 58 height 23
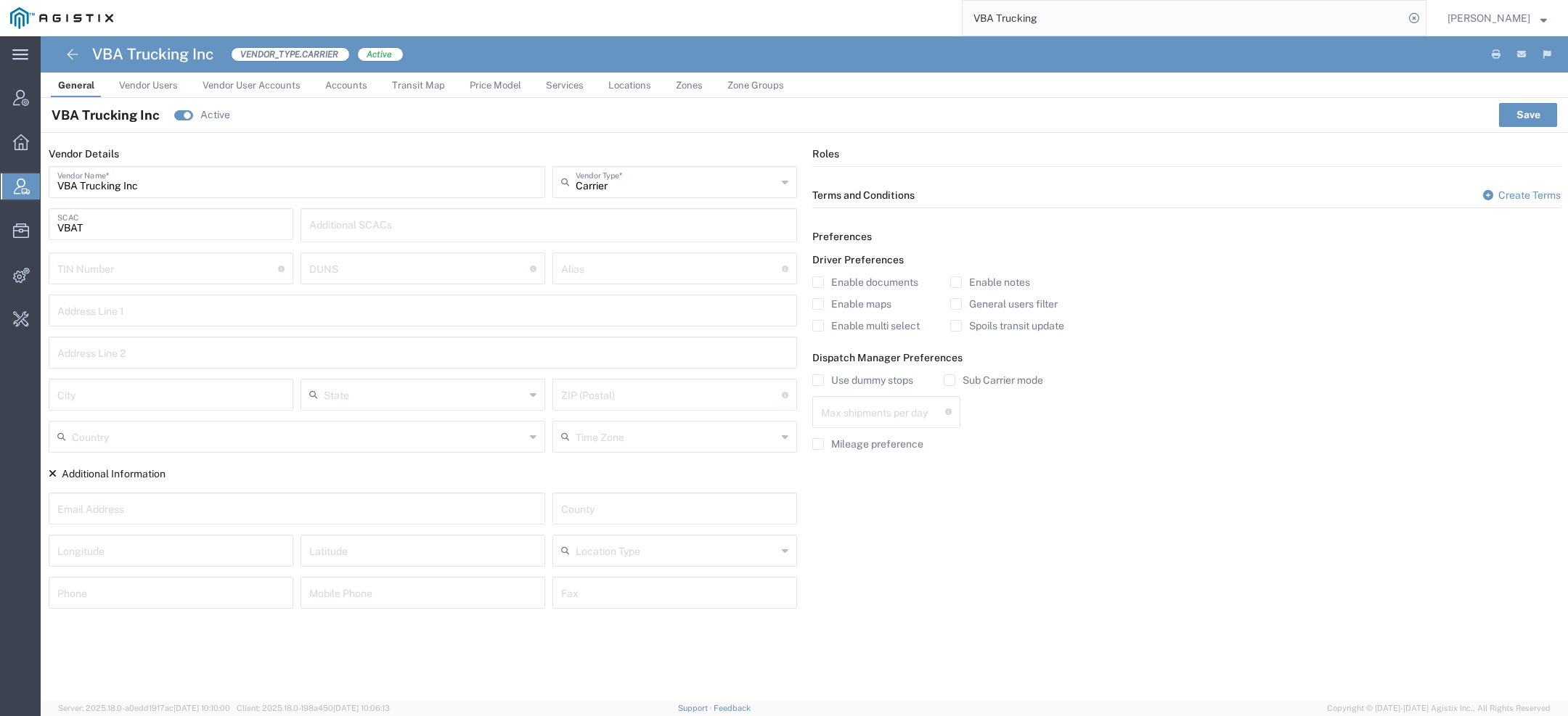
click at [982, 330] on label "Spoils transit update" at bounding box center [1007, 326] width 114 height 11
click at [956, 326] on input "Spoils transit update" at bounding box center [956, 326] width 0 height 0
click at [867, 375] on label "Use dummy stops" at bounding box center [863, 380] width 101 height 11
click at [818, 381] on input "Use dummy stops" at bounding box center [818, 381] width 0 height 0
click at [952, 377] on label "Sub Carrier mode" at bounding box center [994, 380] width 100 height 11
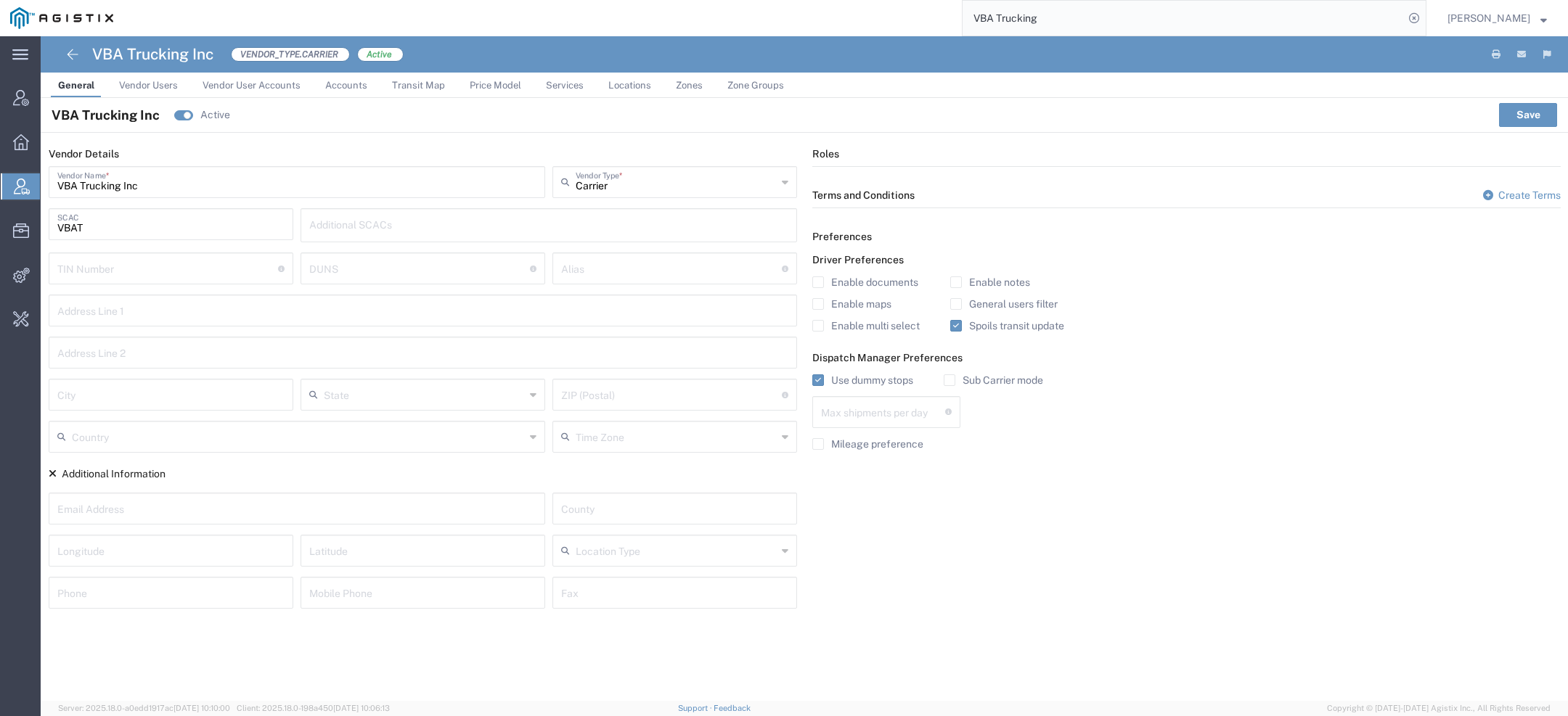
click at [950, 381] on input "Sub Carrier mode" at bounding box center [950, 381] width 0 height 0
click at [844, 408] on input "text" at bounding box center [883, 412] width 124 height 26
type input "1"
click at [1527, 121] on button "Save" at bounding box center [1528, 115] width 58 height 23
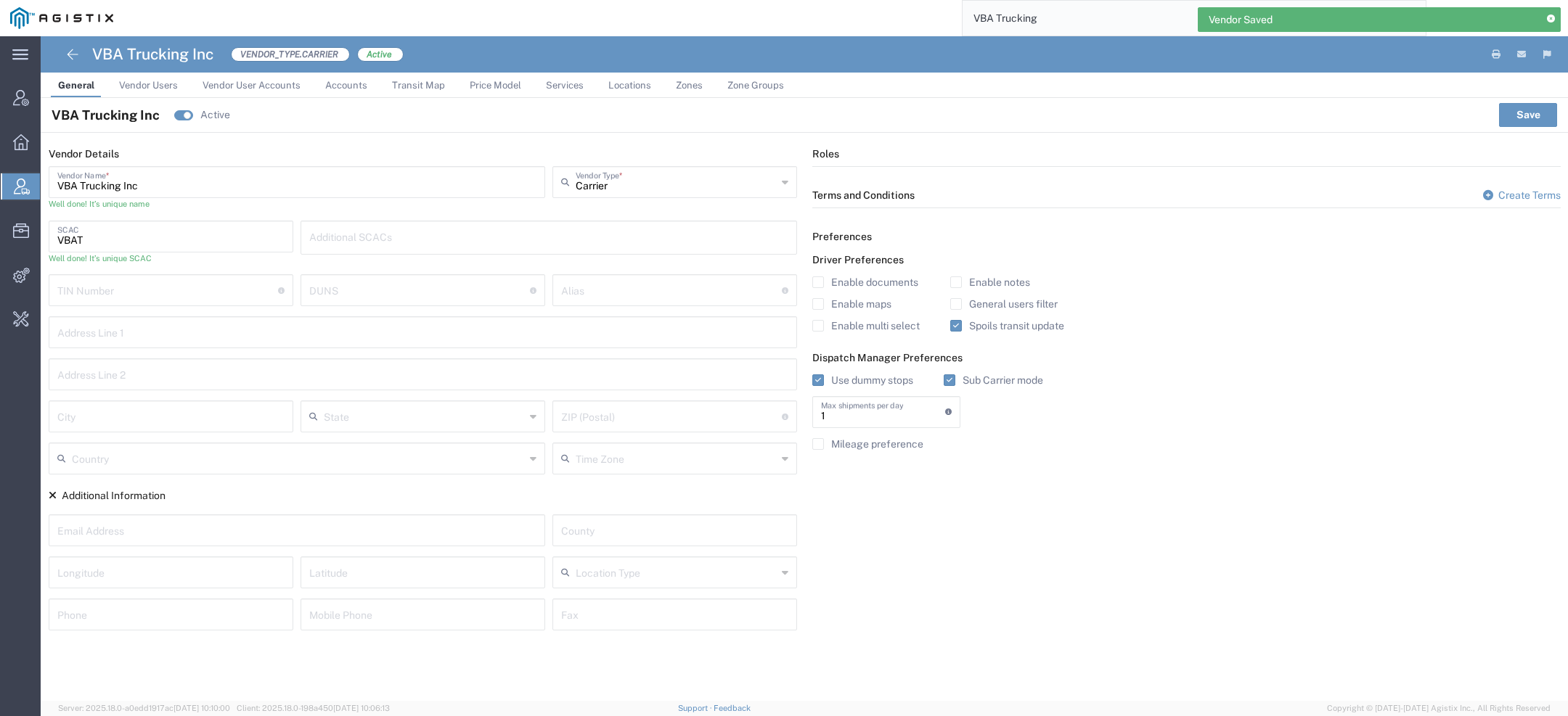
click at [565, 81] on span "Services" at bounding box center [565, 85] width 38 height 11
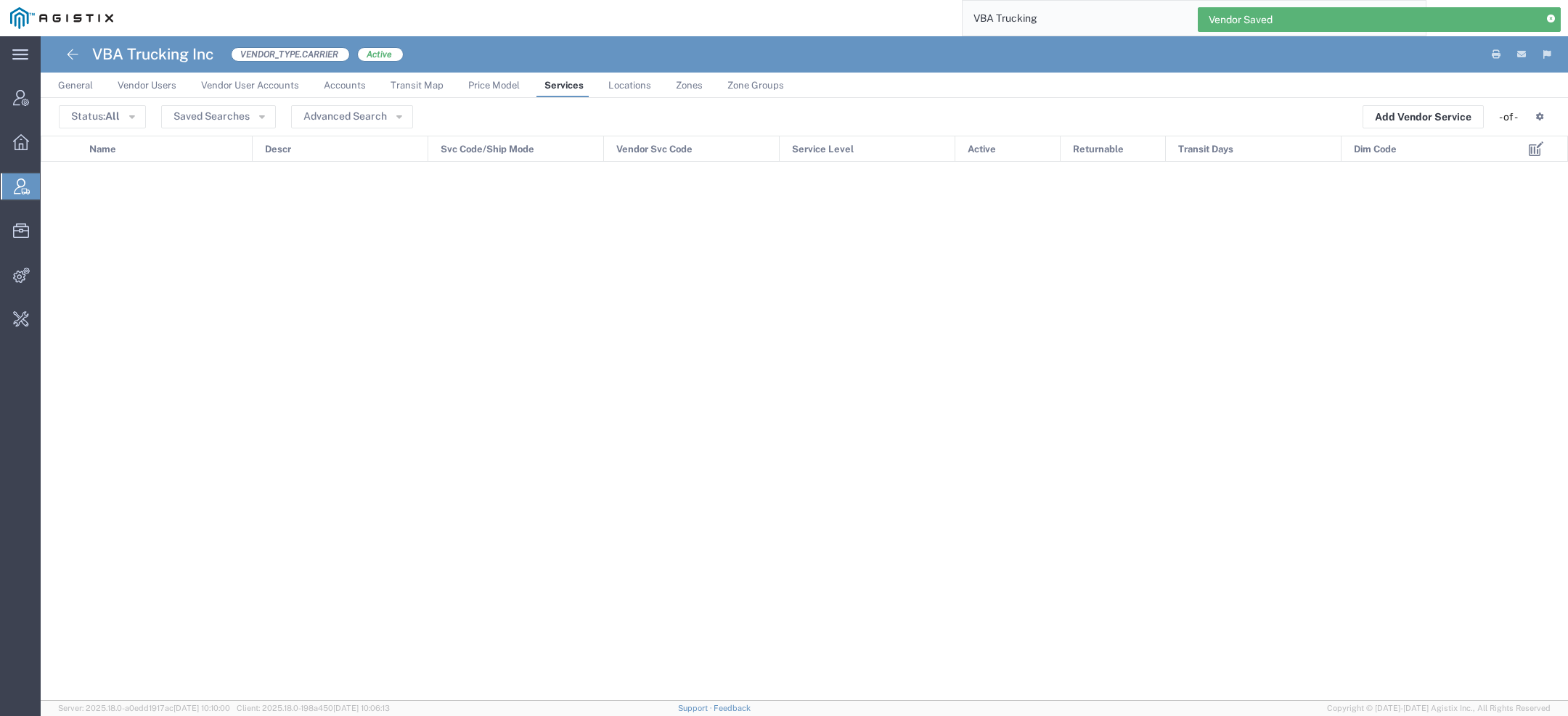
click at [497, 83] on span "Price Model" at bounding box center [494, 85] width 51 height 11
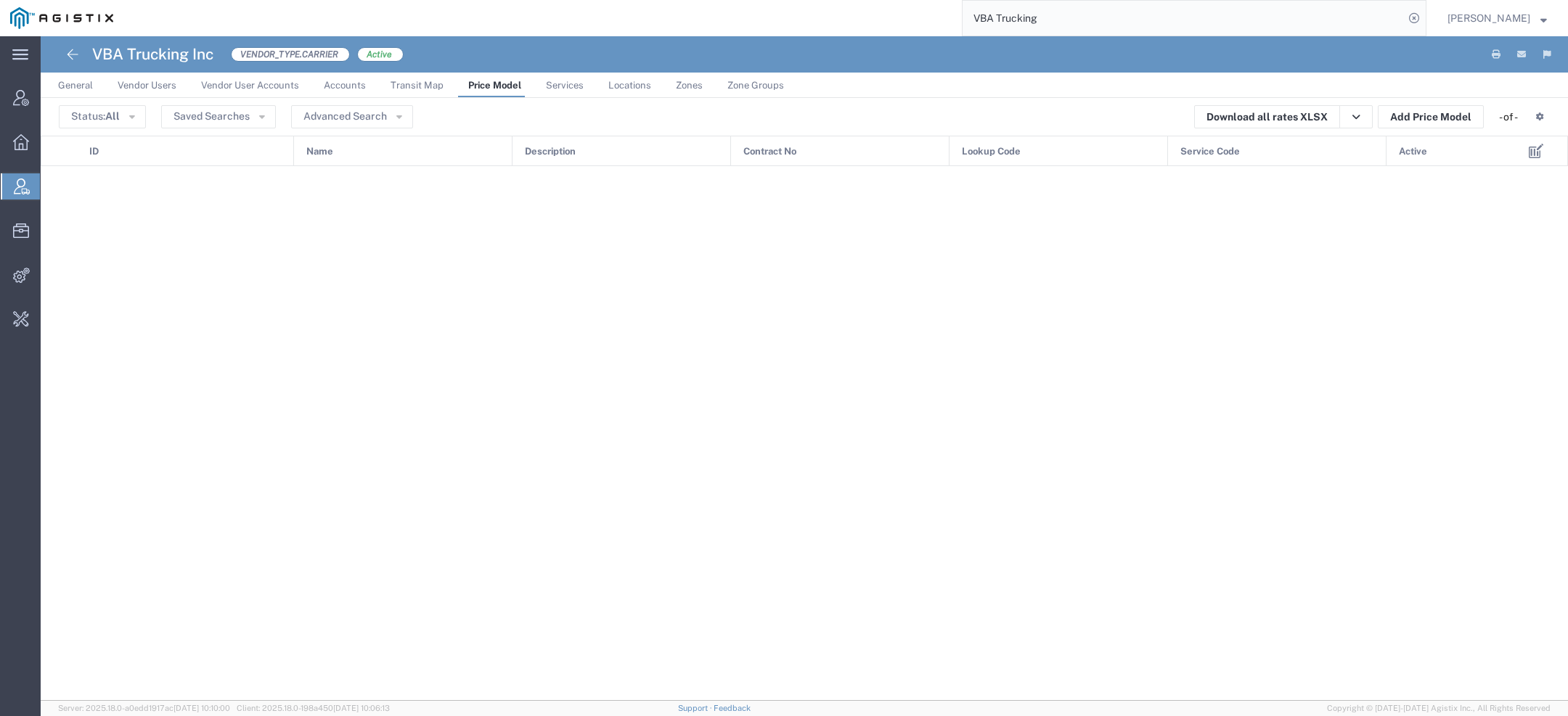
click at [419, 88] on span "Transit Map" at bounding box center [417, 85] width 53 height 11
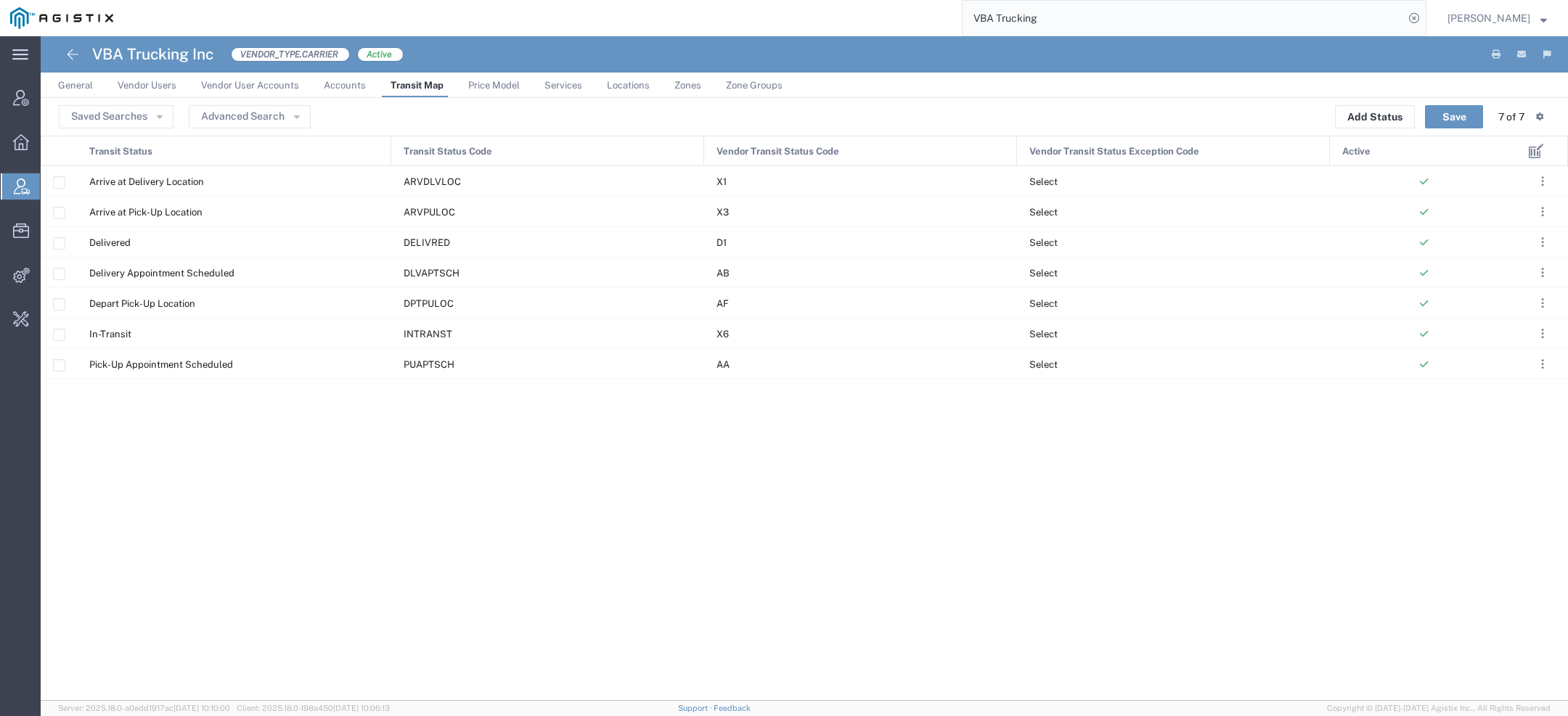
click at [174, 54] on h4 "VBA Trucking Inc" at bounding box center [152, 54] width 121 height 36
copy h4 "VBA Trucking Inc"
click at [567, 86] on span "Services" at bounding box center [563, 85] width 38 height 11
